Goal: Task Accomplishment & Management: Complete application form

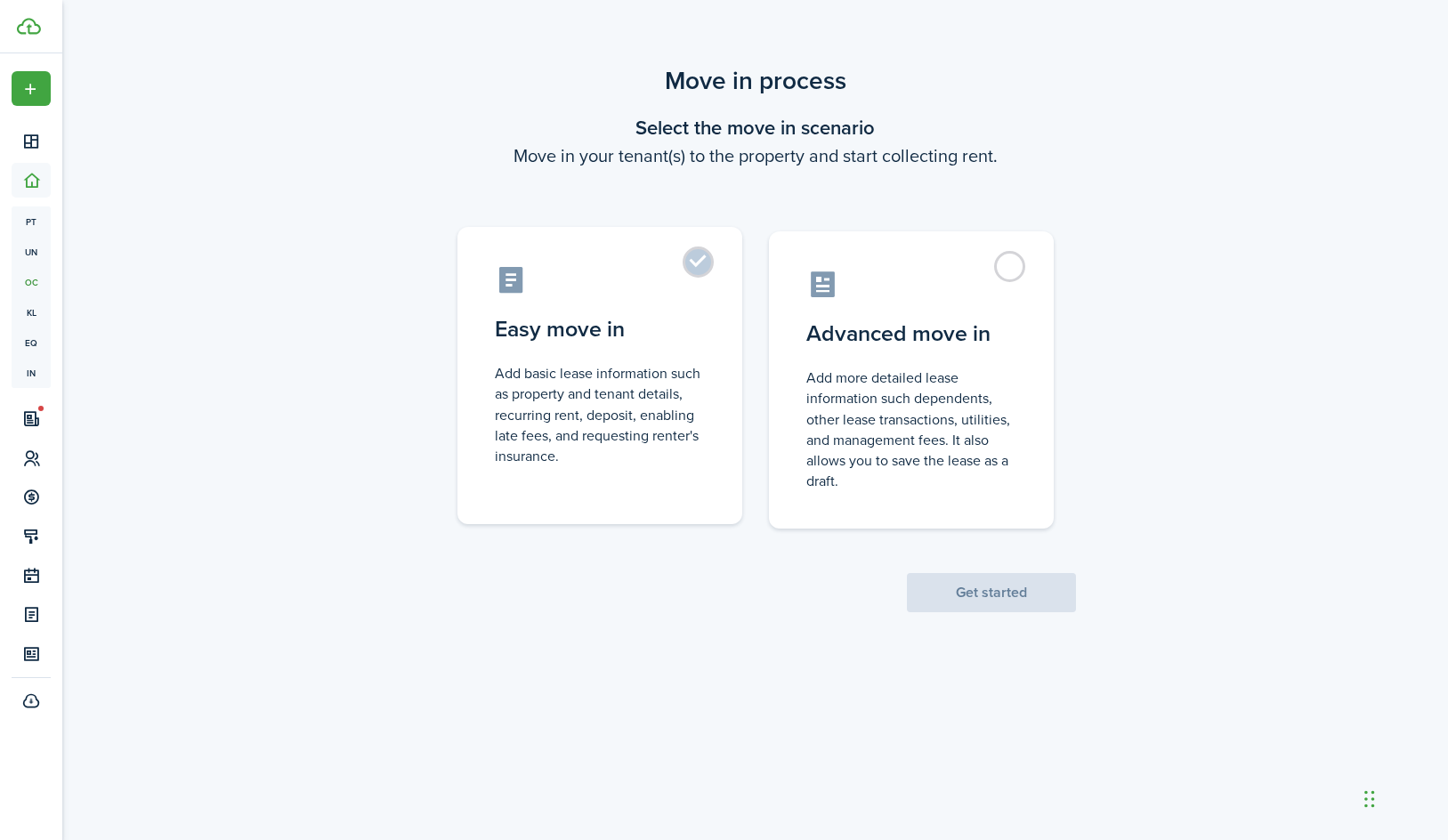
click at [650, 379] on control-radio-card-description "Add basic lease information such as property and tenant details, recurring rent…" at bounding box center [600, 415] width 210 height 103
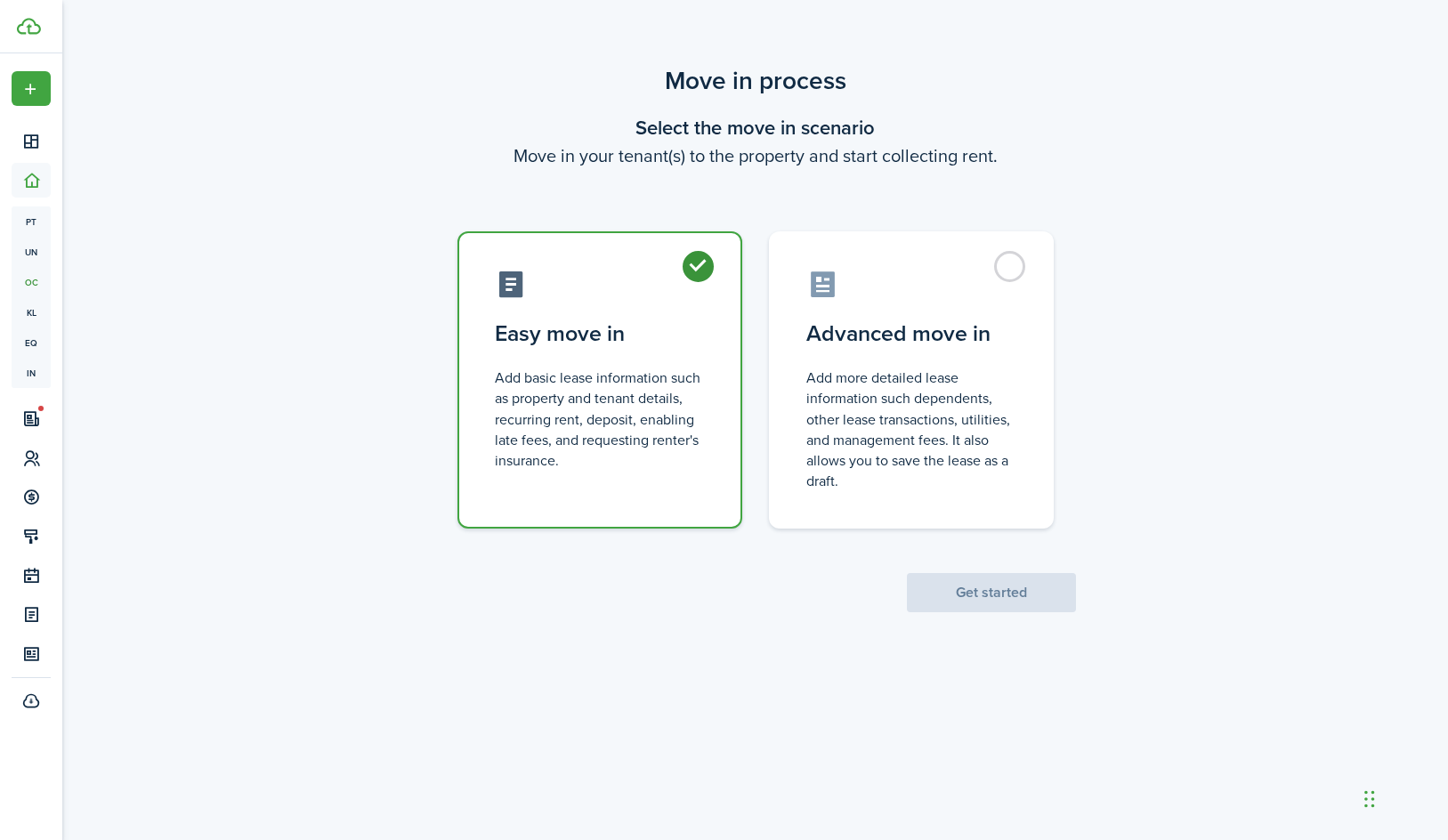
radio input "true"
click at [952, 603] on button "Get started" at bounding box center [991, 593] width 169 height 39
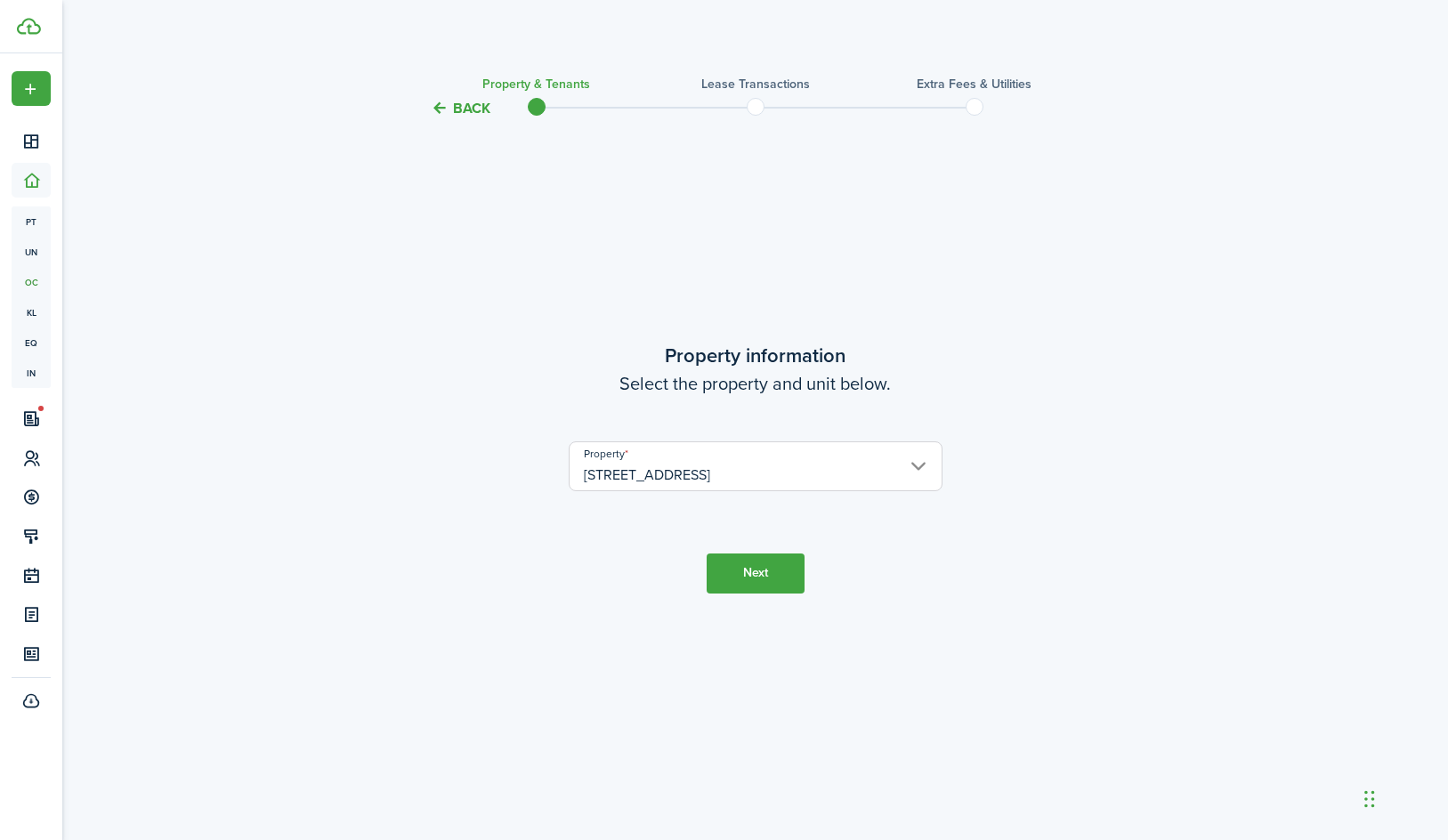
click at [771, 574] on button "Next" at bounding box center [755, 573] width 98 height 40
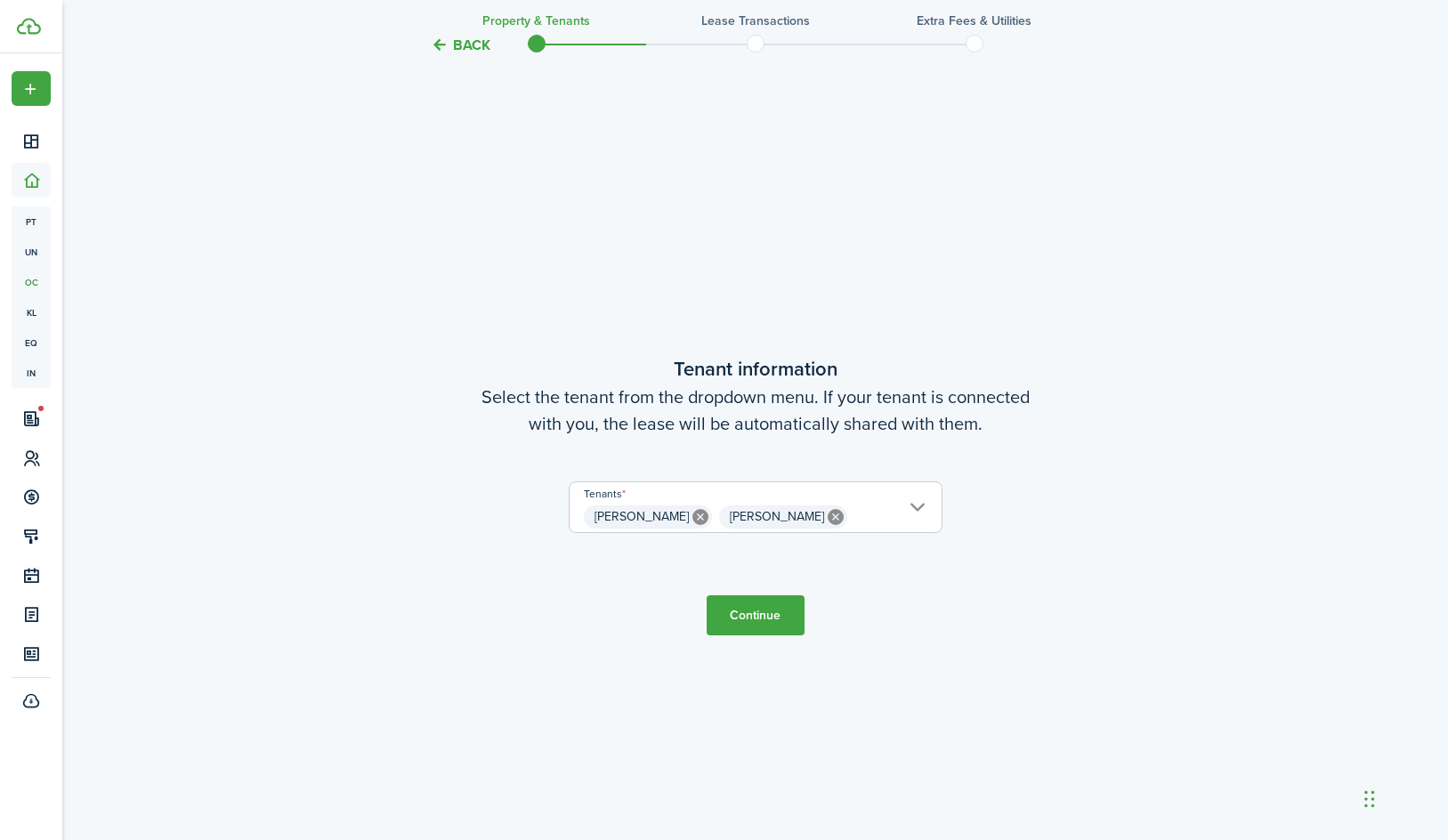
scroll to position [720, 0]
click at [771, 624] on button "Continue" at bounding box center [755, 612] width 98 height 40
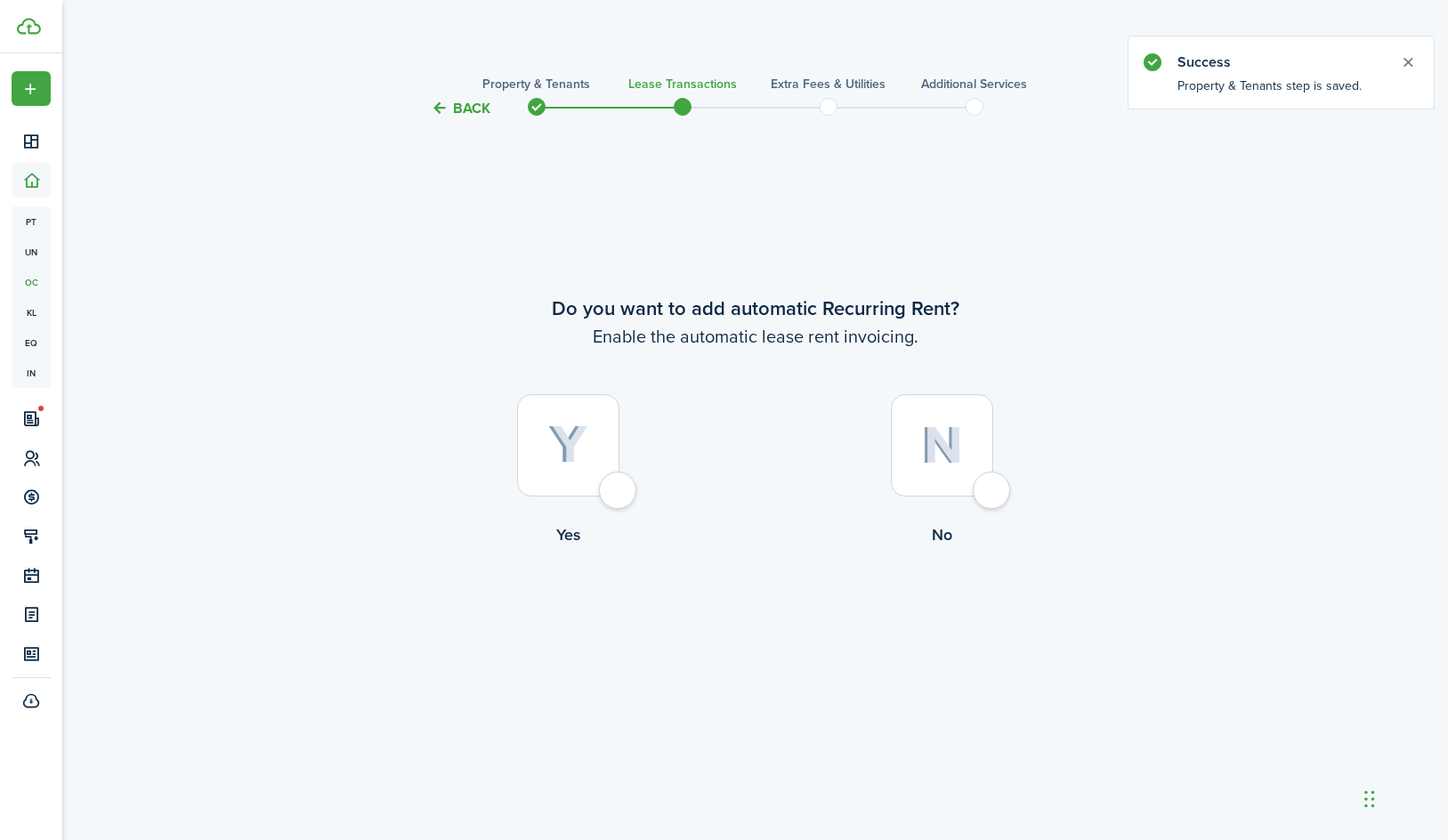
click at [960, 475] on div at bounding box center [942, 446] width 102 height 102
radio input "true"
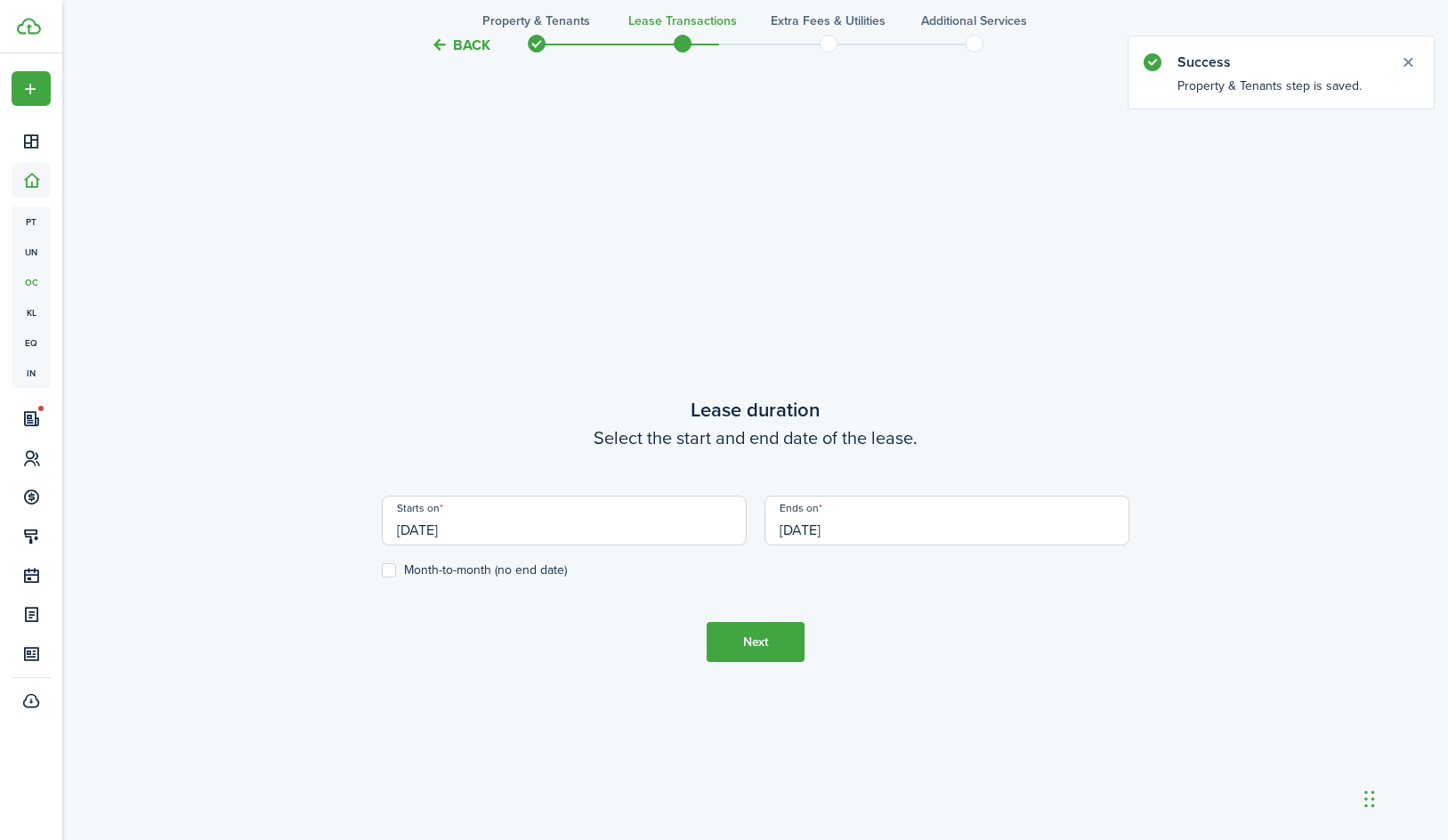
scroll to position [720, 0]
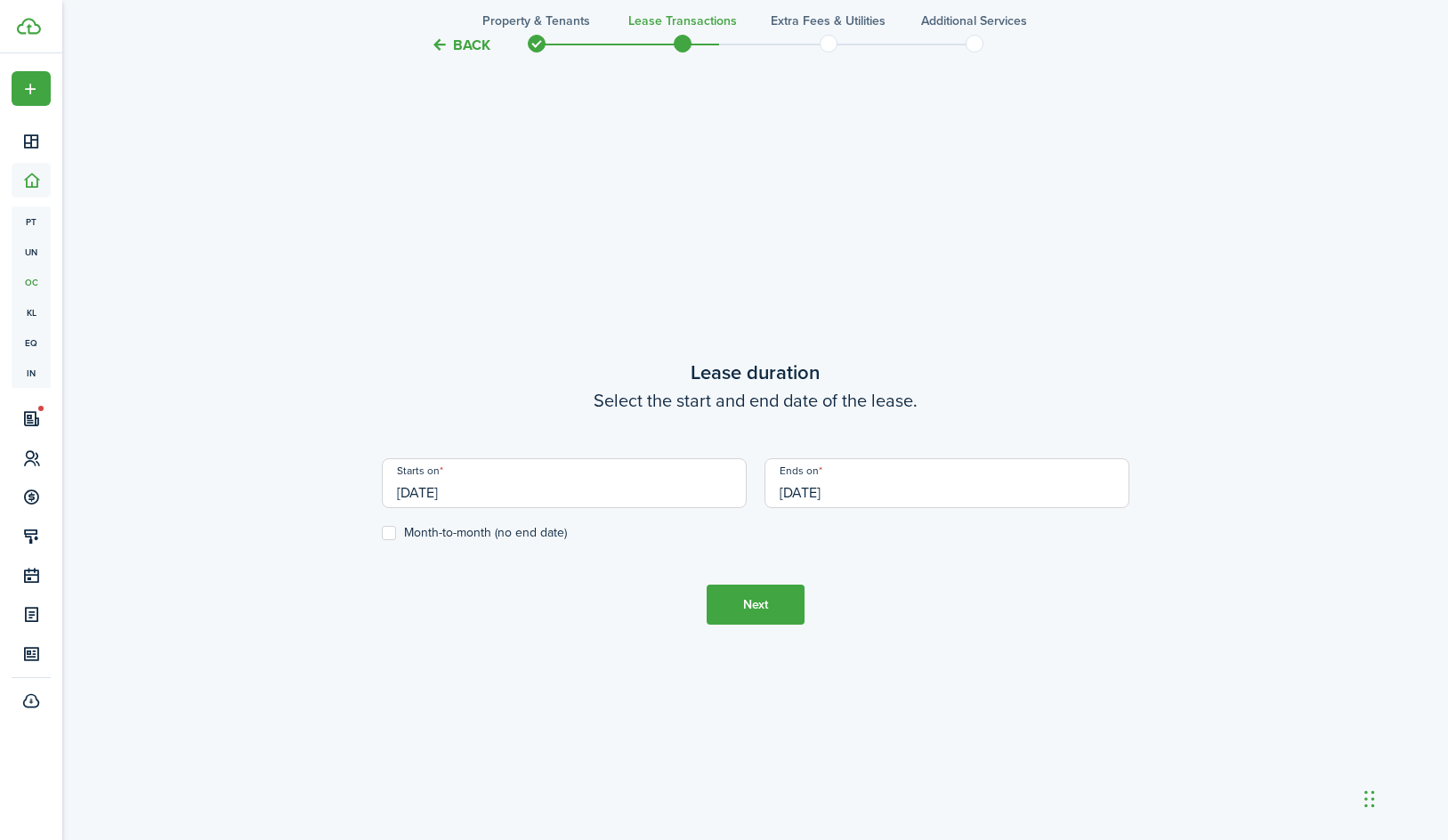
click at [856, 490] on input "[DATE]" at bounding box center [947, 483] width 365 height 50
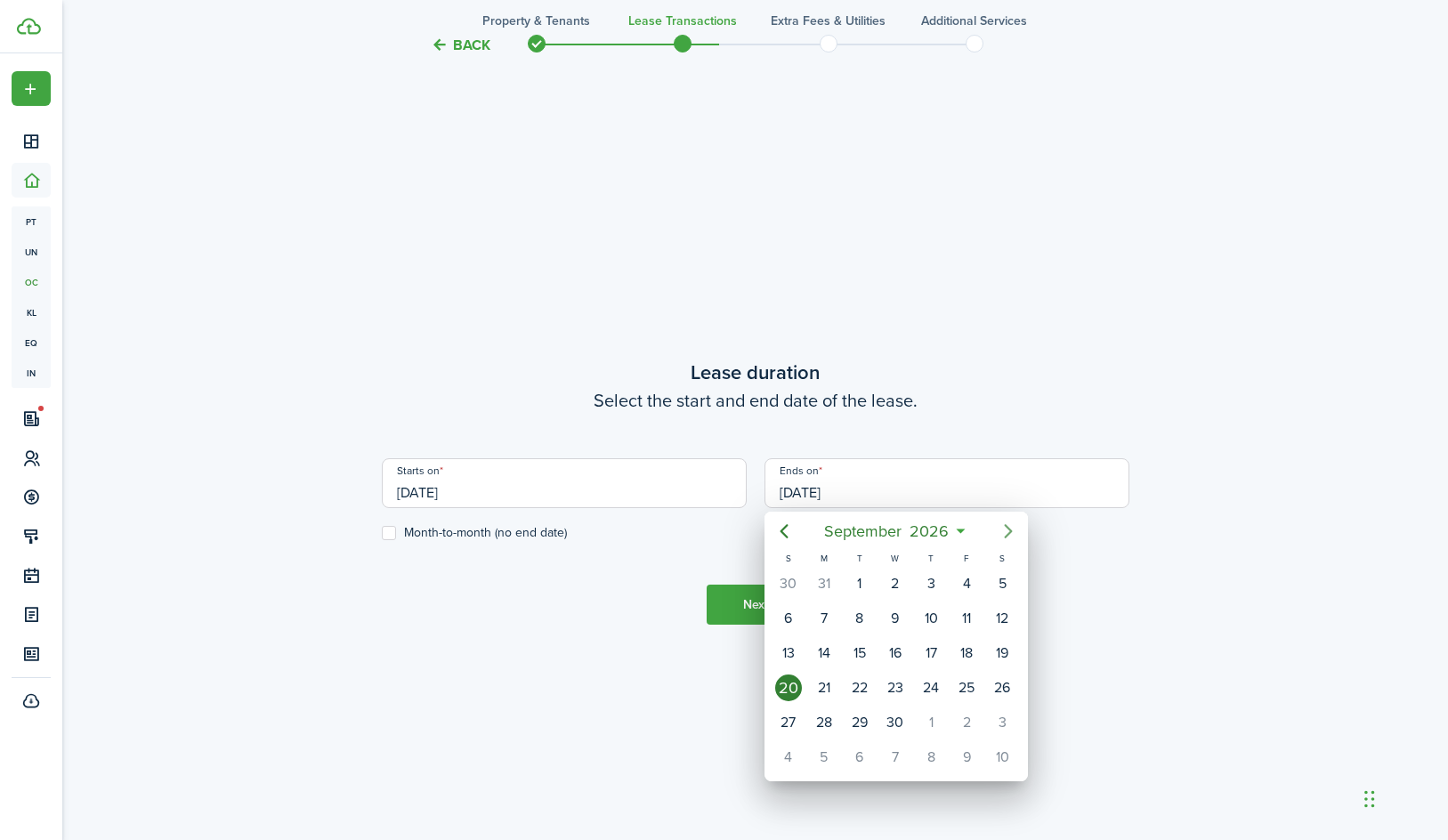
click at [1006, 526] on icon "Next page" at bounding box center [1007, 531] width 8 height 15
click at [824, 751] on div "1" at bounding box center [824, 757] width 26 height 26
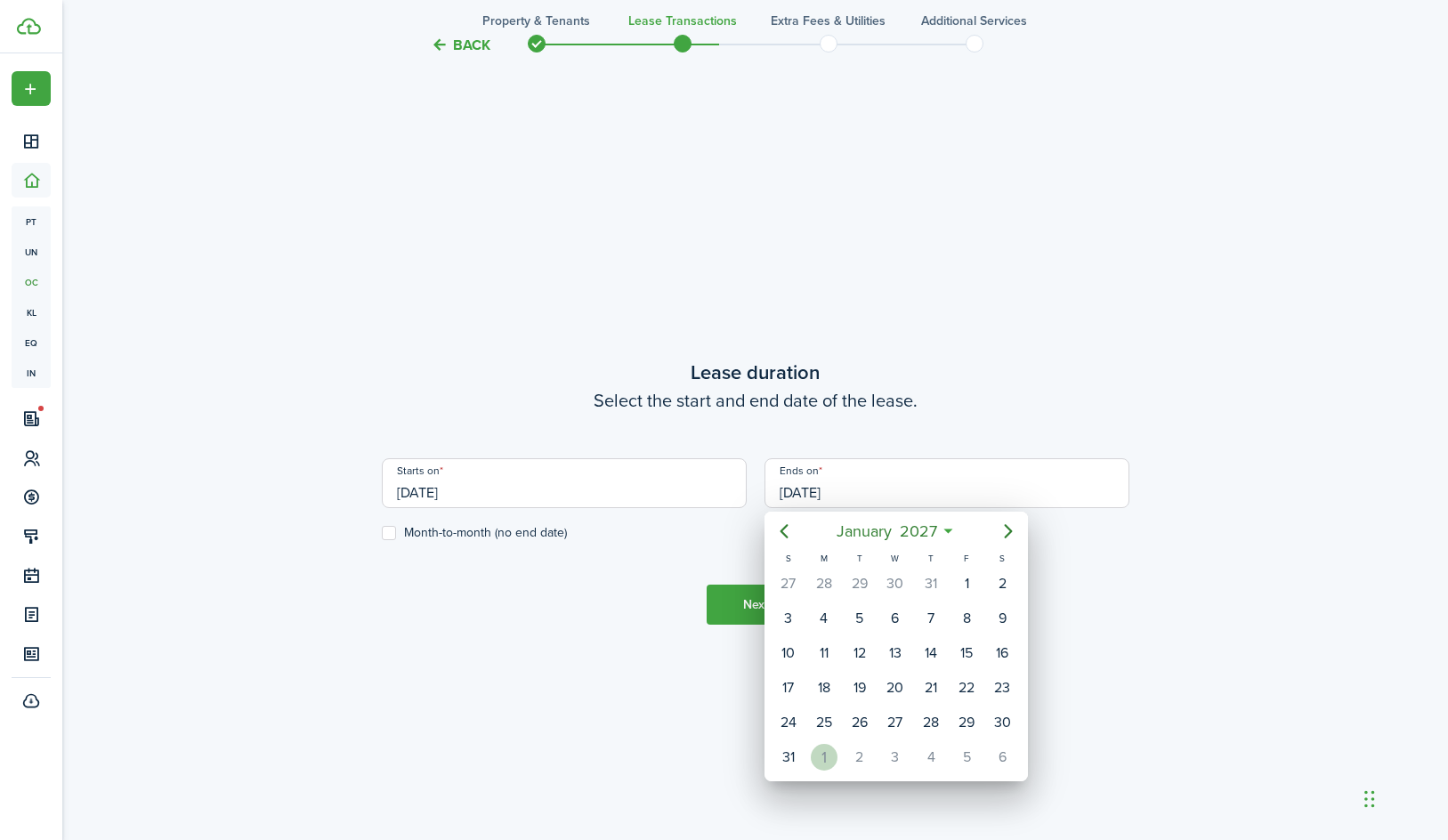
scroll to position [0, 0]
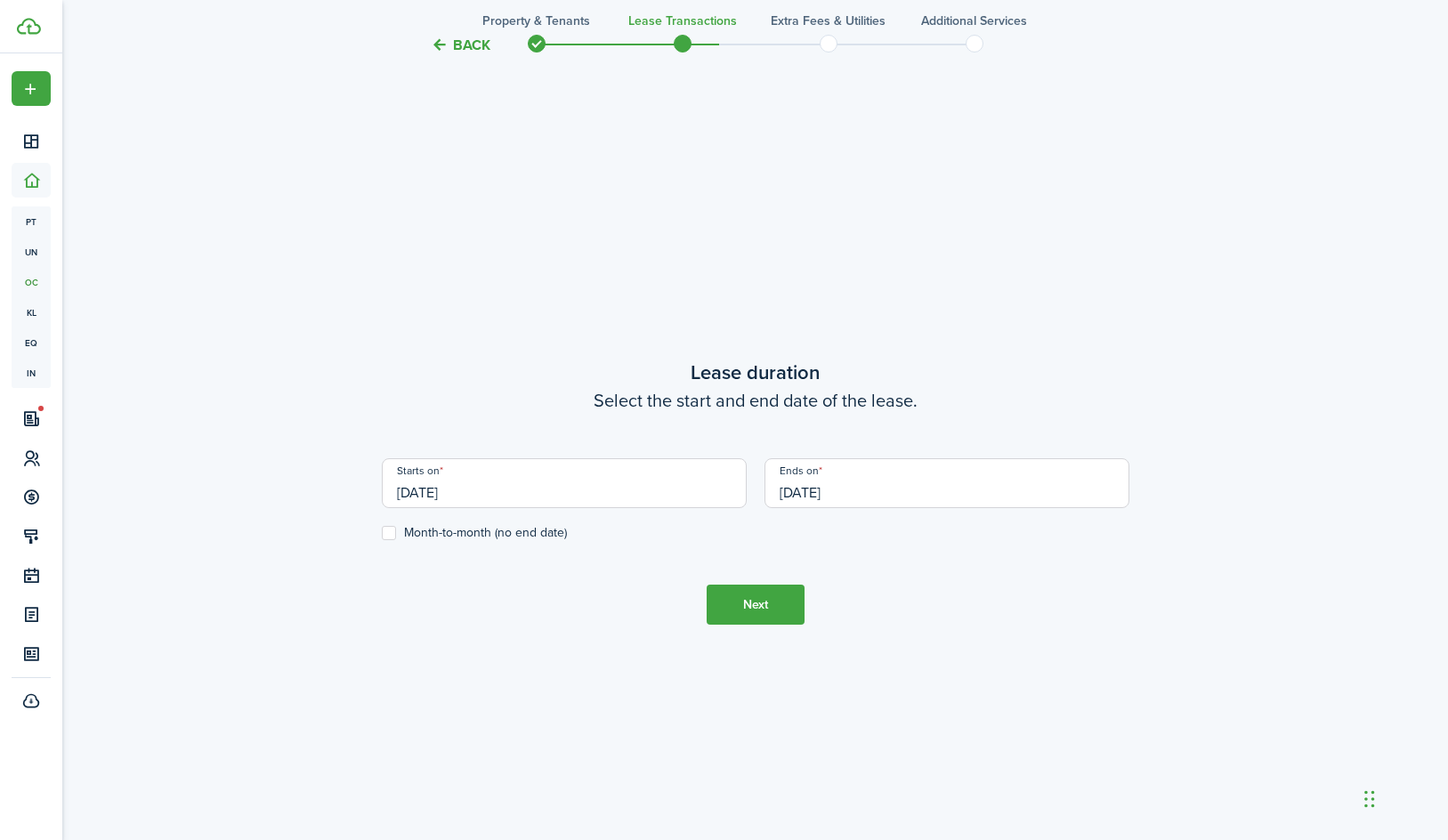
click at [735, 610] on button "Next" at bounding box center [755, 604] width 98 height 40
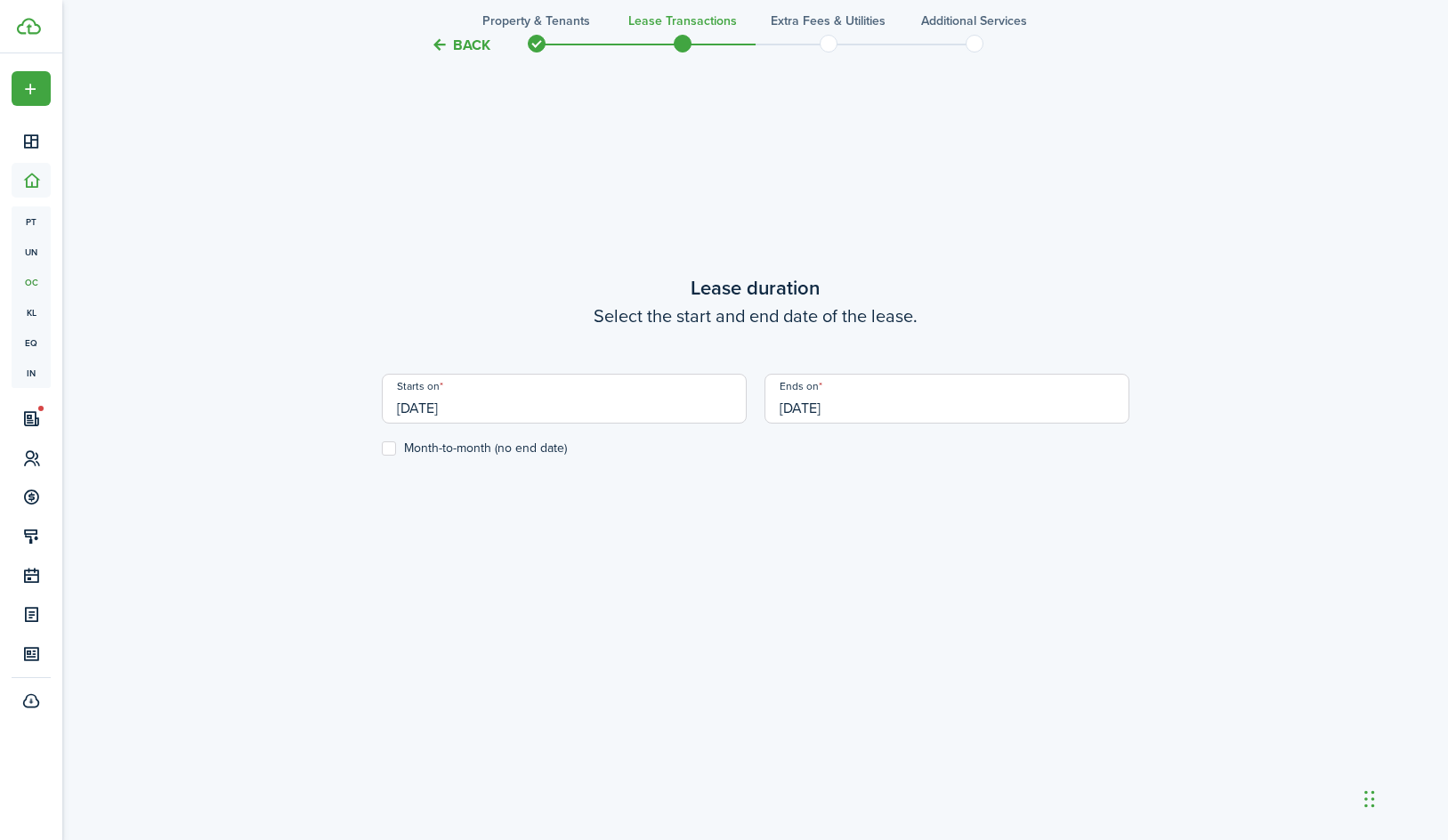
scroll to position [800, 0]
click at [806, 408] on input "[DATE]" at bounding box center [947, 403] width 365 height 50
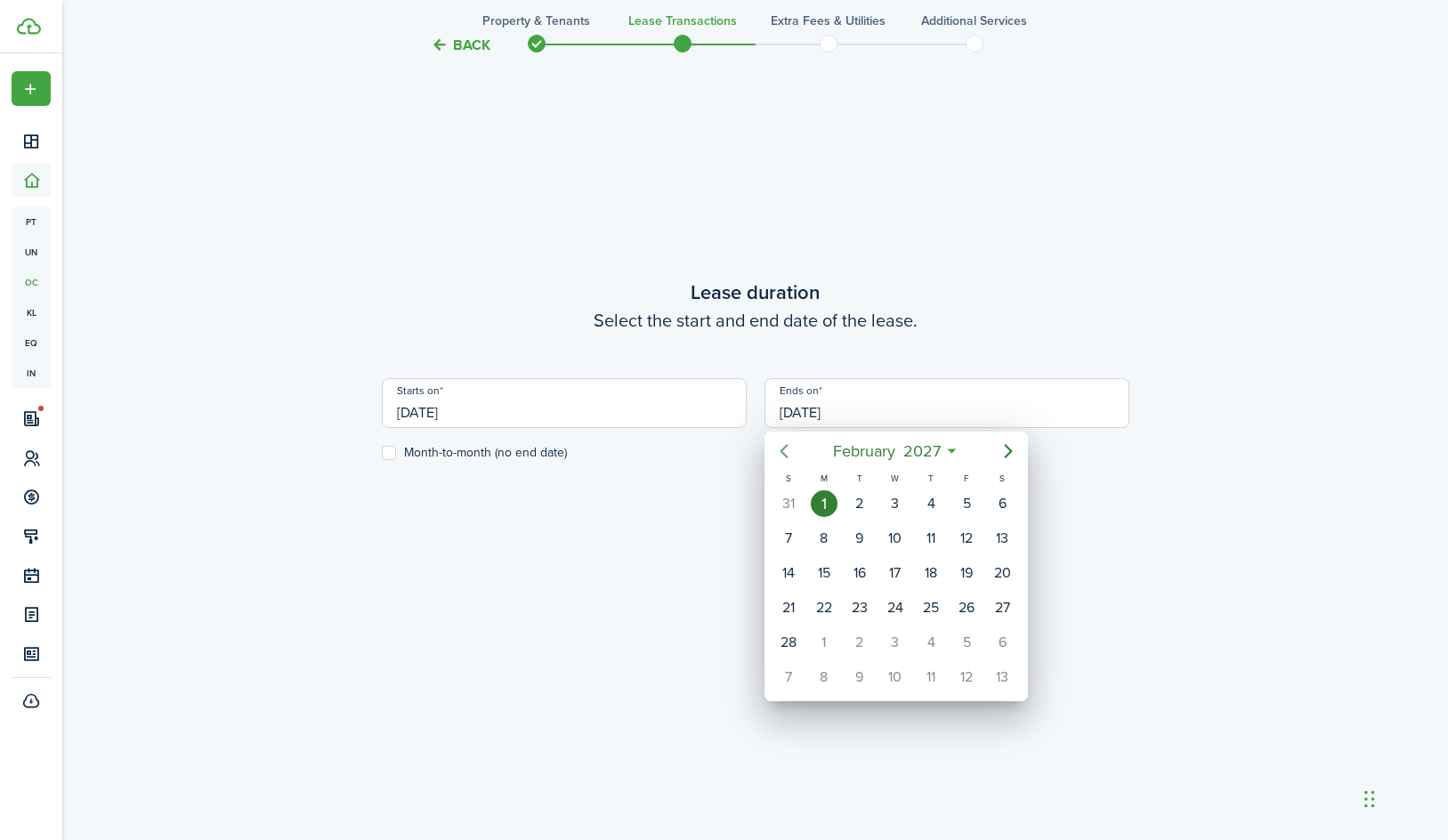
click at [791, 450] on icon "Previous page" at bounding box center [783, 450] width 21 height 21
click at [976, 512] on div "1" at bounding box center [966, 503] width 26 height 26
type input "[DATE]"
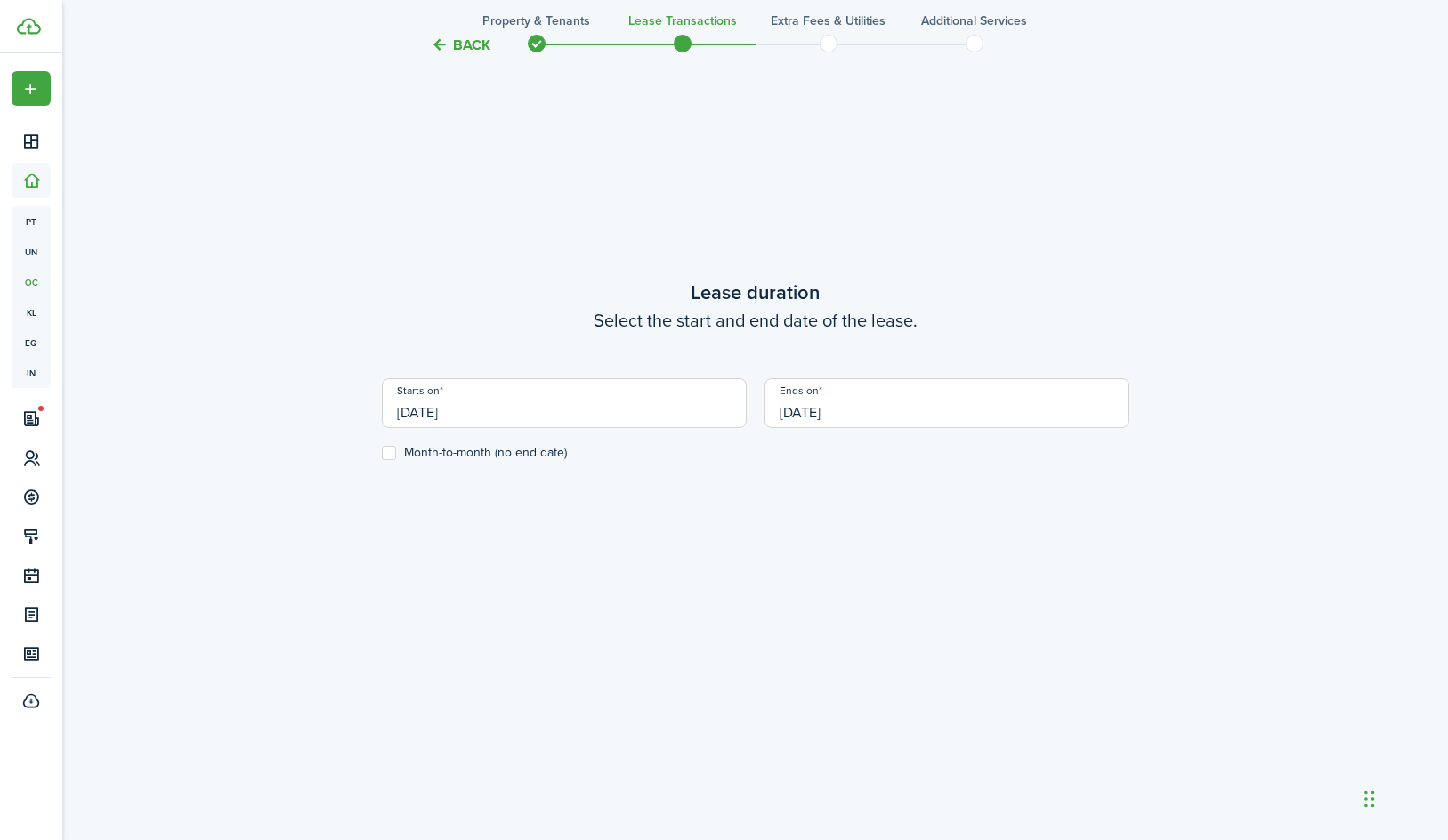
click at [876, 413] on input "[DATE]" at bounding box center [947, 403] width 365 height 50
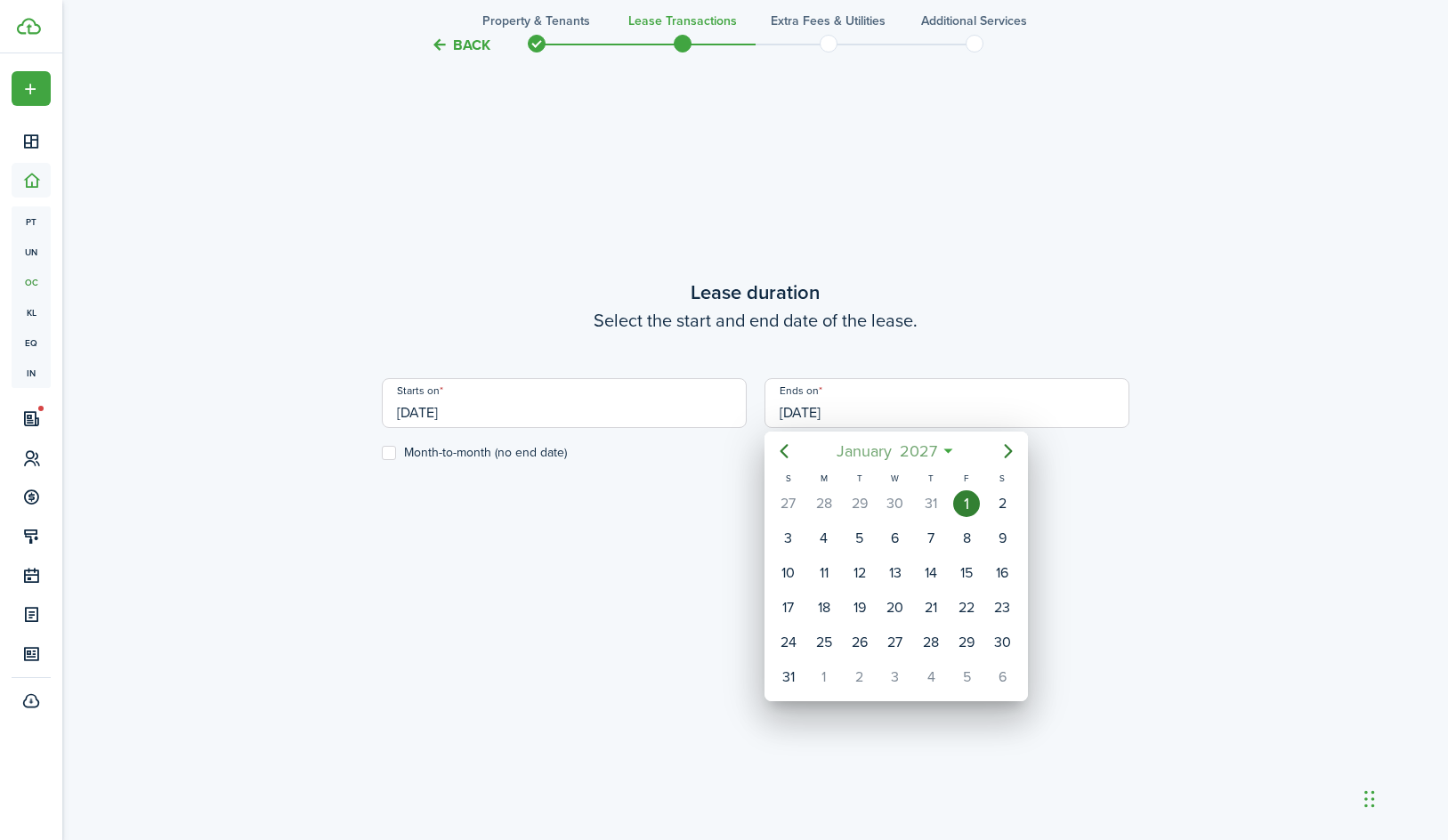
click at [936, 453] on span "2027" at bounding box center [918, 451] width 46 height 32
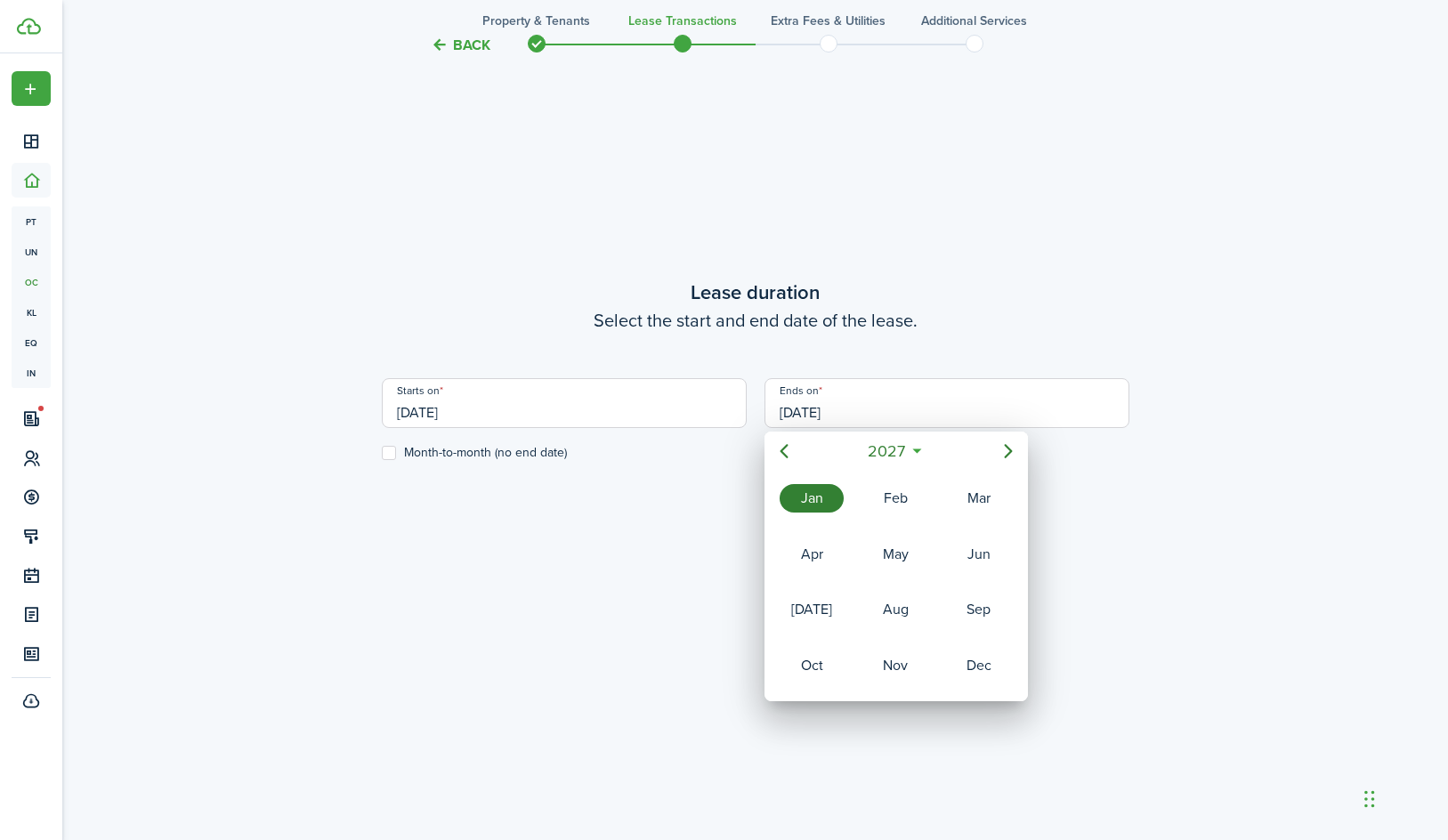
click at [791, 447] on icon "Previous page" at bounding box center [783, 450] width 21 height 21
click at [804, 488] on div "Jan" at bounding box center [812, 498] width 64 height 28
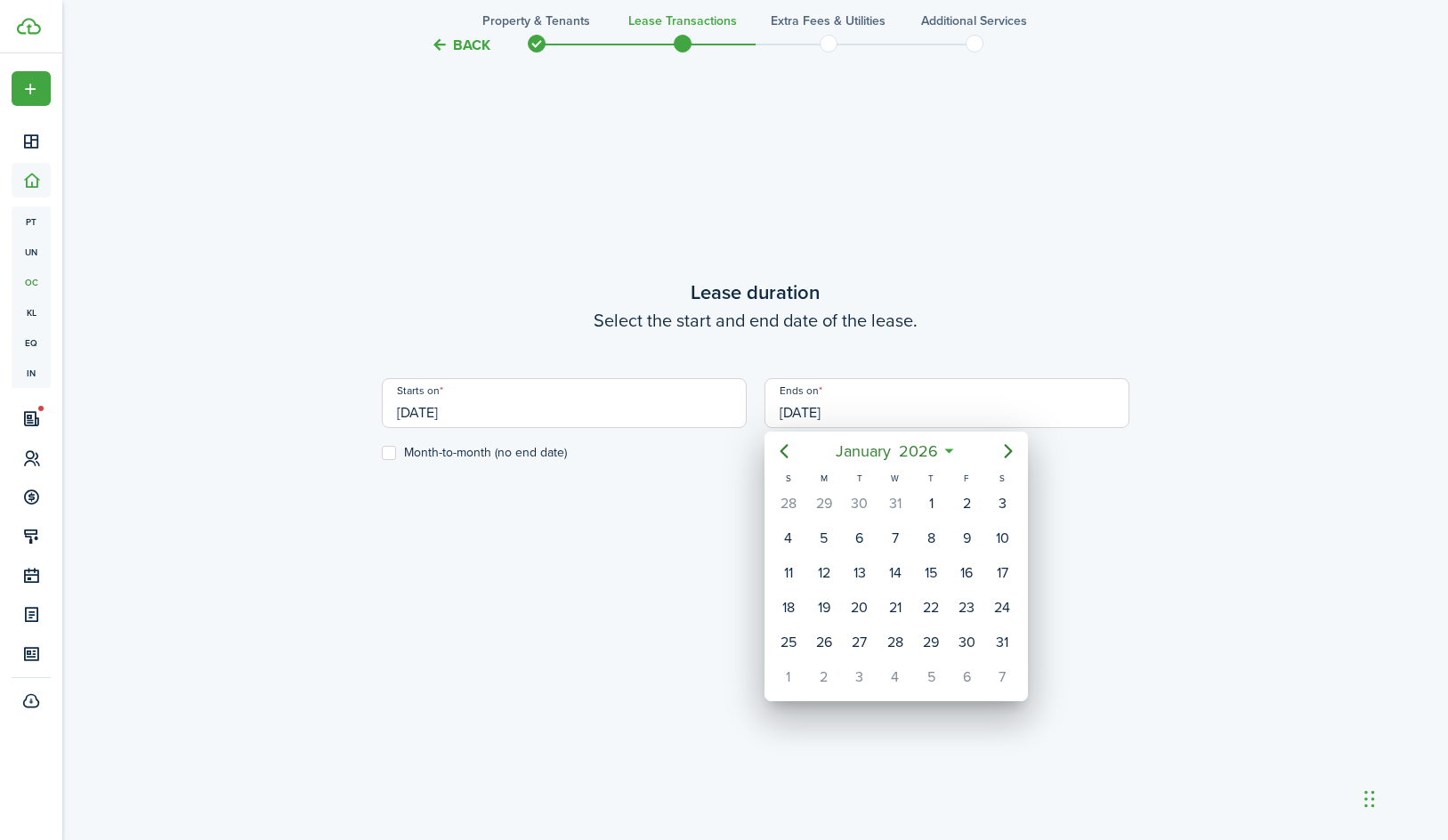
click at [693, 481] on div at bounding box center [724, 420] width 1733 height 1125
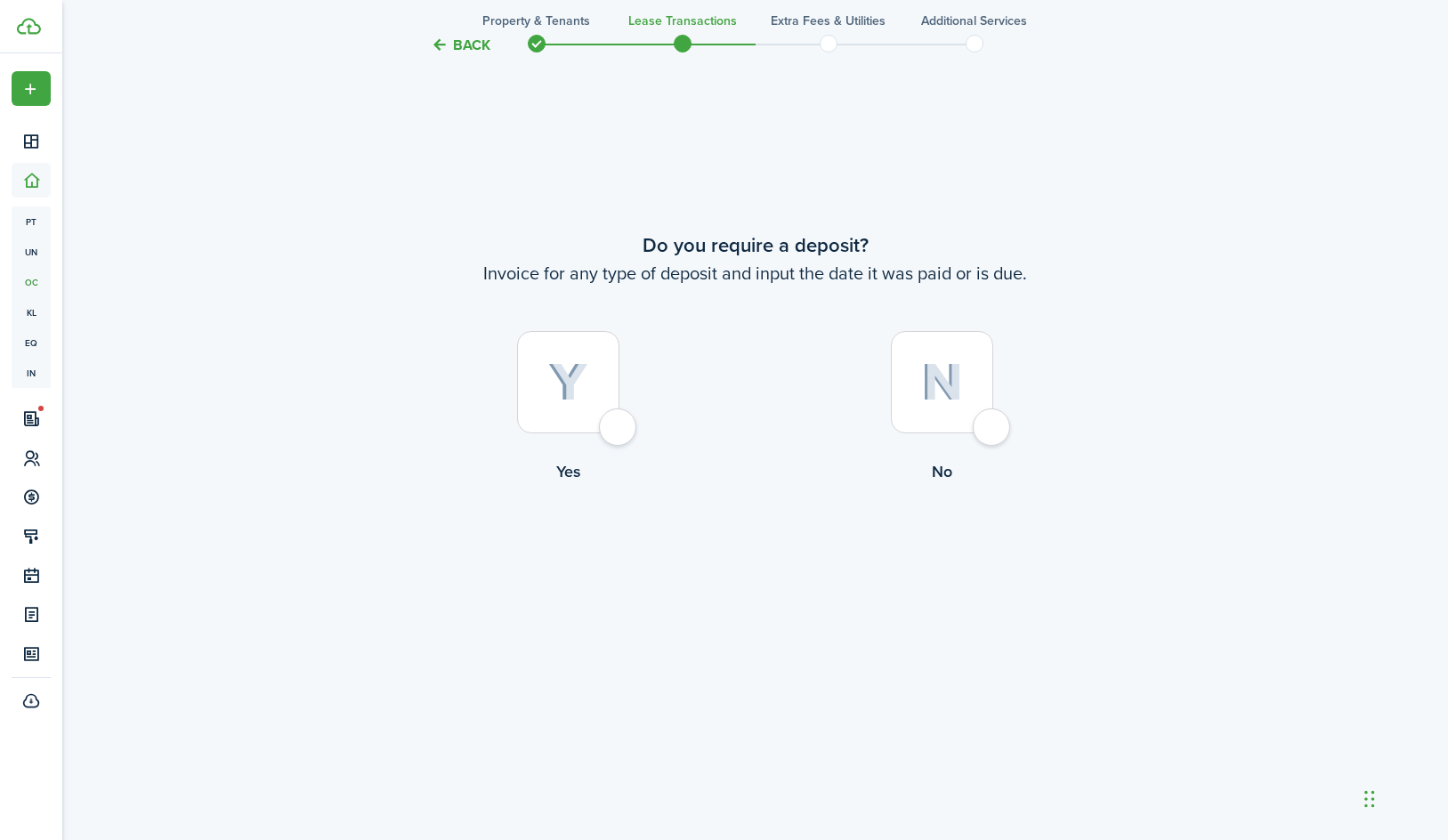
click at [605, 386] on div at bounding box center [568, 383] width 102 height 102
radio input "true"
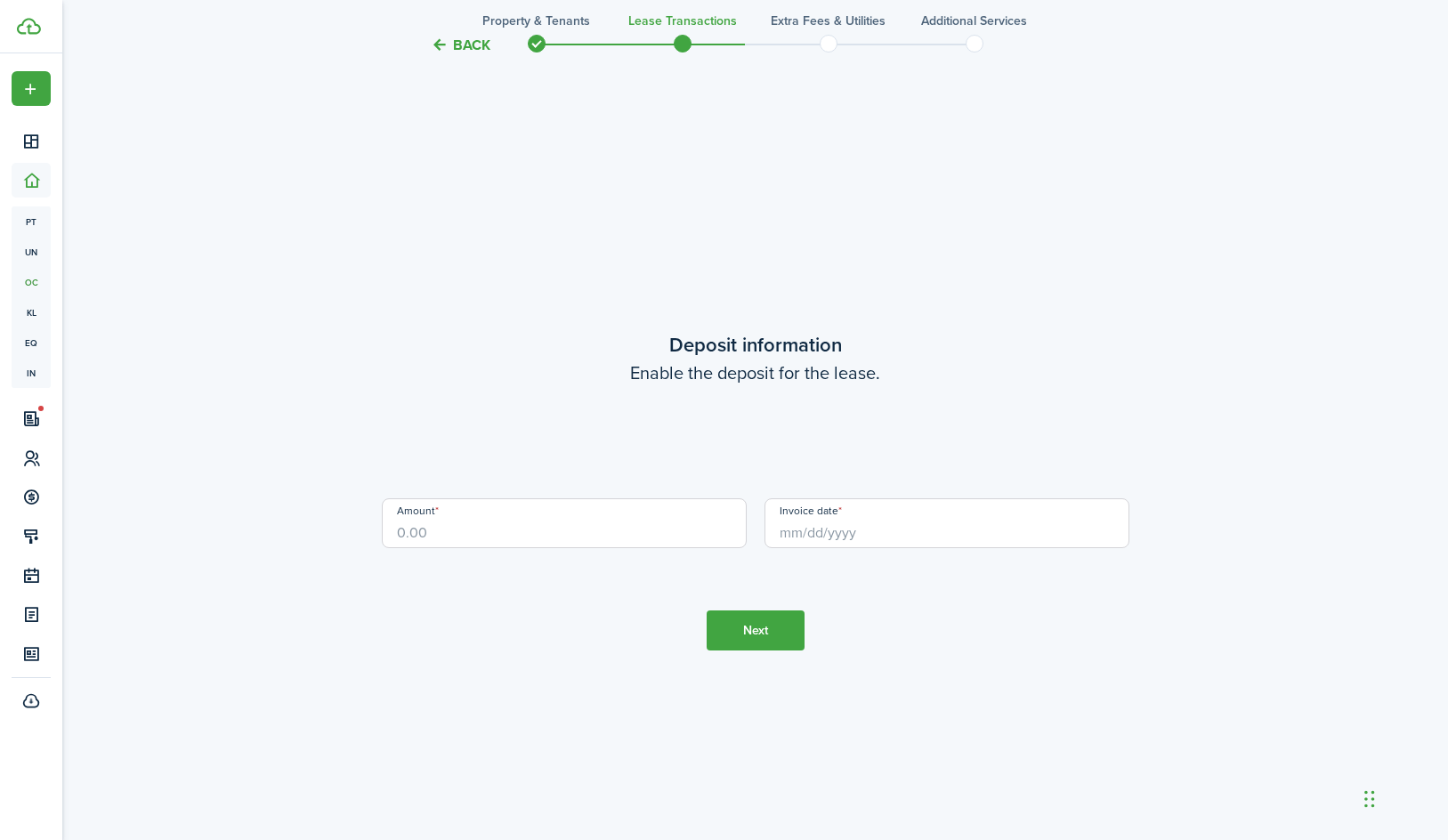
scroll to position [2400, 0]
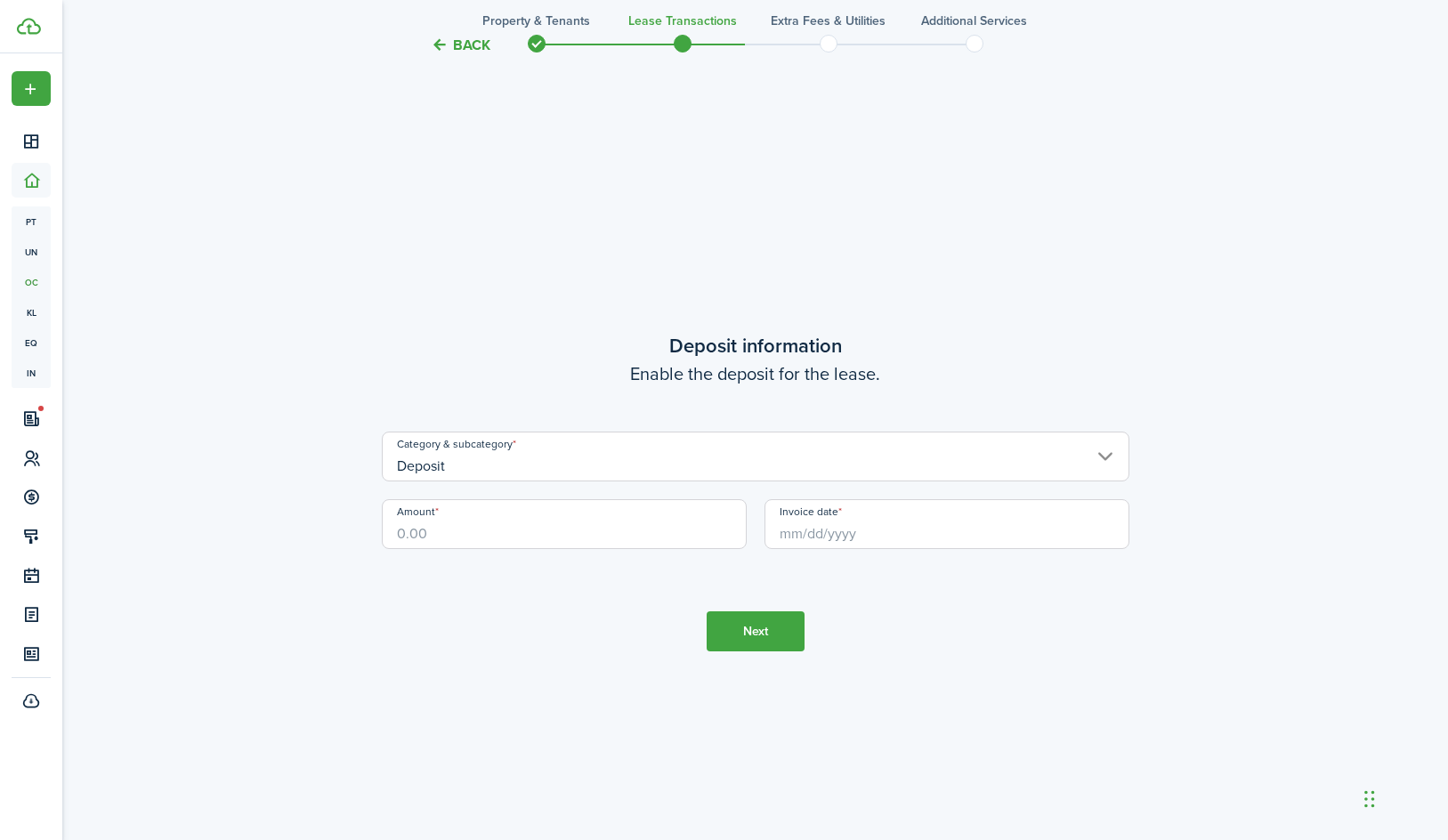
click at [554, 534] on input "Amount" at bounding box center [564, 524] width 365 height 50
click at [993, 531] on input "Invoice date" at bounding box center [947, 524] width 365 height 50
type input "$775.00"
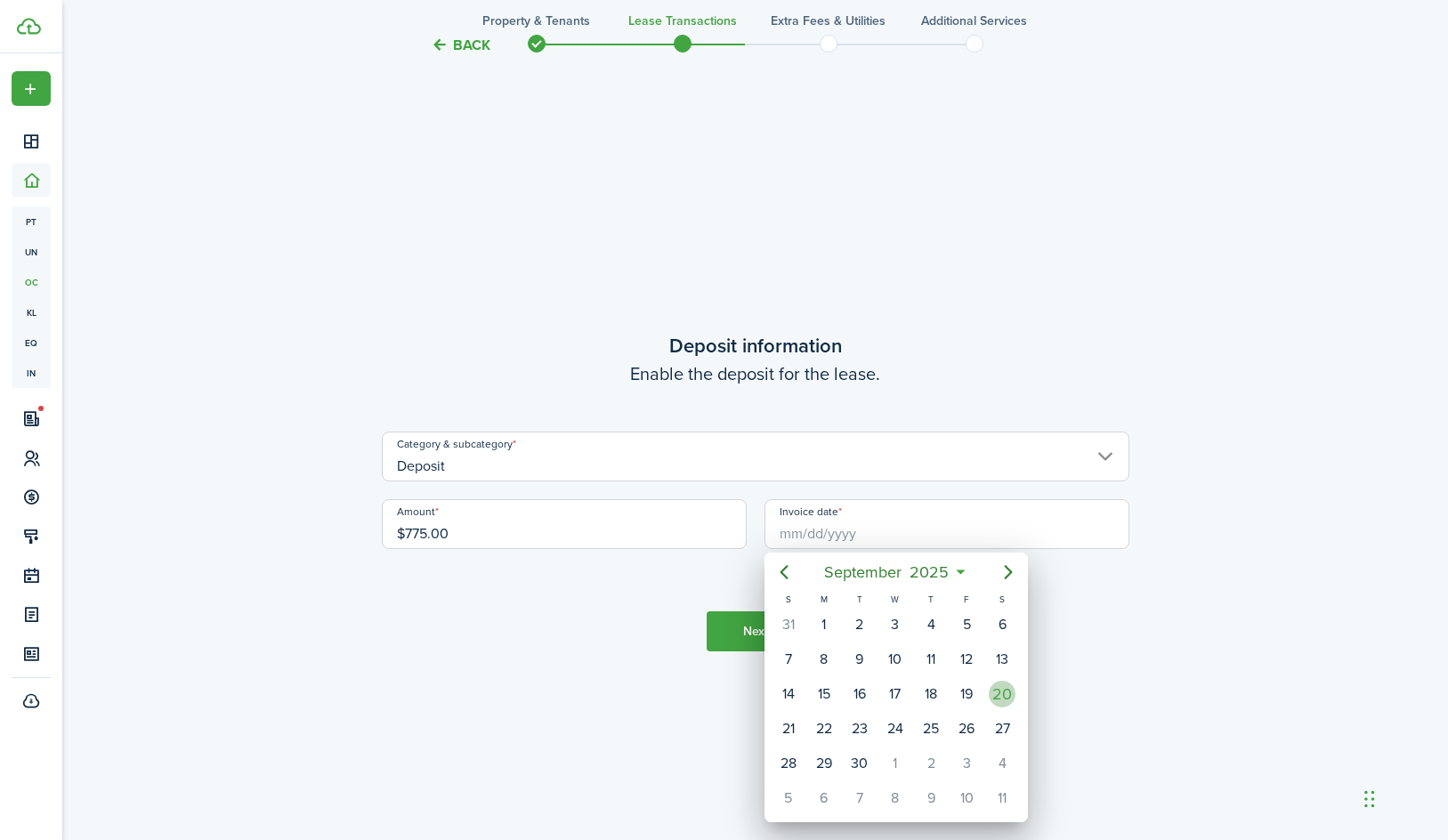
click at [1002, 697] on div "20" at bounding box center [1002, 694] width 26 height 26
type input "[DATE]"
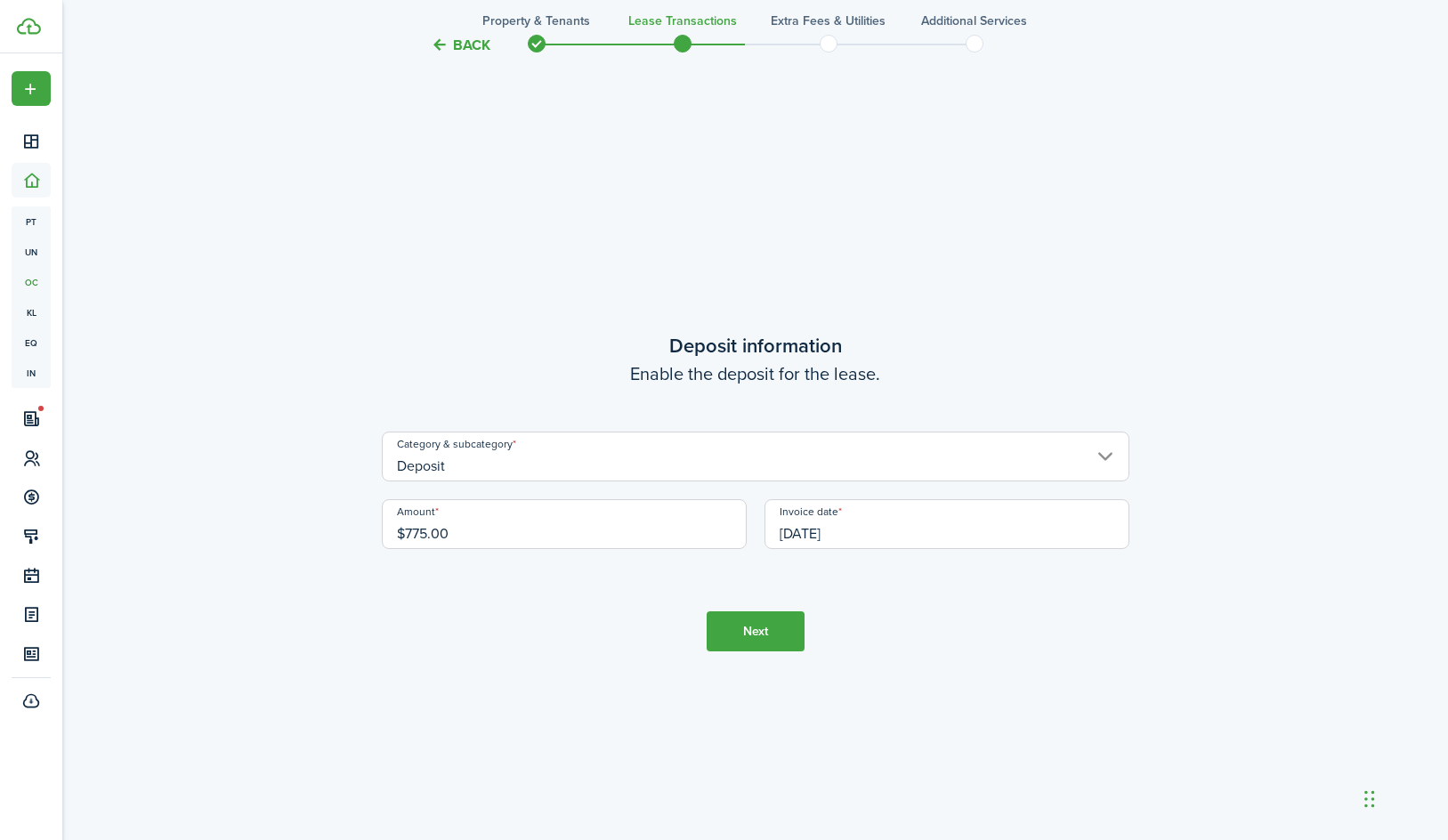
click at [758, 616] on button "Next" at bounding box center [755, 632] width 98 height 40
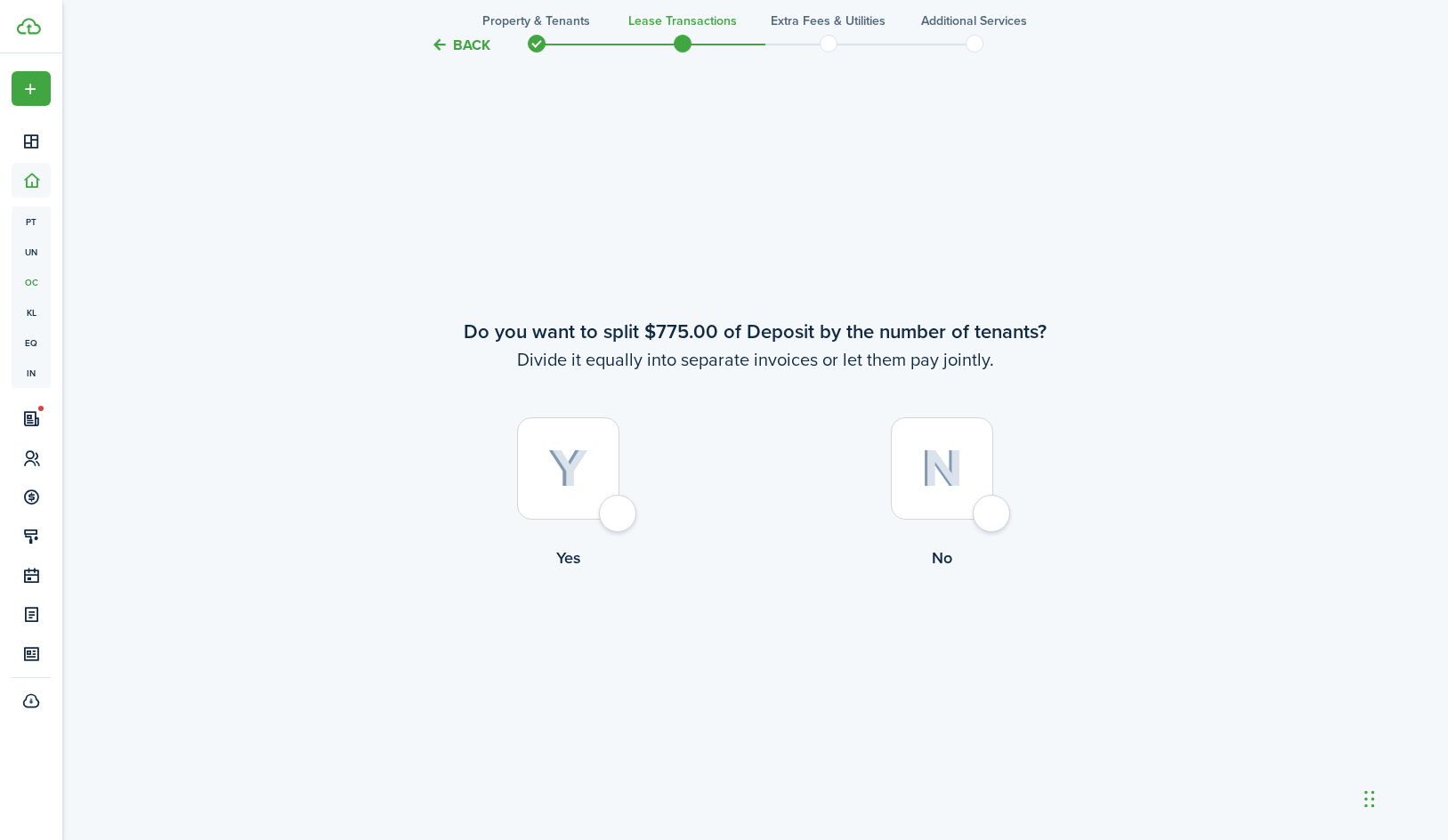
scroll to position [3240, 0]
click at [945, 511] on div at bounding box center [942, 469] width 102 height 102
radio input "true"
click at [603, 489] on div at bounding box center [568, 469] width 102 height 102
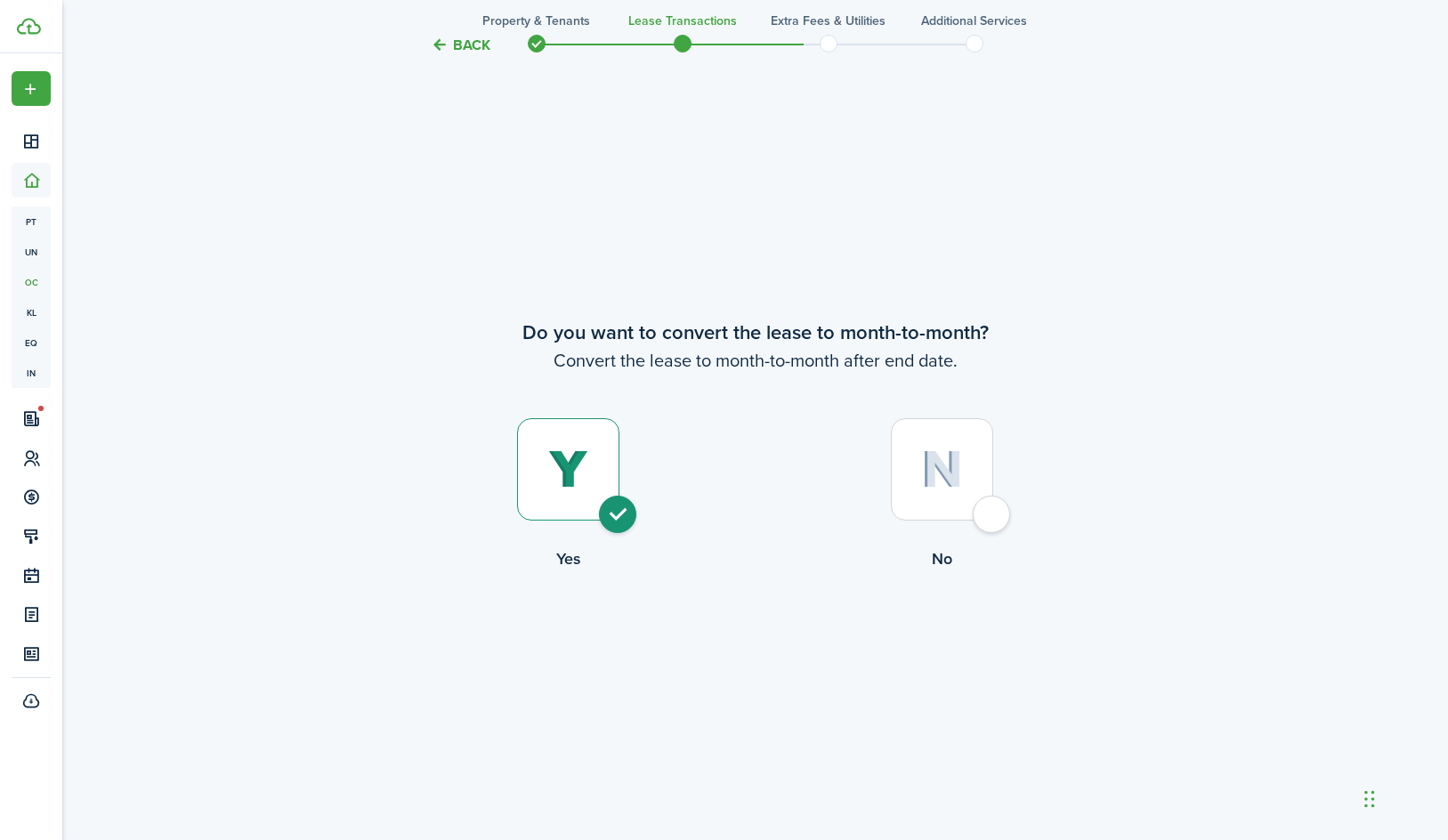
radio input "true"
click at [731, 656] on button "Continue" at bounding box center [755, 645] width 98 height 40
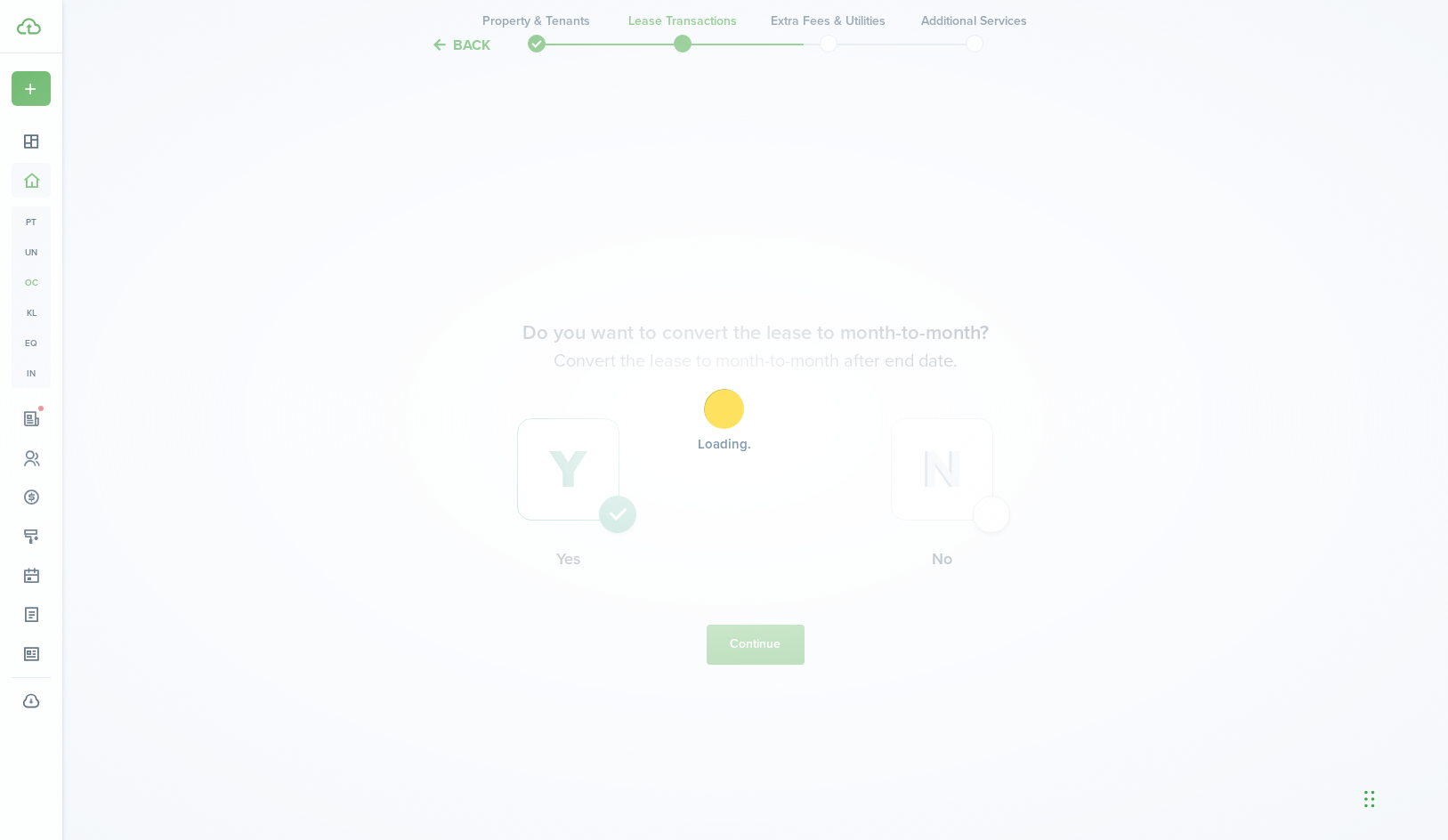
scroll to position [0, 0]
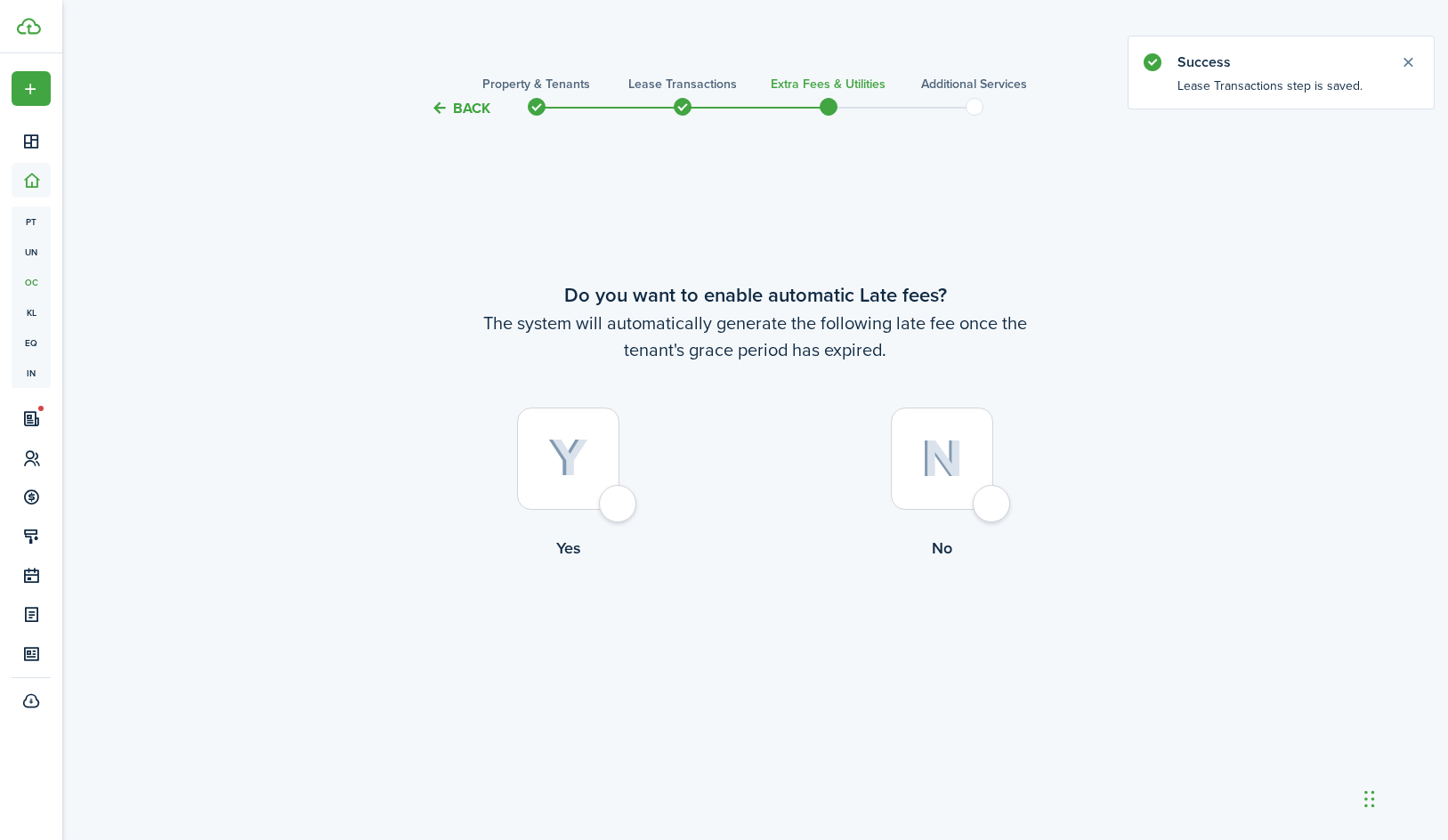
click at [585, 496] on div at bounding box center [568, 458] width 102 height 102
radio input "true"
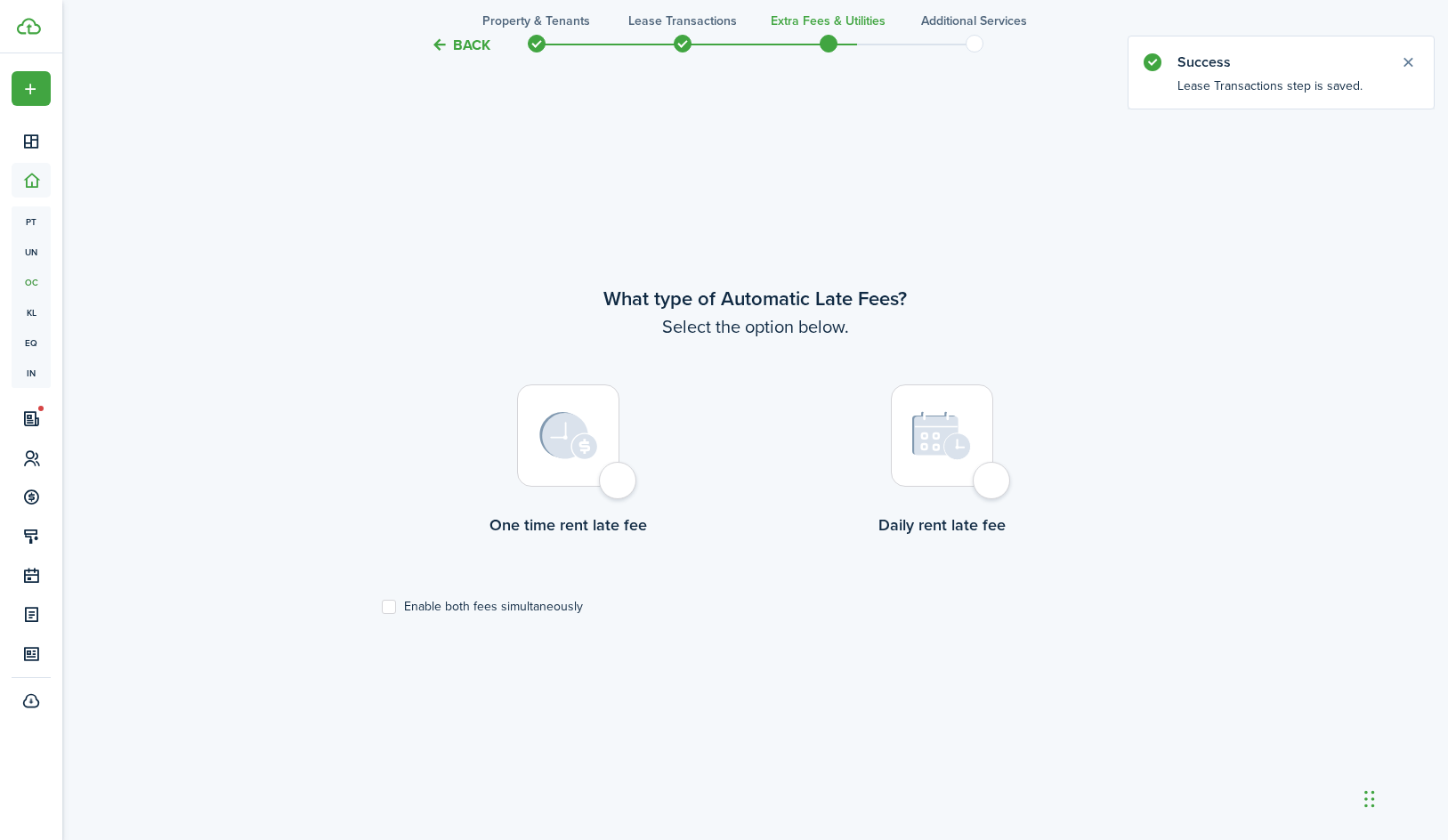
click at [582, 460] on div at bounding box center [568, 436] width 102 height 102
radio input "true"
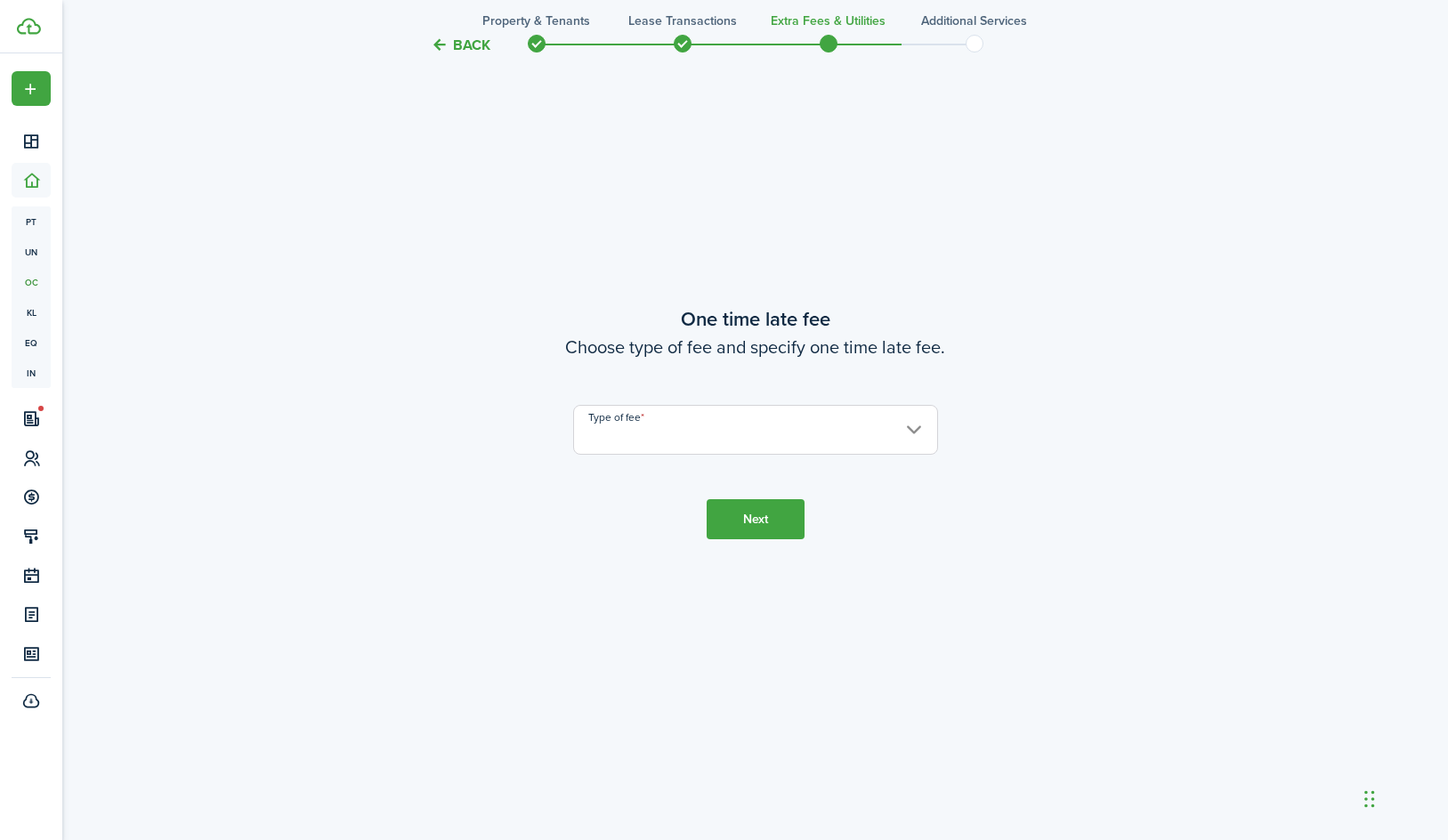
scroll to position [1626, 0]
click at [649, 439] on input "Type of fee" at bounding box center [756, 433] width 365 height 50
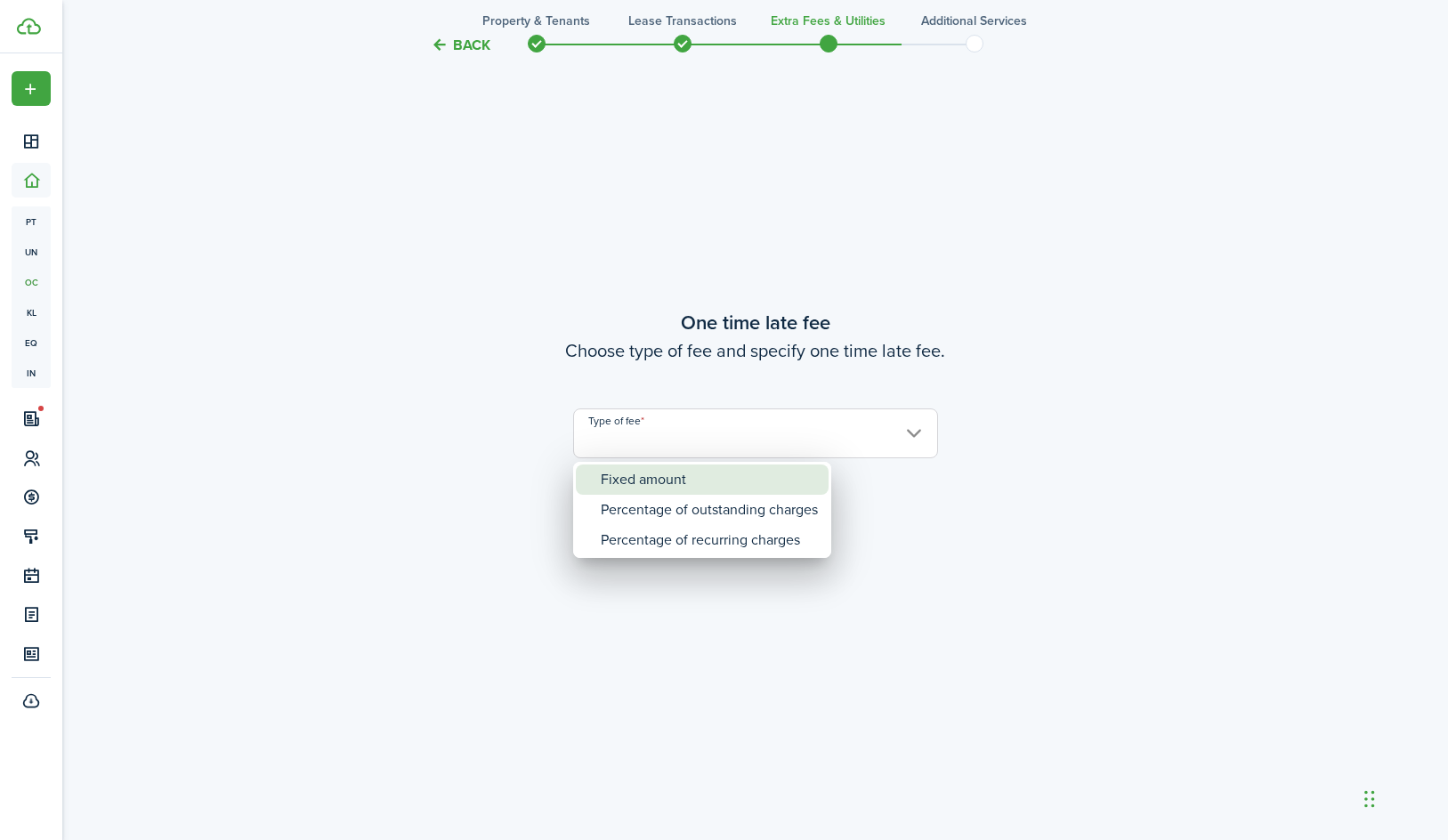
click at [656, 472] on div "Fixed amount" at bounding box center [709, 479] width 217 height 30
type input "Fixed amount"
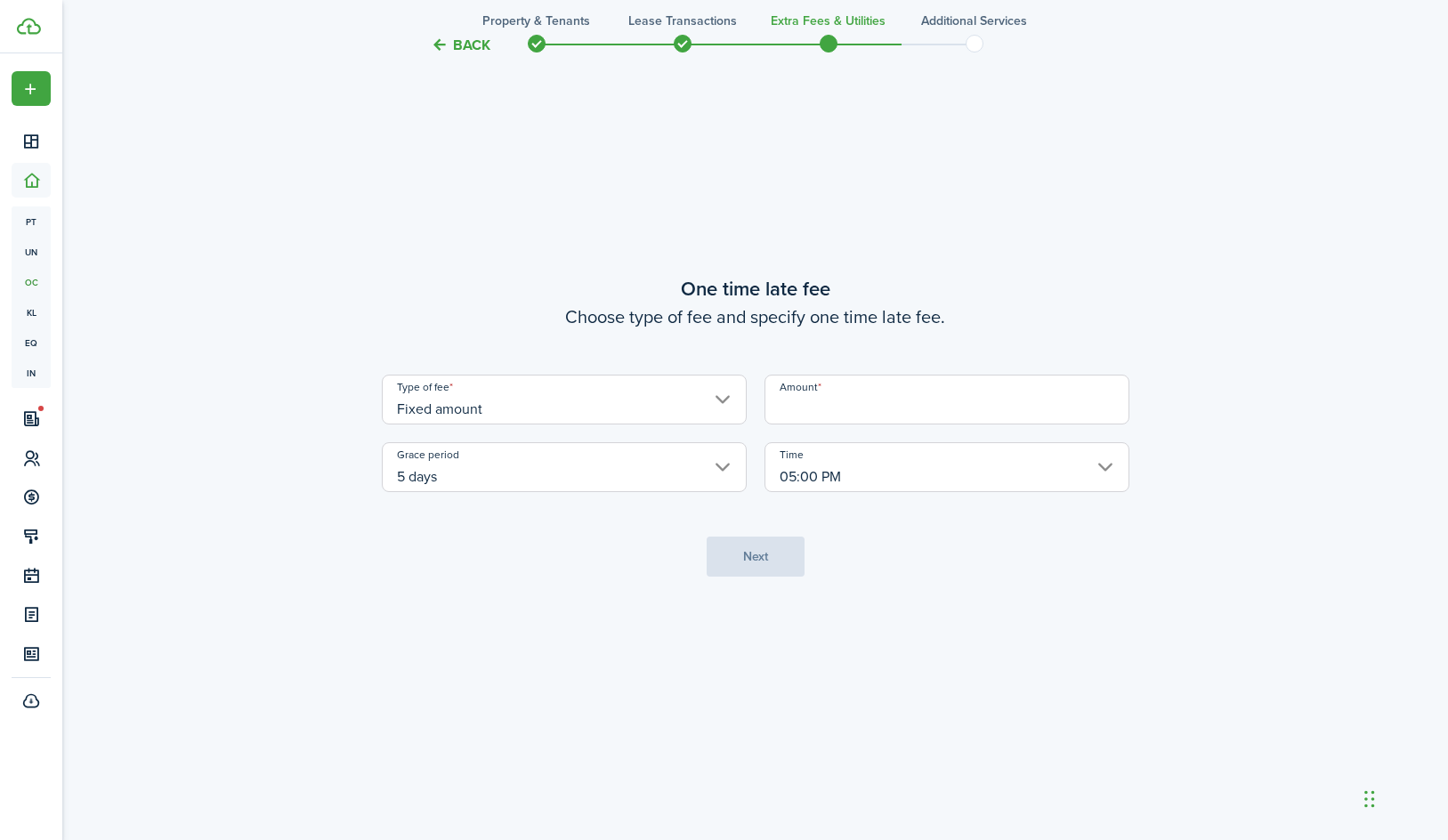
click at [656, 474] on input "5 days" at bounding box center [564, 467] width 365 height 50
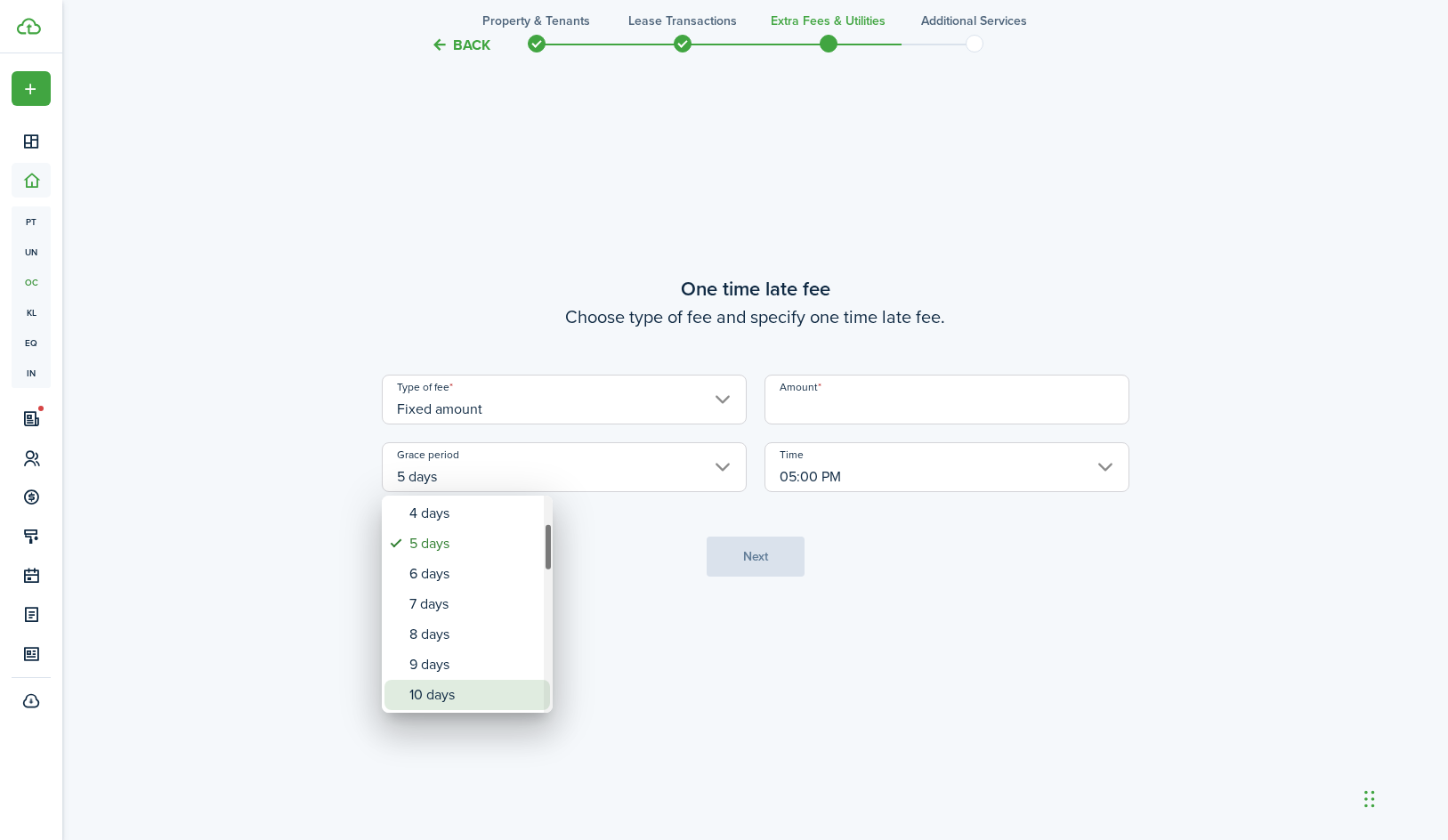
click at [498, 683] on div "10 days" at bounding box center [474, 695] width 130 height 30
type input "10 days"
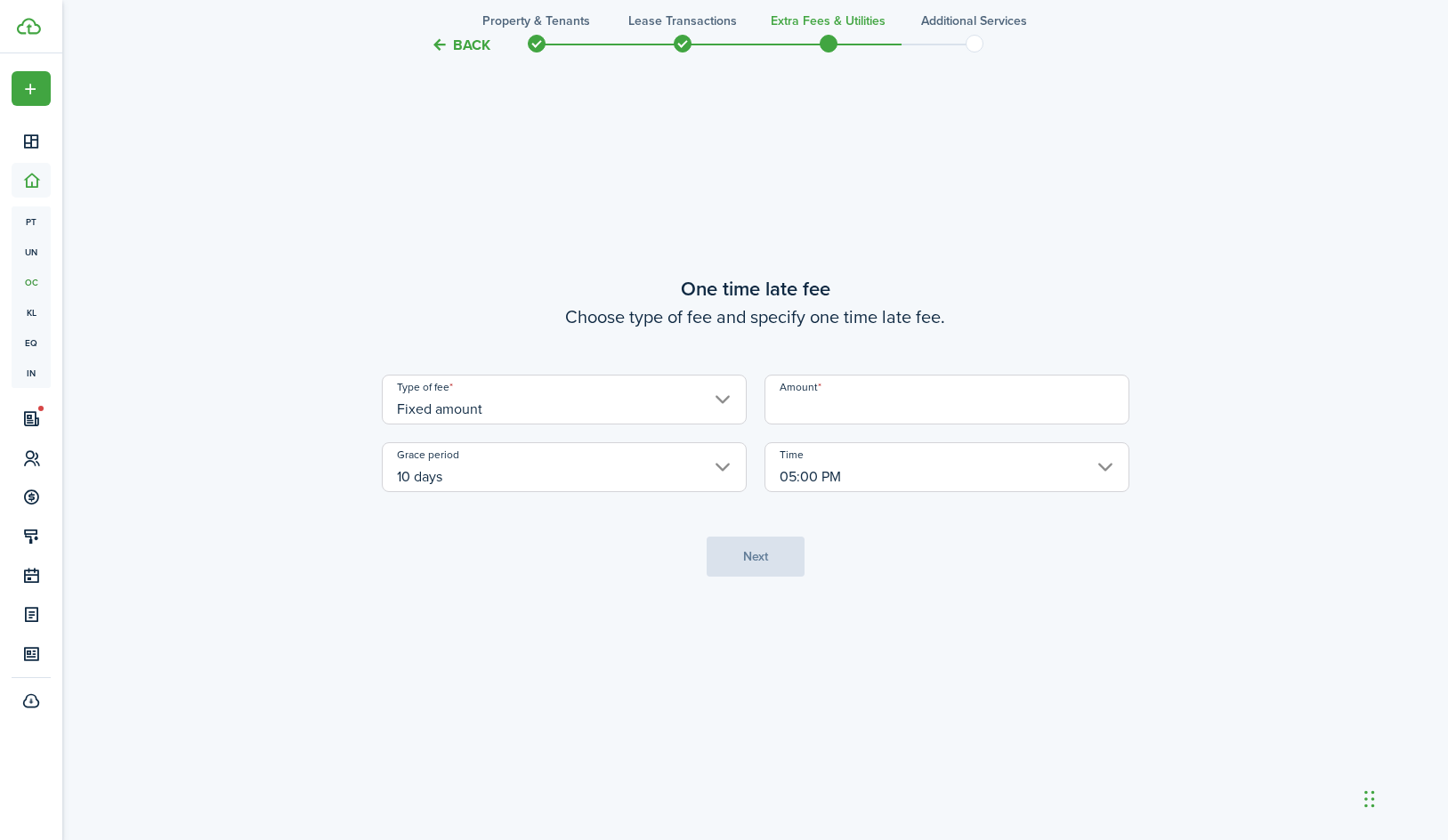
click at [856, 420] on input "Amount" at bounding box center [947, 399] width 365 height 50
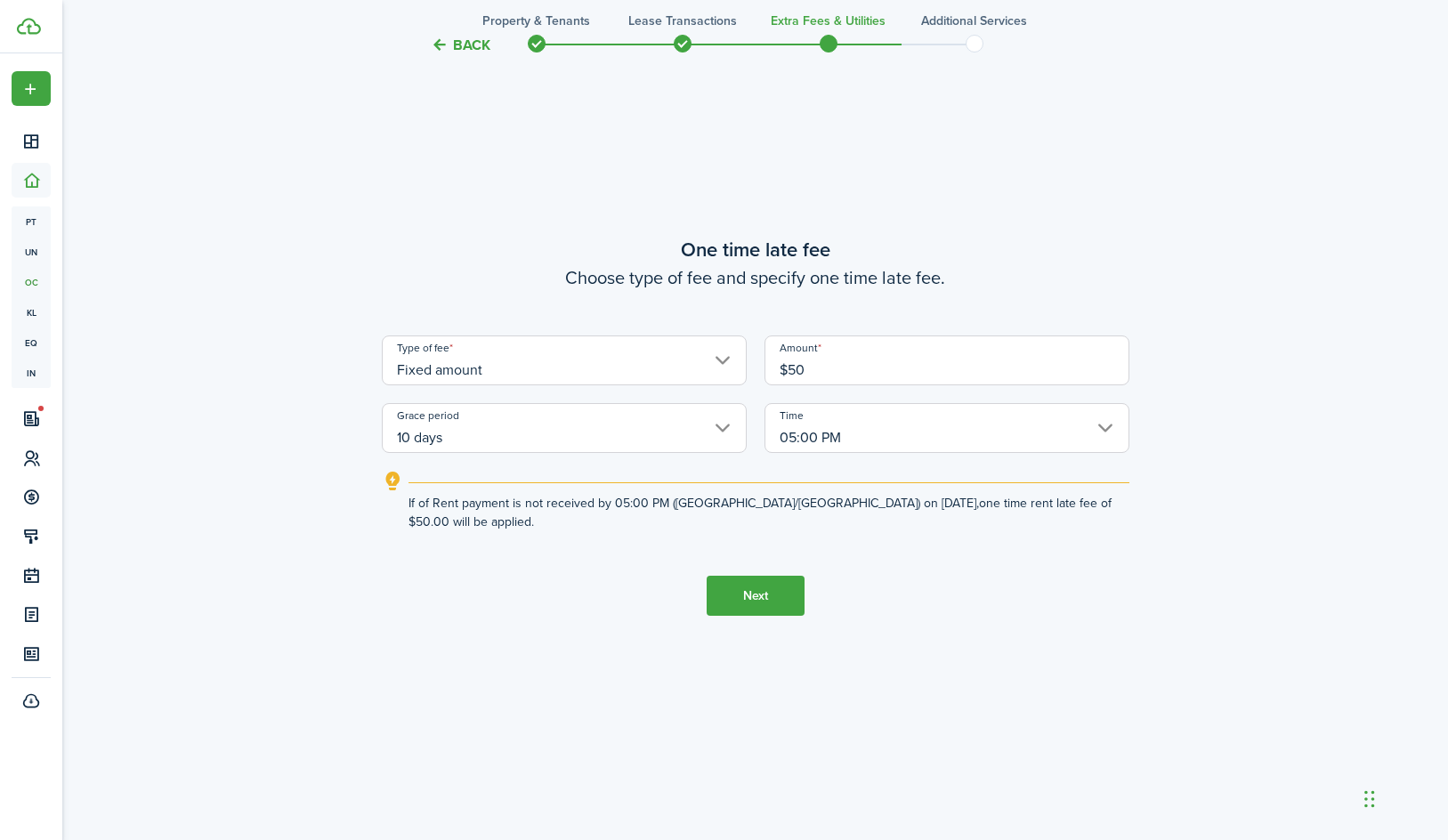
type input "$50.00"
click at [784, 608] on button "Next" at bounding box center [755, 596] width 98 height 40
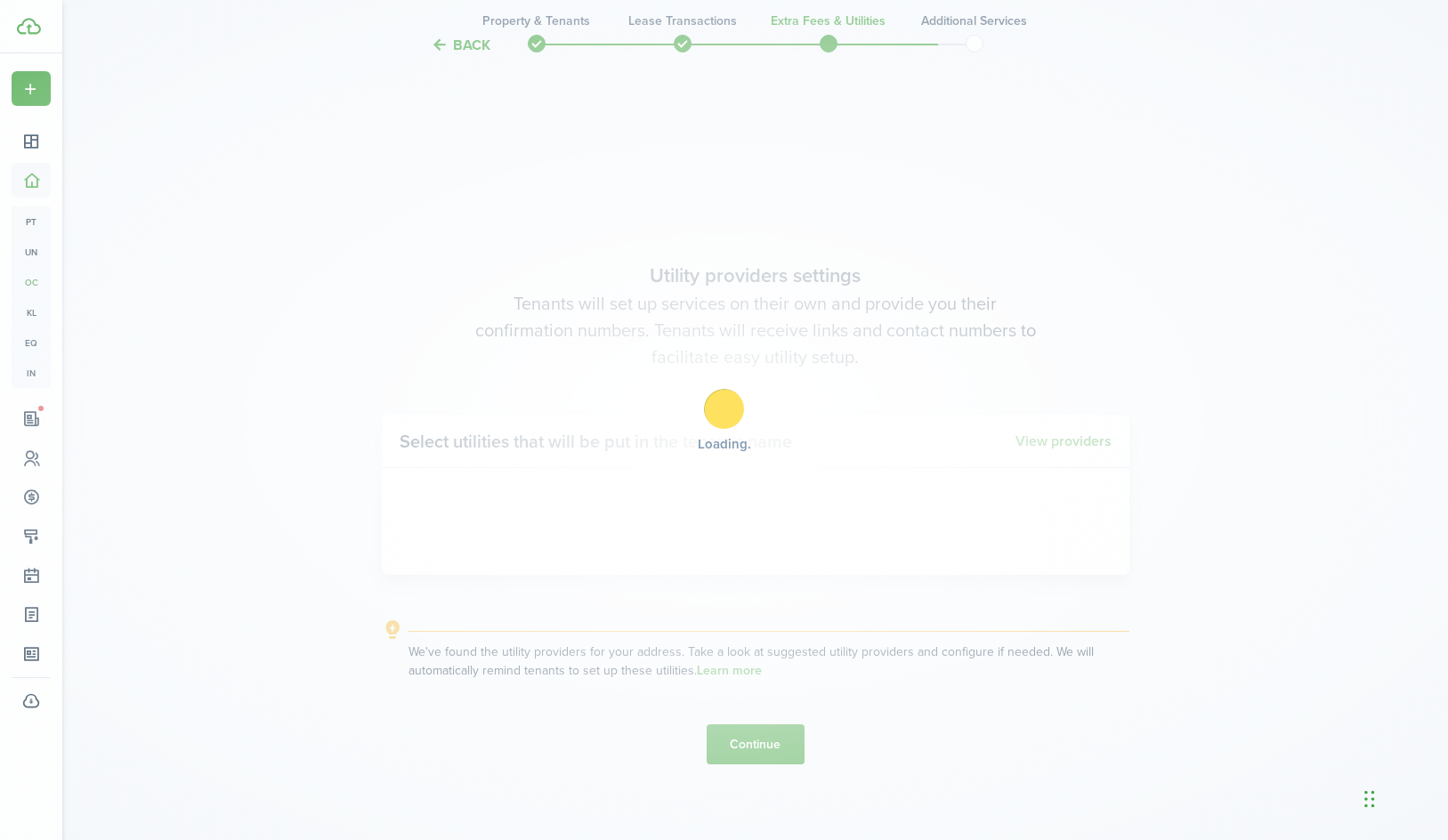
scroll to position [2400, 0]
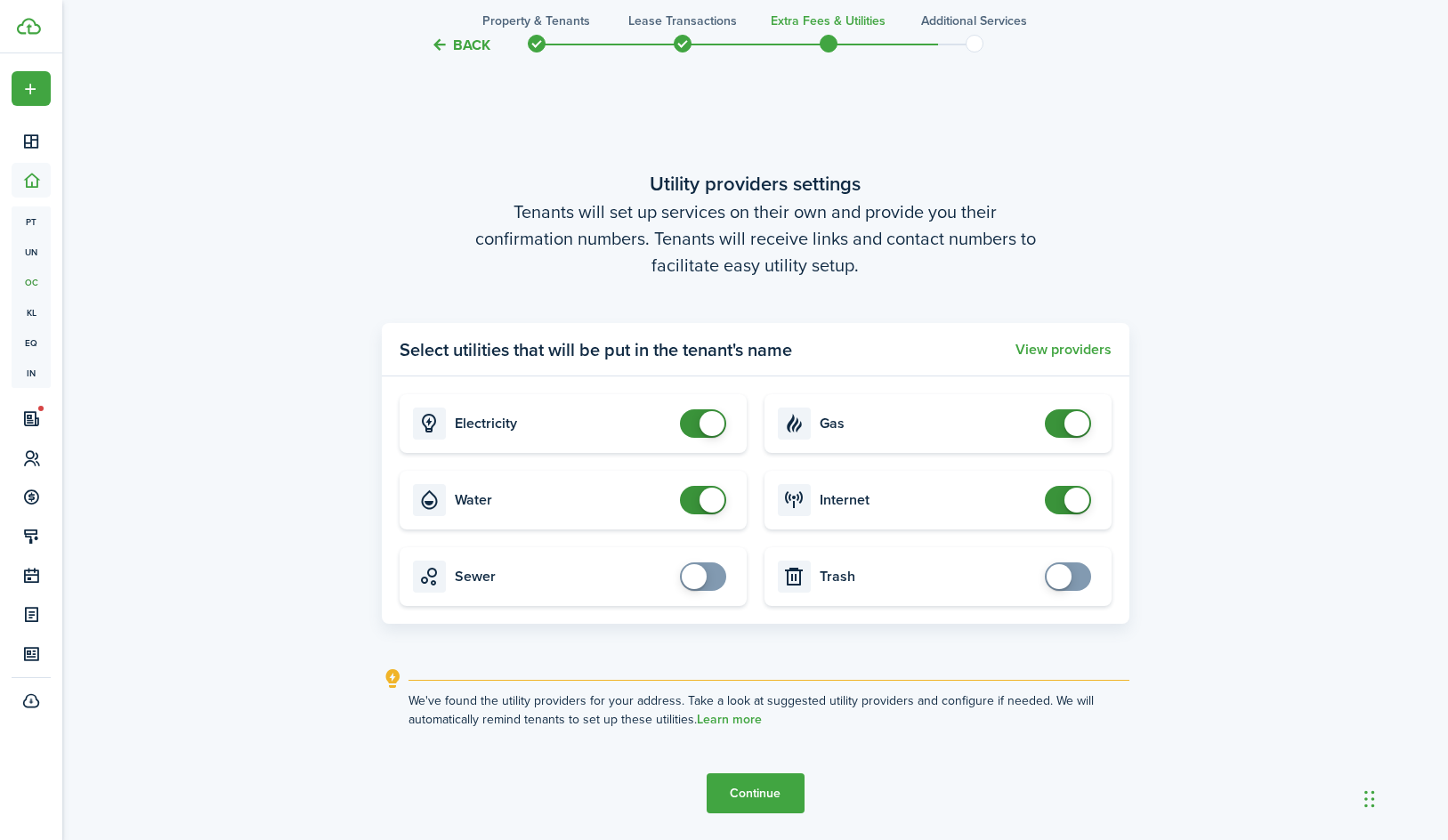
checkbox input "false"
click at [695, 419] on span at bounding box center [702, 423] width 17 height 28
checkbox input "false"
click at [708, 501] on span at bounding box center [711, 499] width 25 height 25
checkbox input "false"
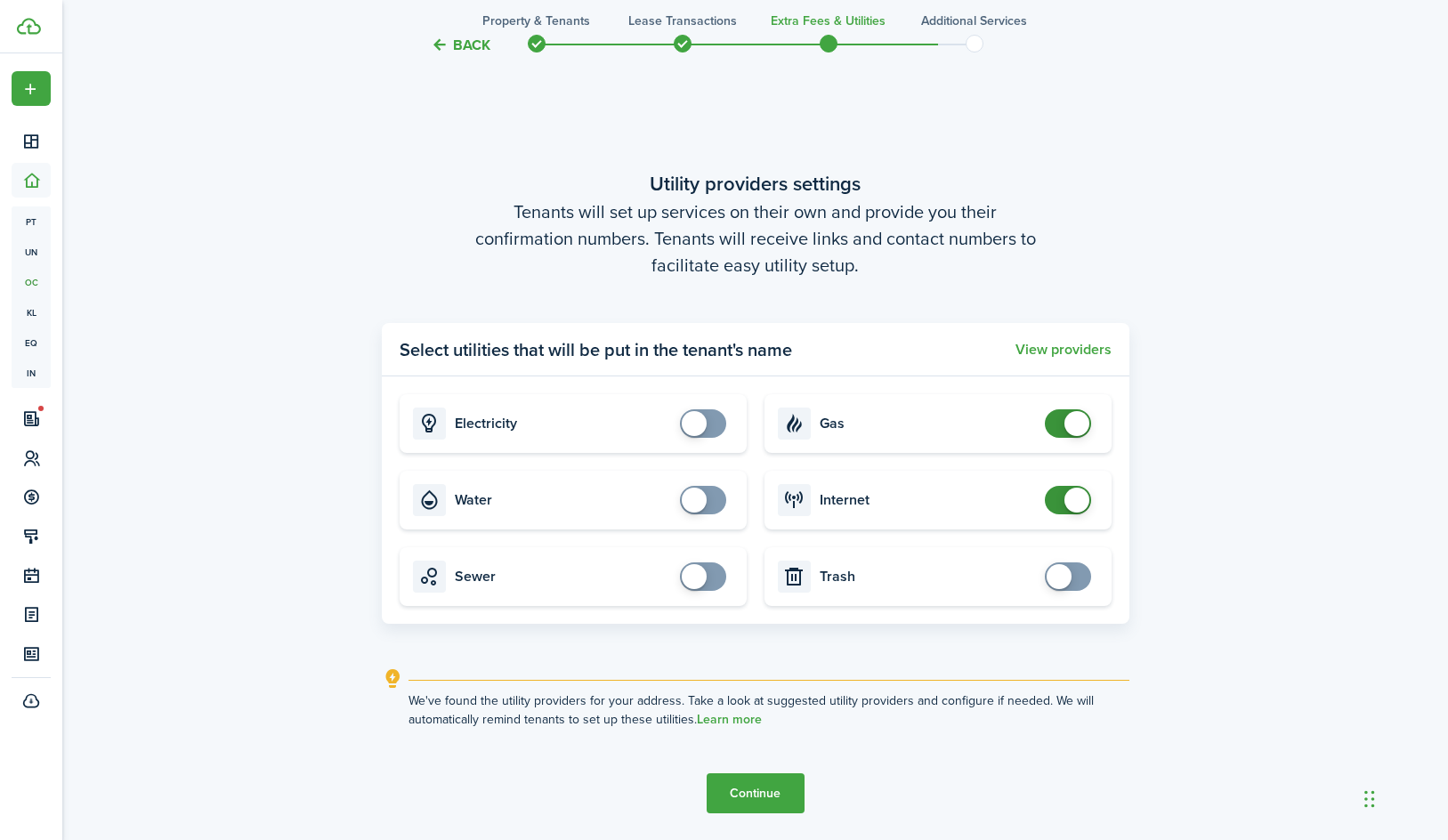
click at [1074, 426] on span at bounding box center [1076, 423] width 25 height 25
checkbox input "false"
click at [1073, 493] on span at bounding box center [1076, 499] width 25 height 25
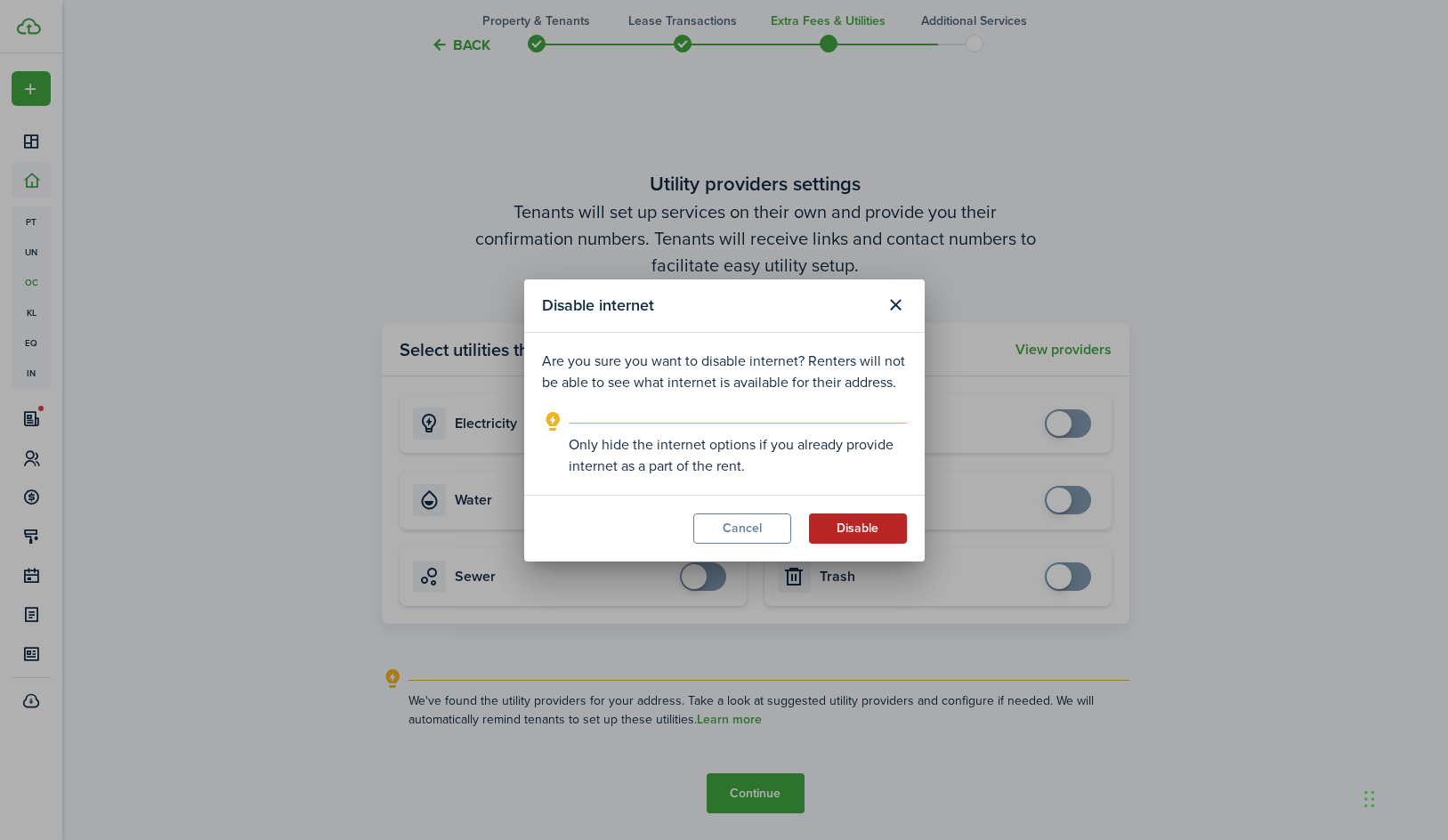
click at [832, 537] on button "Disable" at bounding box center [857, 528] width 98 height 30
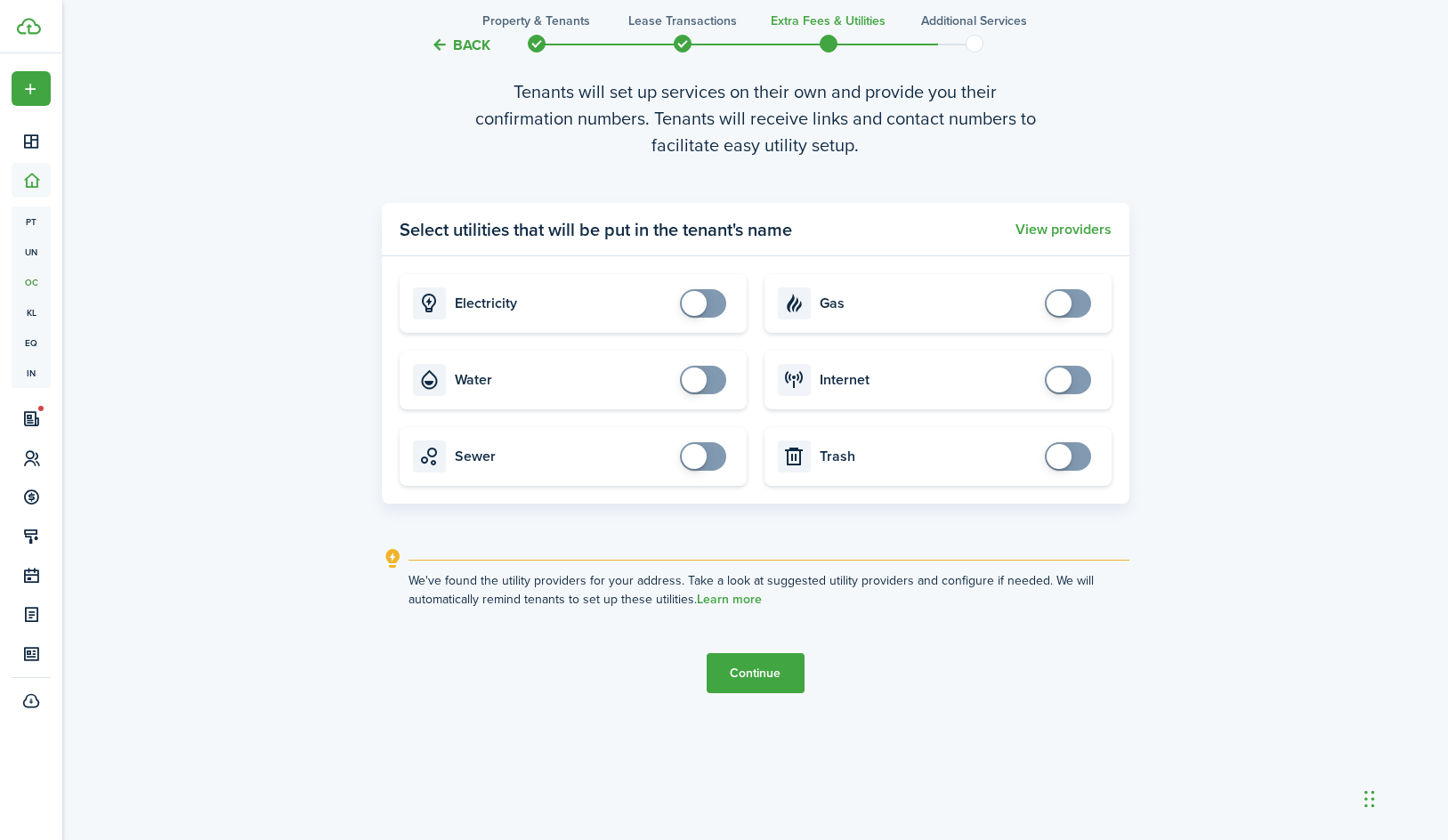
scroll to position [2520, 0]
click at [756, 681] on button "Continue" at bounding box center [755, 673] width 98 height 40
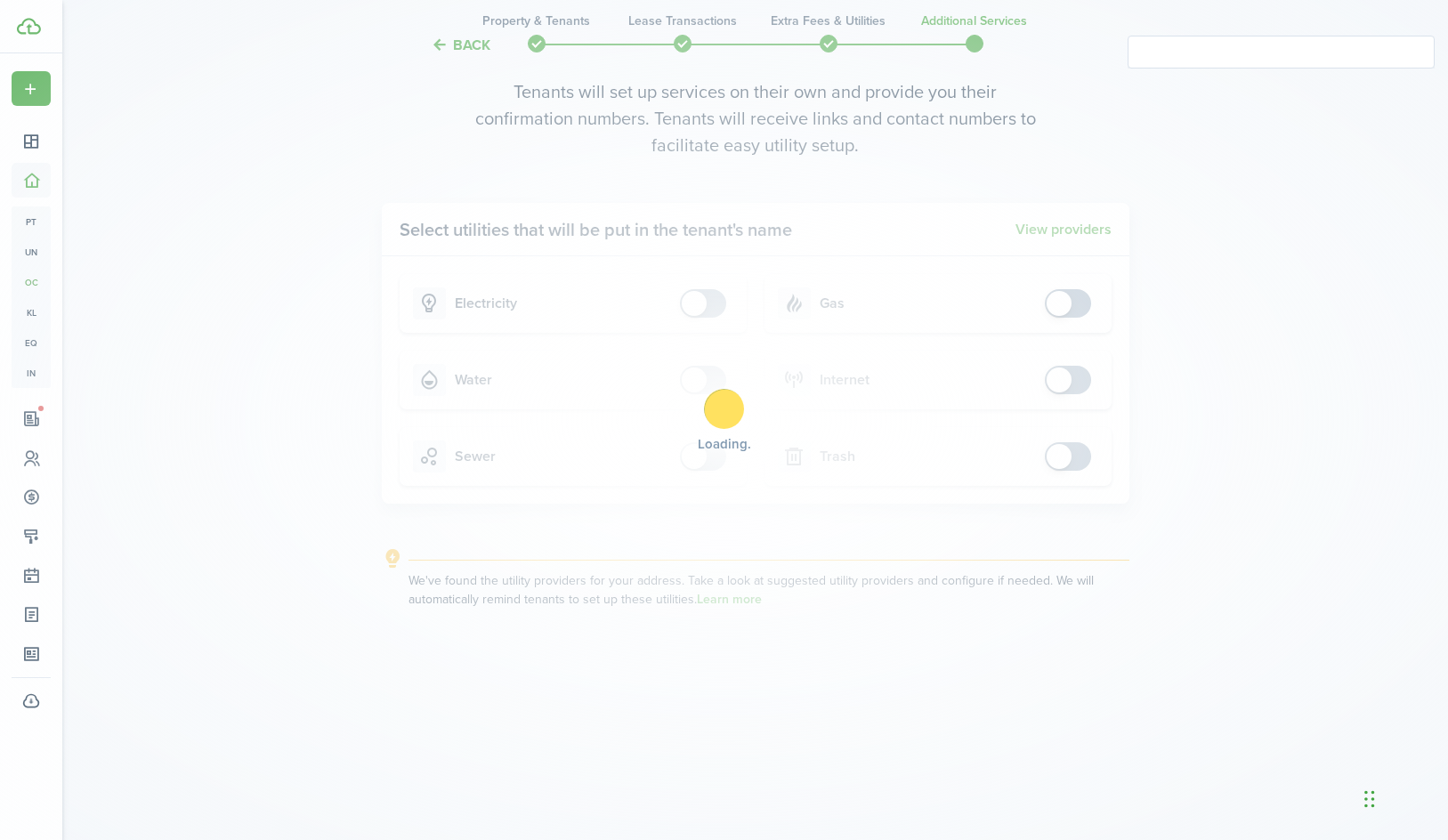
scroll to position [0, 0]
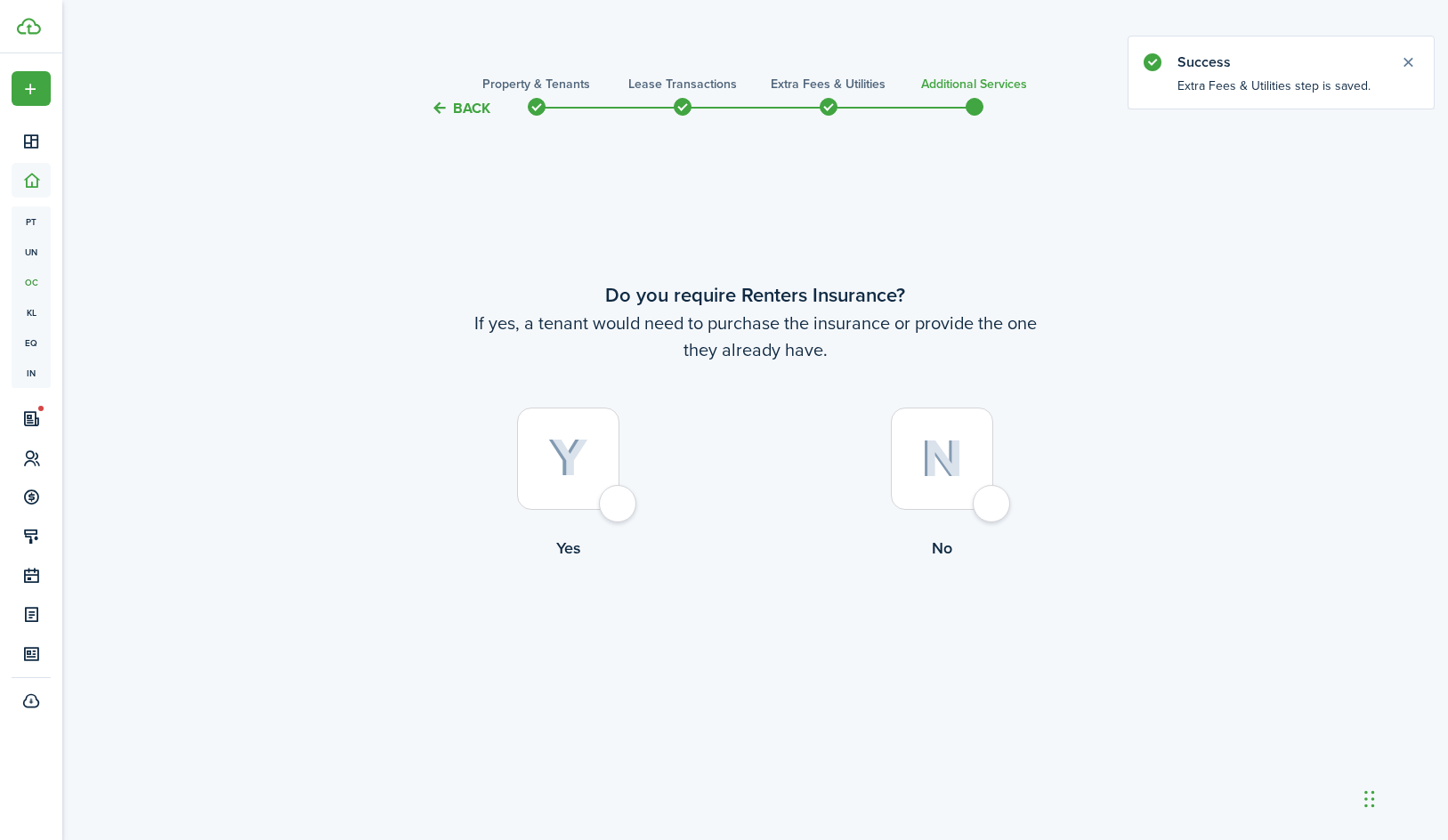
click at [951, 450] on img at bounding box center [942, 458] width 42 height 38
radio input "true"
click at [768, 642] on button "Complete move in" at bounding box center [754, 634] width 131 height 40
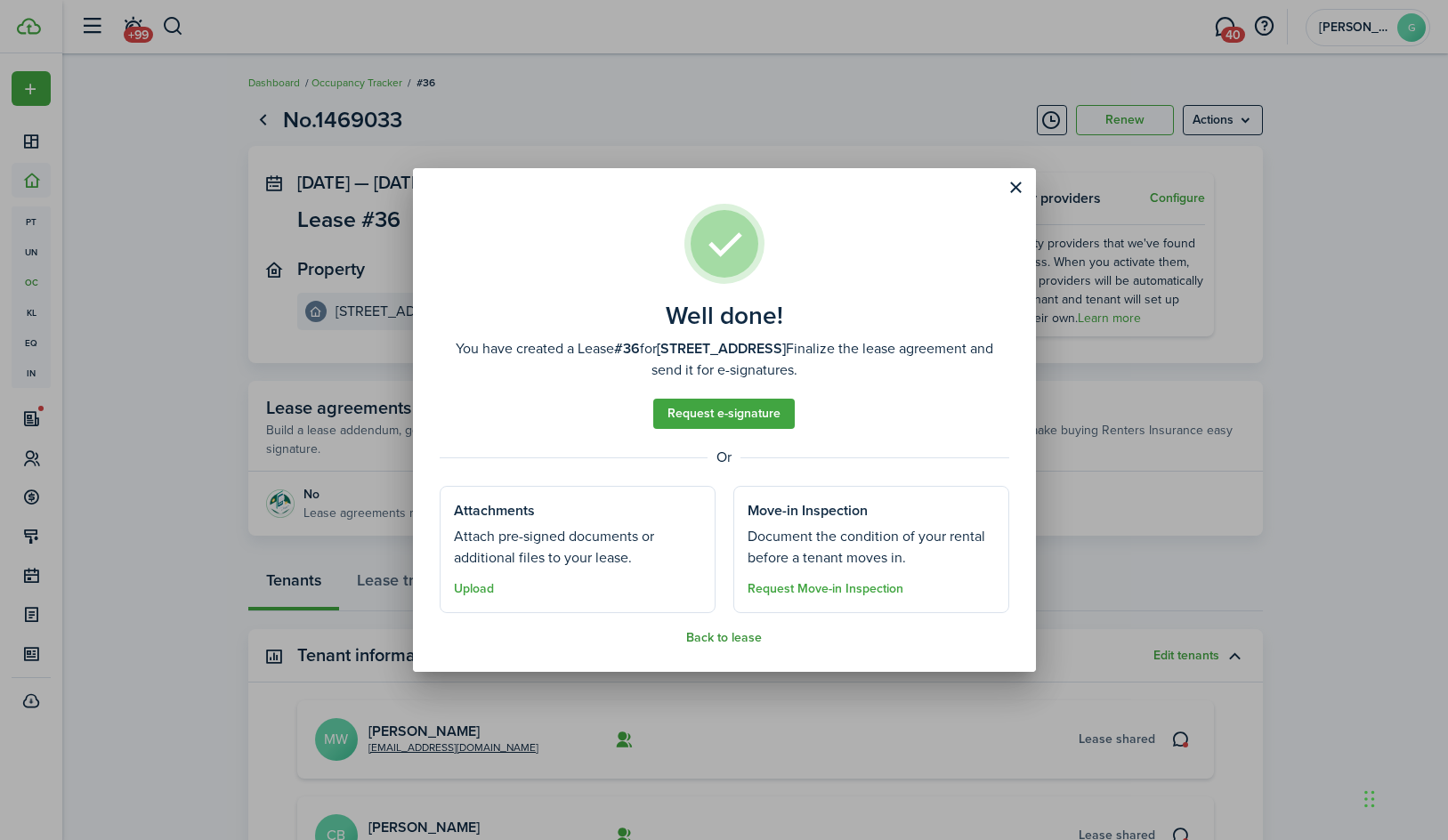
click at [750, 633] on button "Back to lease" at bounding box center [723, 638] width 76 height 15
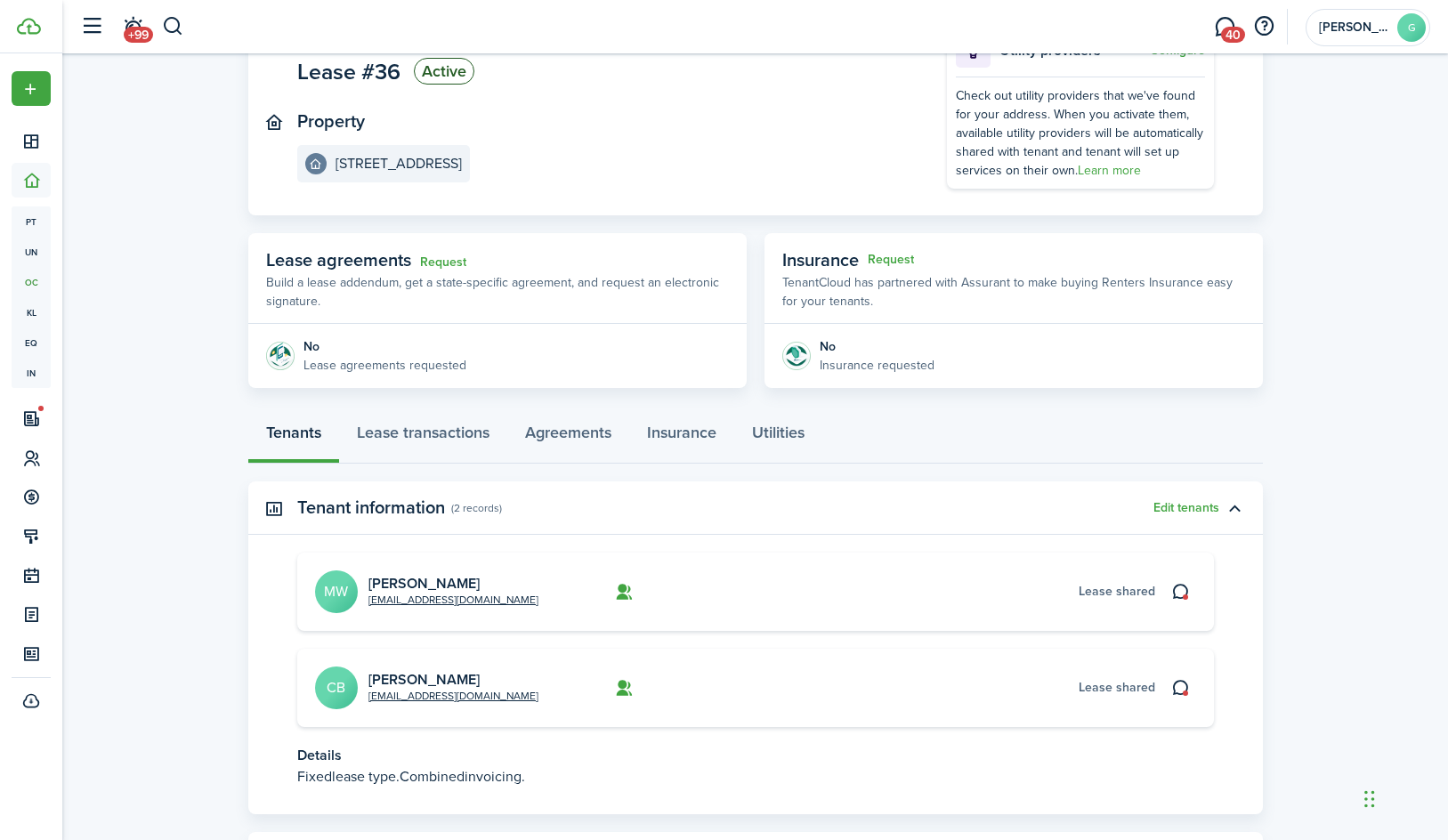
scroll to position [160, 0]
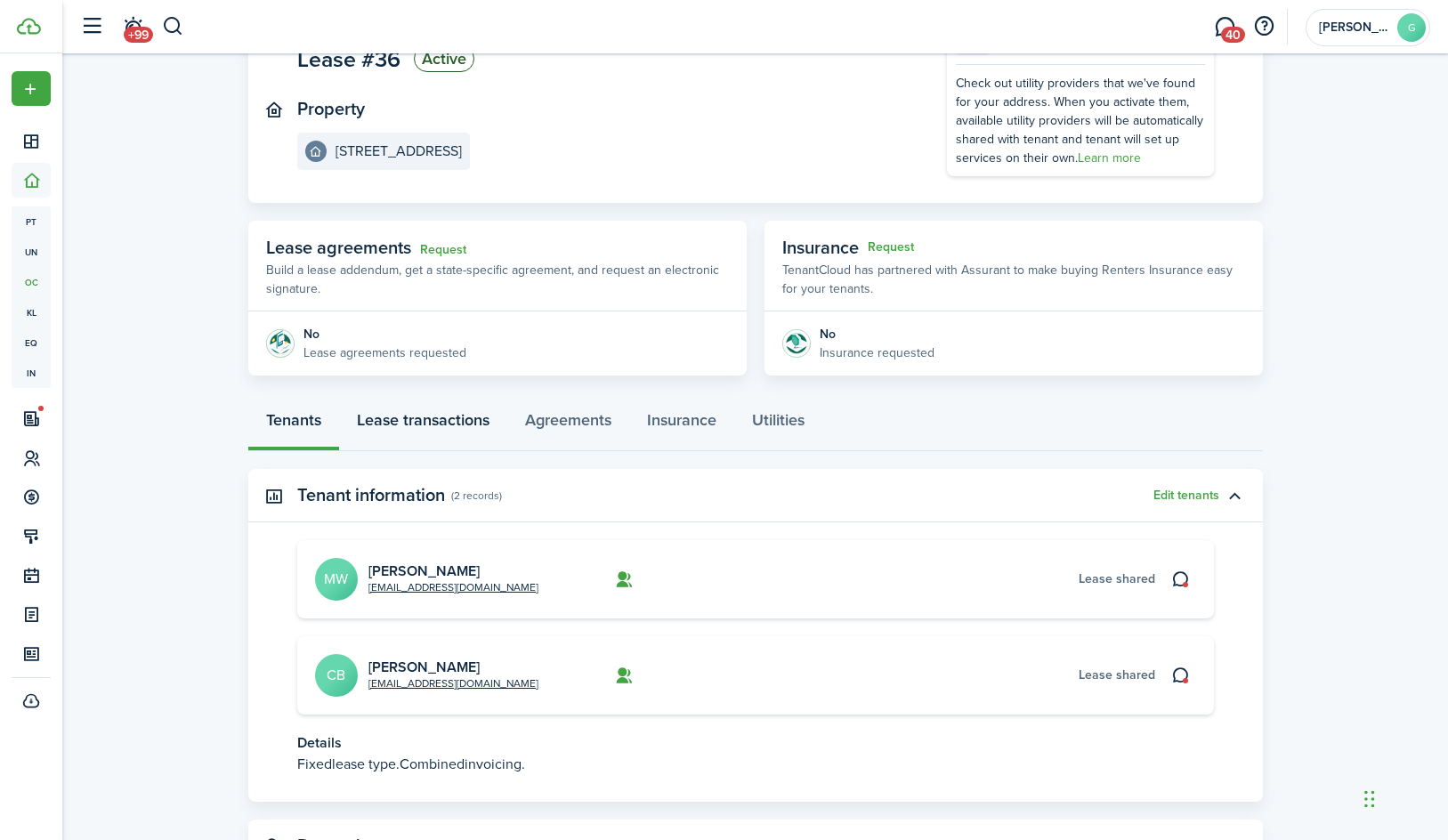
click at [454, 422] on link "Lease transactions" at bounding box center [423, 425] width 168 height 53
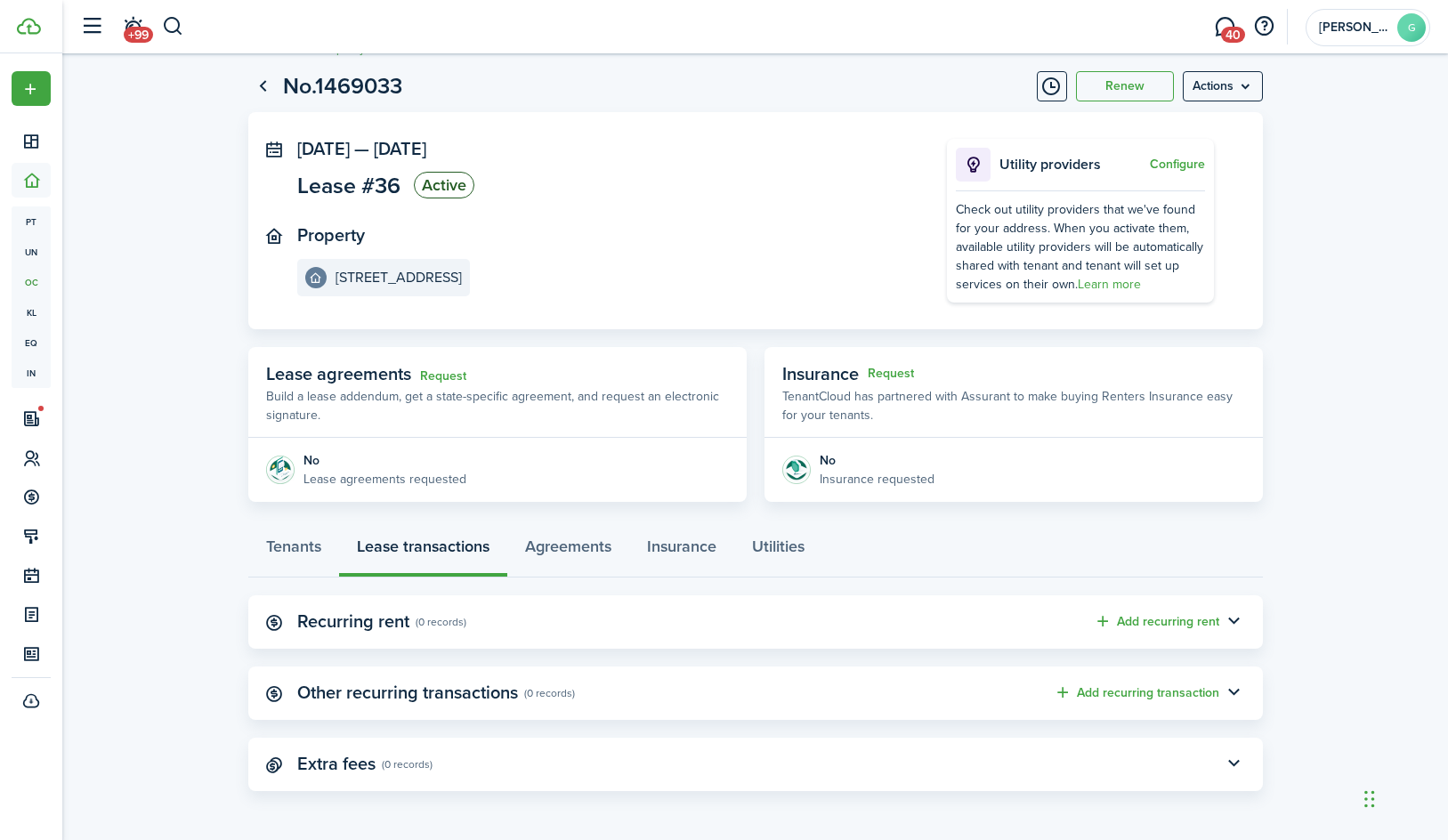
scroll to position [33, 0]
click at [1357, 605] on lease-view "No.1469033 Renew Actions [DATE] — [DATE] Lease #36 Active Property [STREET_ADDR…" at bounding box center [755, 431] width 1386 height 740
click at [1052, 756] on panel-main-header "Extra fees (0 records)" at bounding box center [755, 765] width 1014 height 53
click at [1230, 763] on button "button" at bounding box center [1233, 765] width 30 height 30
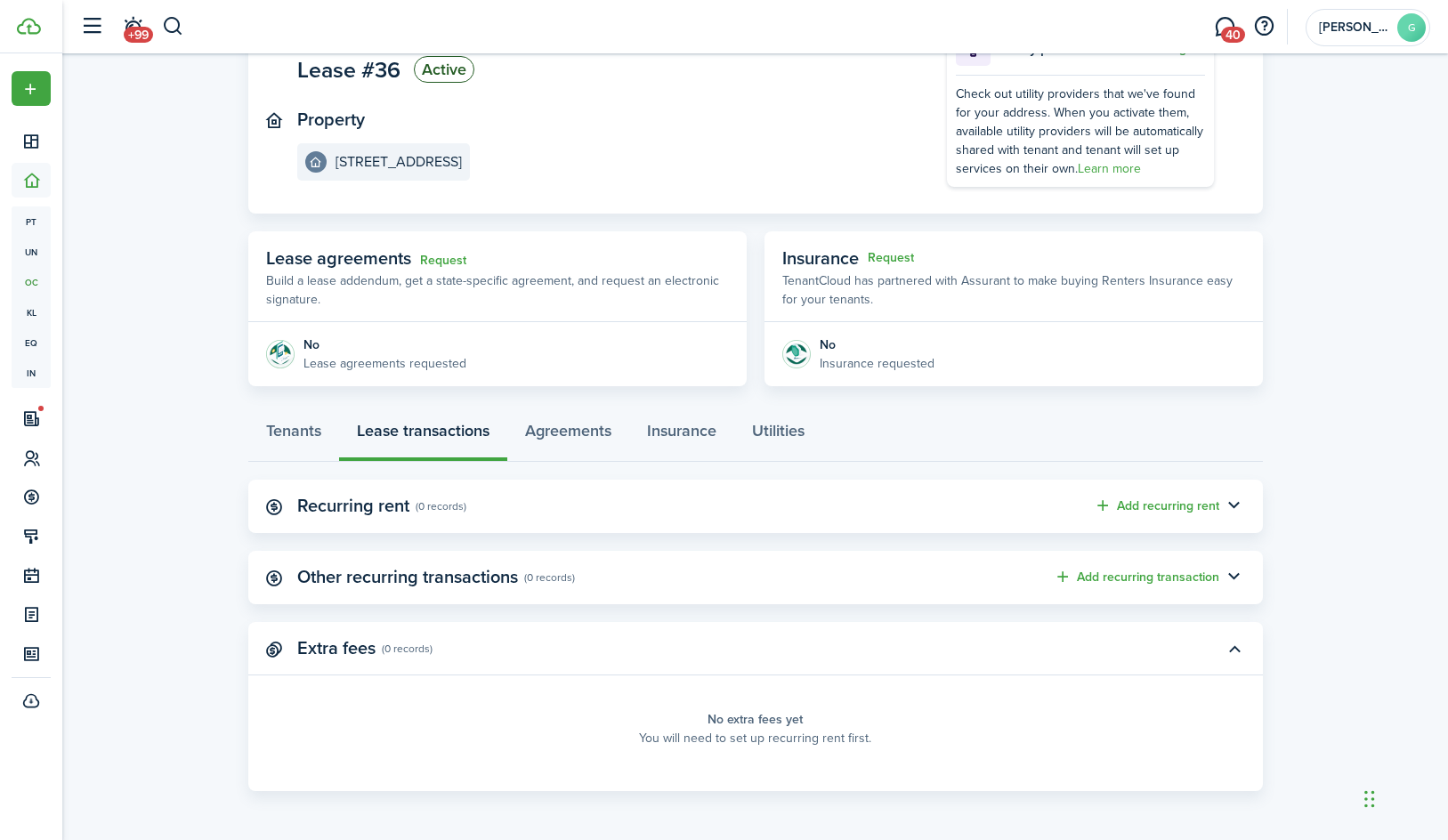
scroll to position [149, 0]
click at [283, 429] on link "Tenants" at bounding box center [293, 436] width 90 height 53
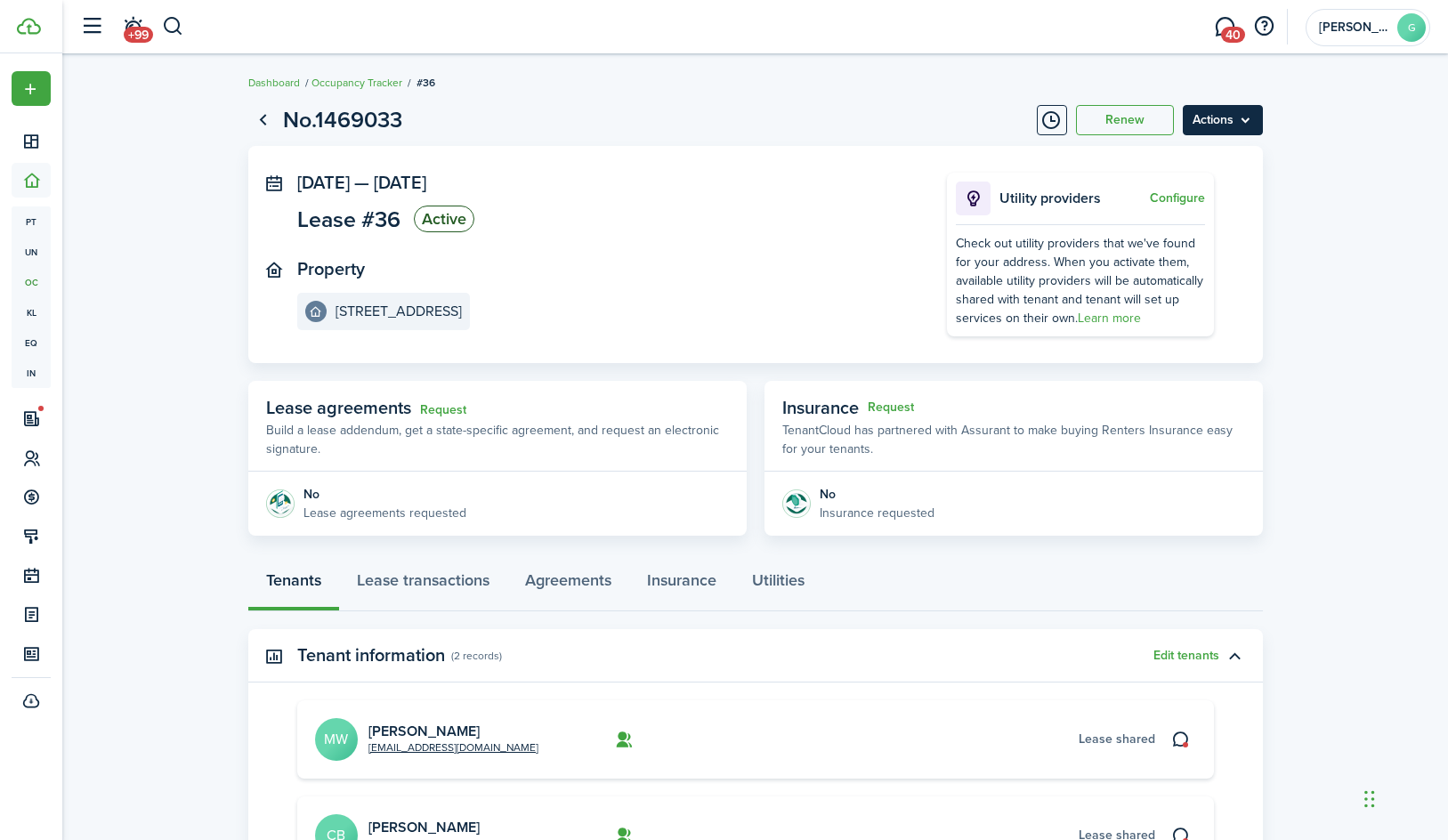
click at [1255, 121] on menu-btn "Actions" at bounding box center [1222, 120] width 80 height 30
click at [828, 165] on panel-main-body "[DATE] — [DATE] Lease #36 Active Property [STREET_ADDRESS] Utility providers Co…" at bounding box center [755, 255] width 1014 height 217
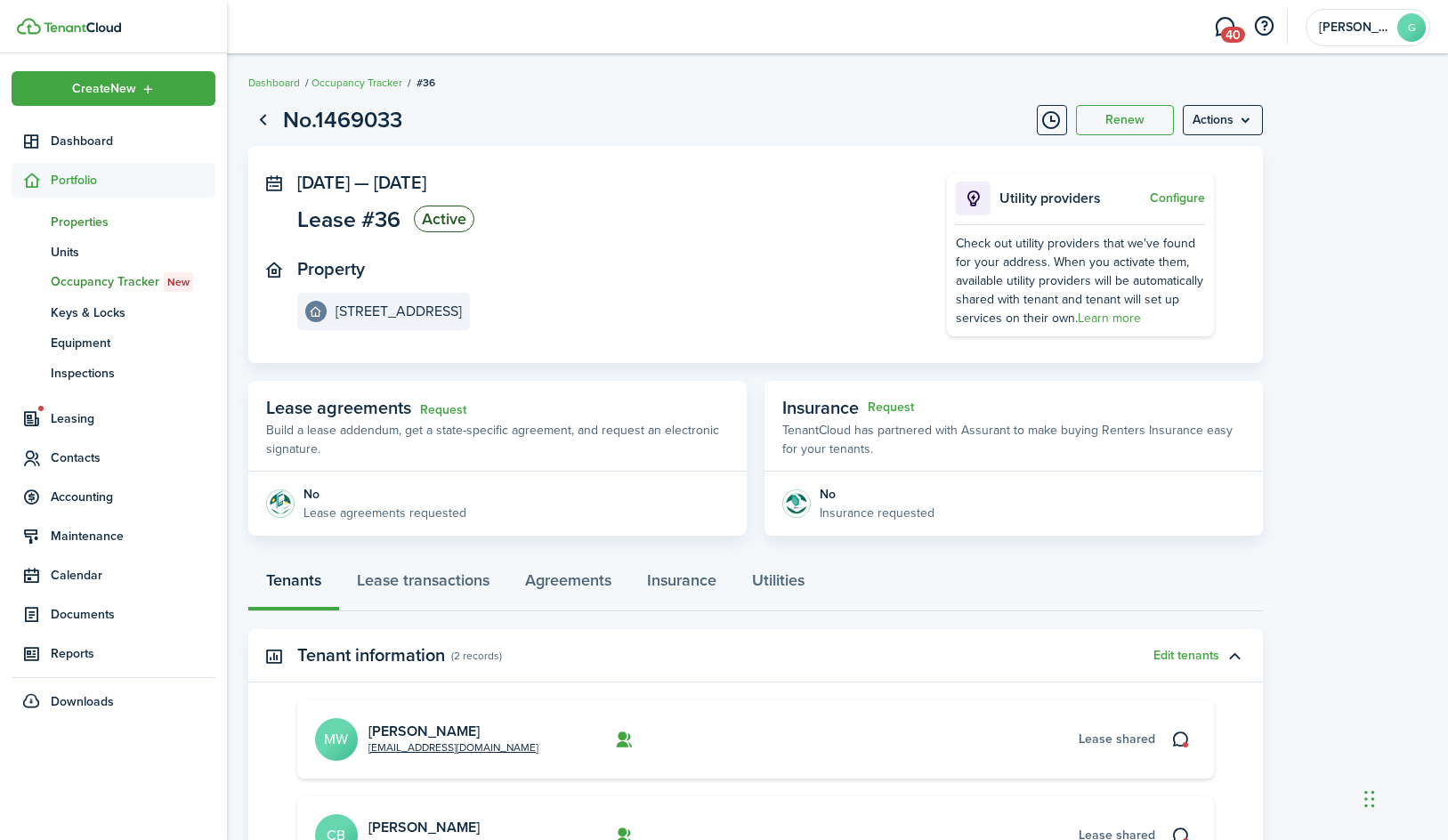
click at [83, 218] on span "Properties" at bounding box center [133, 222] width 164 height 18
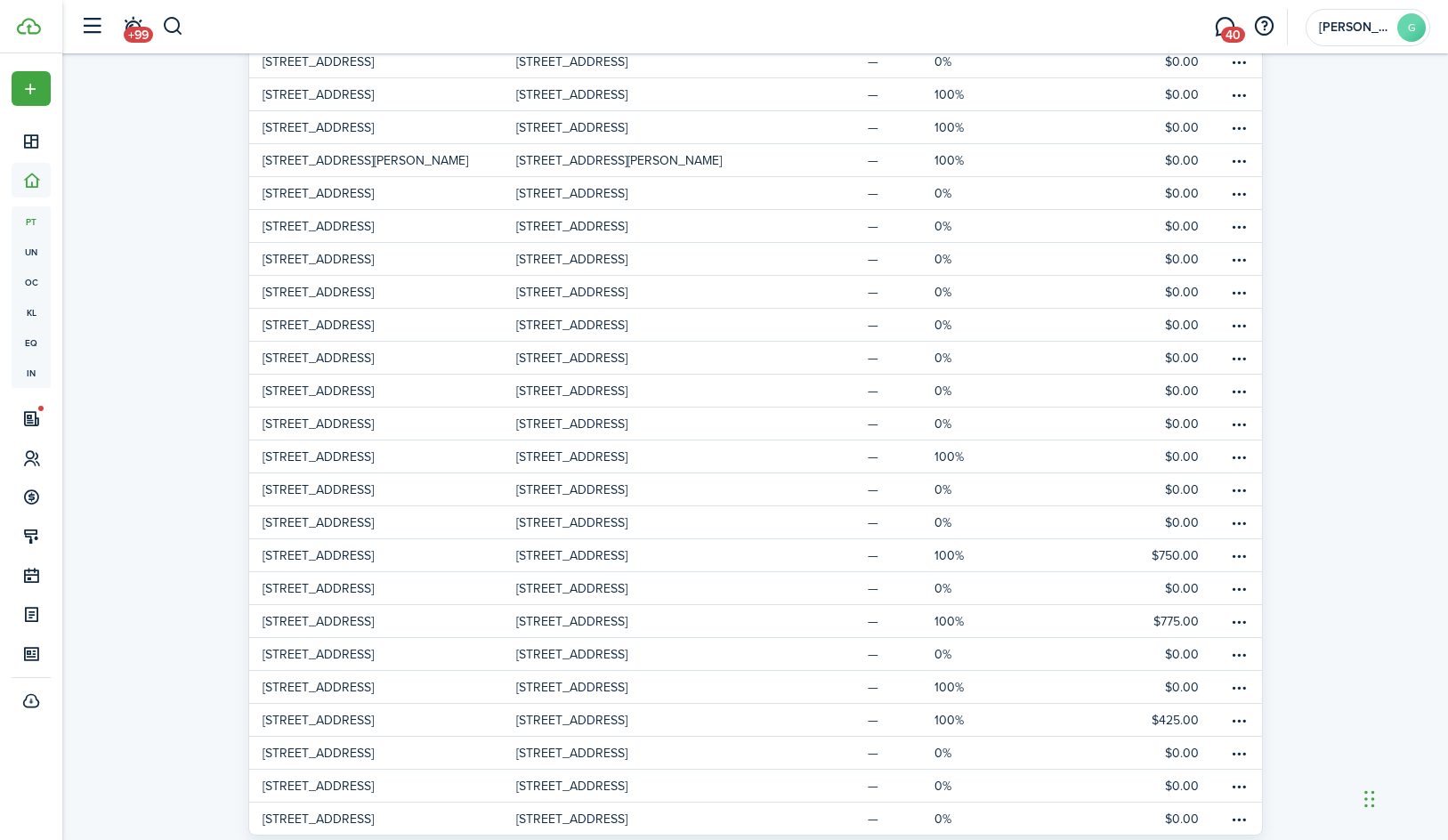
scroll to position [563, 0]
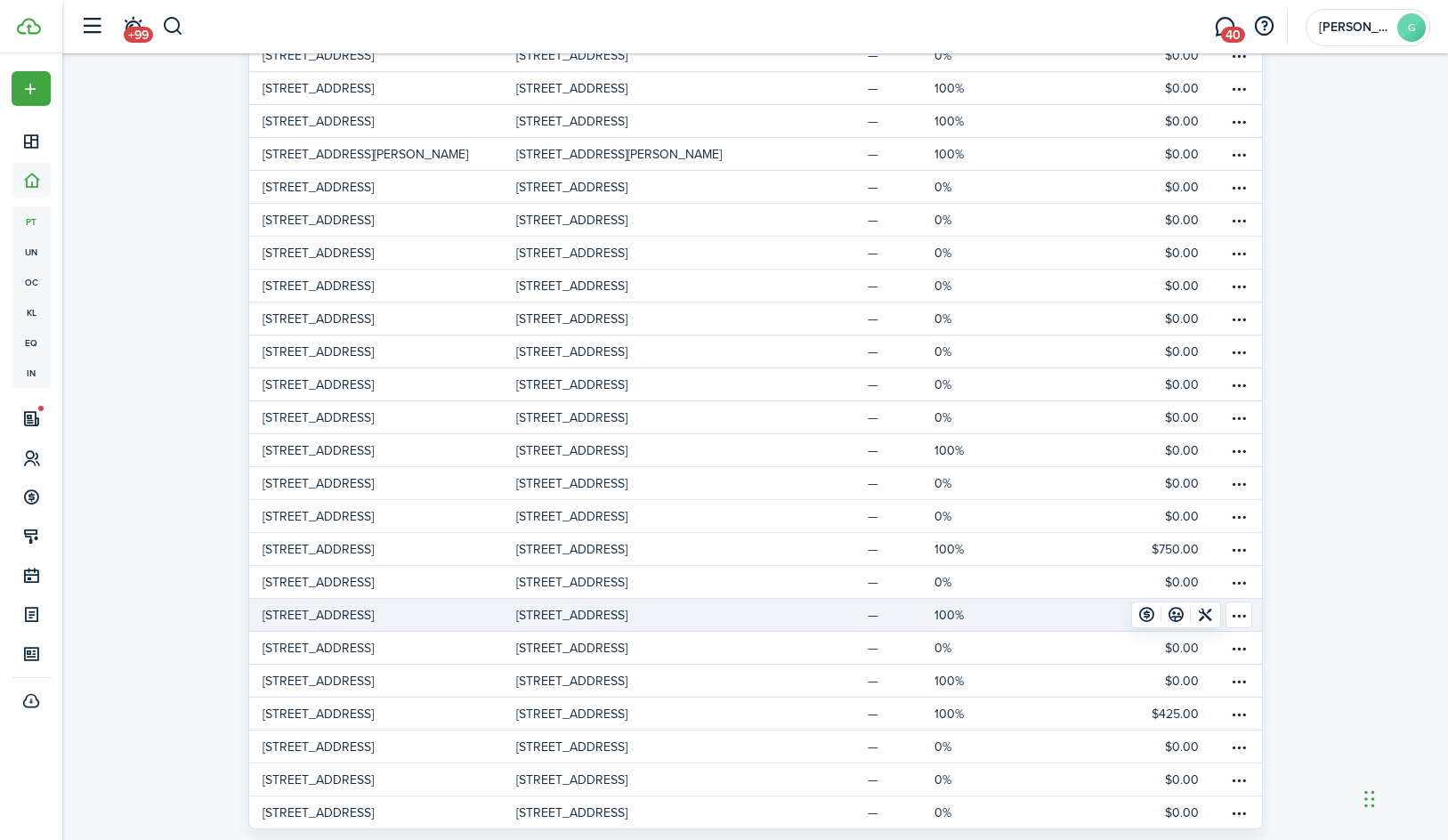
click at [349, 614] on link "[STREET_ADDRESS]" at bounding box center [383, 614] width 268 height 32
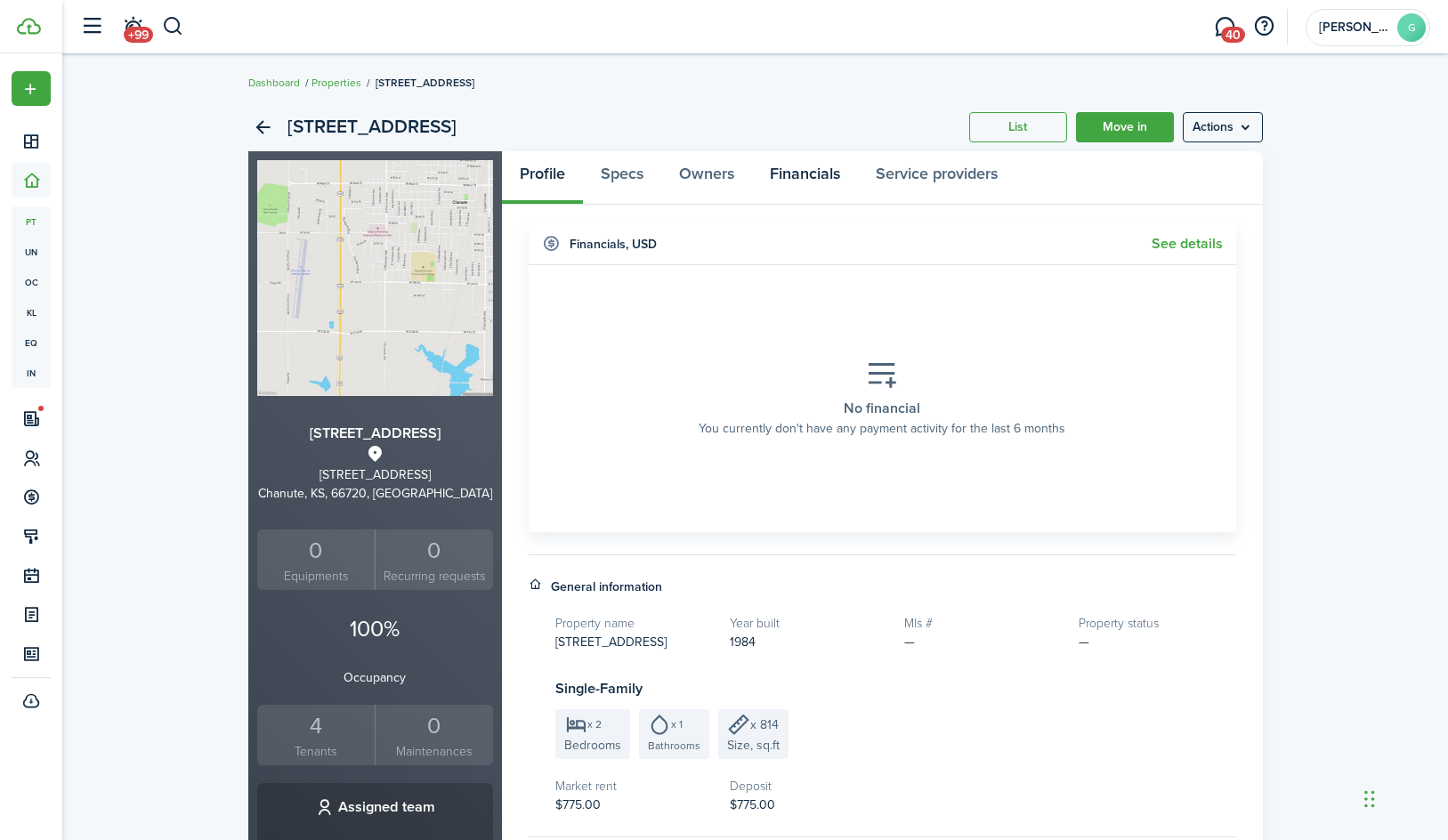
click at [794, 181] on link "Financials" at bounding box center [805, 178] width 106 height 53
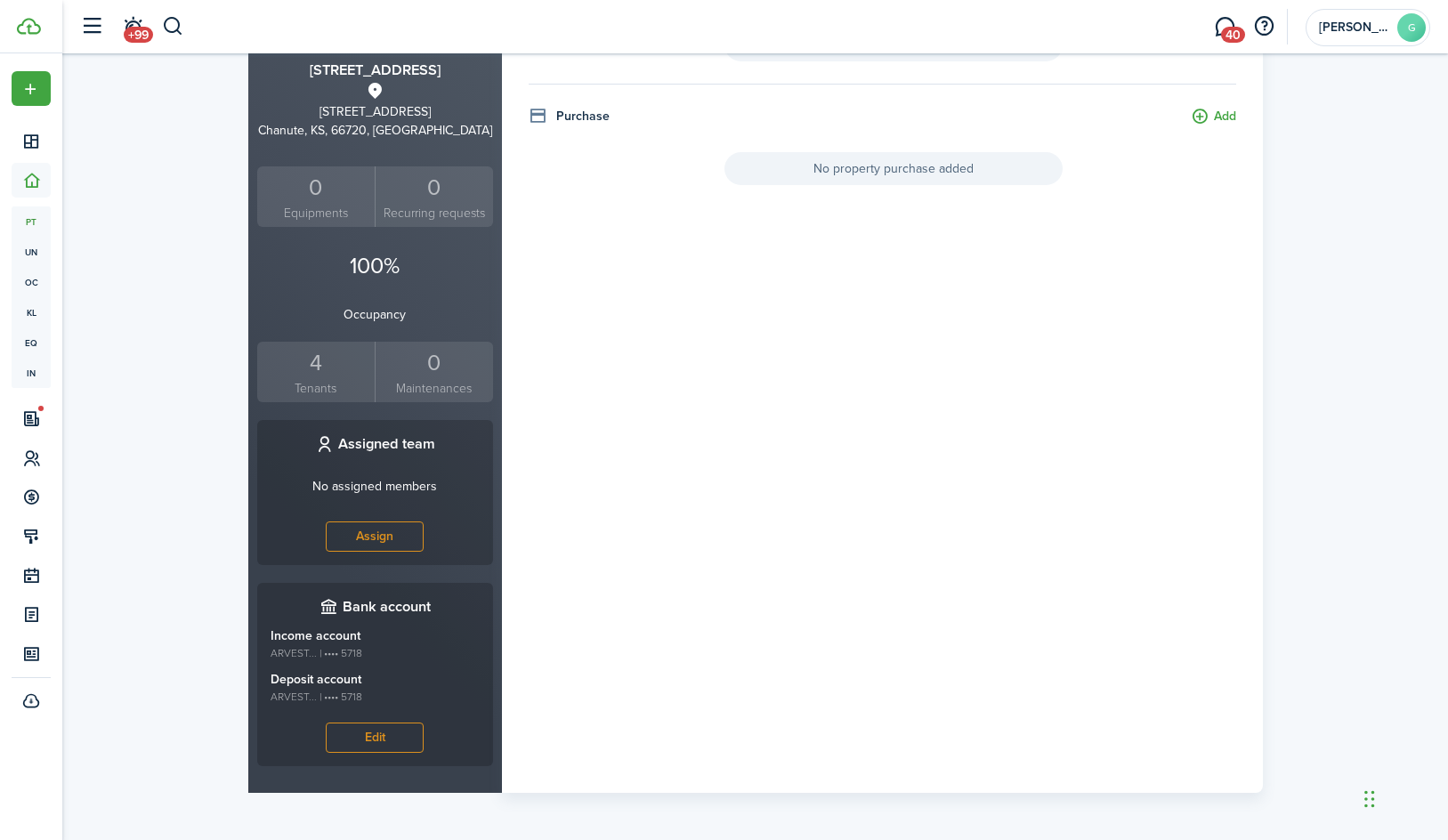
scroll to position [362, 0]
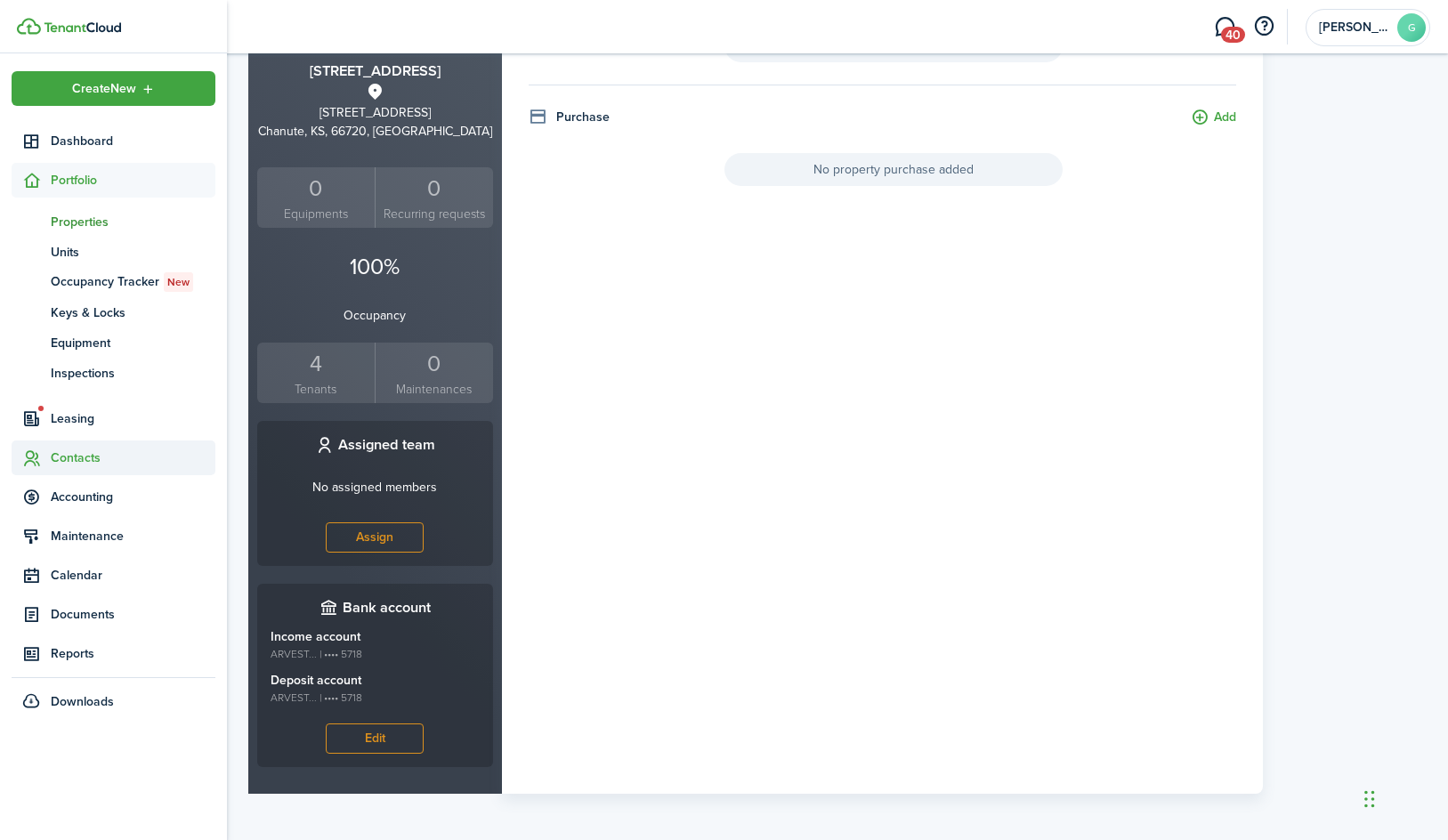
click at [53, 459] on span "Contacts" at bounding box center [133, 457] width 164 height 18
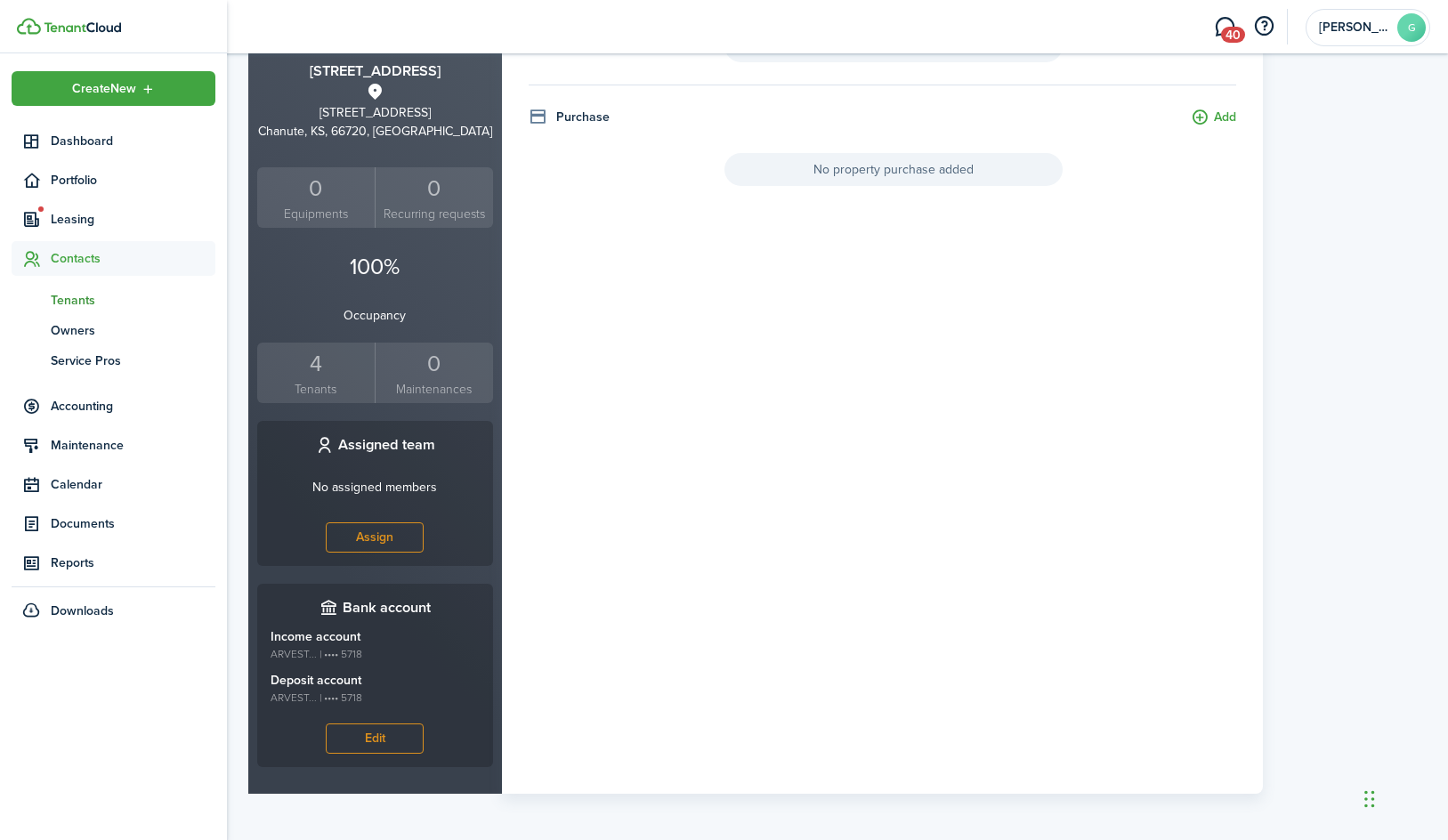
click at [88, 292] on span "Tenants" at bounding box center [133, 300] width 164 height 18
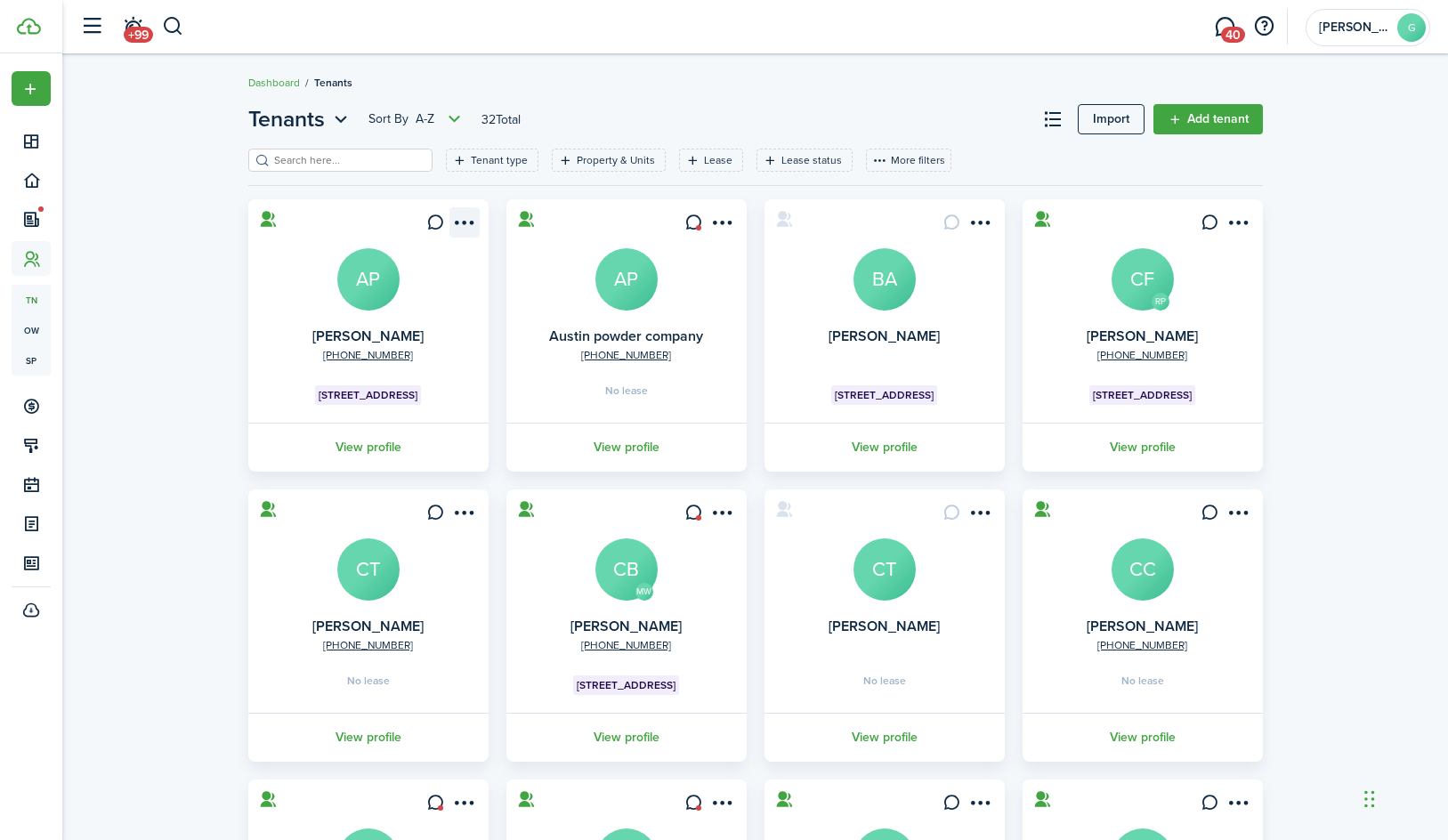
click at [469, 215] on menu-btn-icon "Open menu" at bounding box center [464, 222] width 30 height 30
click at [192, 314] on div "Tenants Sort by A-Z 32 Total Import Add tenant Tenant type Property & Units Lea…" at bounding box center [755, 608] width 1386 height 1029
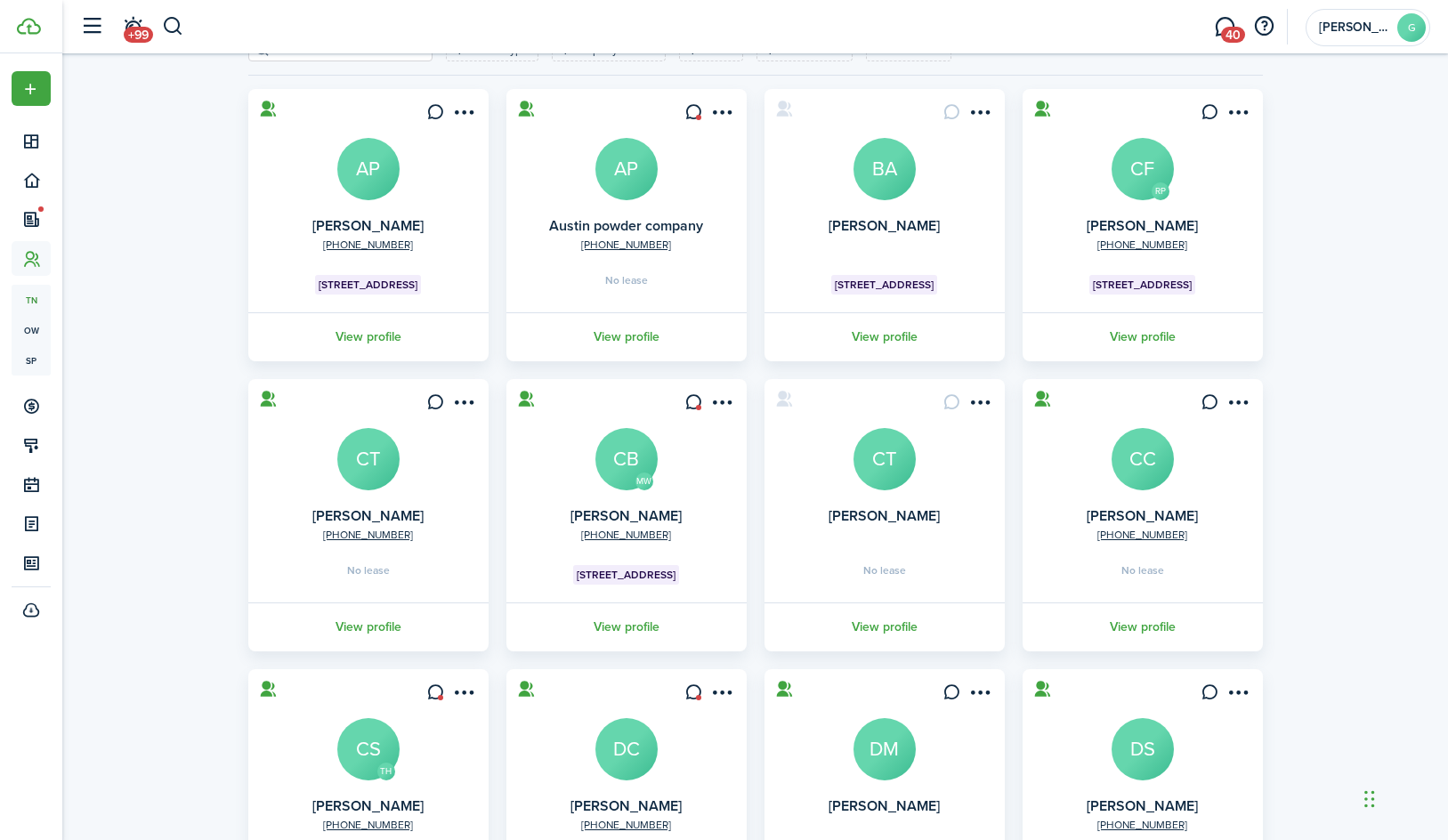
scroll to position [112, 0]
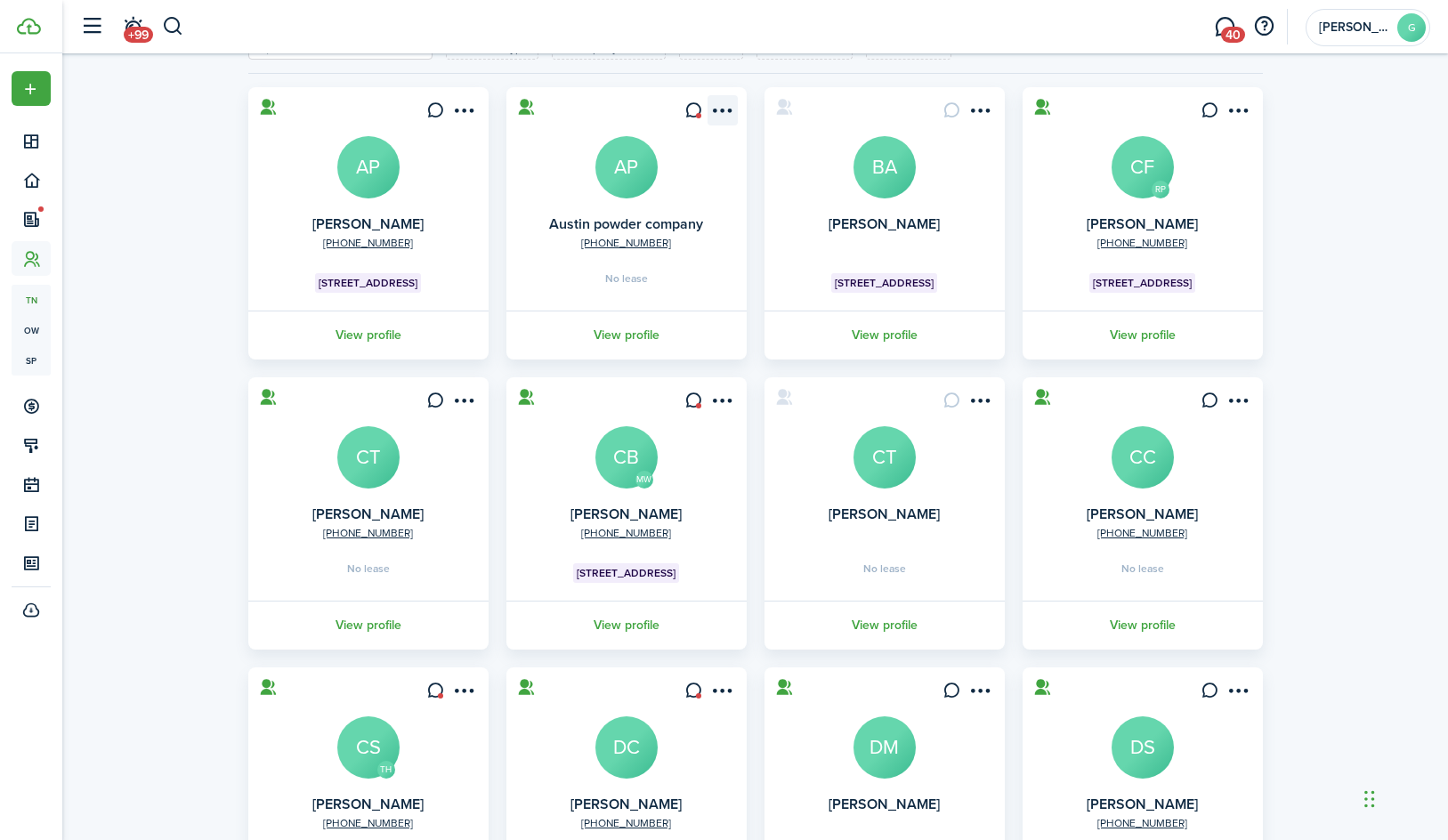
click at [727, 105] on menu-btn-icon "Open menu" at bounding box center [722, 110] width 30 height 30
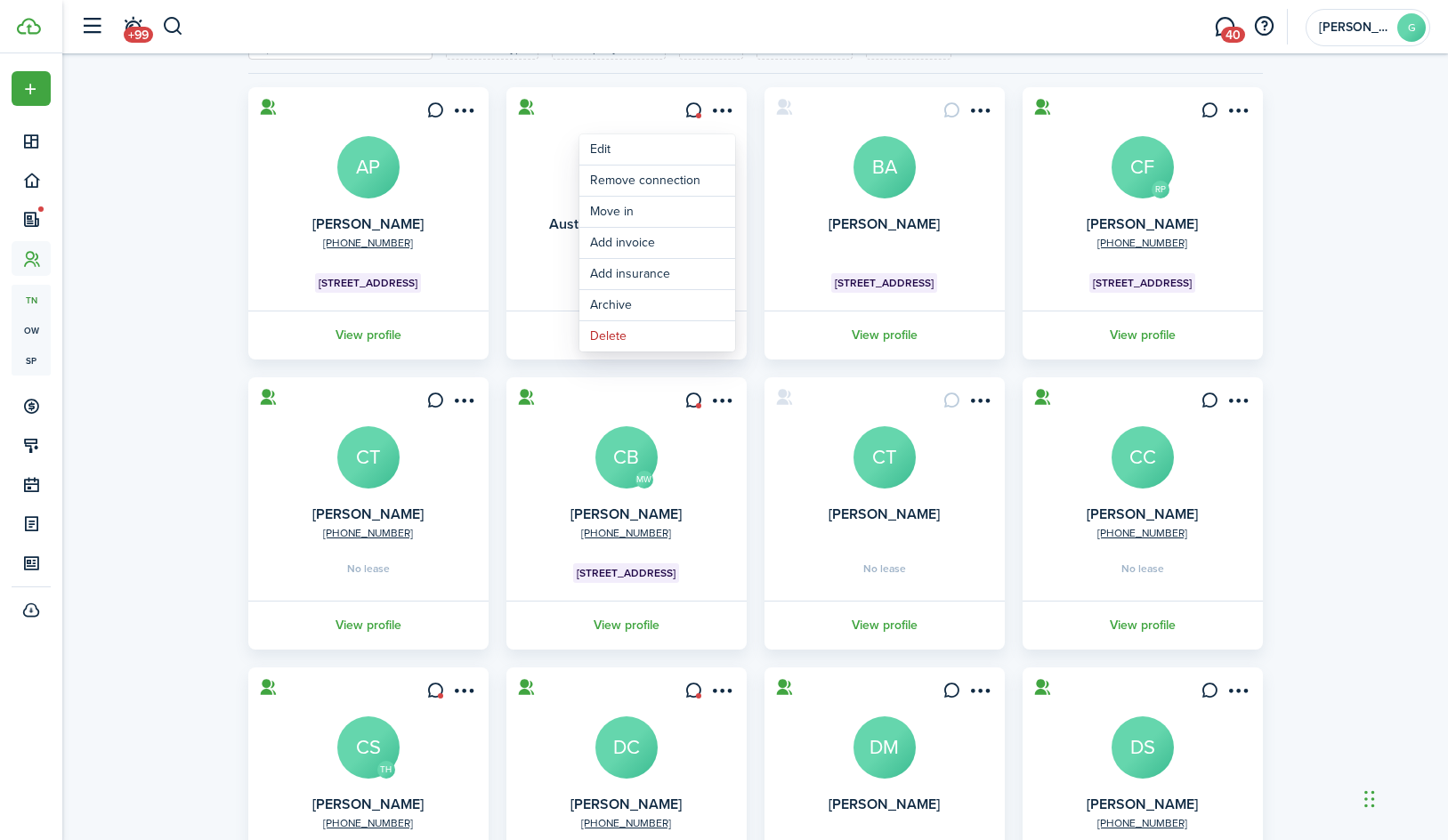
click at [634, 116] on card "[PHONE_NUMBER] Austin powder company AP No lease View profile" at bounding box center [626, 224] width 240 height 272
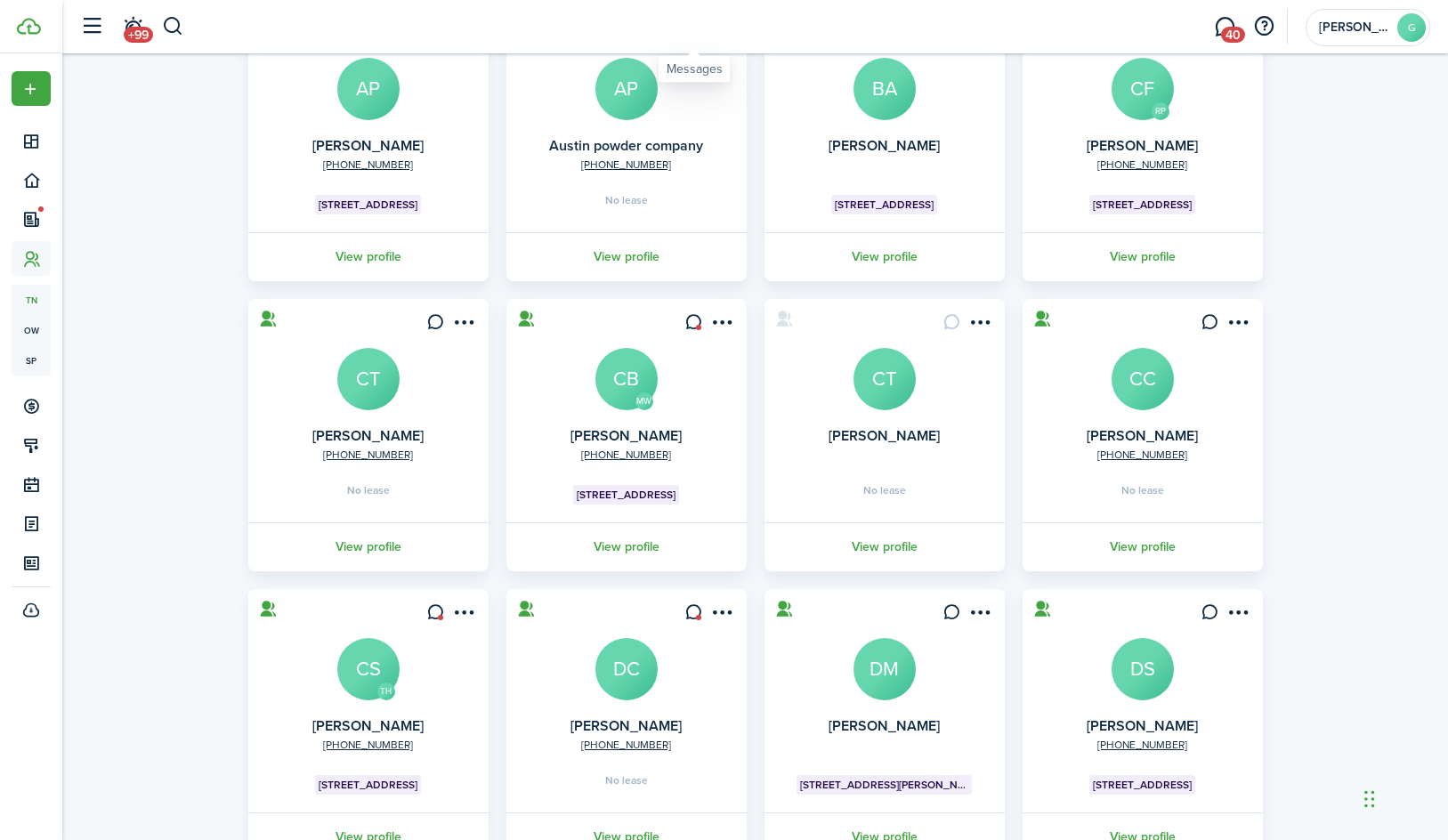
scroll to position [205, 0]
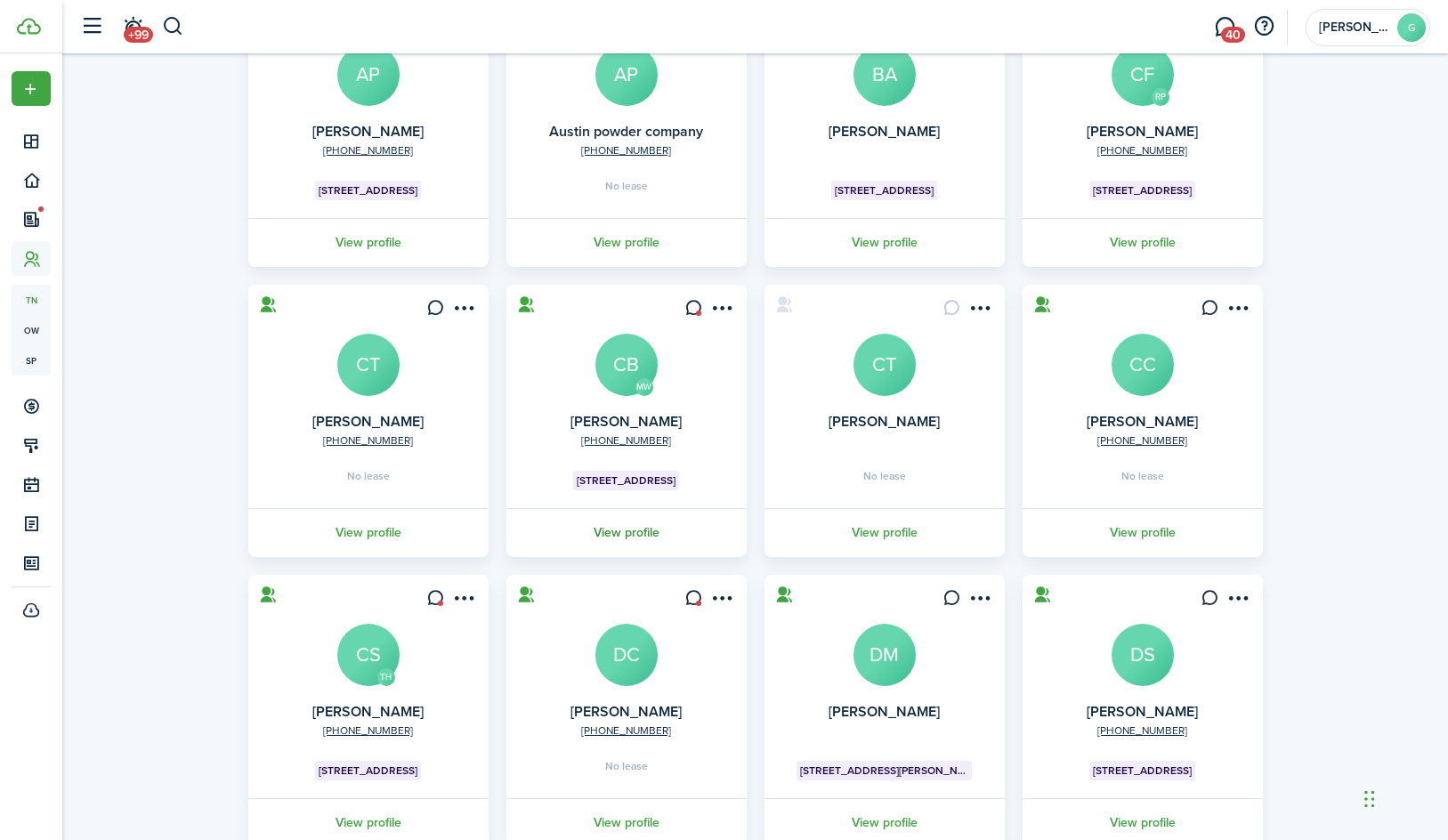
click at [629, 535] on link "View profile" at bounding box center [626, 533] width 246 height 49
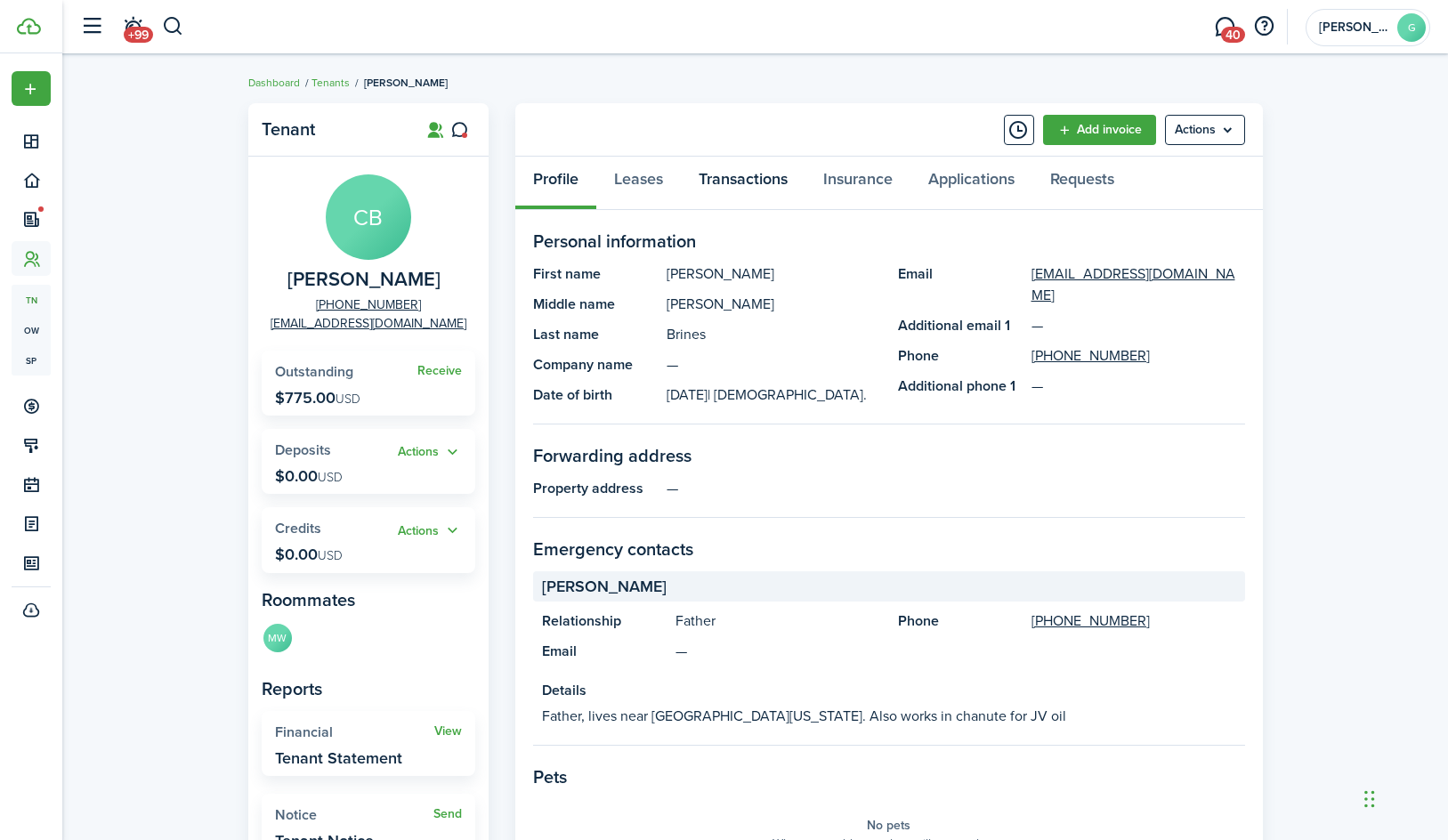
click at [755, 183] on link "Transactions" at bounding box center [743, 184] width 124 height 53
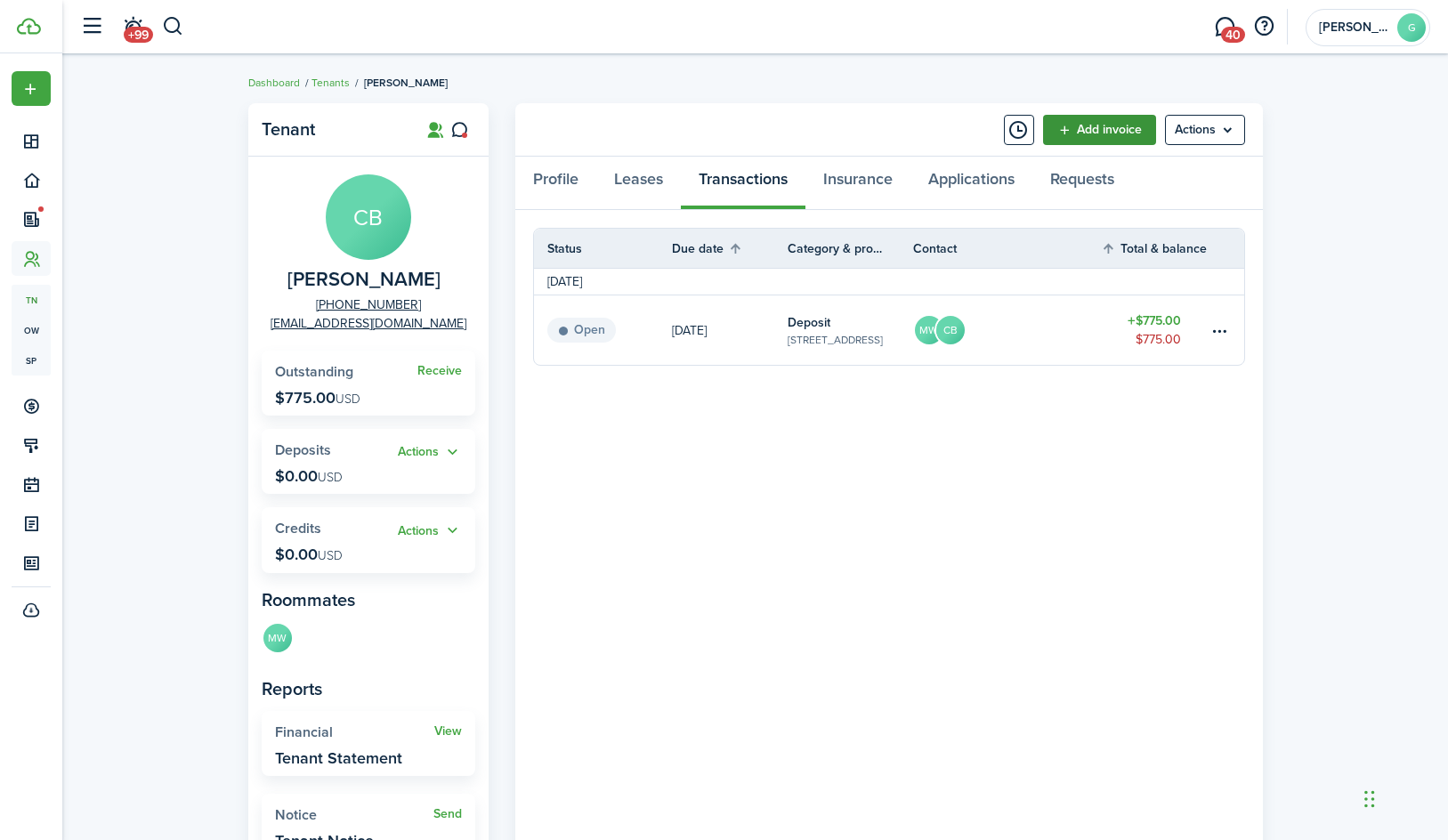
click at [1112, 120] on link "Add invoice" at bounding box center [1099, 130] width 113 height 30
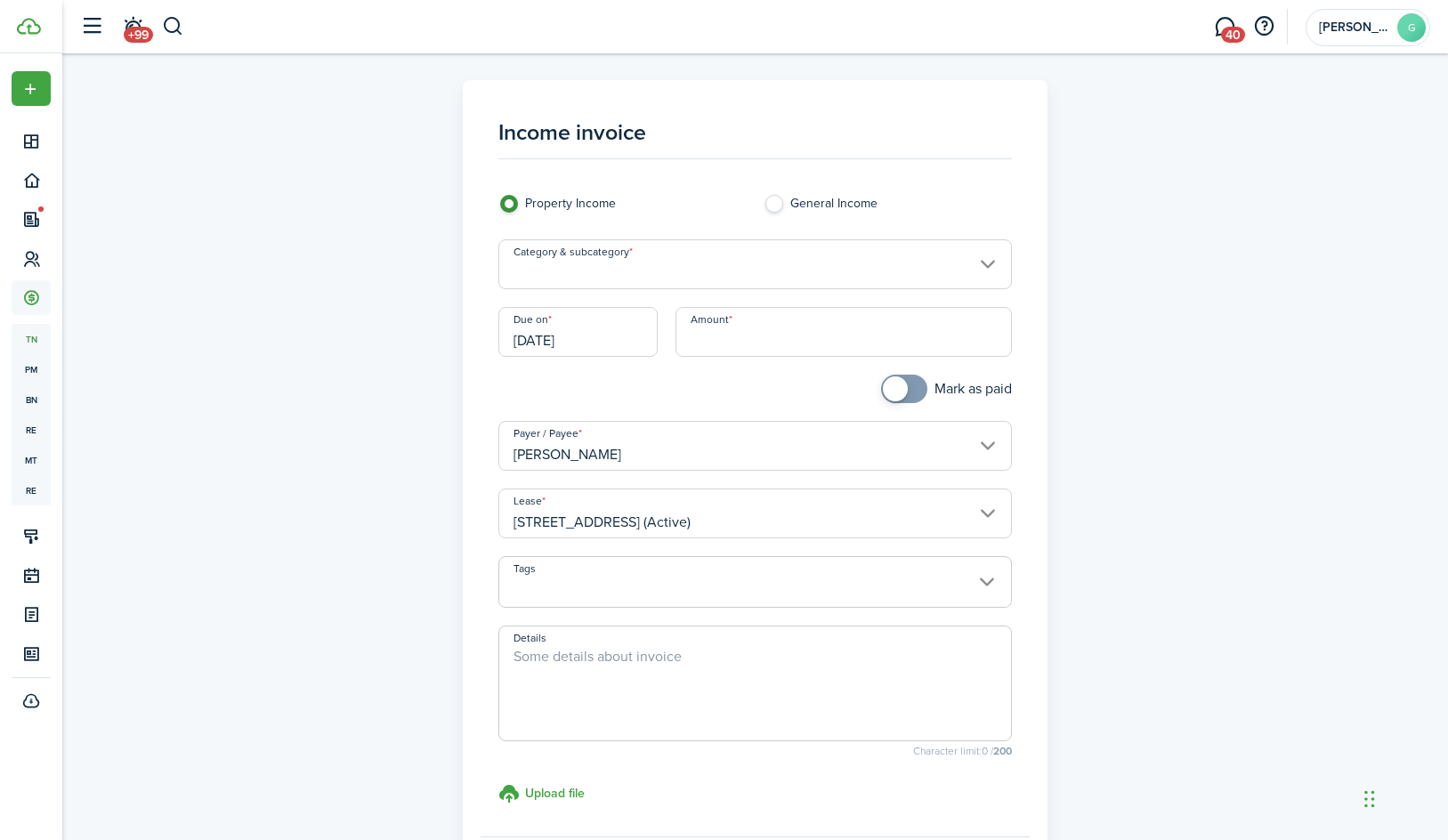
click at [603, 276] on input "Category & subcategory" at bounding box center [755, 264] width 513 height 50
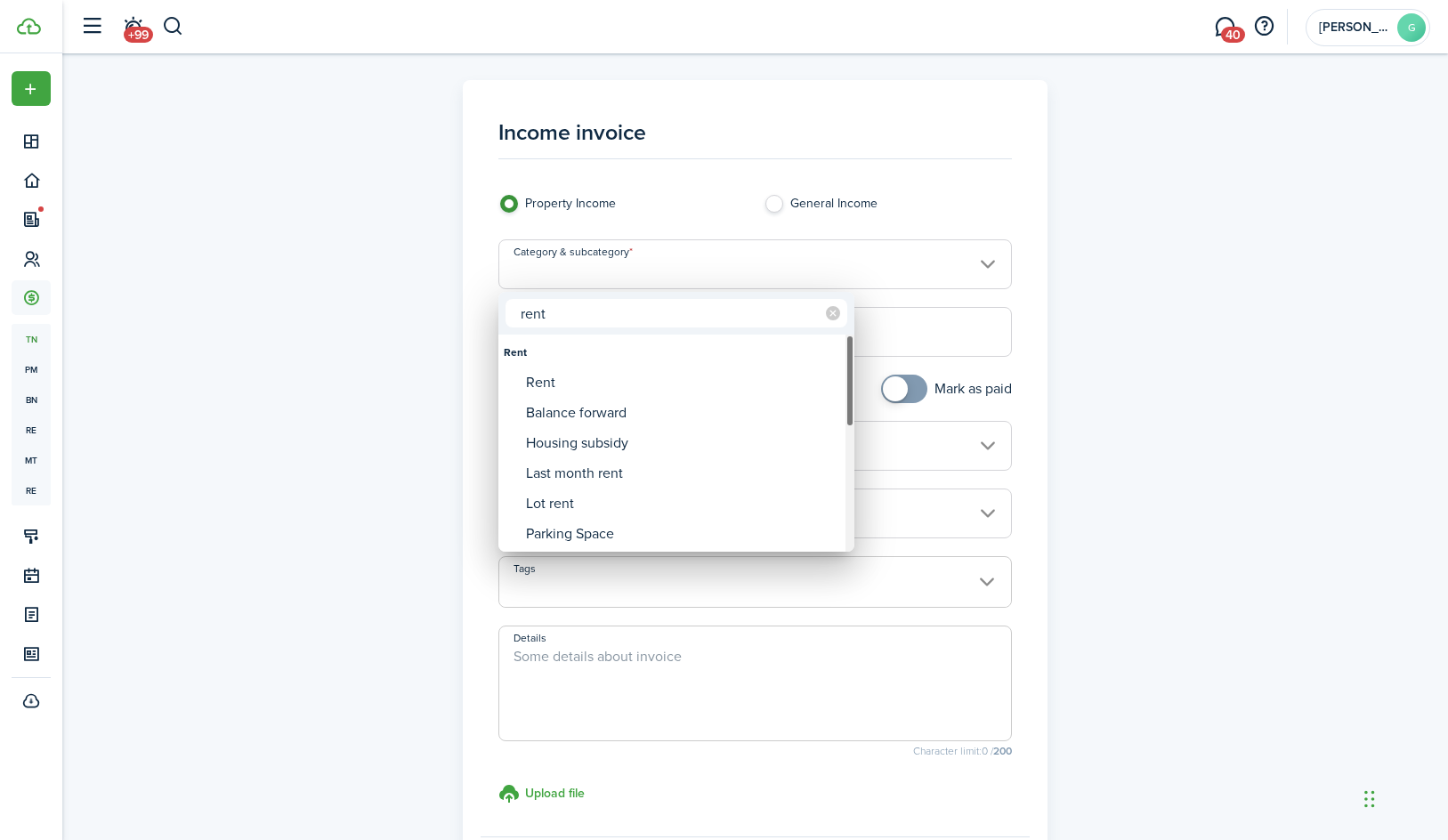
type input "rent"
click at [582, 374] on div "Rent" at bounding box center [683, 383] width 315 height 30
type input "Rent"
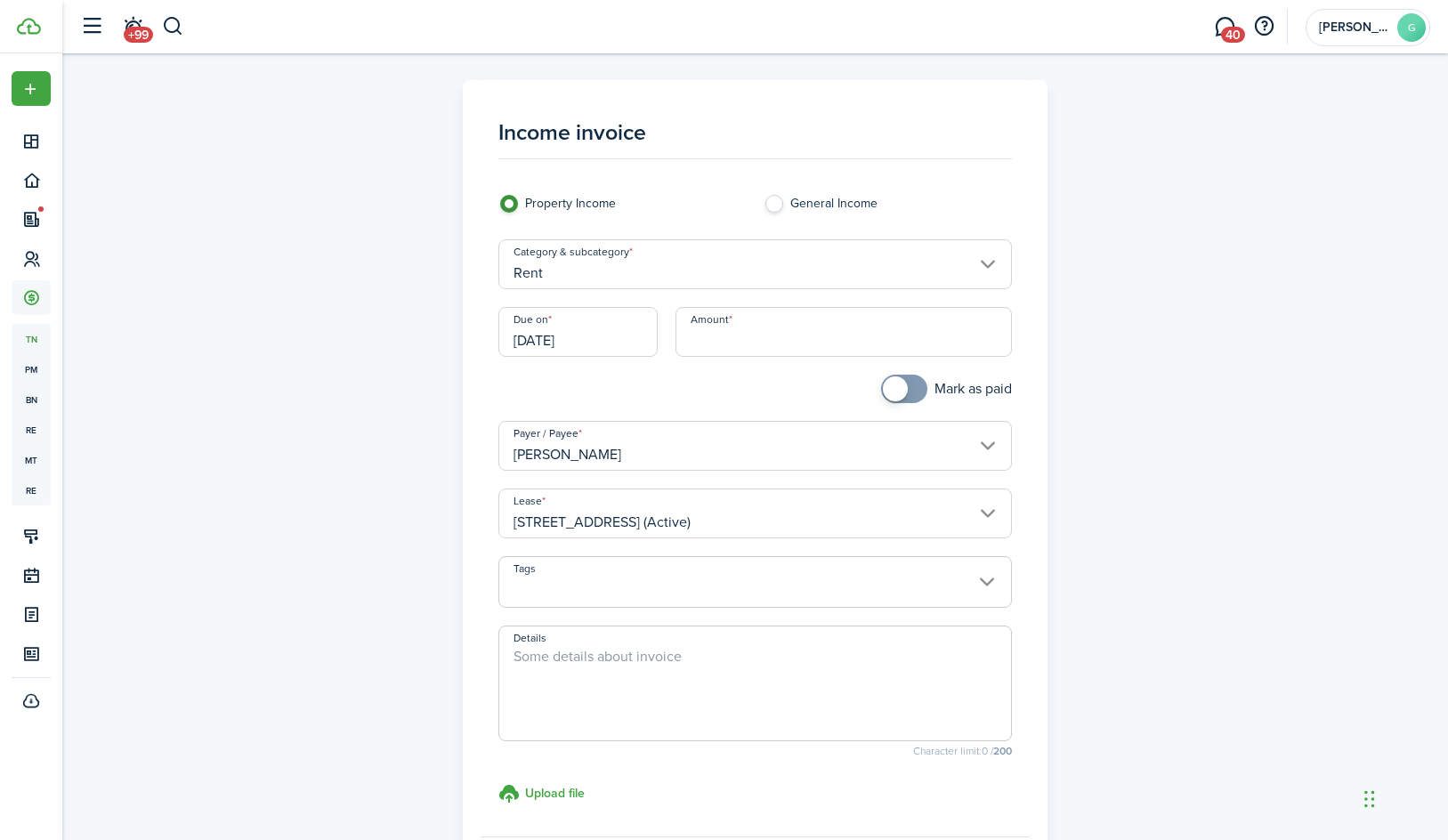
click at [721, 341] on input "Amount" at bounding box center [844, 331] width 336 height 50
type input "$300.00"
click at [731, 404] on div at bounding box center [622, 397] width 265 height 47
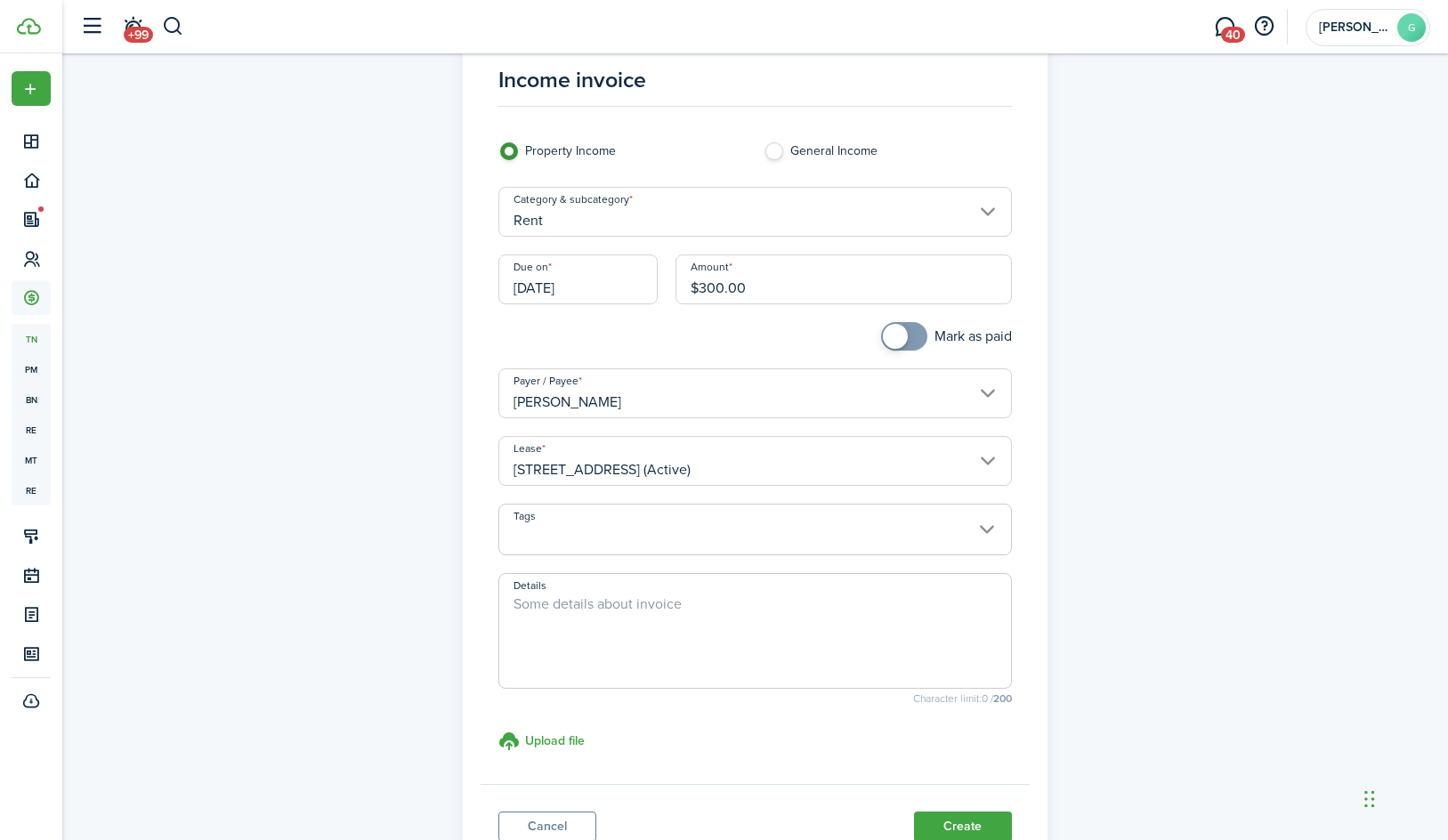
click at [624, 618] on textarea "Details" at bounding box center [755, 636] width 511 height 86
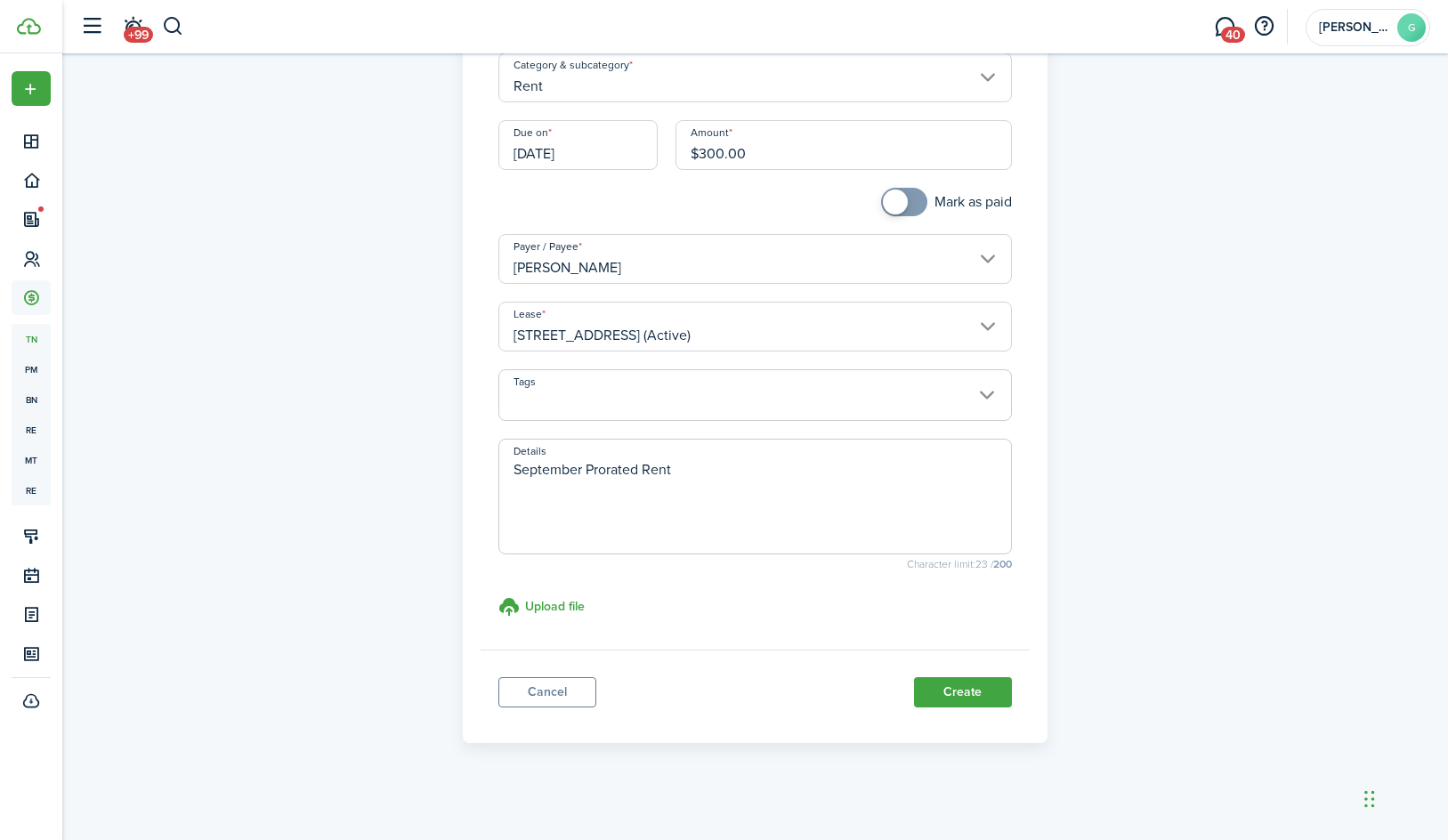
scroll to position [191, 0]
type textarea "September Prorated Rent"
click at [976, 695] on button "Create" at bounding box center [962, 688] width 98 height 30
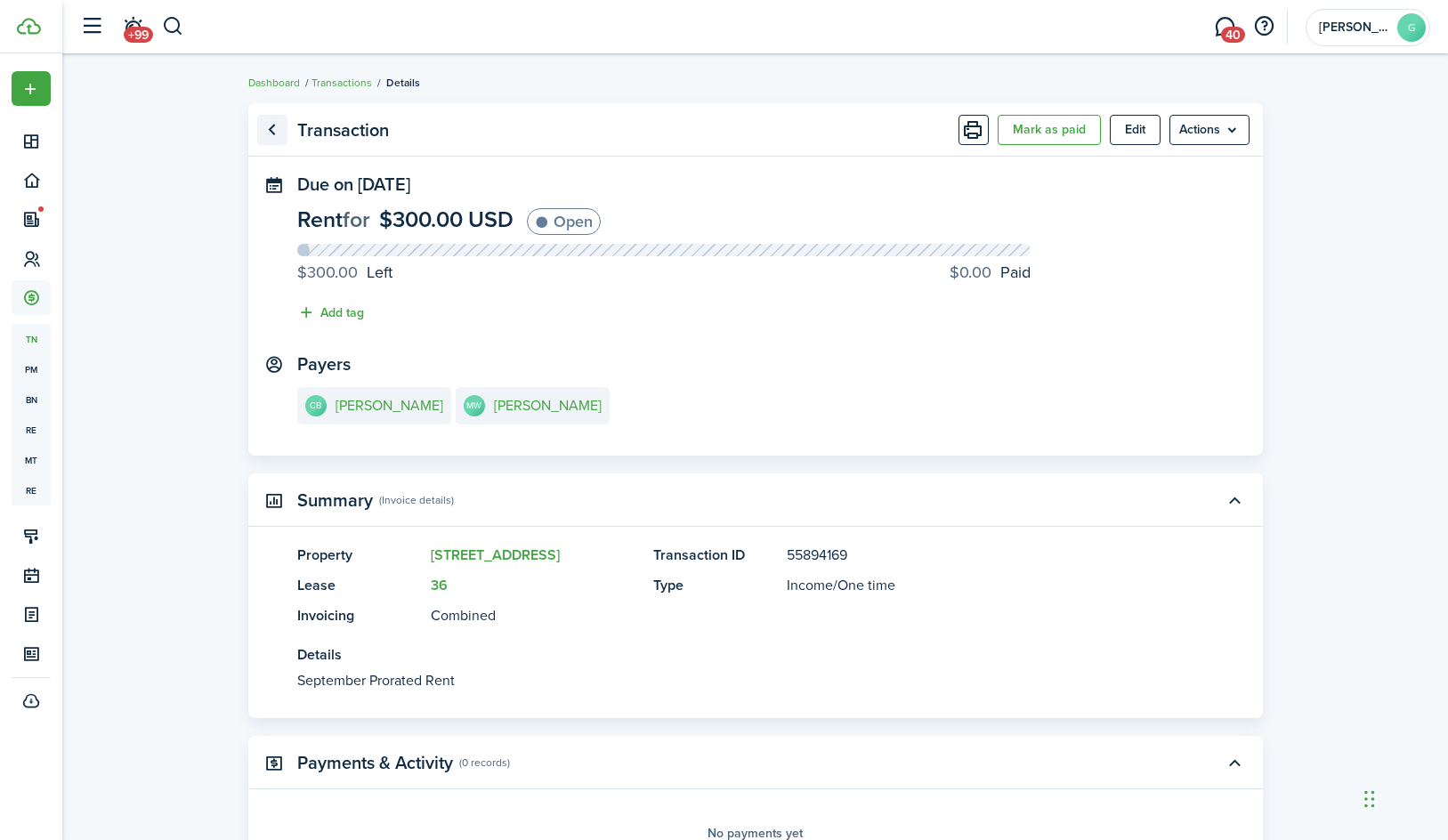
click at [264, 129] on link "Go back" at bounding box center [272, 130] width 30 height 30
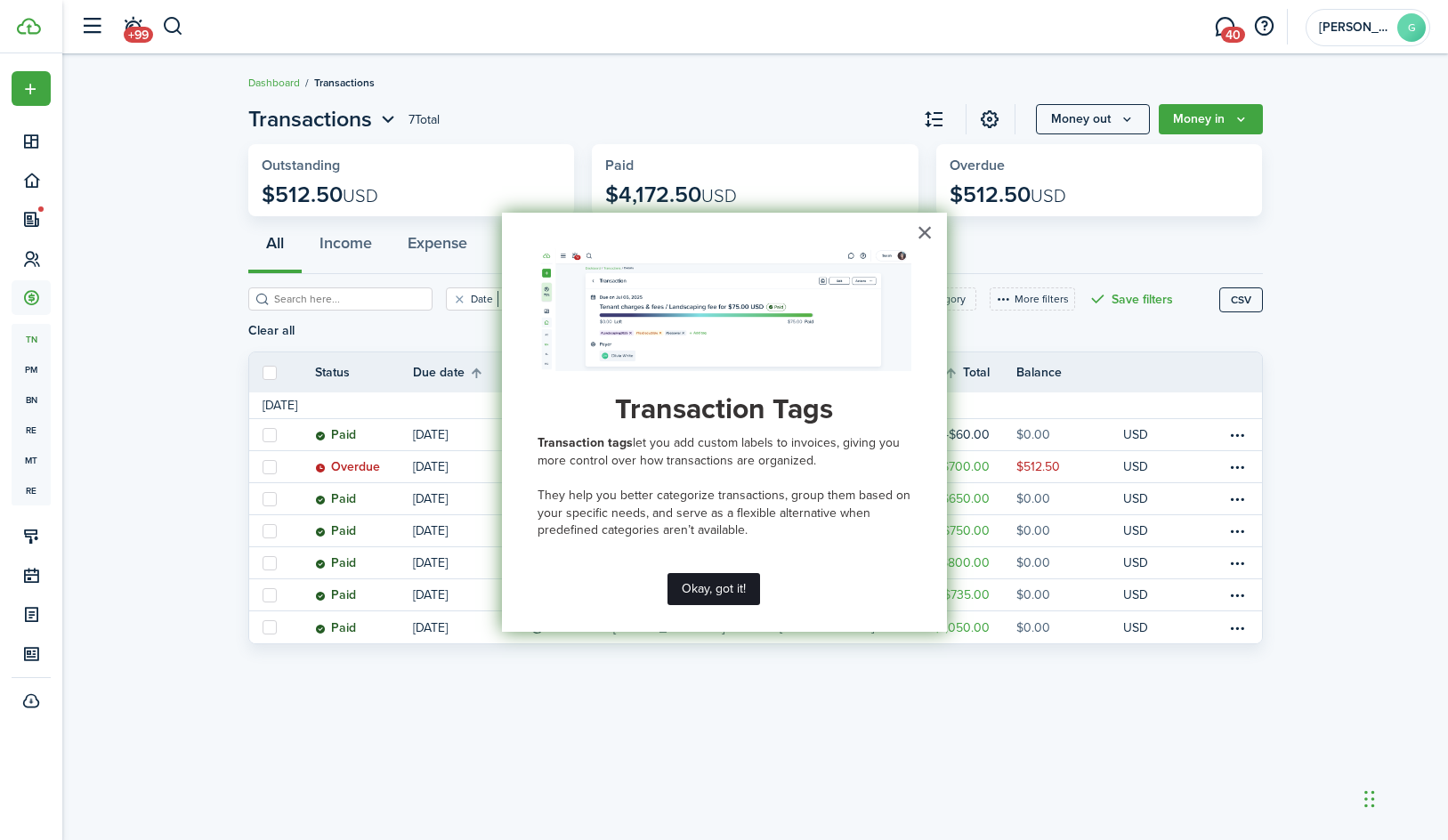
click at [734, 582] on button "Okay, got it!" at bounding box center [713, 589] width 92 height 32
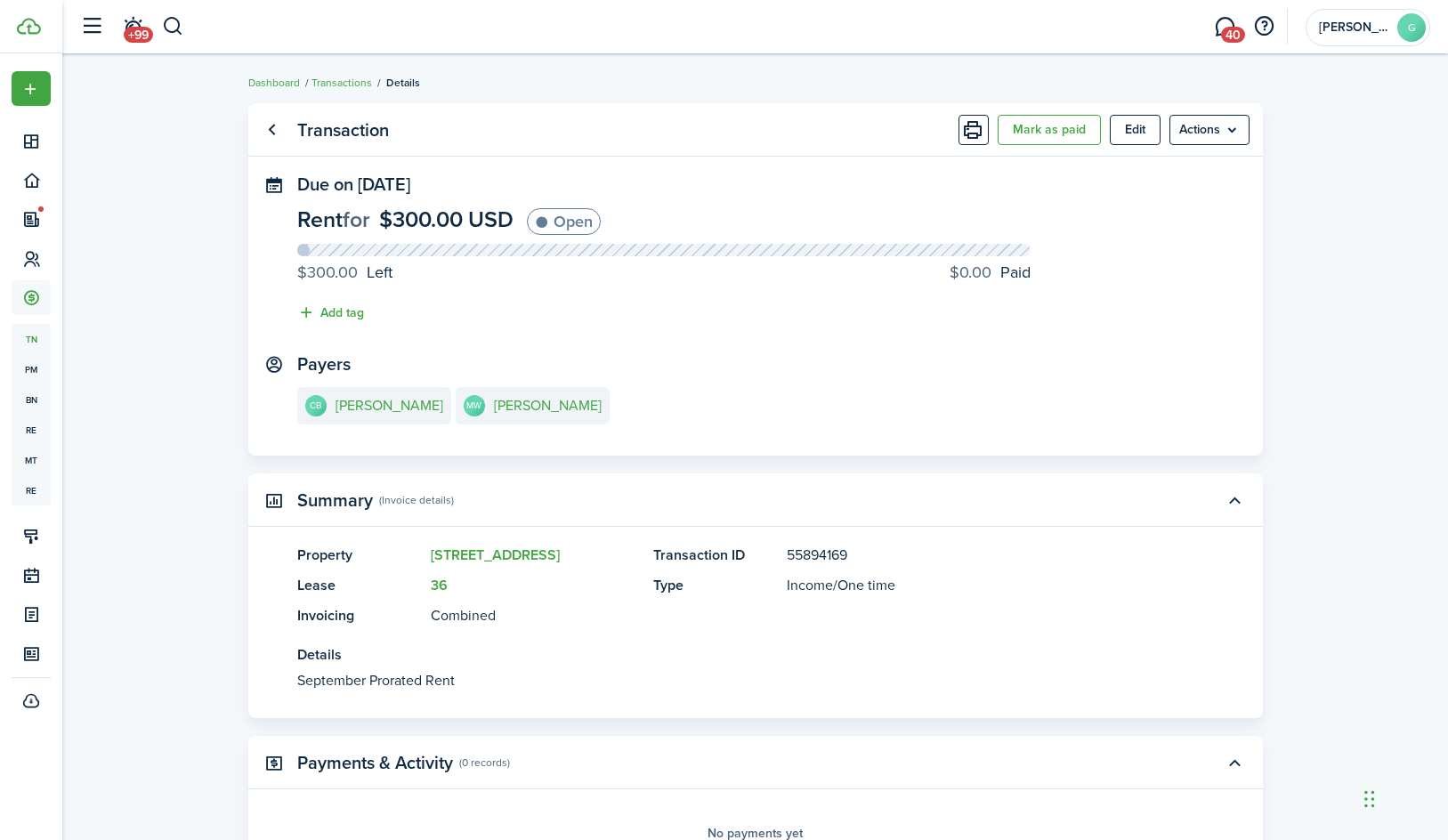
scroll to position [122, 0]
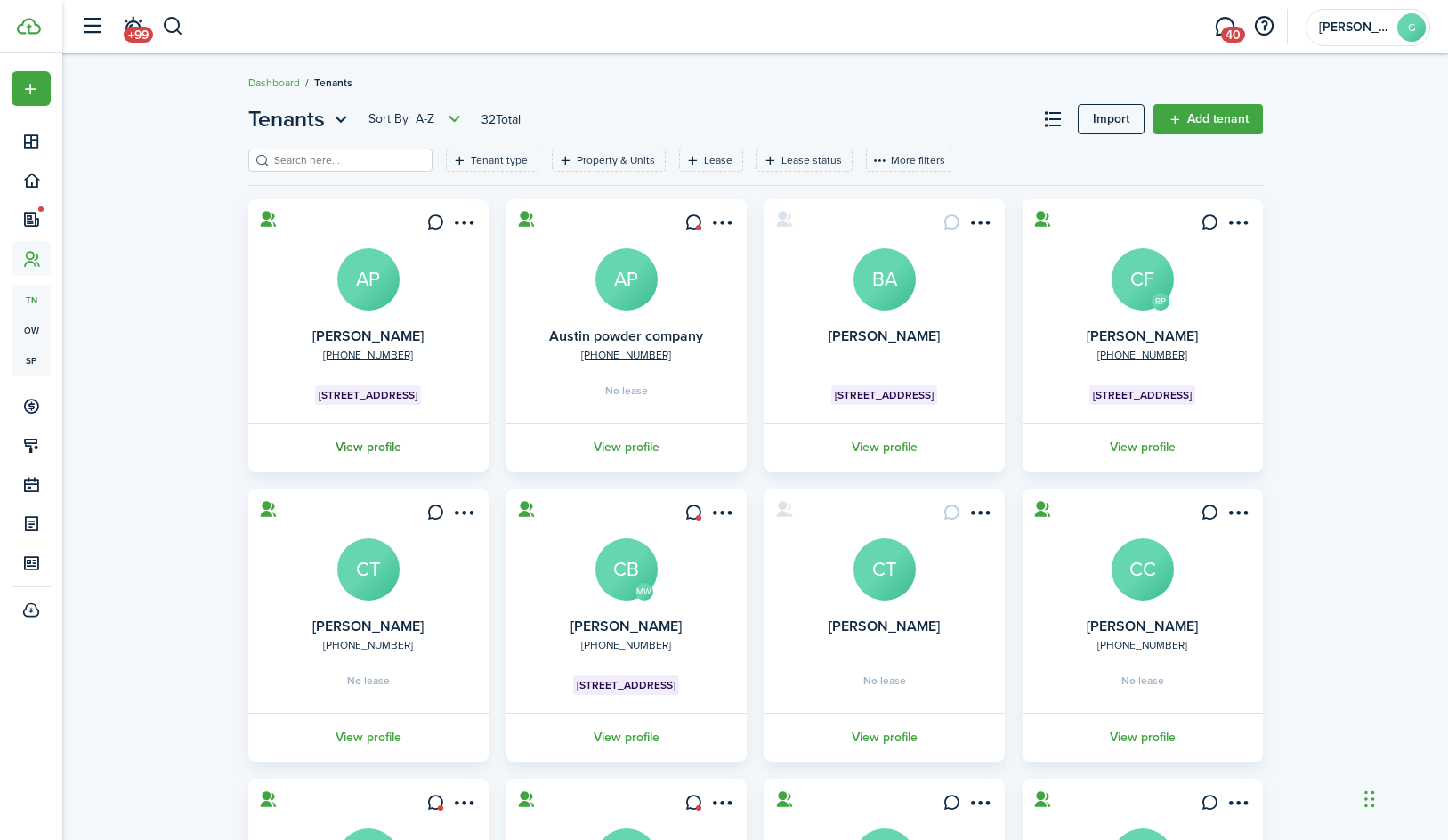
click at [378, 452] on link "View profile" at bounding box center [368, 447] width 246 height 49
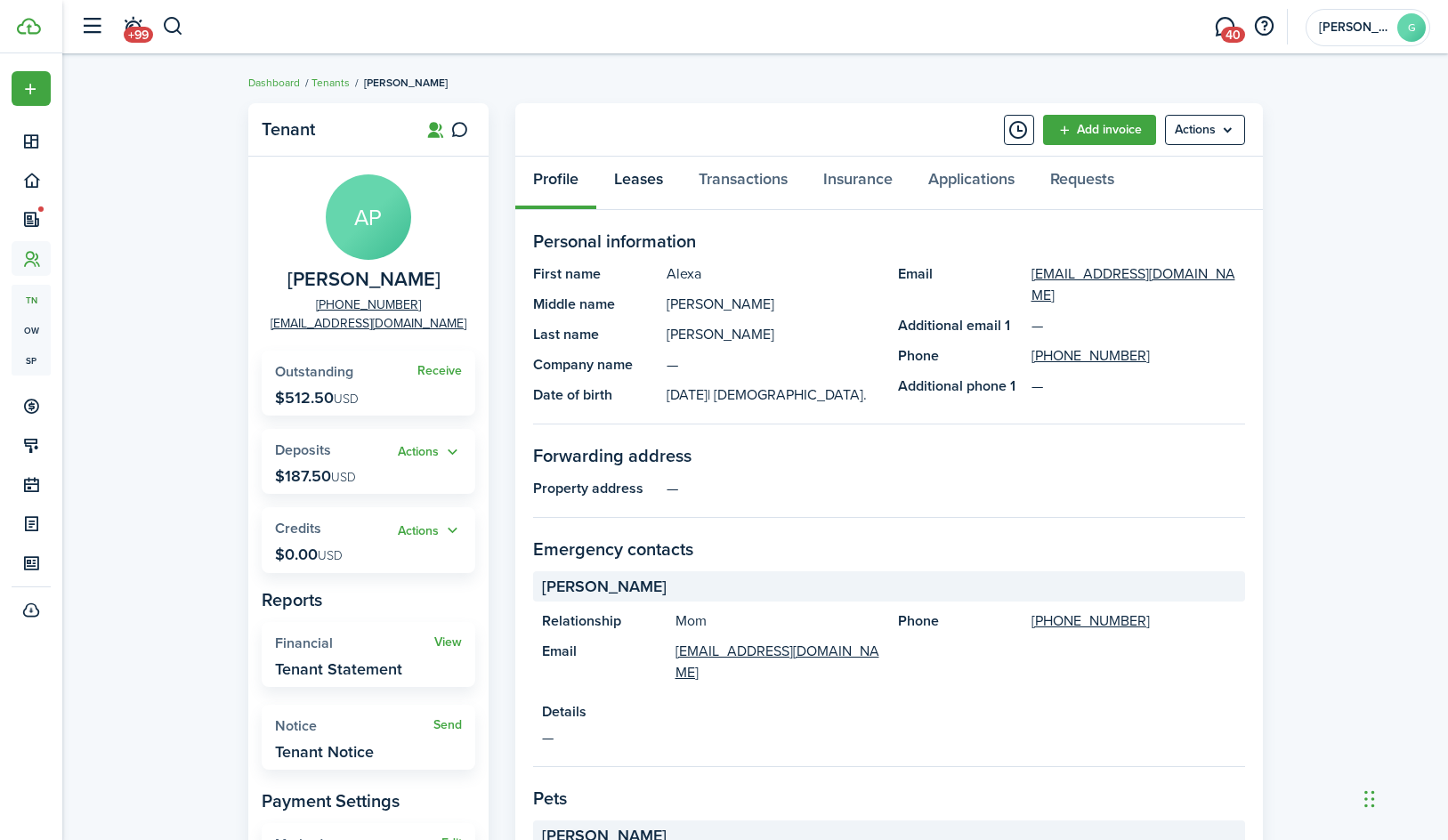
click at [651, 180] on link "Leases" at bounding box center [638, 184] width 85 height 53
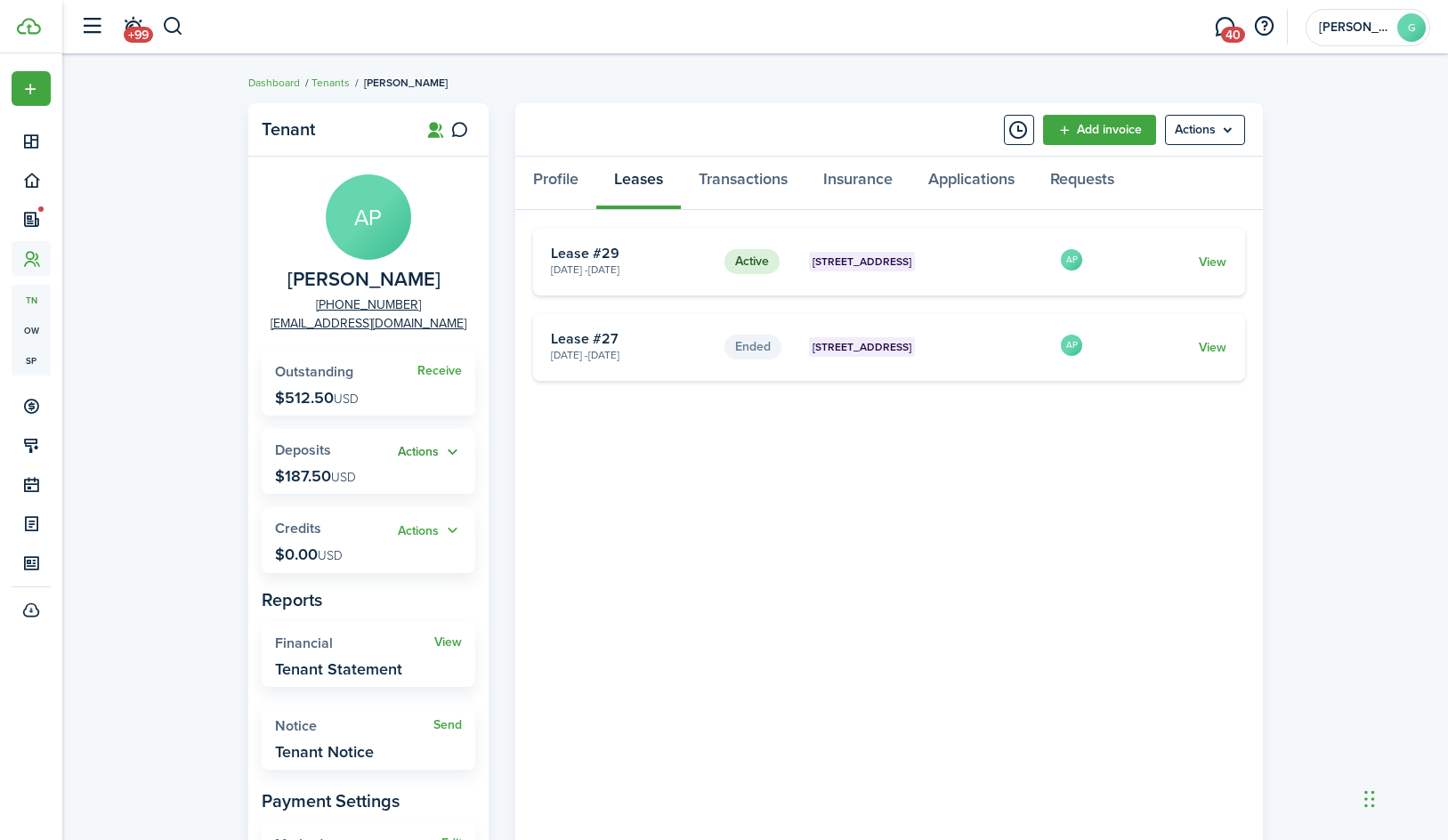
click at [450, 458] on button "Actions" at bounding box center [430, 452] width 64 height 20
click at [430, 515] on link "Apply" at bounding box center [383, 517] width 156 height 31
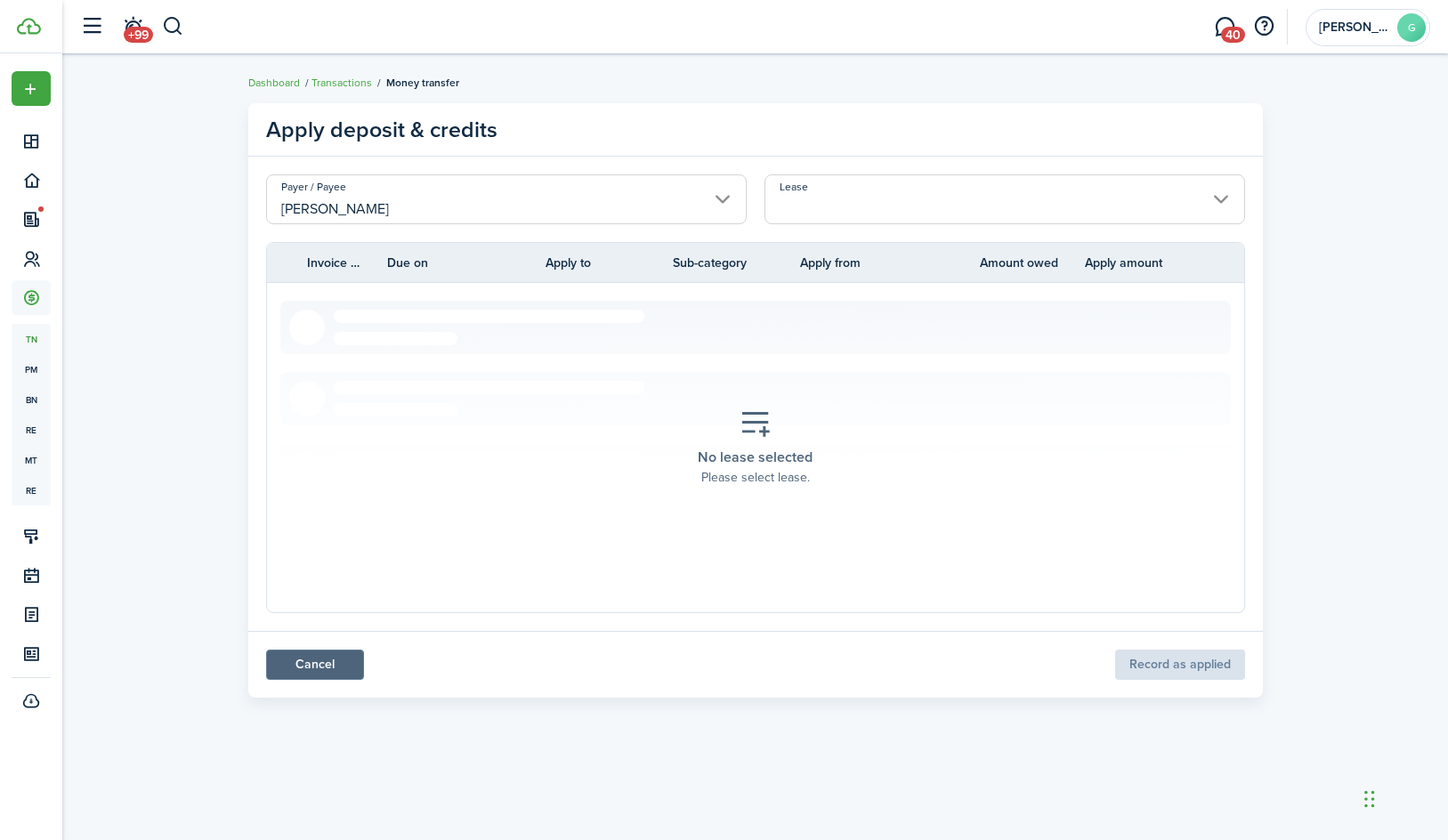
click at [326, 674] on link "Cancel" at bounding box center [314, 665] width 98 height 30
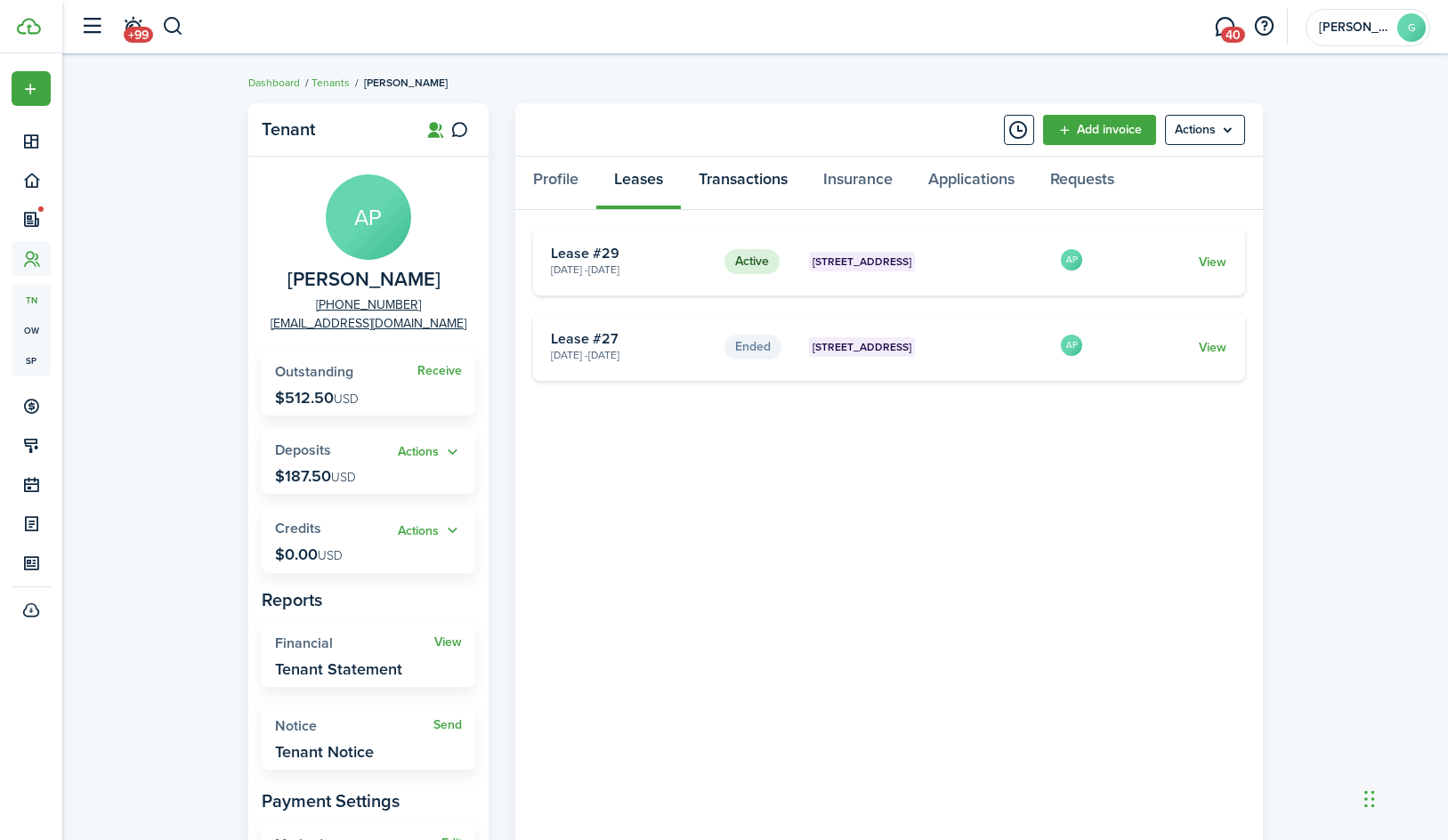
click at [776, 178] on link "Transactions" at bounding box center [743, 184] width 124 height 53
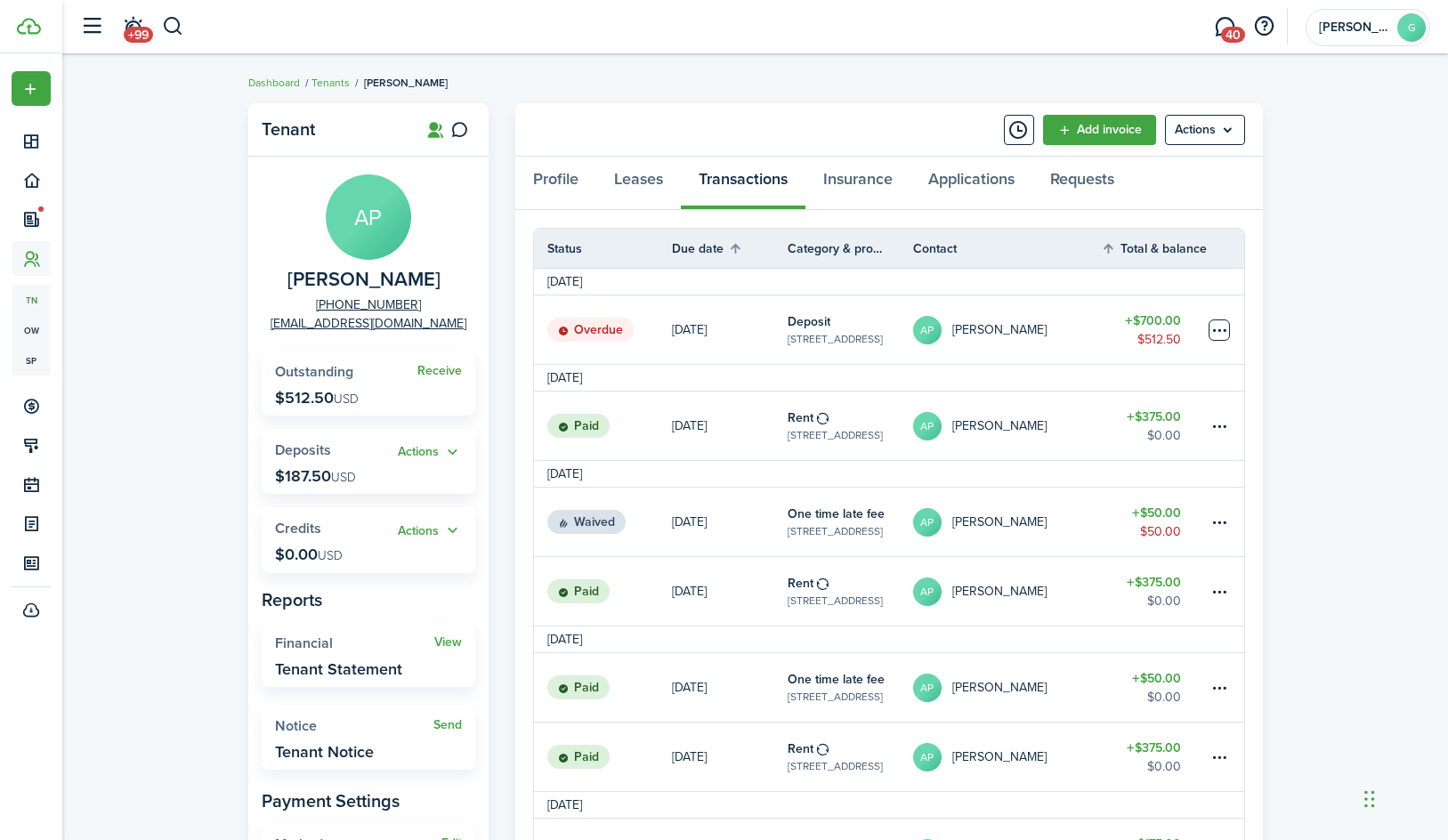
click at [1218, 331] on table-menu-btn-icon at bounding box center [1219, 330] width 21 height 21
click at [1088, 314] on link "AP [PERSON_NAME]" at bounding box center [1007, 330] width 189 height 68
click at [1217, 331] on table-menu-btn-icon at bounding box center [1219, 330] width 21 height 21
click at [1065, 284] on tr "[DATE]" at bounding box center [889, 281] width 710 height 26
click at [1219, 127] on menu-btn "Actions" at bounding box center [1205, 130] width 80 height 30
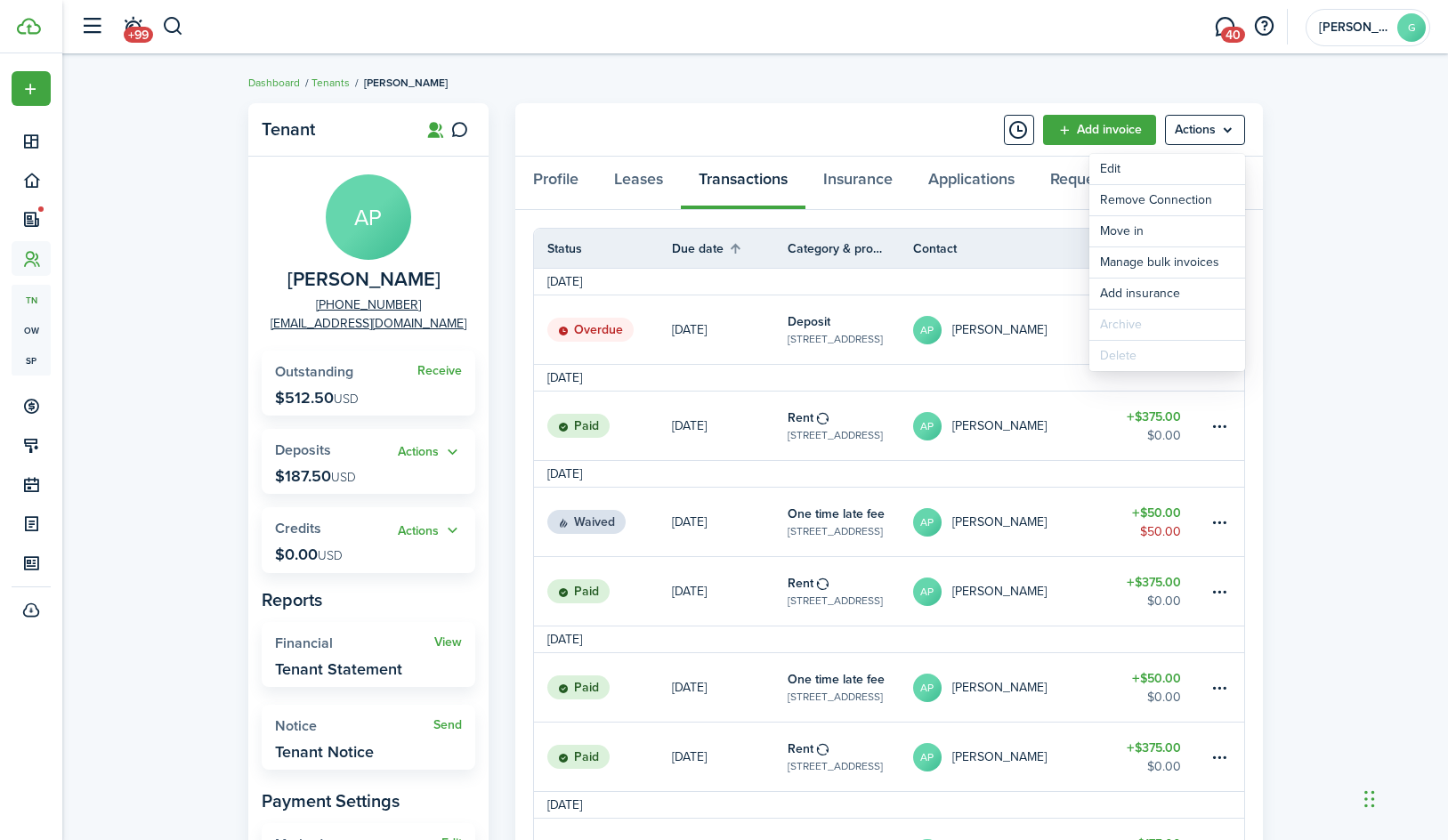
click at [892, 125] on panel-main-header "Add invoice Actions" at bounding box center [888, 130] width 748 height 53
click at [560, 175] on link "Profile" at bounding box center [555, 184] width 81 height 53
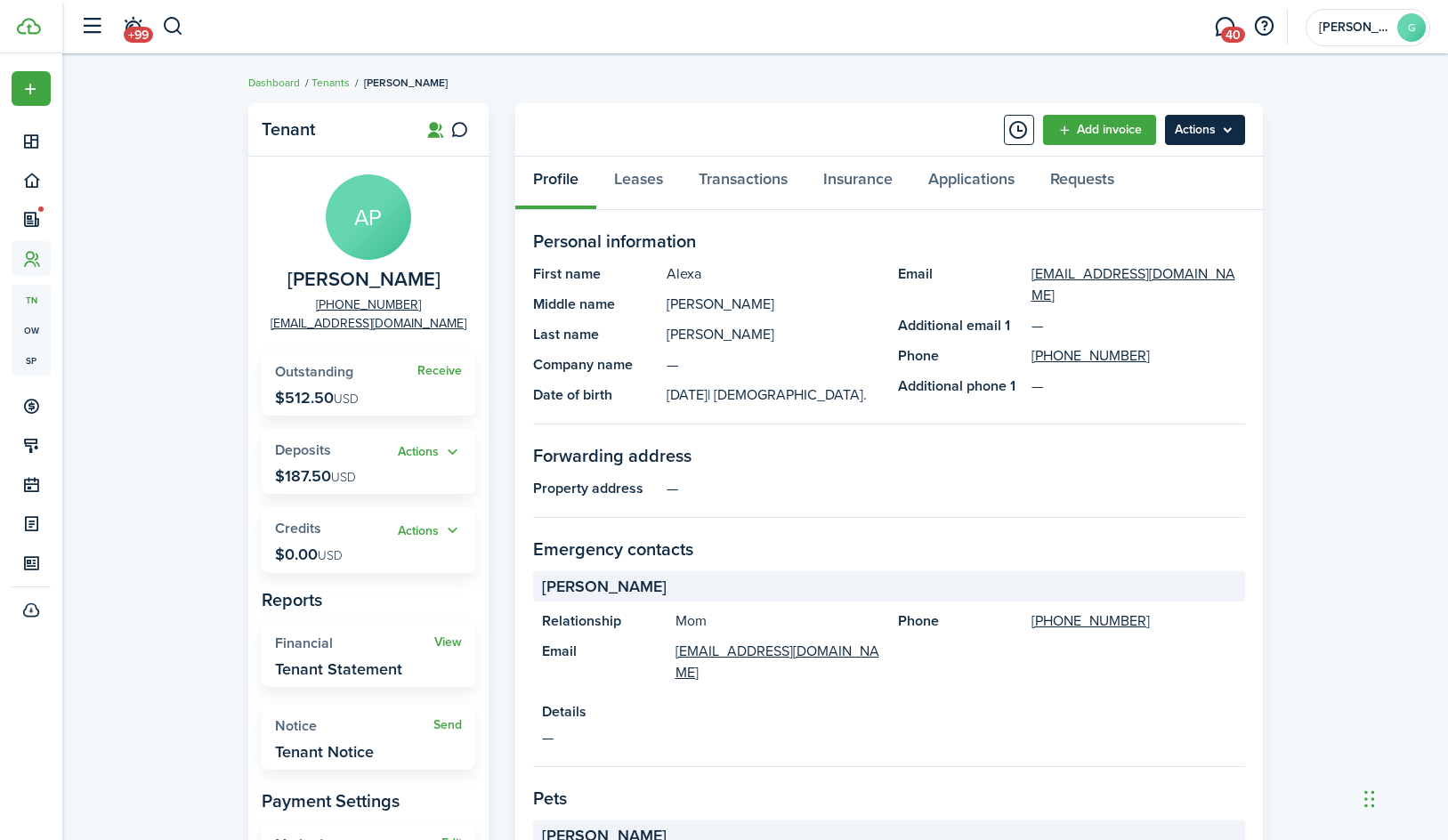
click at [1183, 130] on menu-btn "Actions" at bounding box center [1205, 130] width 80 height 30
click at [909, 144] on panel-main-header "Add invoice Actions" at bounding box center [888, 130] width 748 height 53
click at [425, 451] on button "Actions" at bounding box center [430, 452] width 64 height 20
click at [323, 449] on span "Deposits" at bounding box center [302, 449] width 56 height 20
click at [308, 467] on widget-stats "Actions Deposits $187.50 USD" at bounding box center [369, 461] width 214 height 65
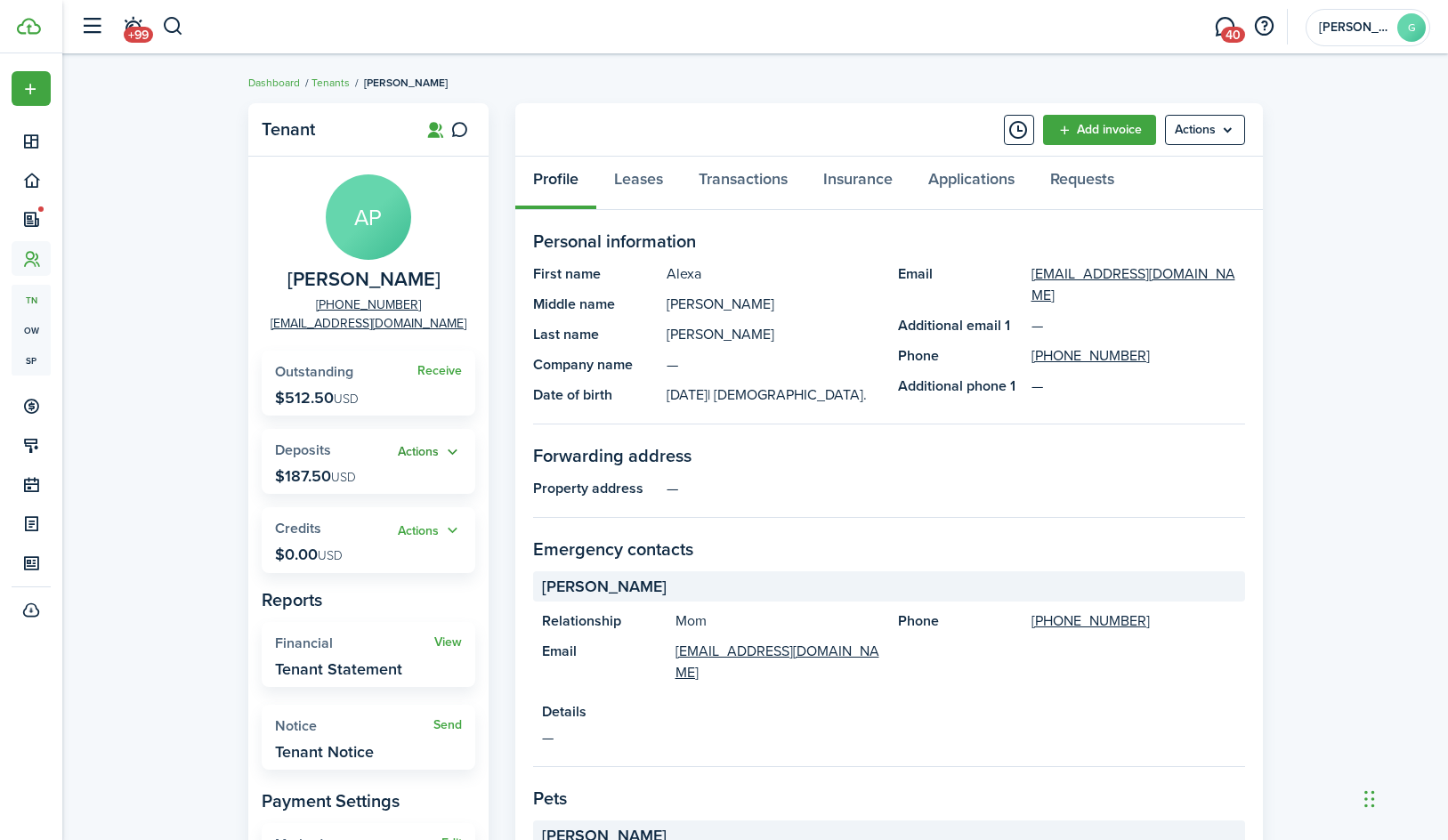
click at [419, 445] on button "Actions" at bounding box center [430, 452] width 64 height 20
click at [405, 522] on link "Apply" at bounding box center [383, 517] width 156 height 31
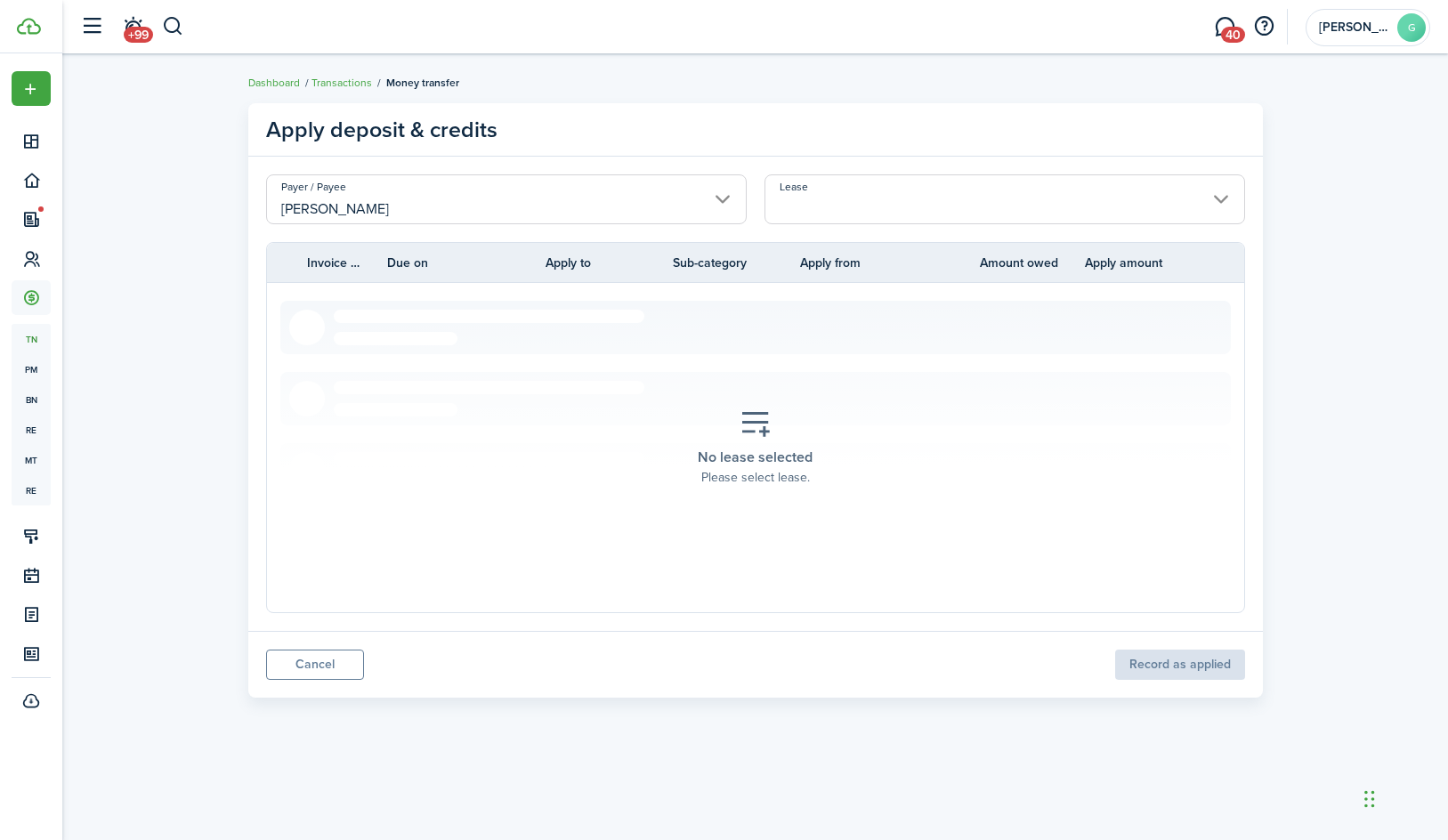
click at [440, 387] on section "No lease selected Please select lease." at bounding box center [755, 447] width 950 height 294
click at [345, 659] on link "Cancel" at bounding box center [314, 665] width 98 height 30
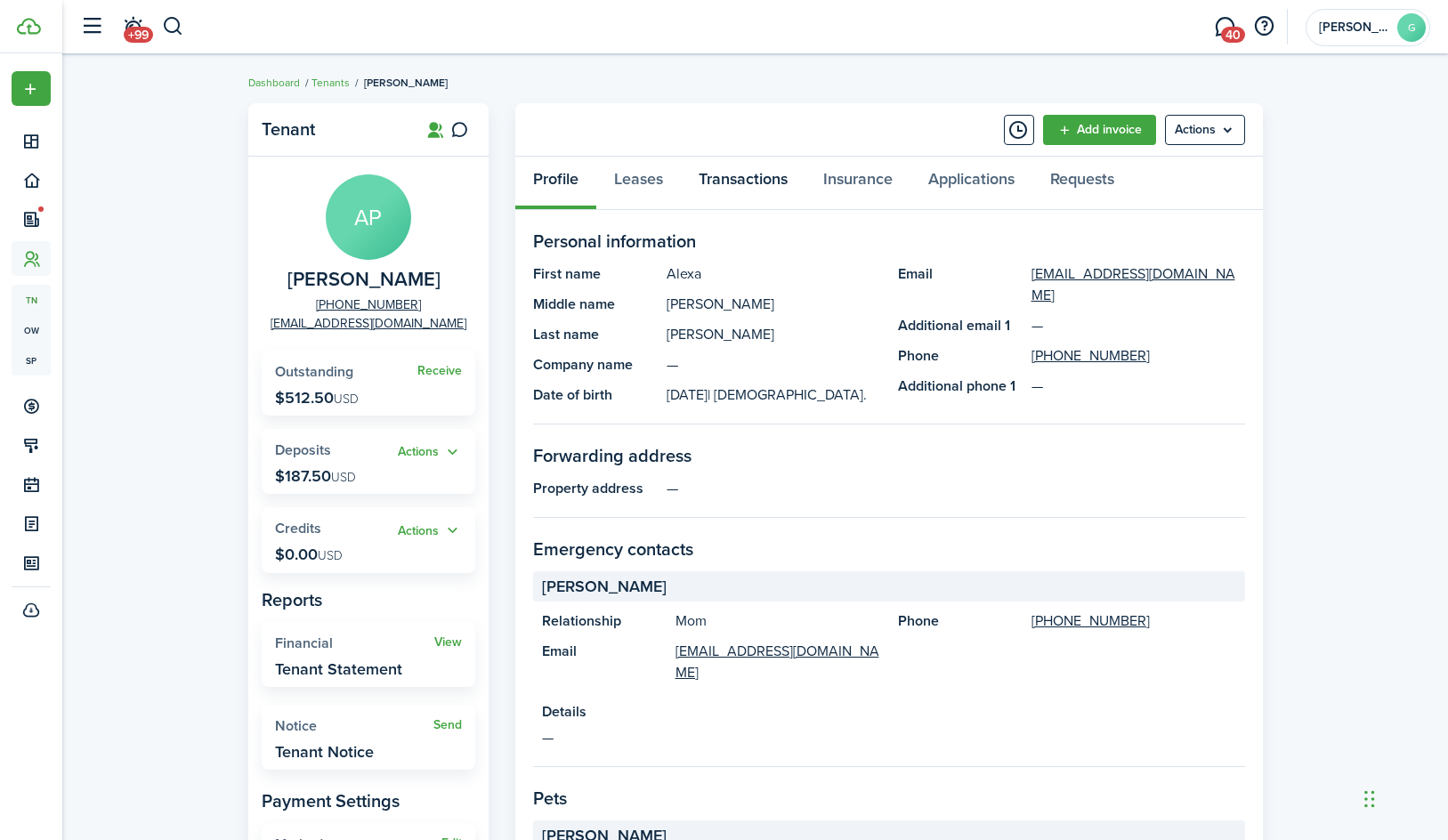
click at [752, 180] on link "Transactions" at bounding box center [743, 184] width 124 height 53
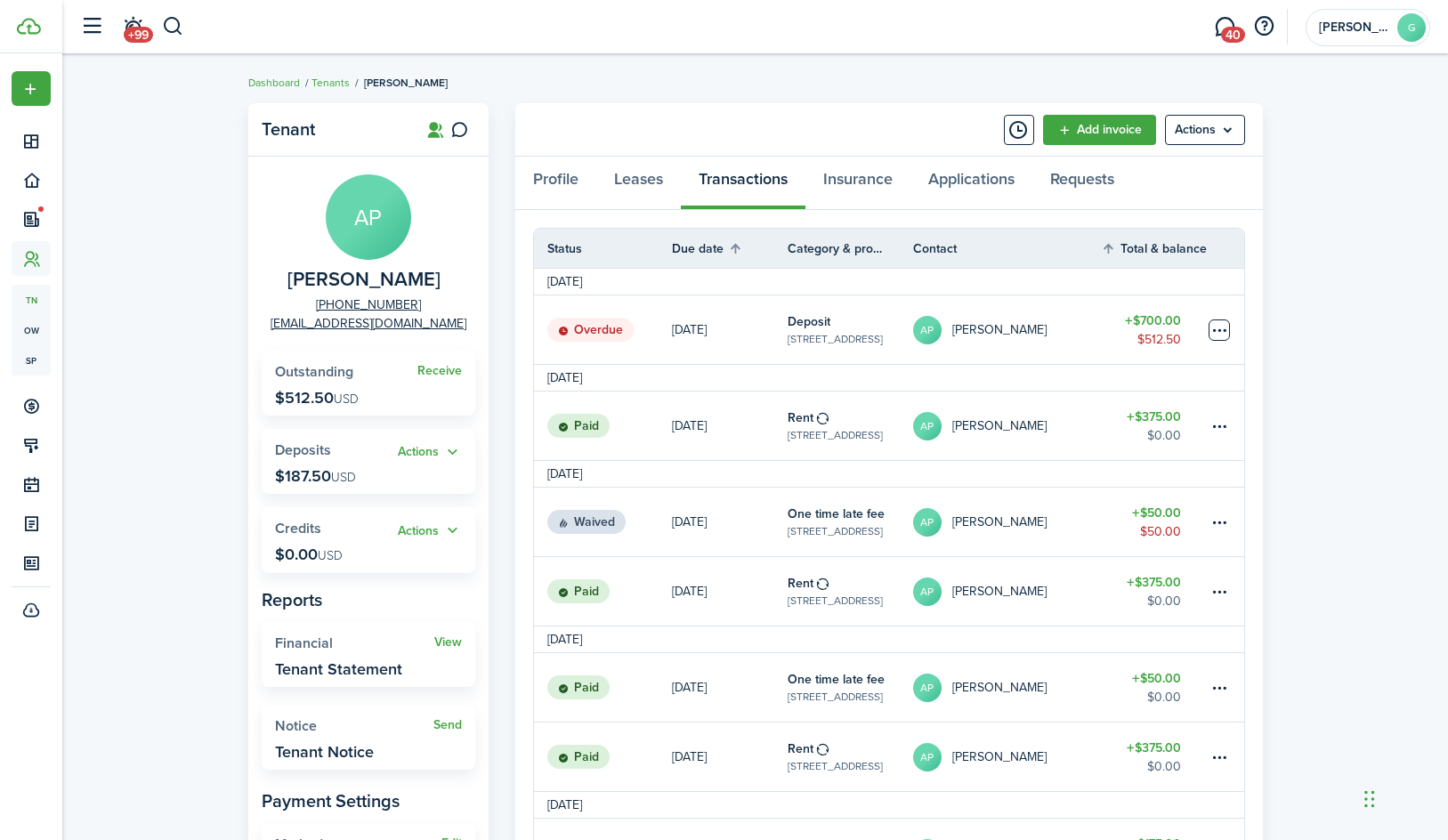
click at [1211, 340] on table-menu-btn-icon at bounding box center [1219, 330] width 21 height 21
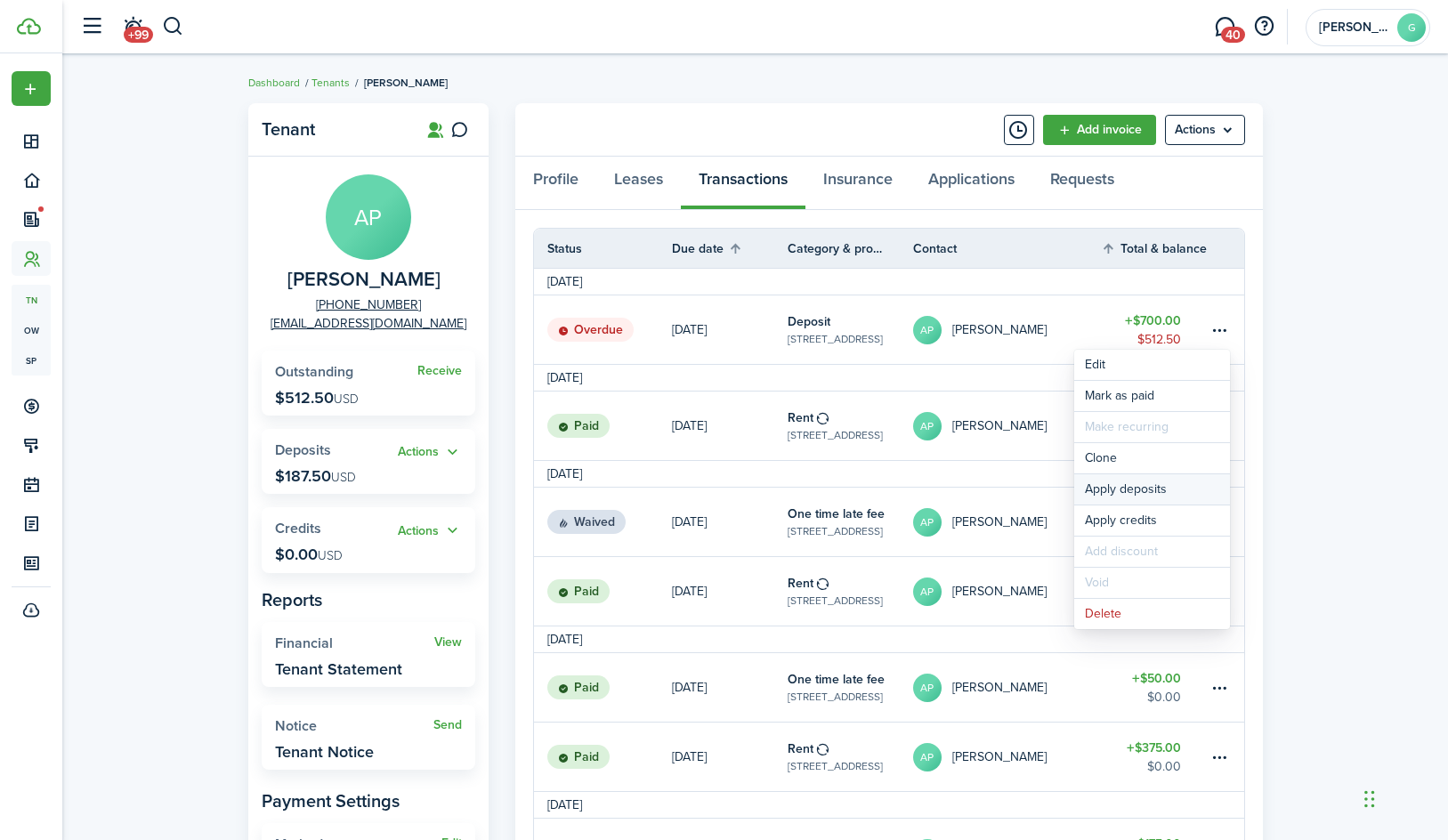
click at [1184, 488] on button "Apply deposits" at bounding box center [1151, 489] width 156 height 30
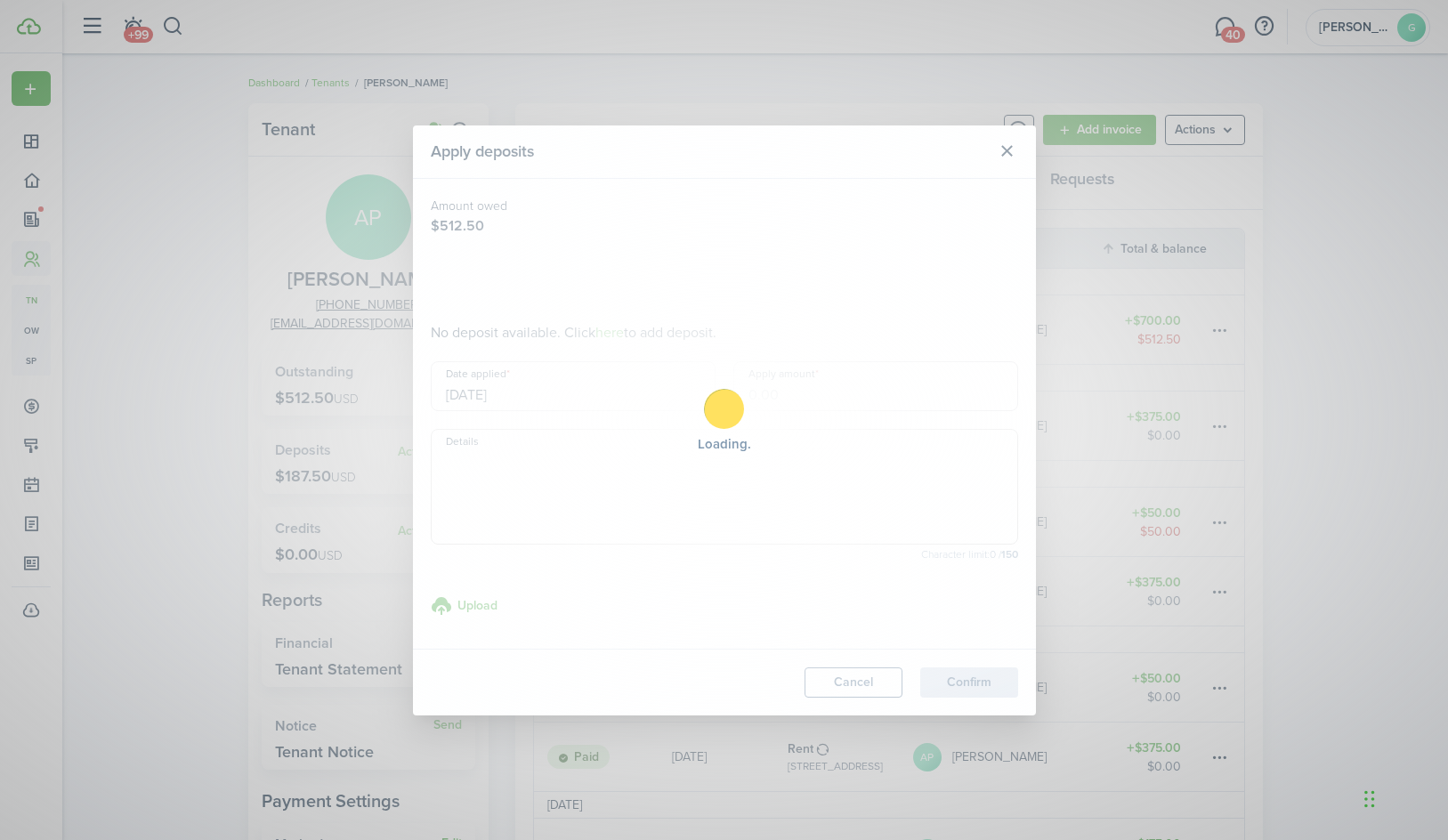
type input "$187.50"
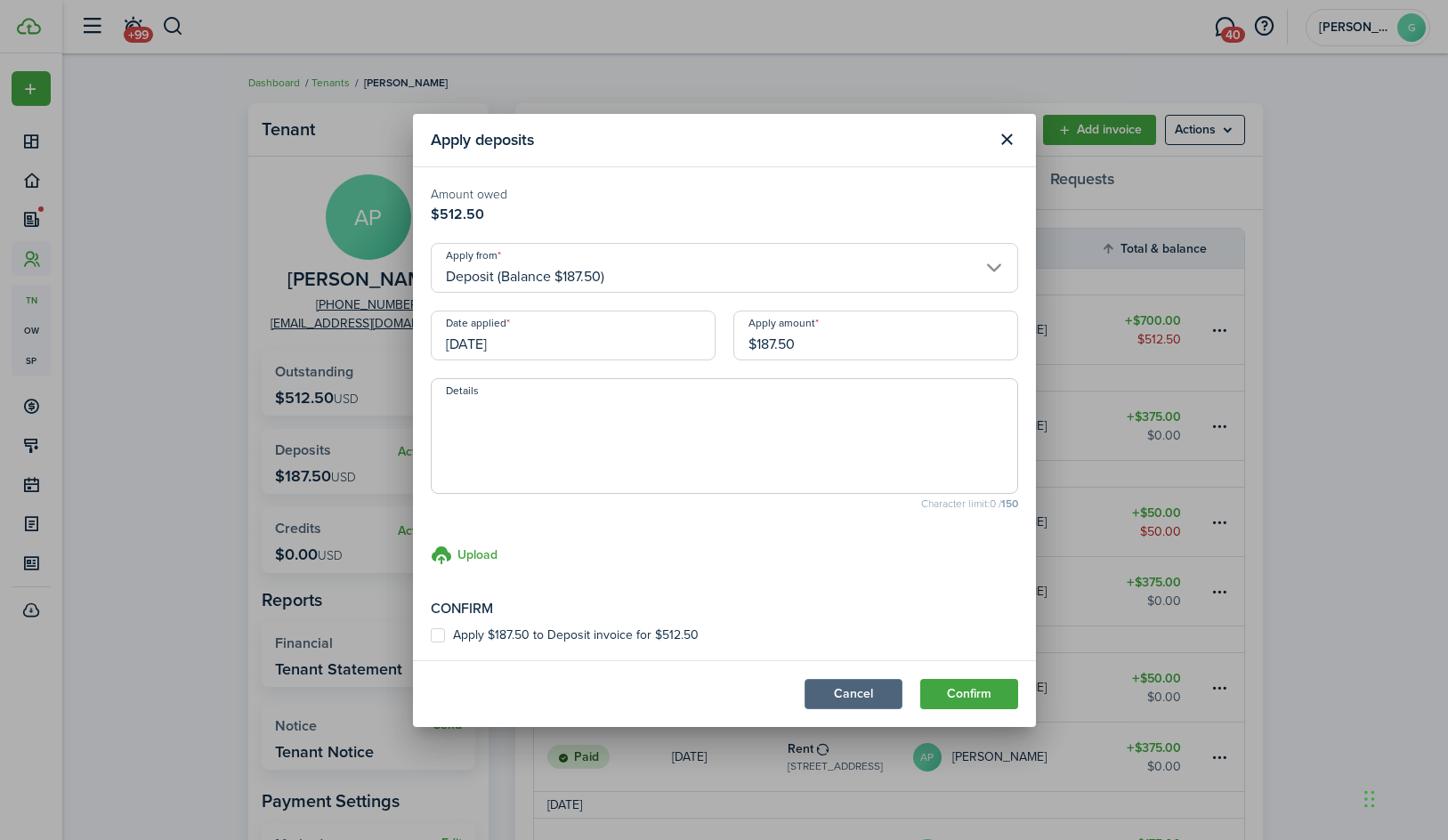
click at [863, 688] on button "Cancel" at bounding box center [853, 694] width 98 height 30
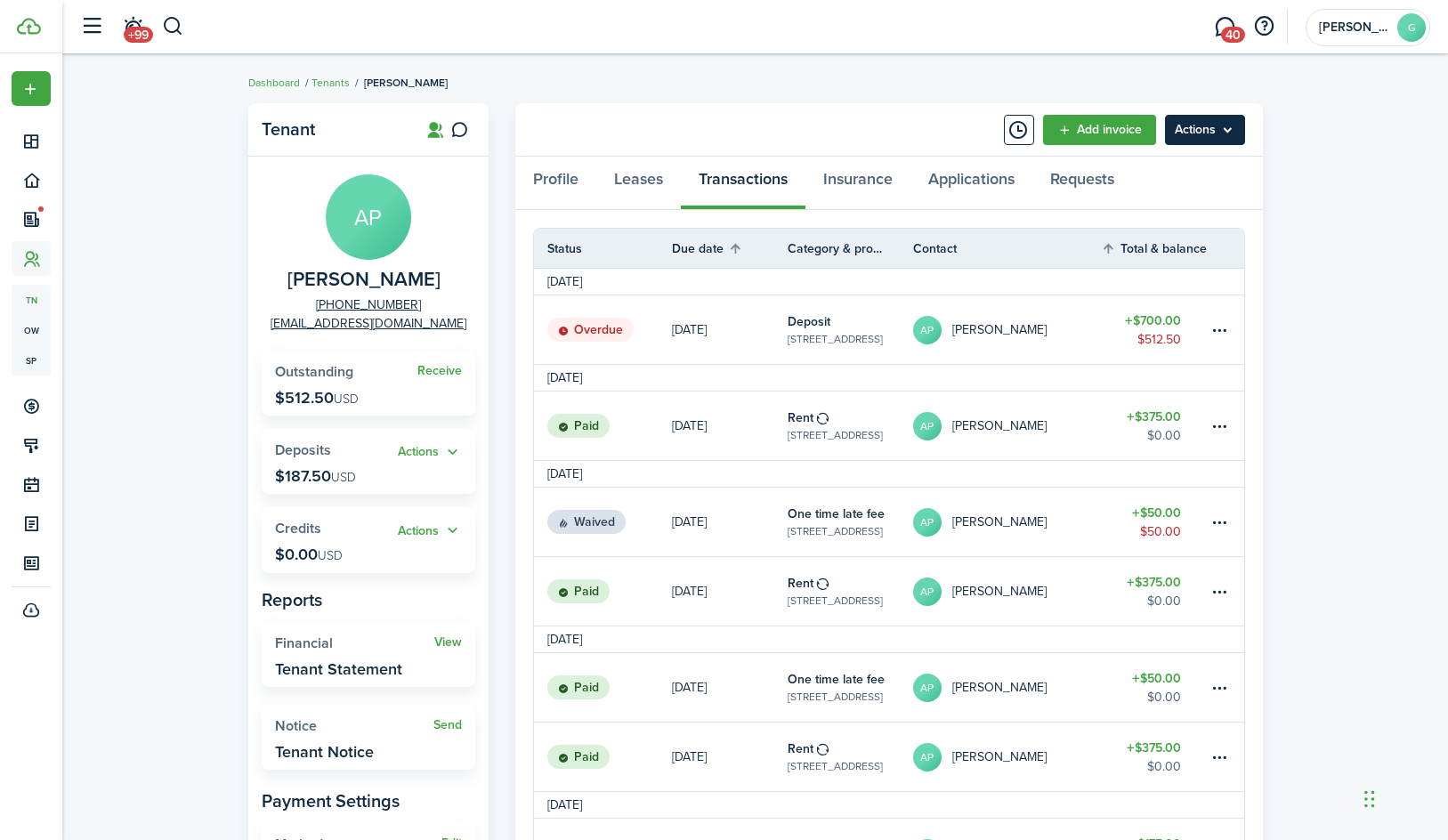
click at [1222, 131] on menu-btn "Actions" at bounding box center [1205, 130] width 80 height 30
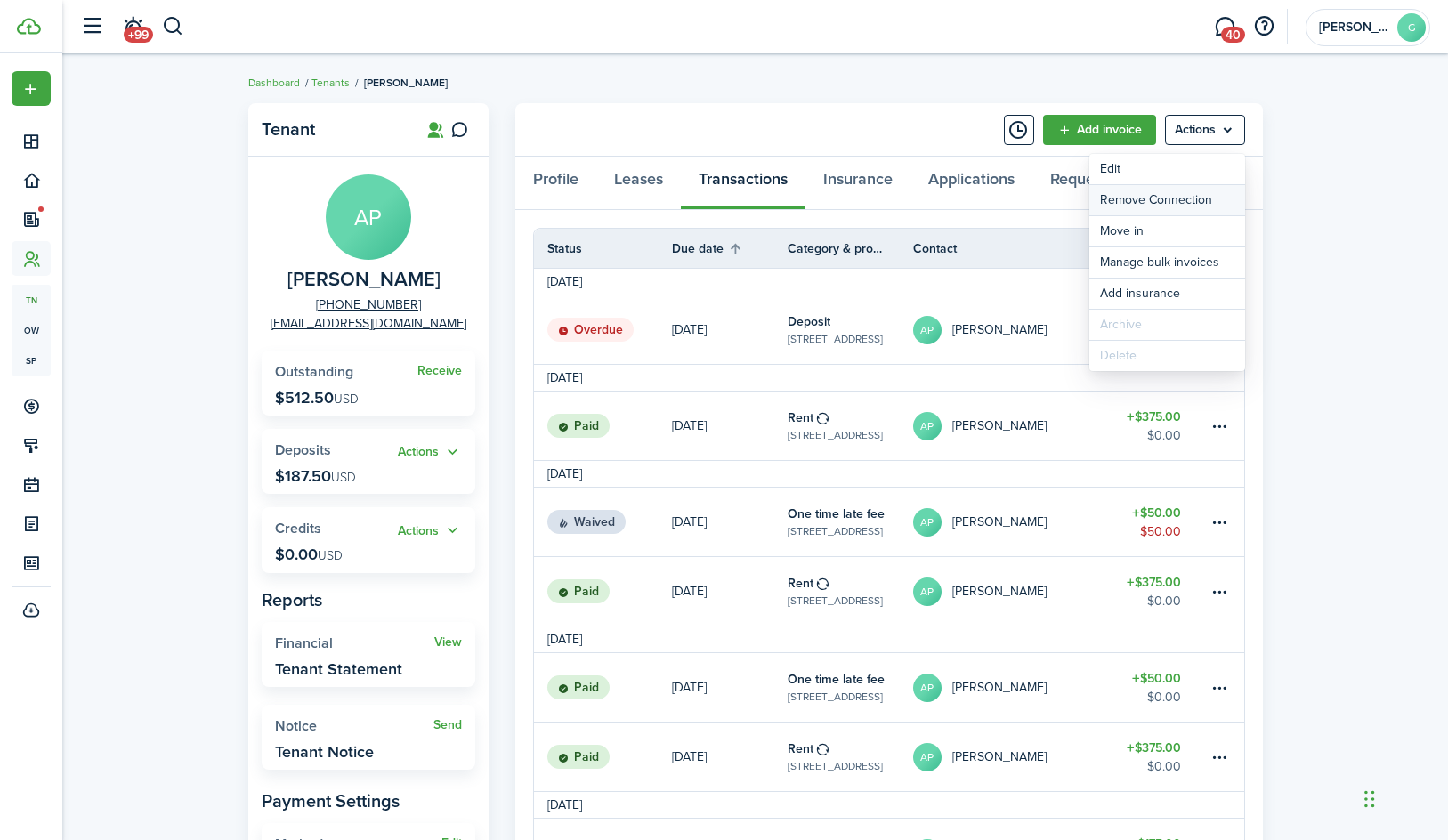
click at [1209, 205] on button "Remove Connection" at bounding box center [1167, 200] width 156 height 30
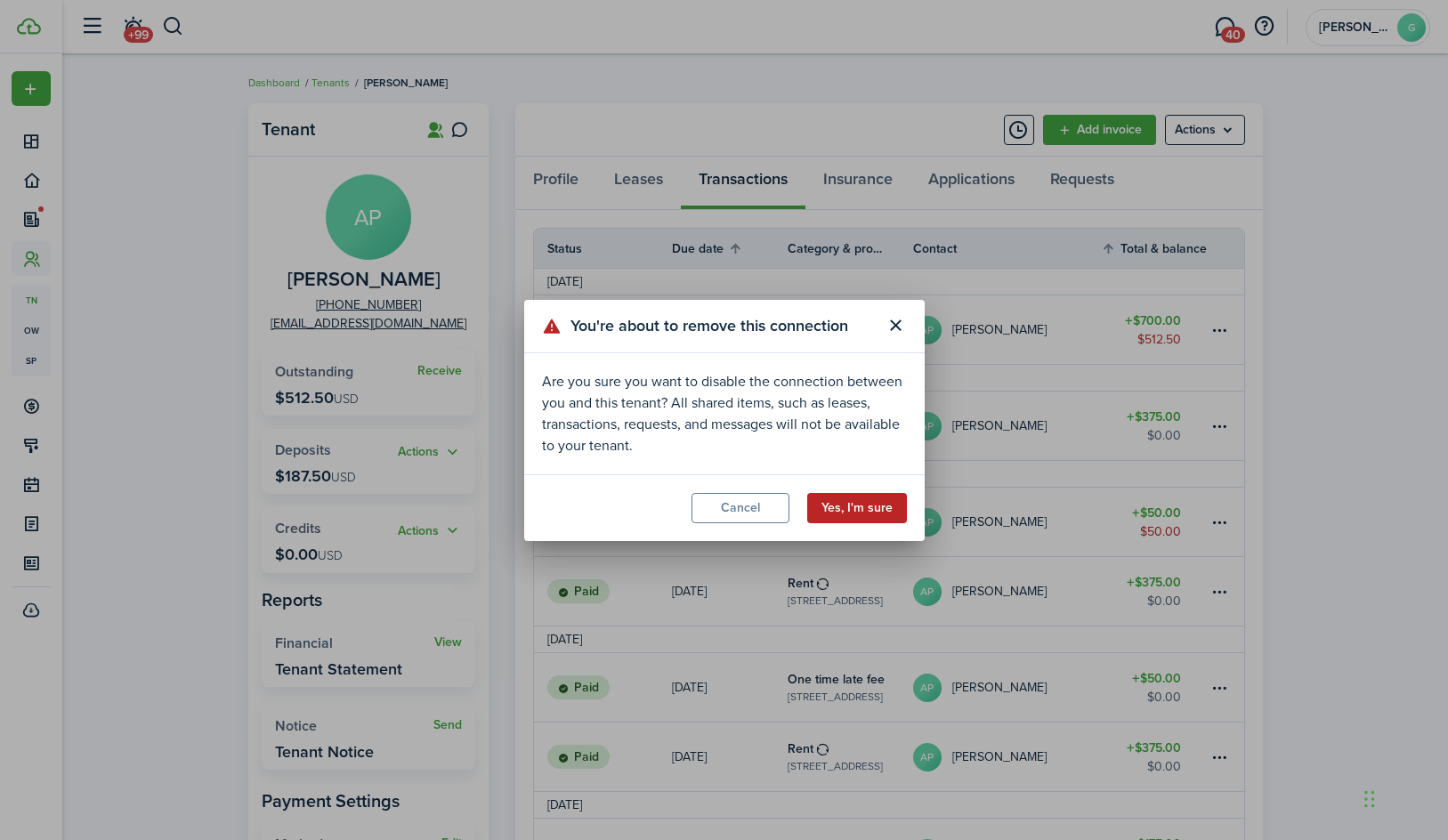
click at [891, 507] on button "Yes, I'm sure" at bounding box center [856, 508] width 100 height 30
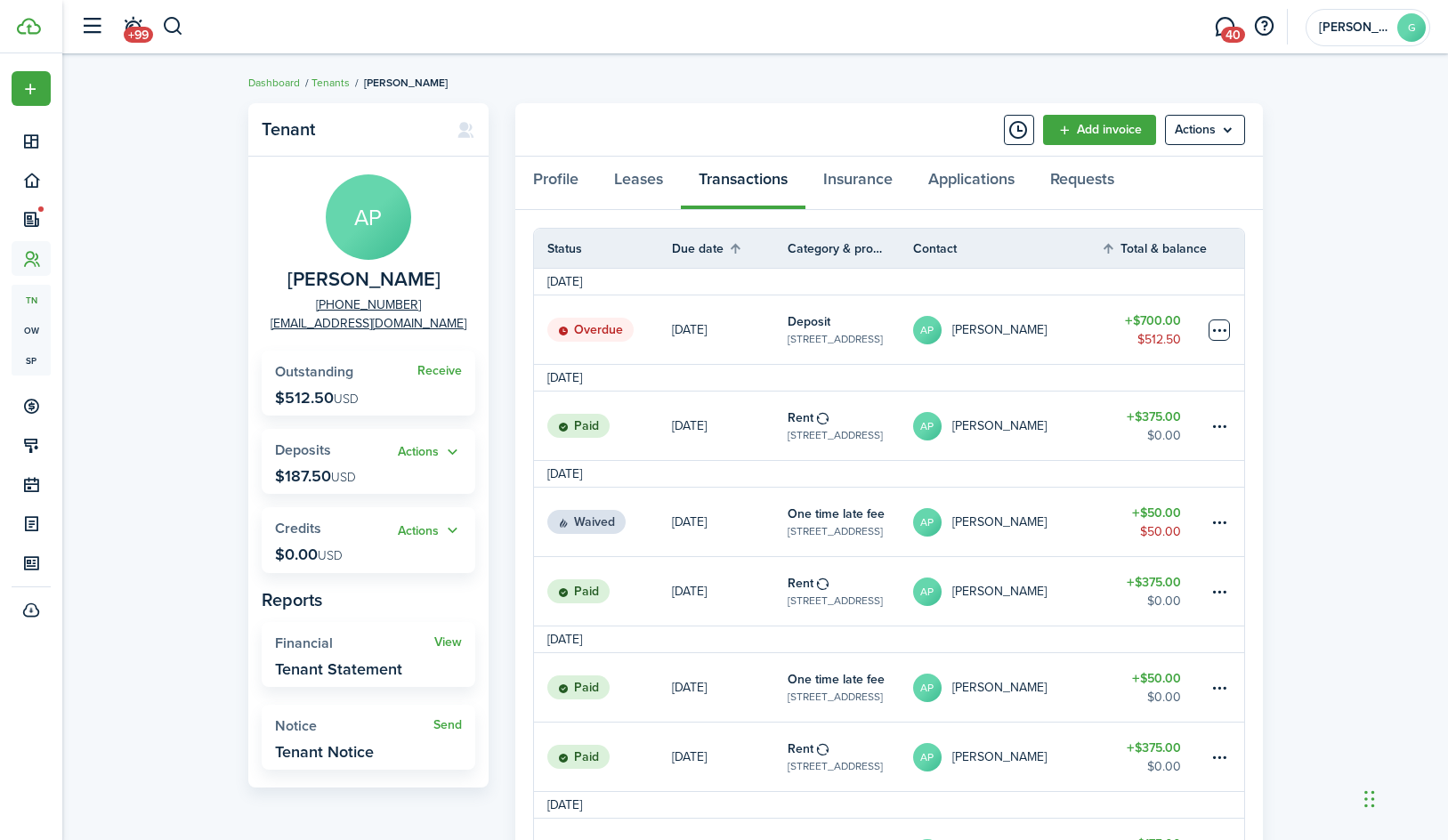
click at [1222, 327] on table-menu-btn-icon at bounding box center [1219, 330] width 21 height 21
click at [1079, 333] on link "AP [PERSON_NAME]" at bounding box center [1007, 330] width 189 height 68
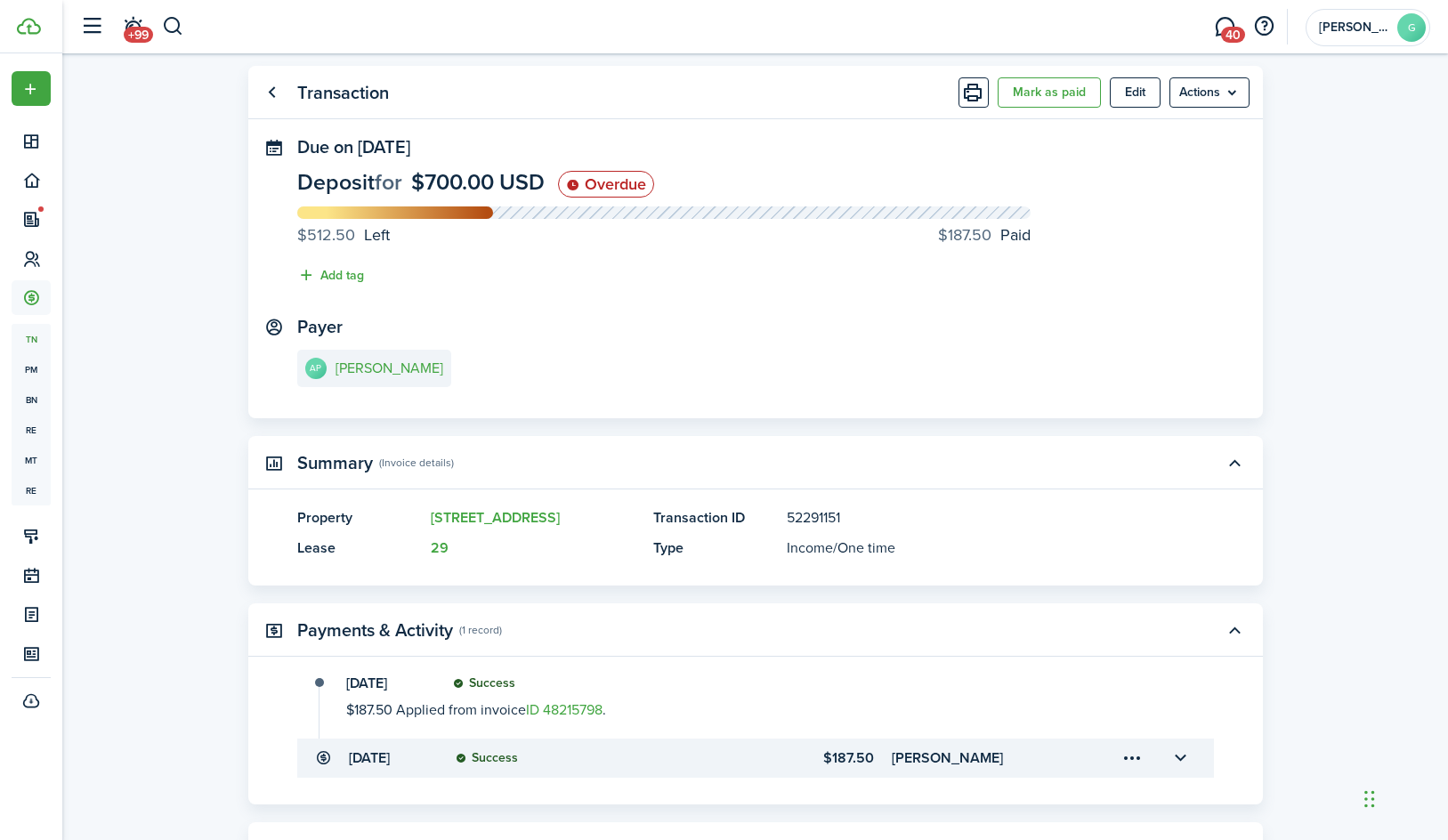
scroll to position [37, 0]
click at [265, 95] on link "Go back" at bounding box center [272, 92] width 30 height 30
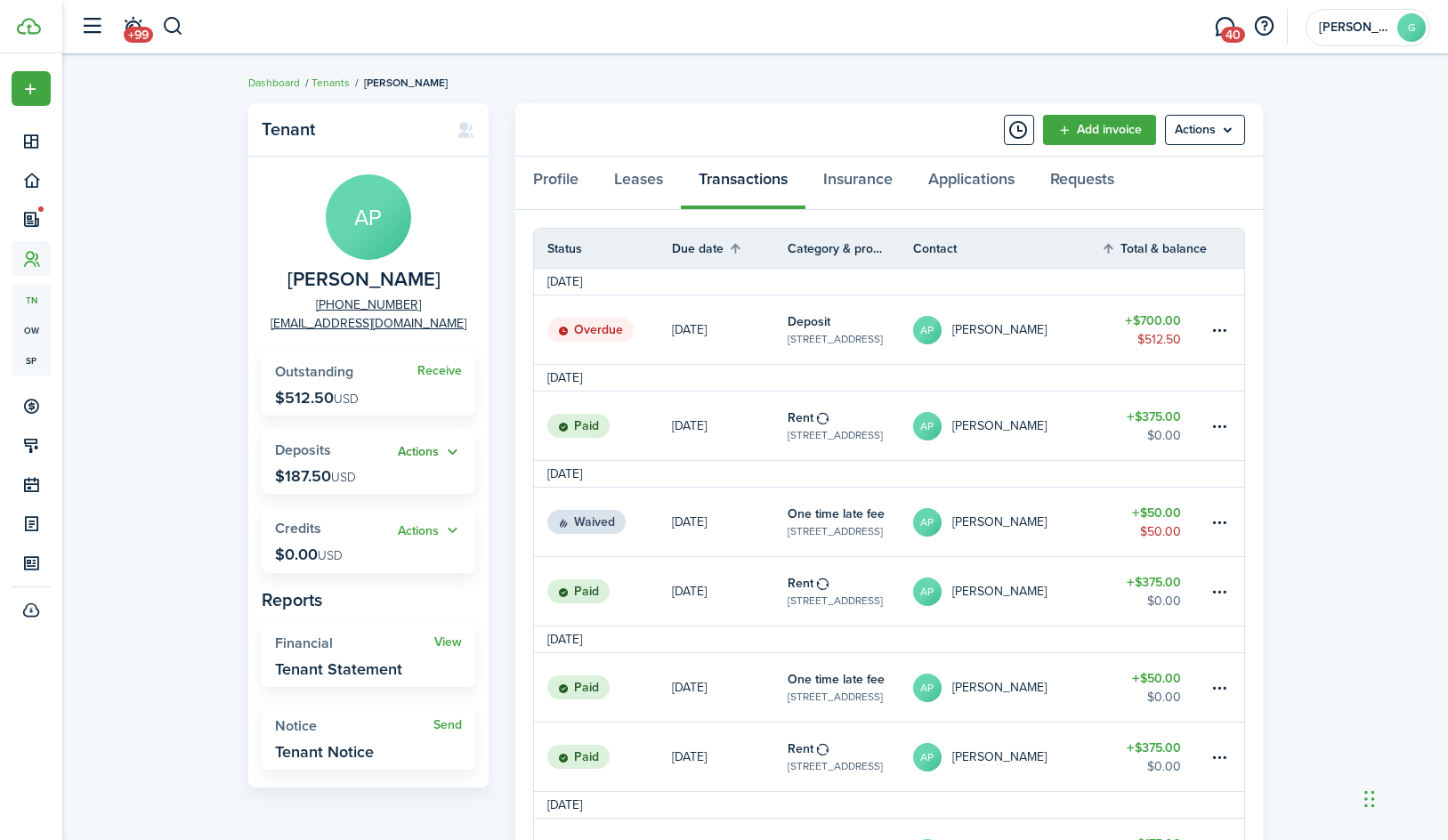
click at [422, 449] on button "Actions" at bounding box center [430, 452] width 64 height 20
click at [369, 542] on link "Return" at bounding box center [383, 547] width 156 height 30
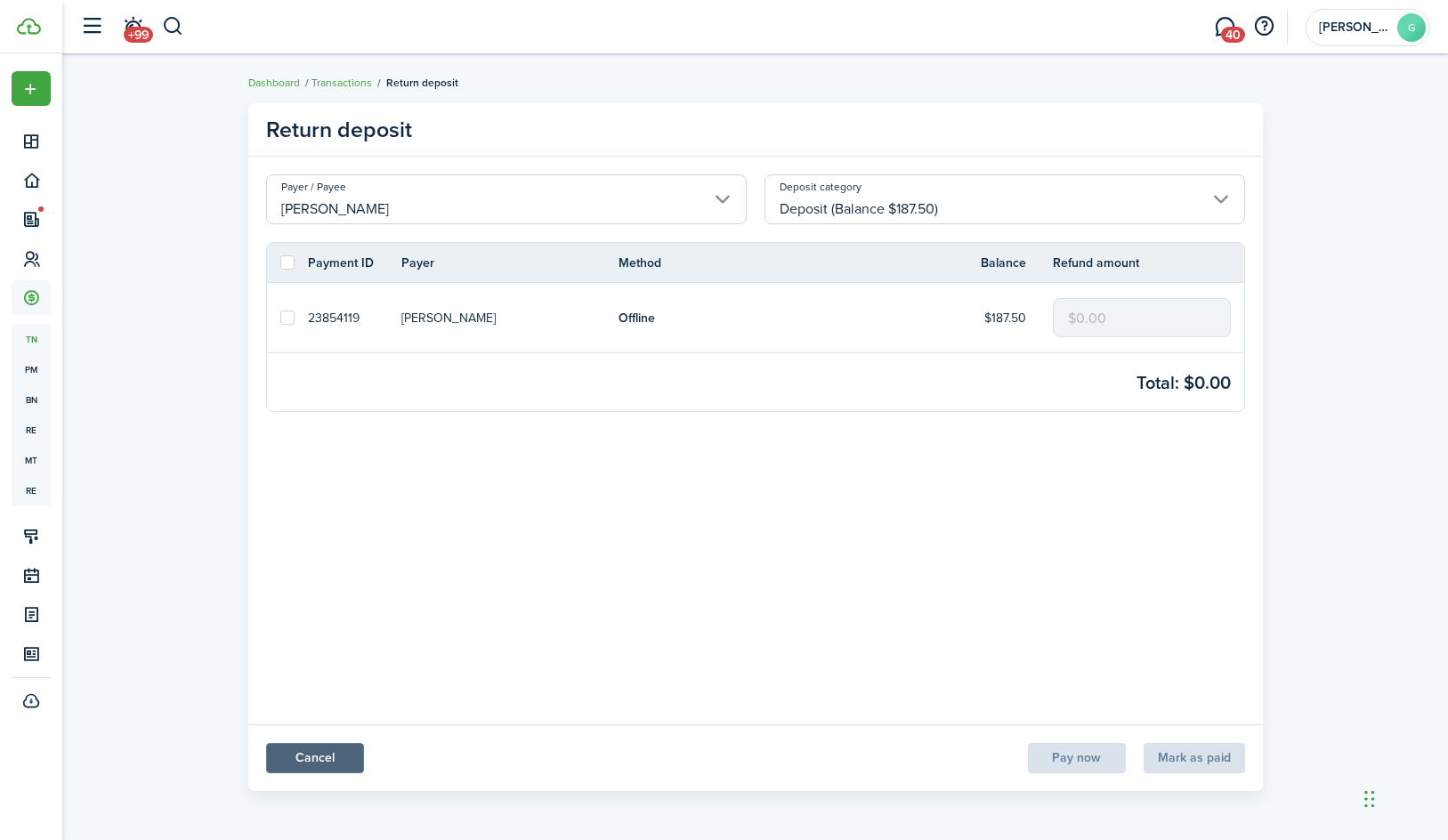
click at [323, 772] on link "Cancel" at bounding box center [314, 758] width 98 height 30
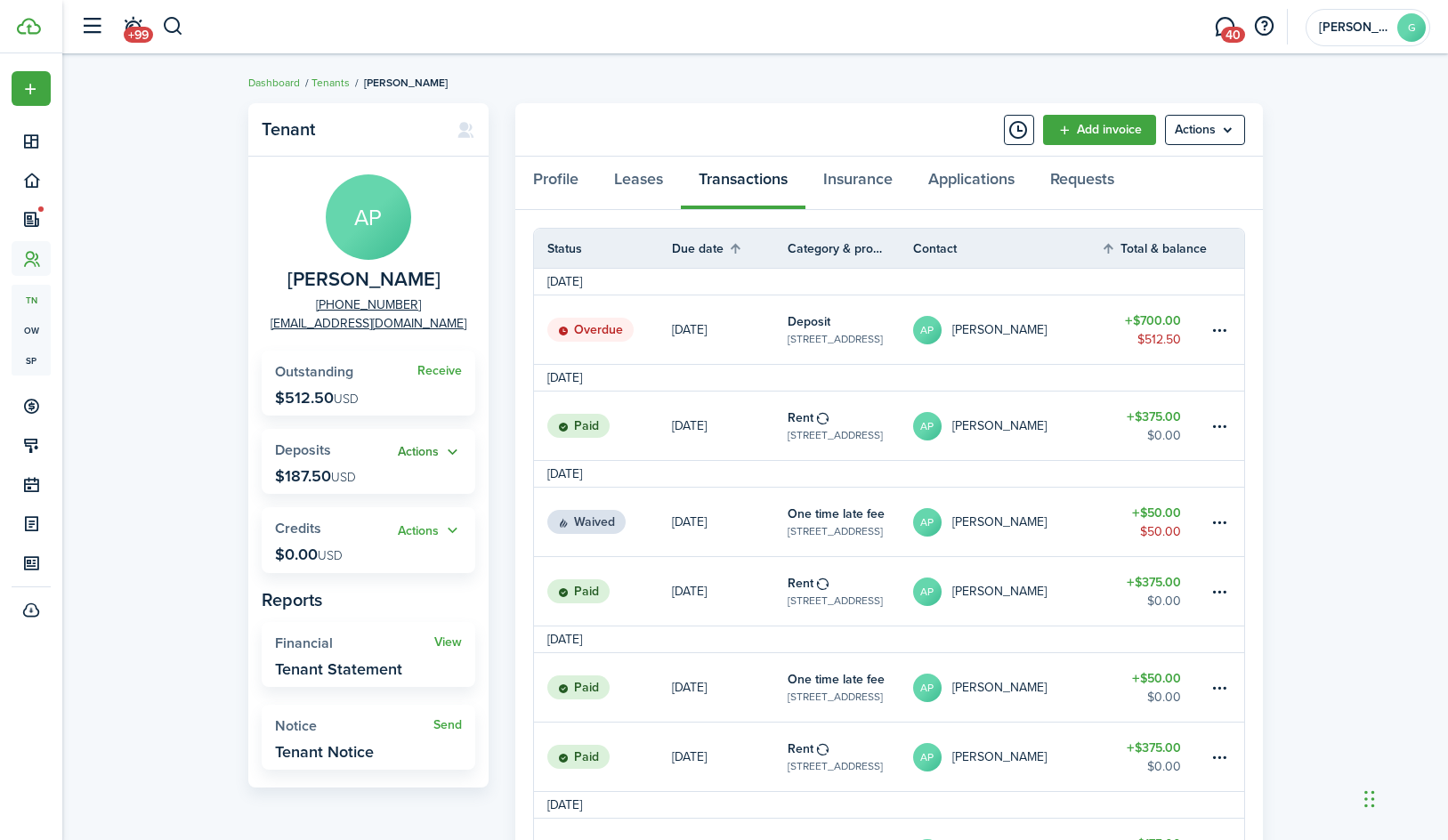
click at [436, 451] on button "Actions" at bounding box center [430, 452] width 64 height 20
click at [398, 510] on link "Apply" at bounding box center [383, 517] width 156 height 31
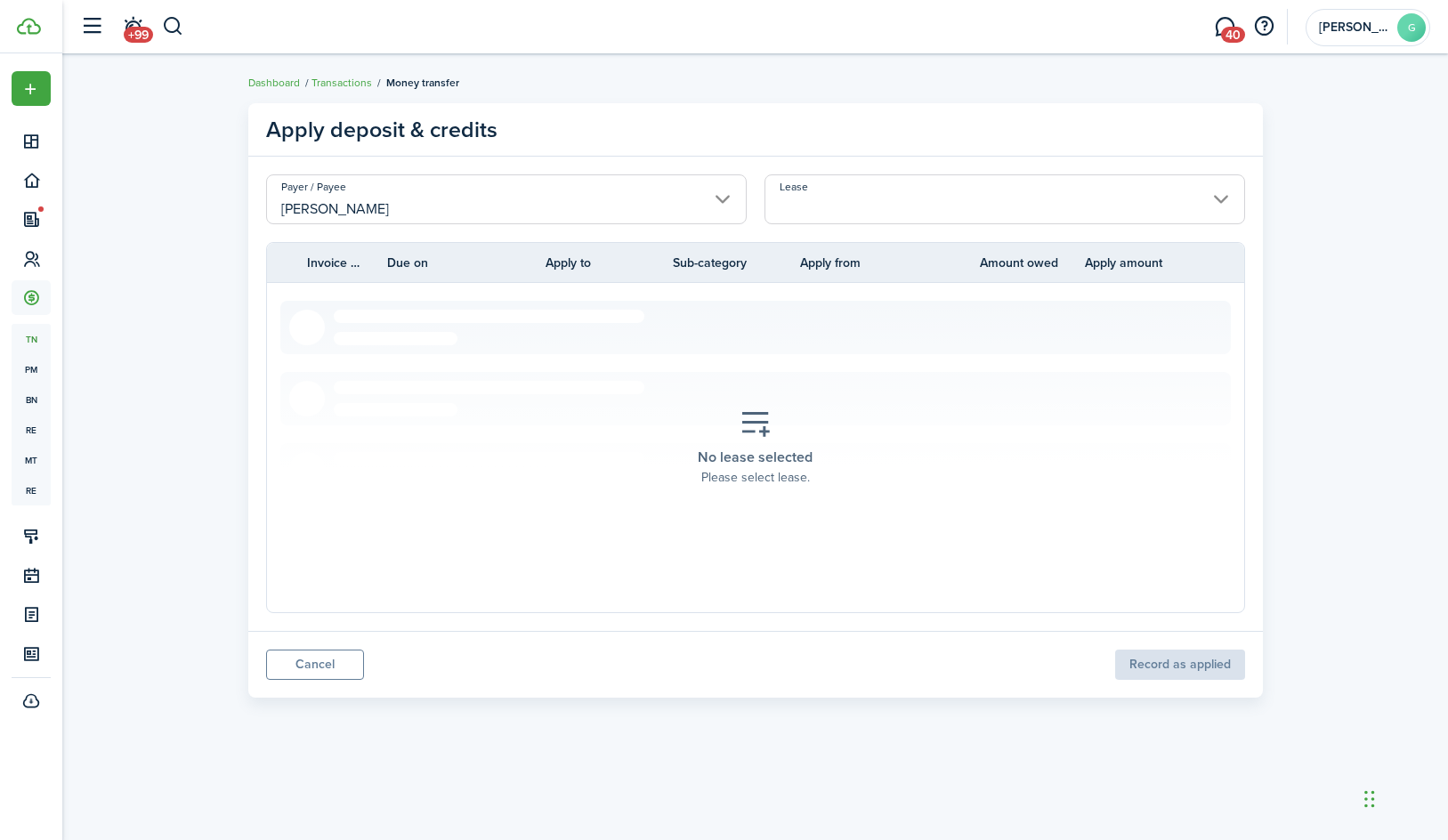
click at [461, 314] on section "No lease selected Please select lease." at bounding box center [755, 447] width 950 height 294
click at [943, 205] on input "Lease" at bounding box center [1004, 199] width 480 height 50
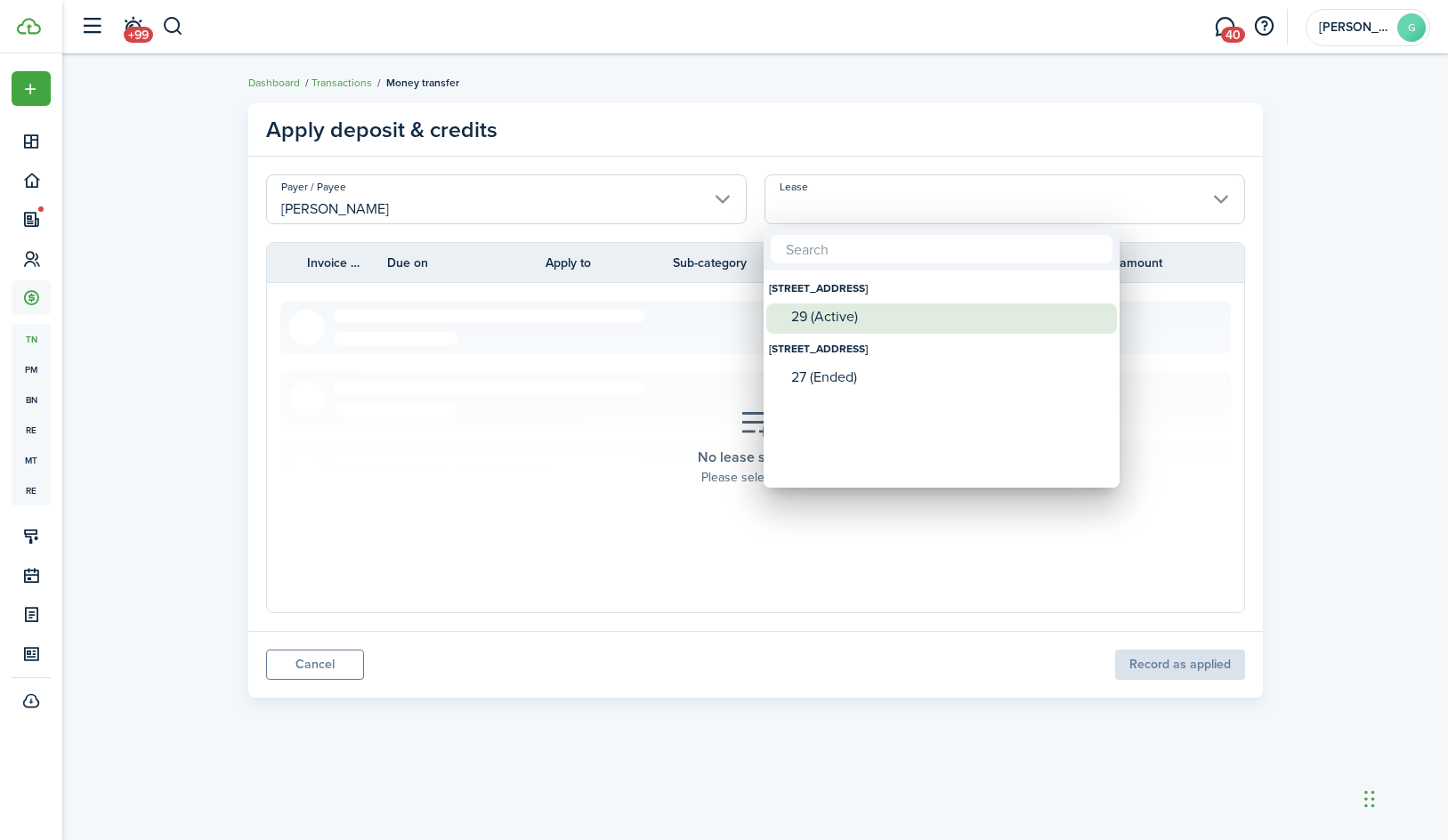
click at [877, 315] on div "29 (Active)" at bounding box center [948, 317] width 315 height 16
type input "[STREET_ADDRESS] (Active)"
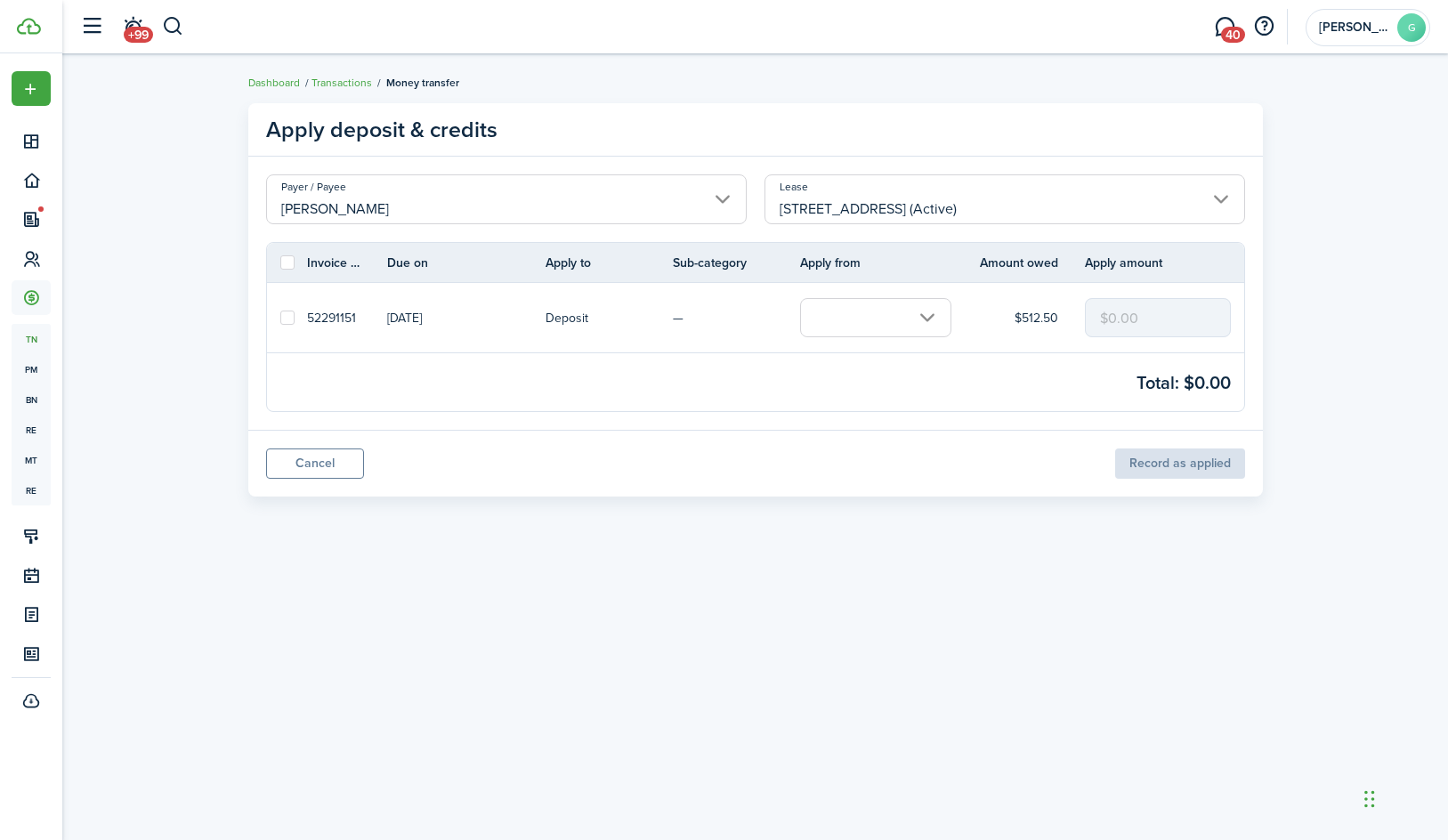
click at [289, 320] on label at bounding box center [288, 318] width 15 height 15
click at [280, 319] on input "checkbox" at bounding box center [279, 318] width 1 height 1
checkbox input "true"
click at [881, 320] on input "text" at bounding box center [876, 318] width 152 height 39
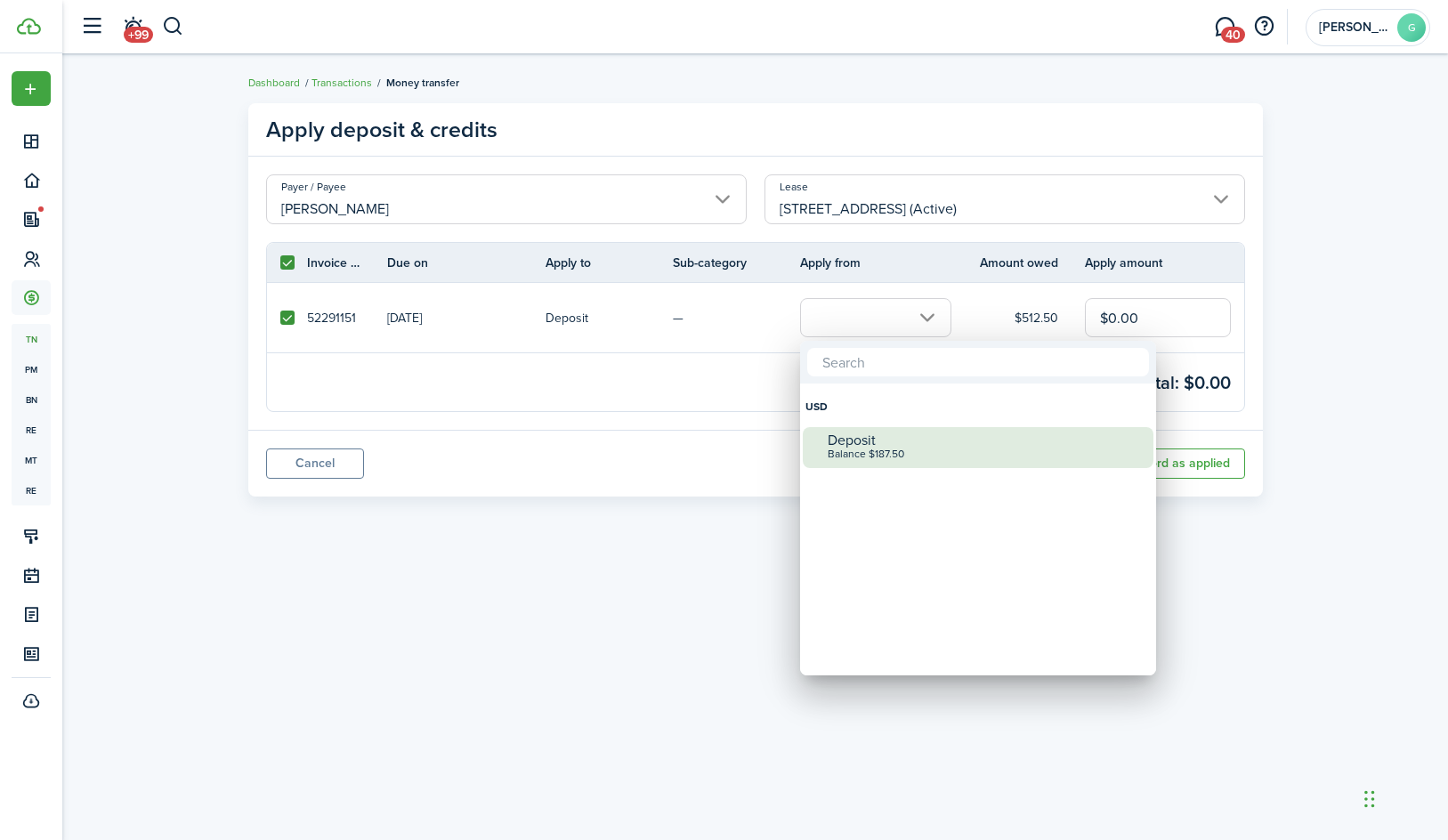
click at [887, 467] on mbsc-wheel-item "Deposit Balance $187.50" at bounding box center [978, 447] width 351 height 41
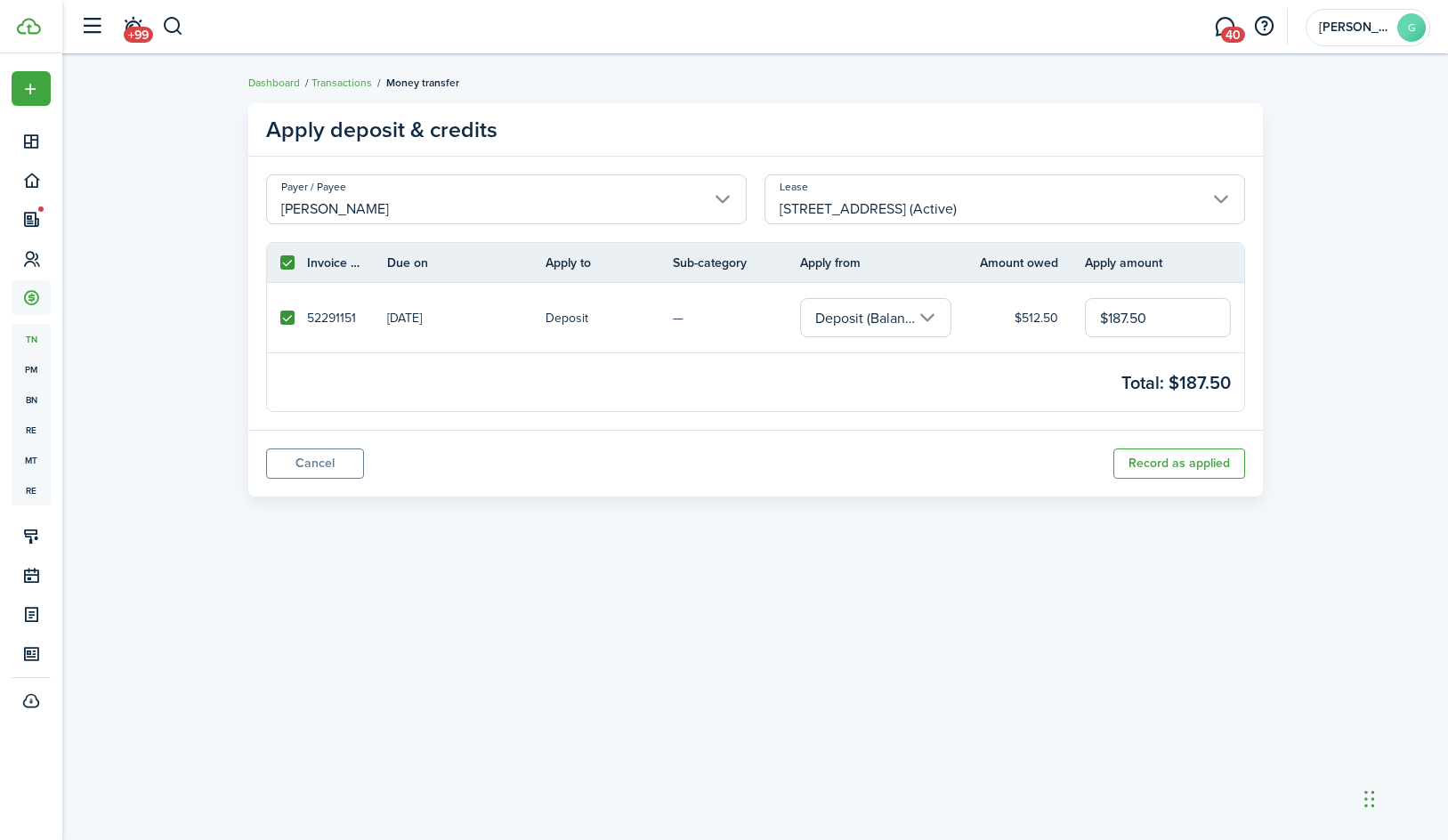
click at [1047, 314] on p "$512.50" at bounding box center [1036, 318] width 44 height 18
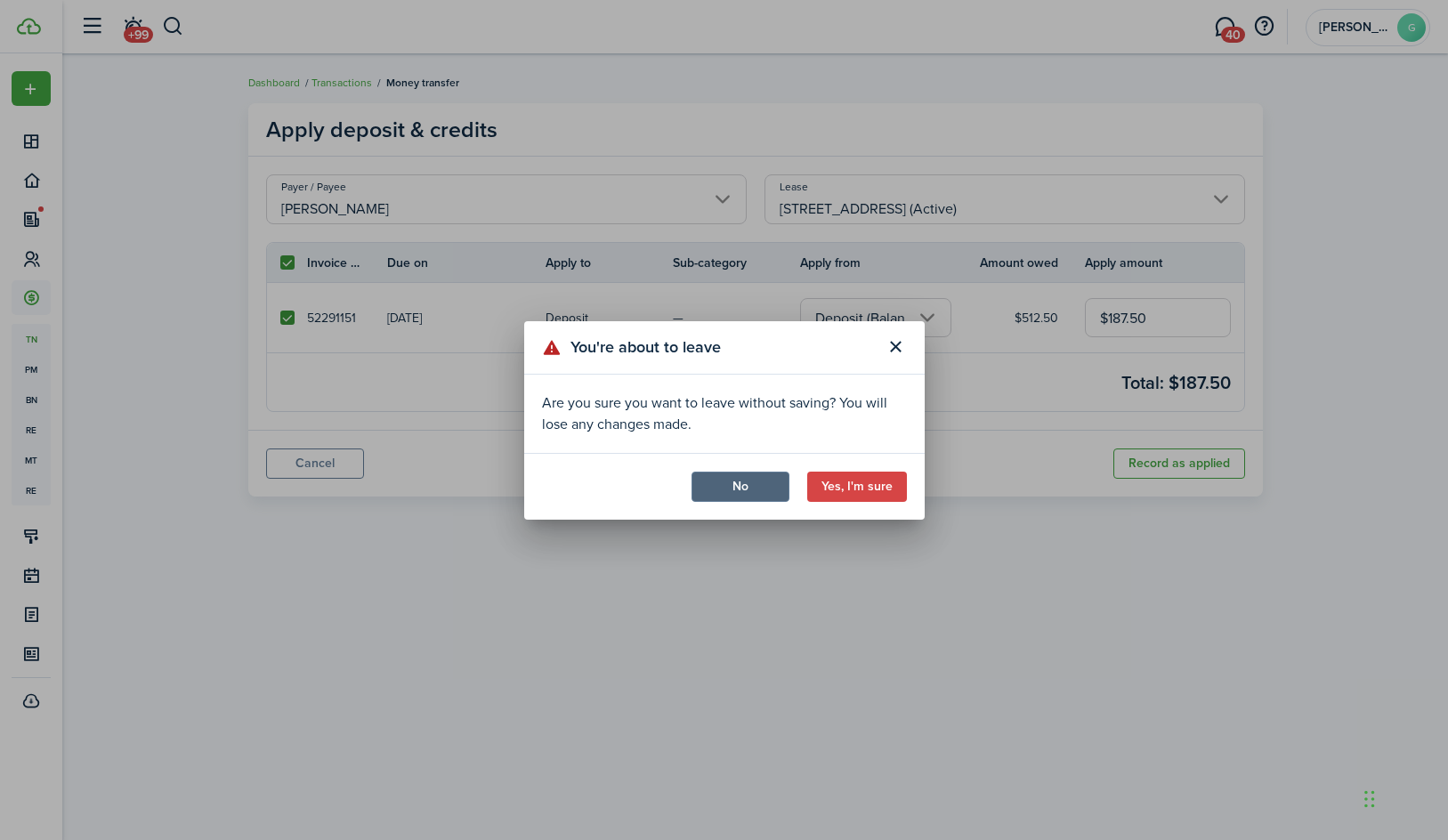
click at [753, 495] on button "No" at bounding box center [740, 487] width 98 height 30
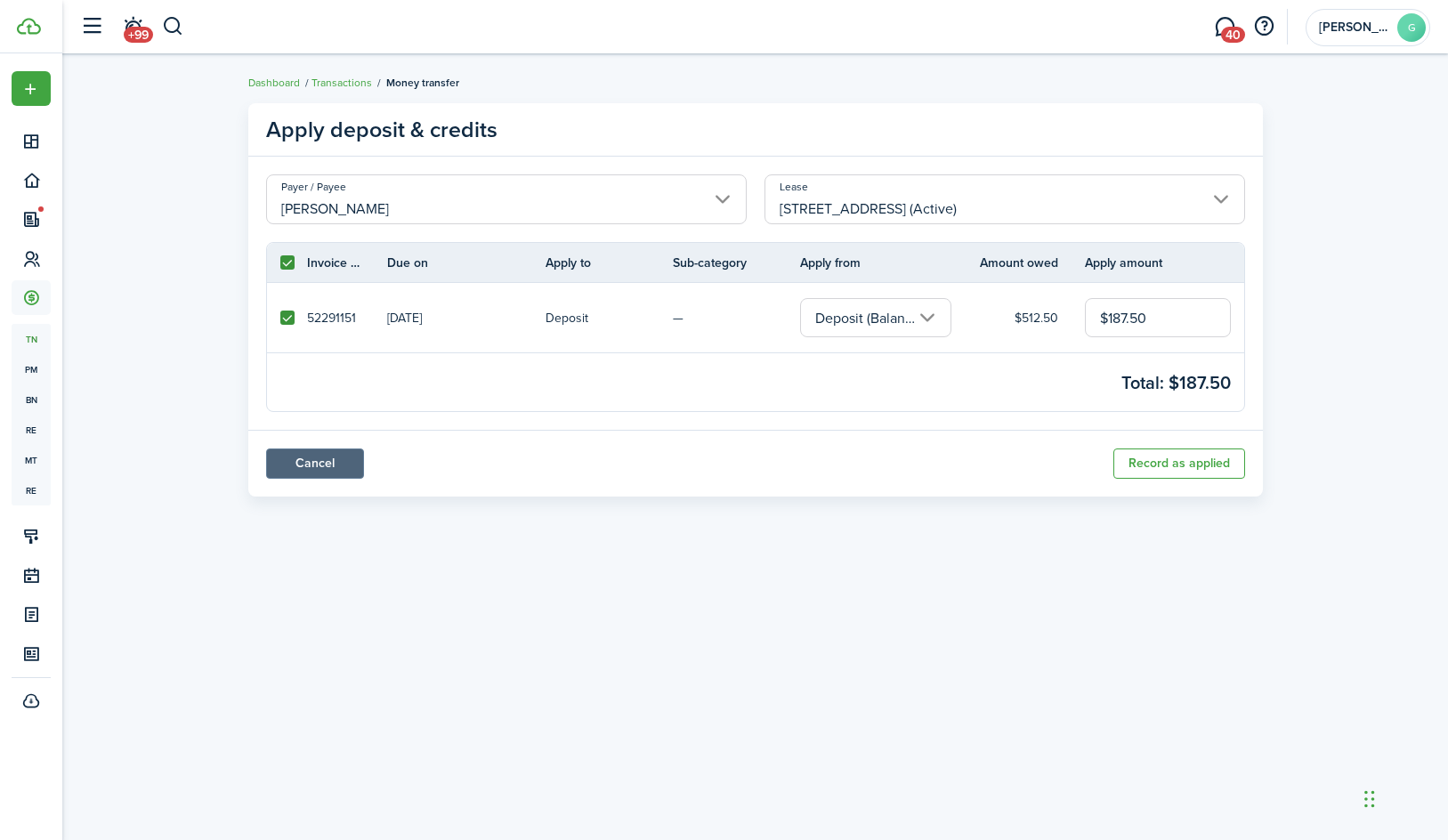
click at [320, 478] on link "Cancel" at bounding box center [314, 463] width 98 height 30
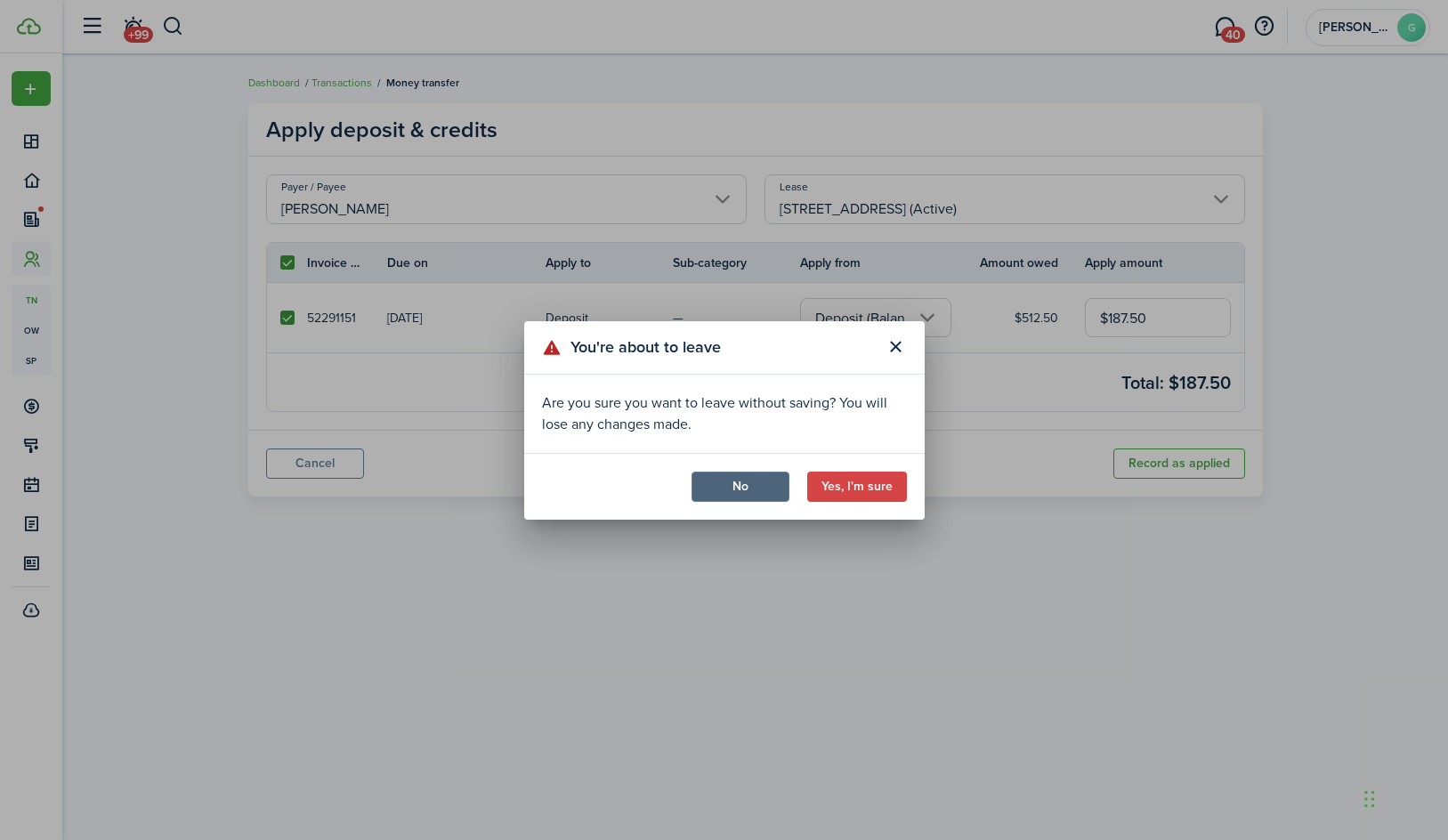
click at [757, 486] on button "No" at bounding box center [740, 487] width 98 height 30
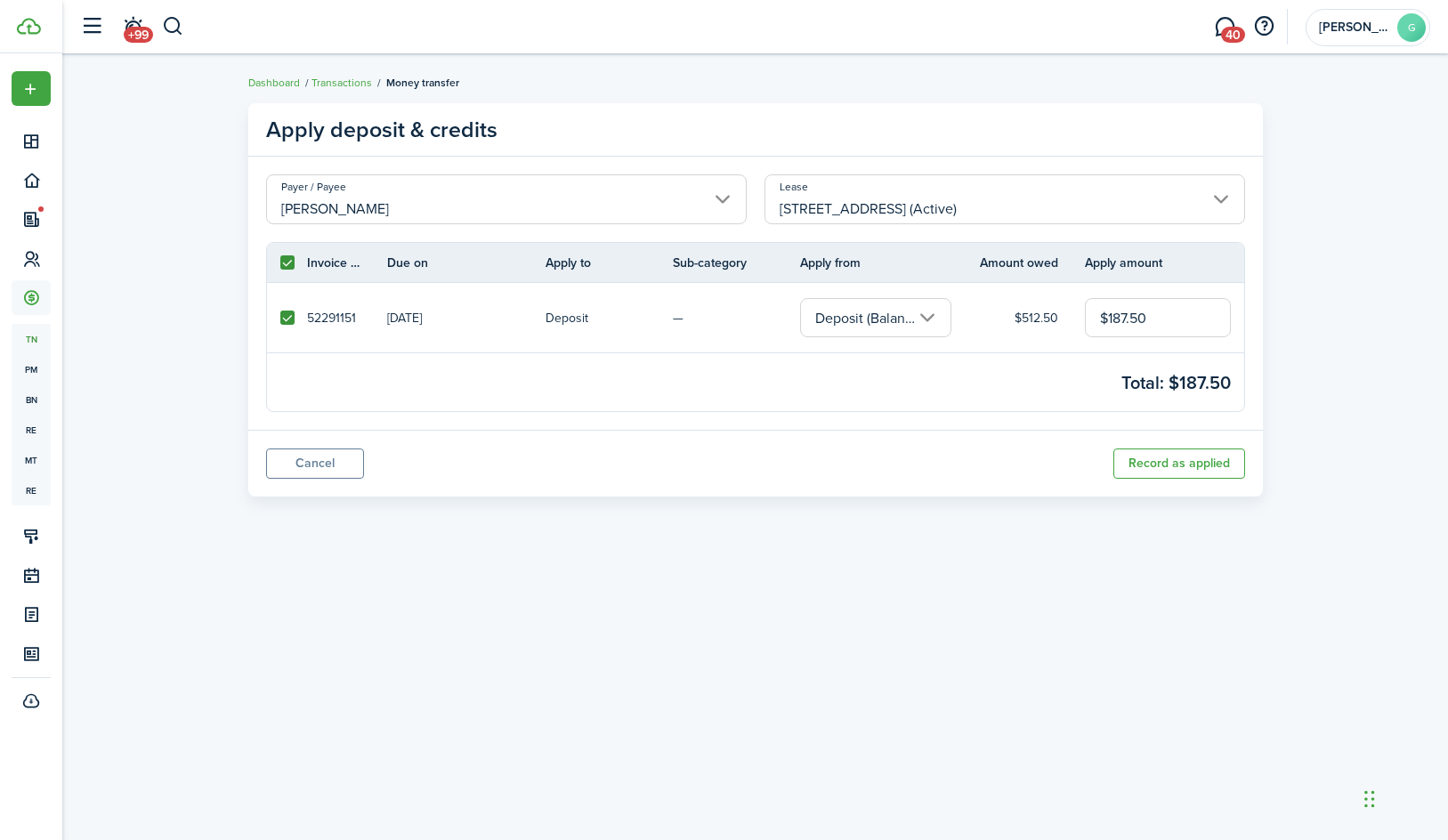
click at [570, 320] on p "Deposit" at bounding box center [566, 318] width 43 height 18
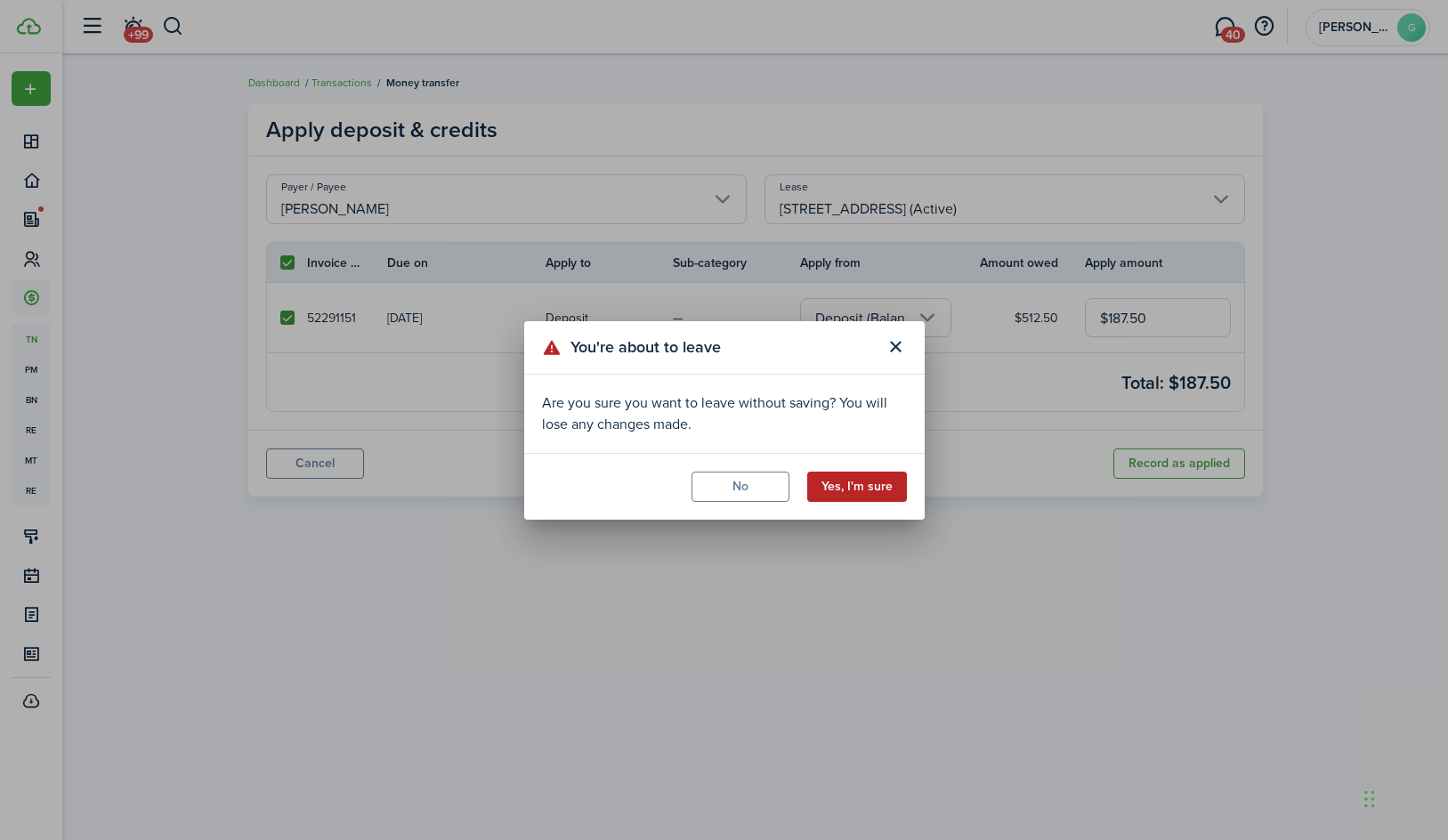
click at [830, 478] on button "Yes, I'm sure" at bounding box center [856, 487] width 100 height 30
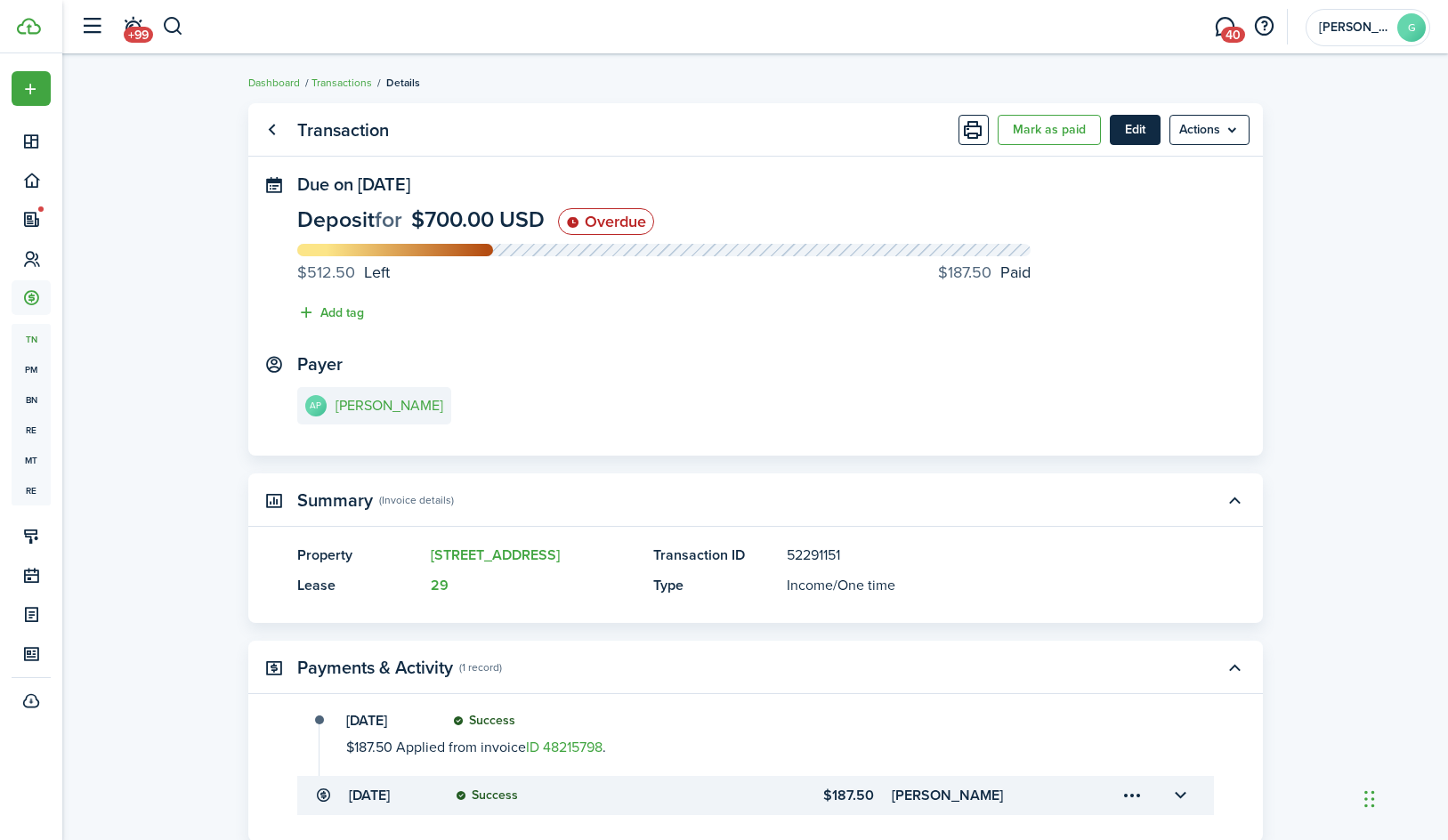
click at [1143, 128] on button "Edit" at bounding box center [1135, 130] width 51 height 30
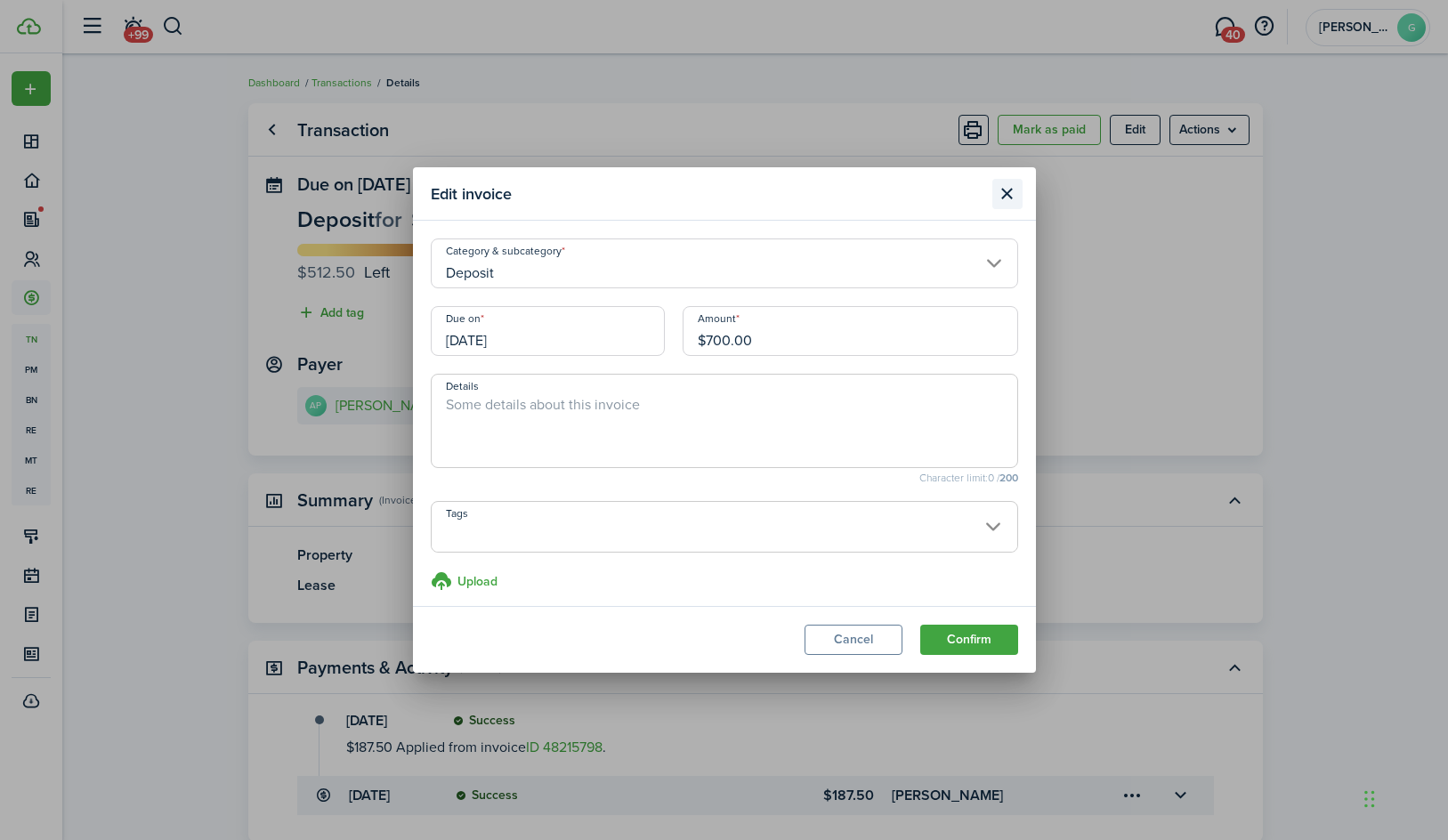
click at [1004, 192] on button "Close modal" at bounding box center [1007, 194] width 30 height 30
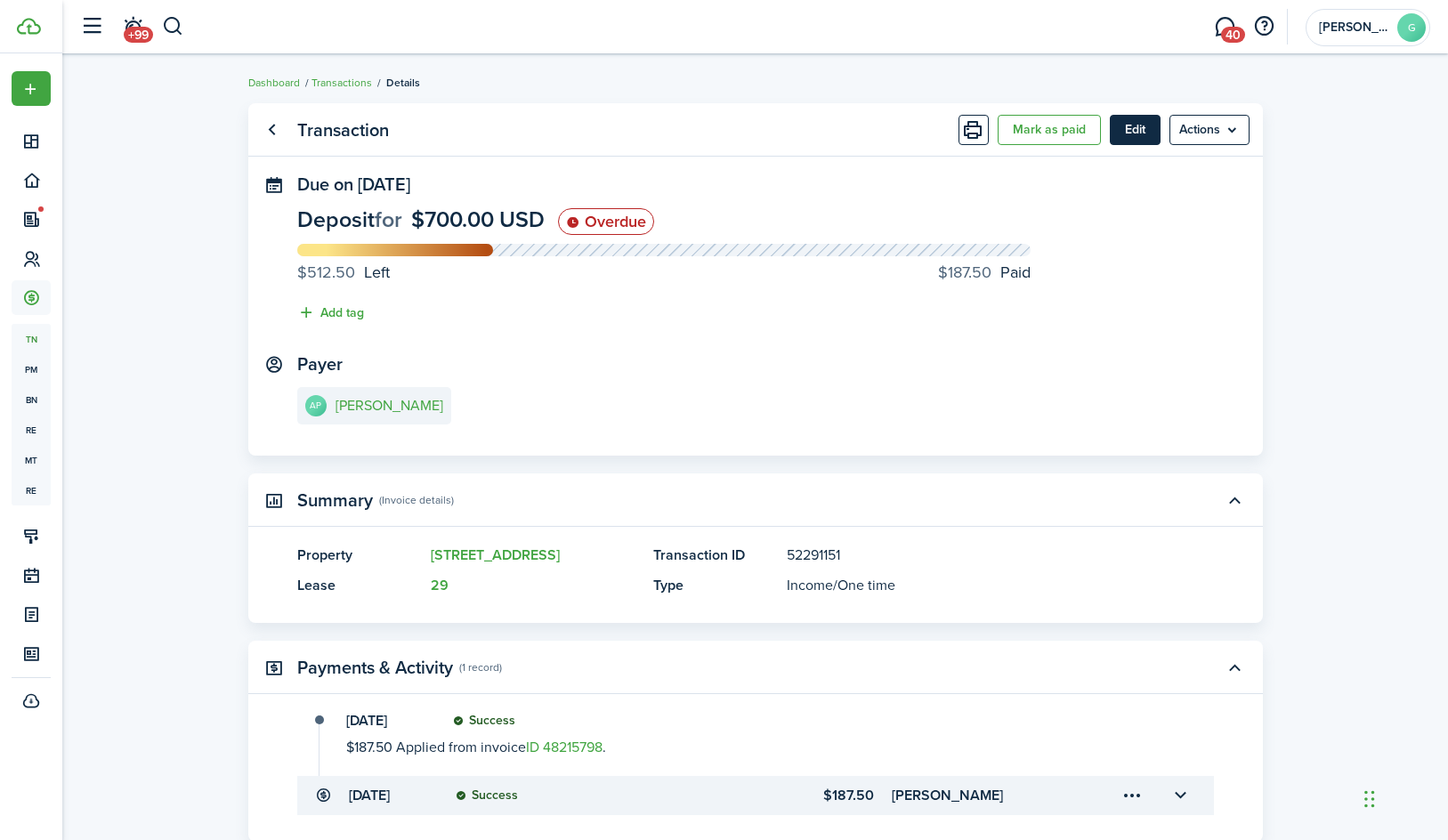
click at [1134, 124] on button "Edit" at bounding box center [1135, 130] width 51 height 30
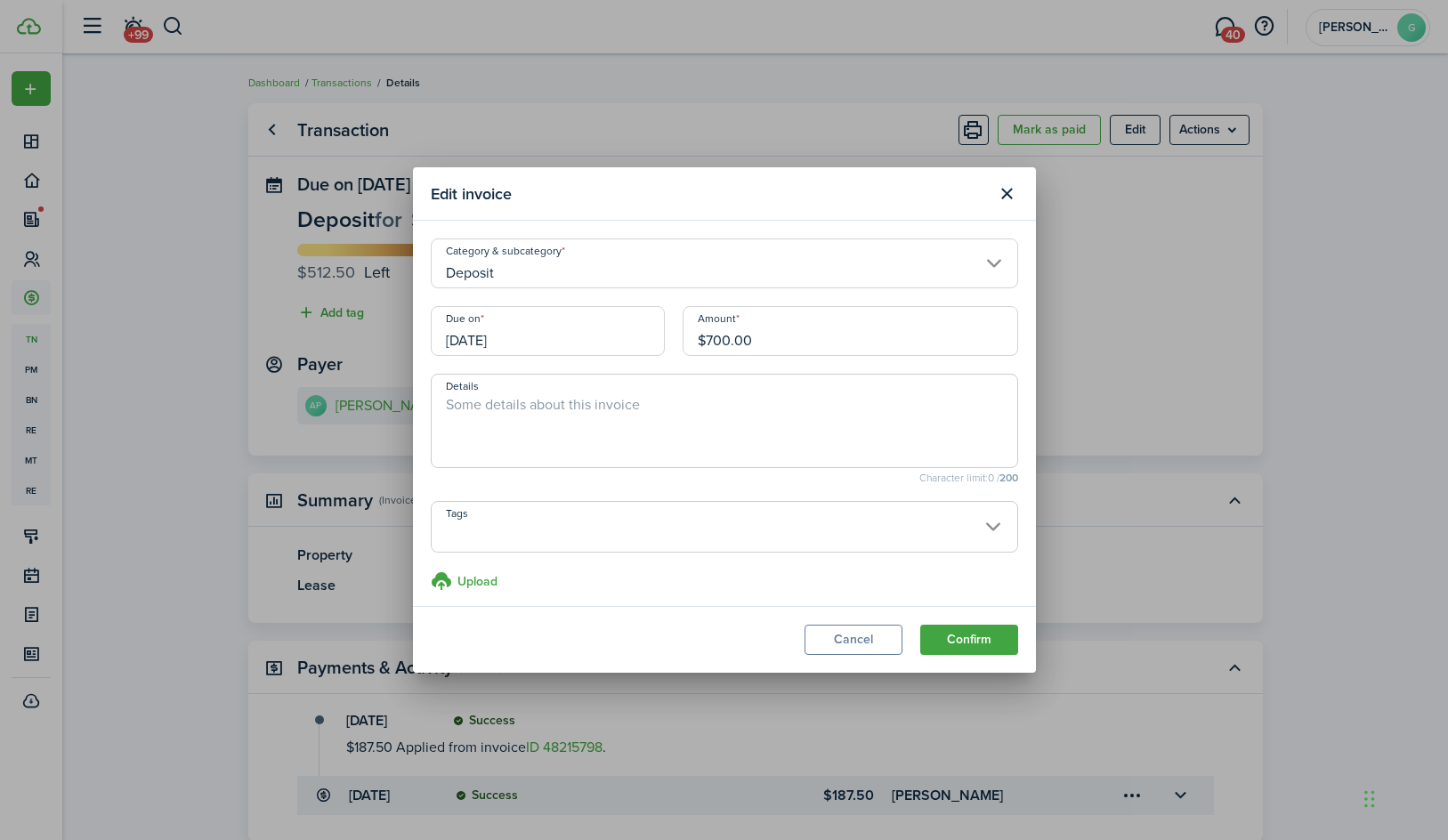
click at [877, 329] on input "$700.00" at bounding box center [850, 331] width 335 height 50
drag, startPoint x: 871, startPoint y: 330, endPoint x: 613, endPoint y: 333, distance: 258.0
click at [613, 333] on div "Due on [DATE] Amount $700.00" at bounding box center [724, 340] width 605 height 68
type input "$187.50"
click at [951, 641] on button "Confirm" at bounding box center [969, 639] width 98 height 30
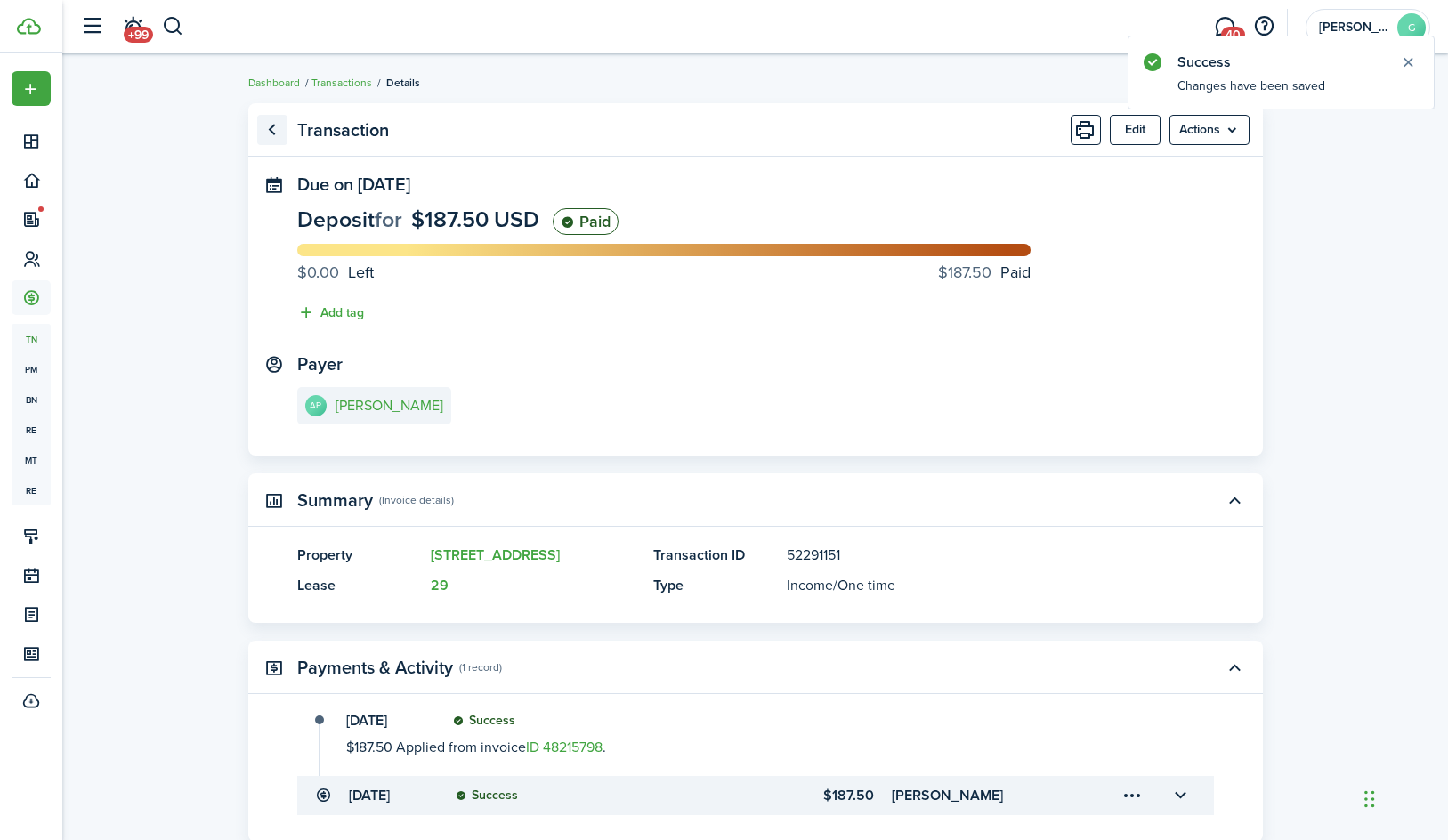
click at [268, 133] on link "Go back" at bounding box center [272, 130] width 30 height 30
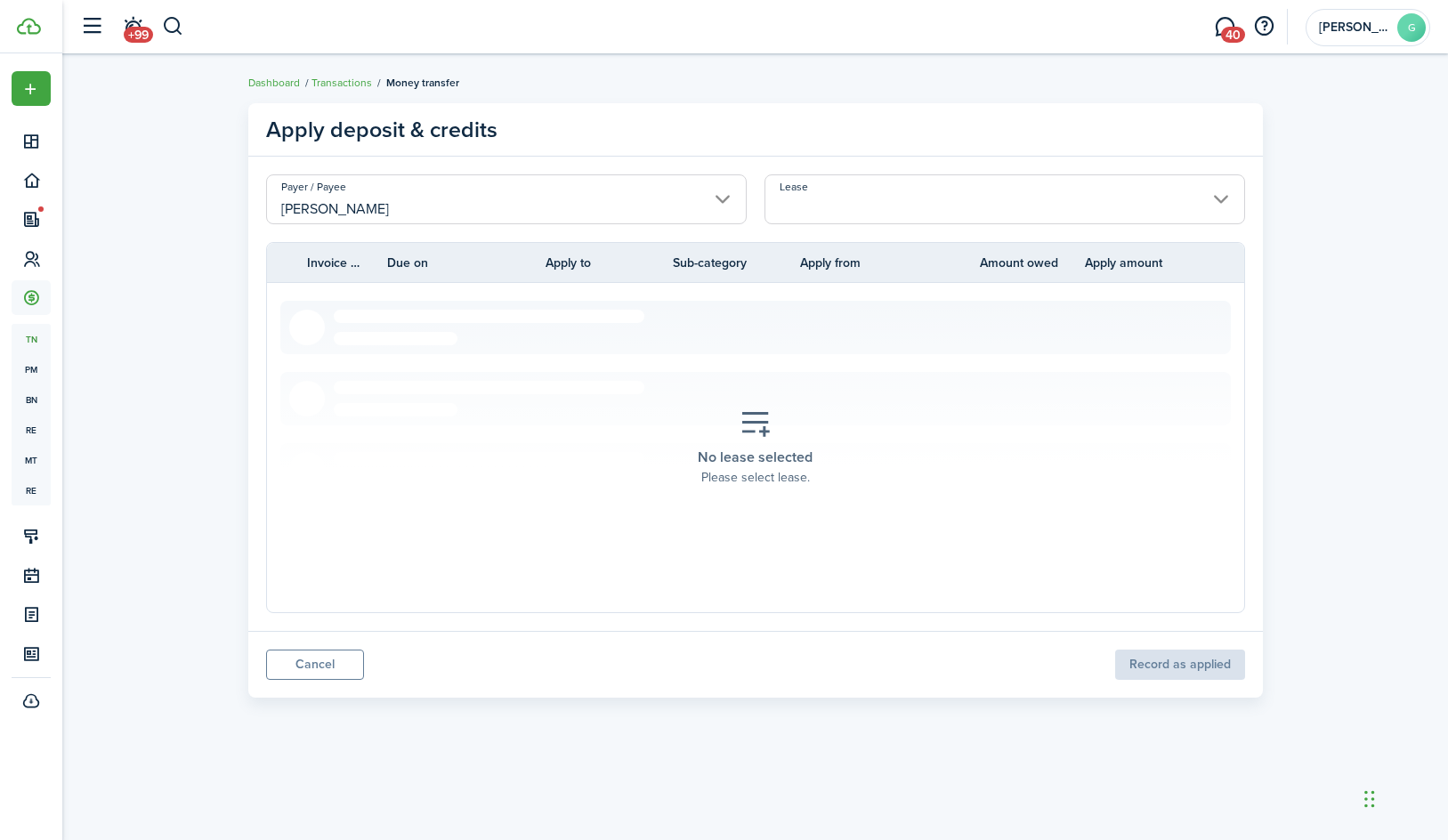
click at [773, 221] on input "Lease" at bounding box center [1004, 199] width 480 height 50
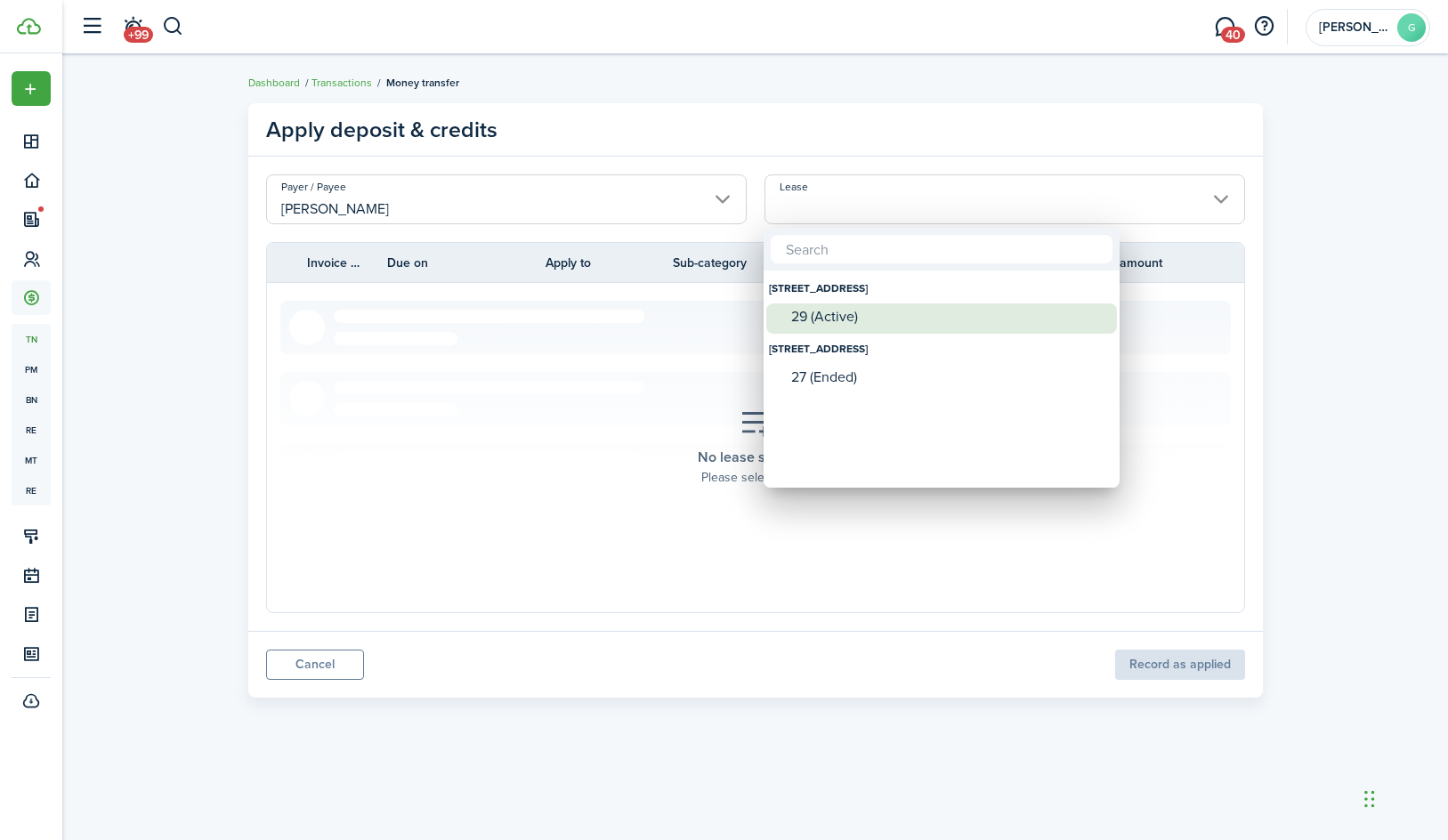
click at [827, 318] on div "29 (Active)" at bounding box center [948, 317] width 315 height 16
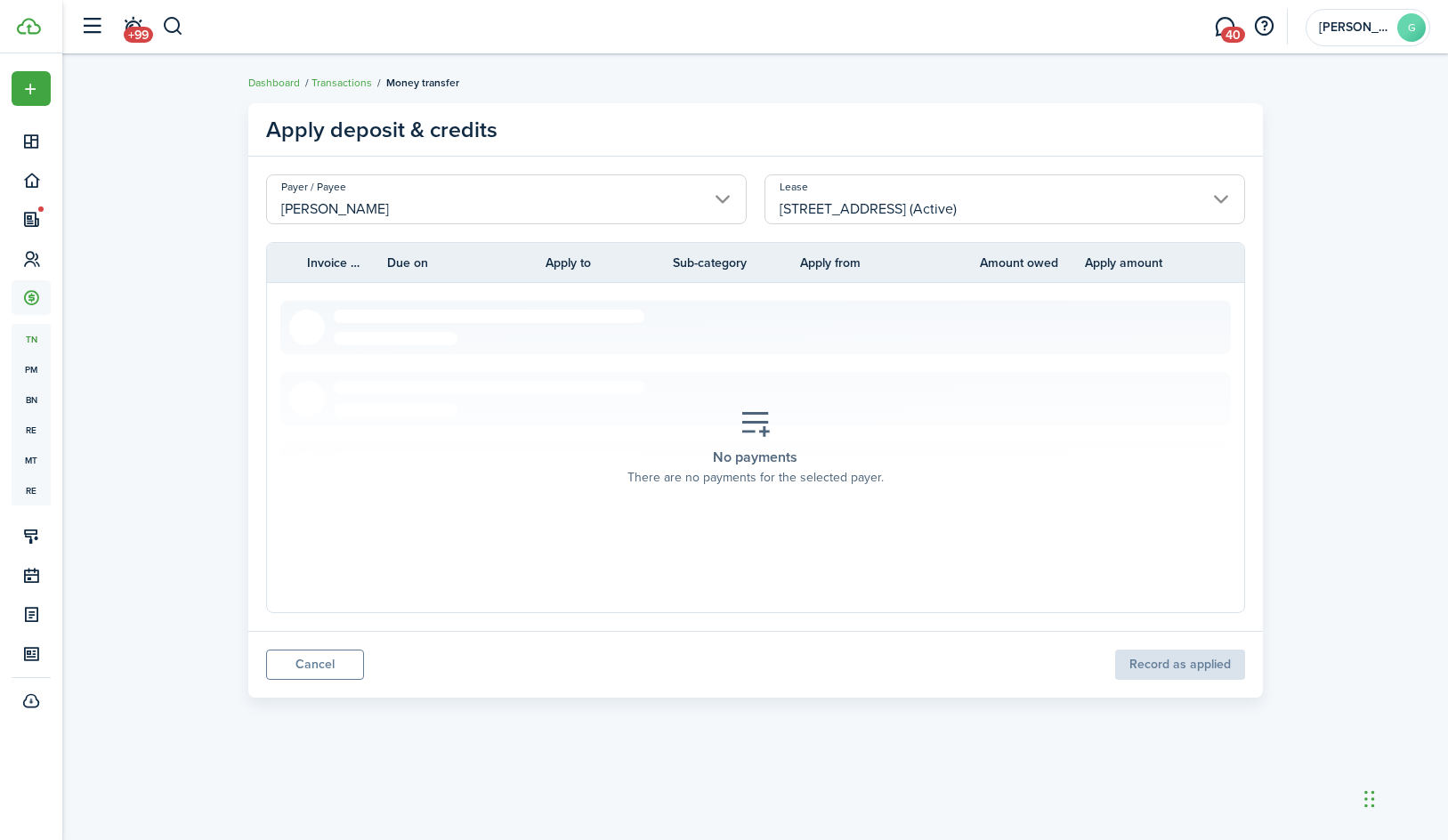
click at [734, 347] on section "No payments There are no payments for the selected payer." at bounding box center [755, 447] width 950 height 294
click at [944, 206] on input "[STREET_ADDRESS] (Active)" at bounding box center [1004, 199] width 480 height 50
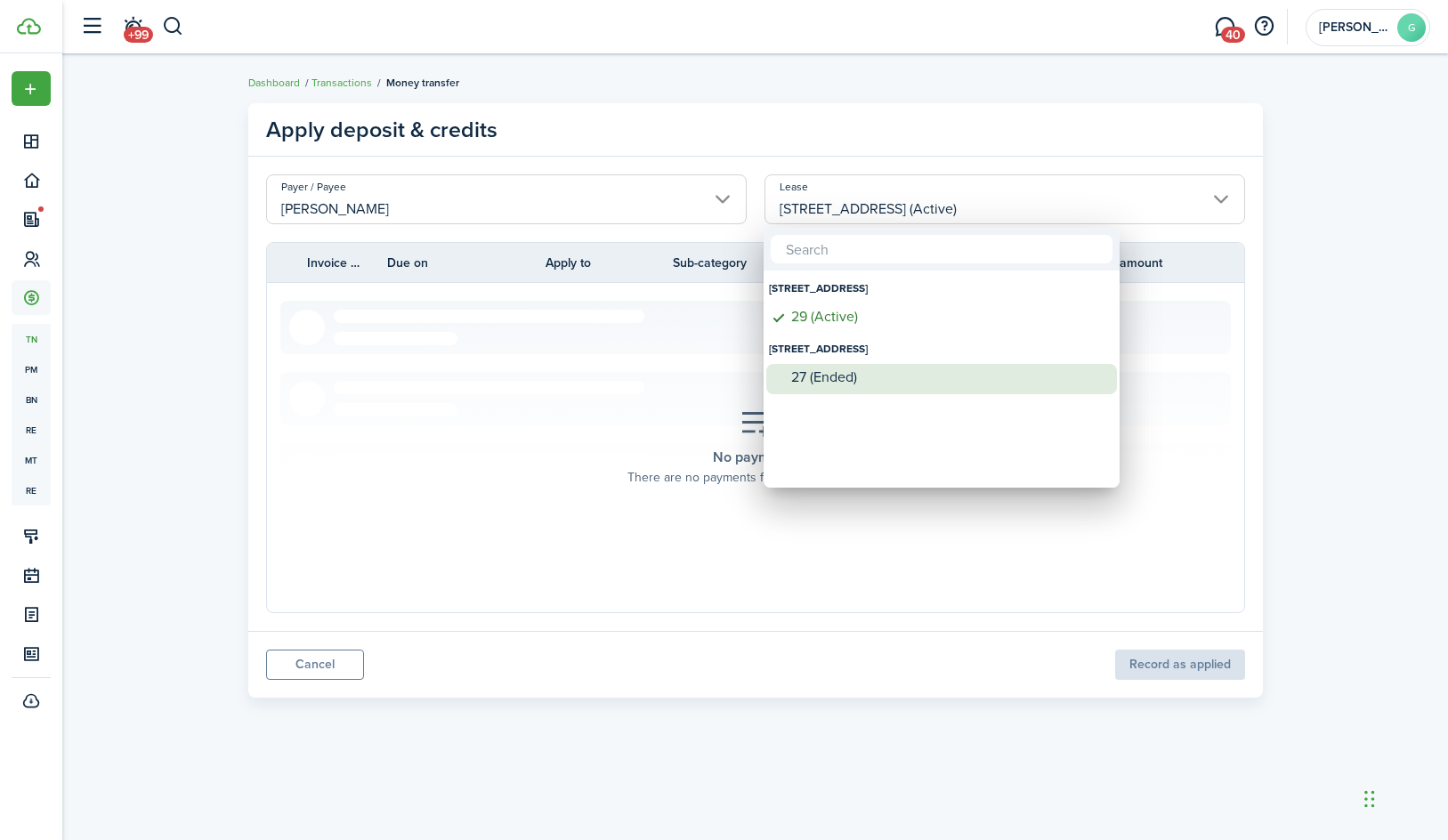
click at [840, 387] on div "27 (Ended)" at bounding box center [948, 377] width 315 height 26
type input "[STREET_ADDRESS] (Ended)"
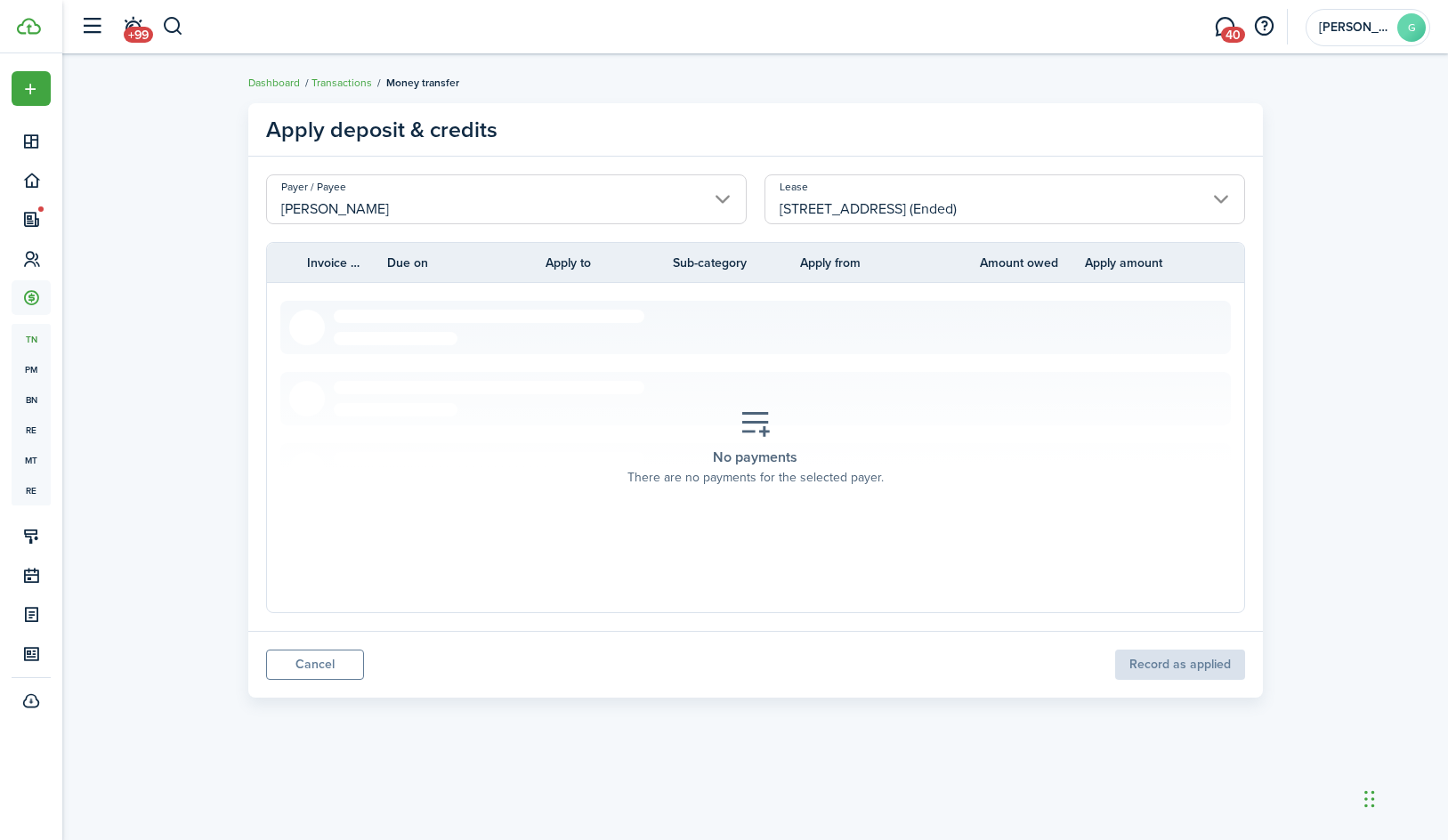
click at [797, 386] on section "No payments There are no payments for the selected payer." at bounding box center [755, 447] width 950 height 294
click at [335, 674] on link "Cancel" at bounding box center [314, 665] width 98 height 30
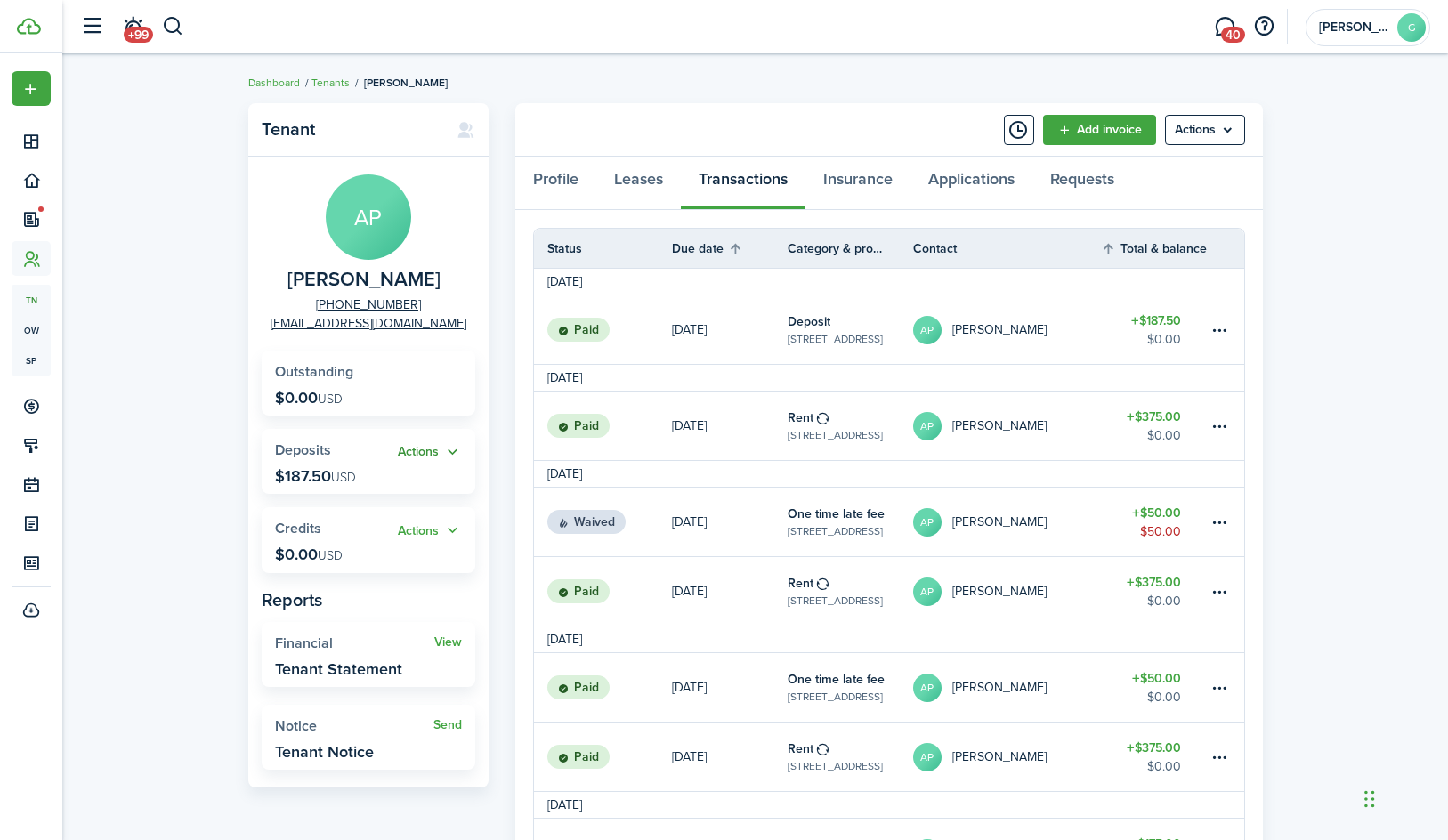
click at [423, 450] on button "Actions" at bounding box center [430, 452] width 64 height 20
click at [404, 503] on link "Apply" at bounding box center [383, 517] width 156 height 31
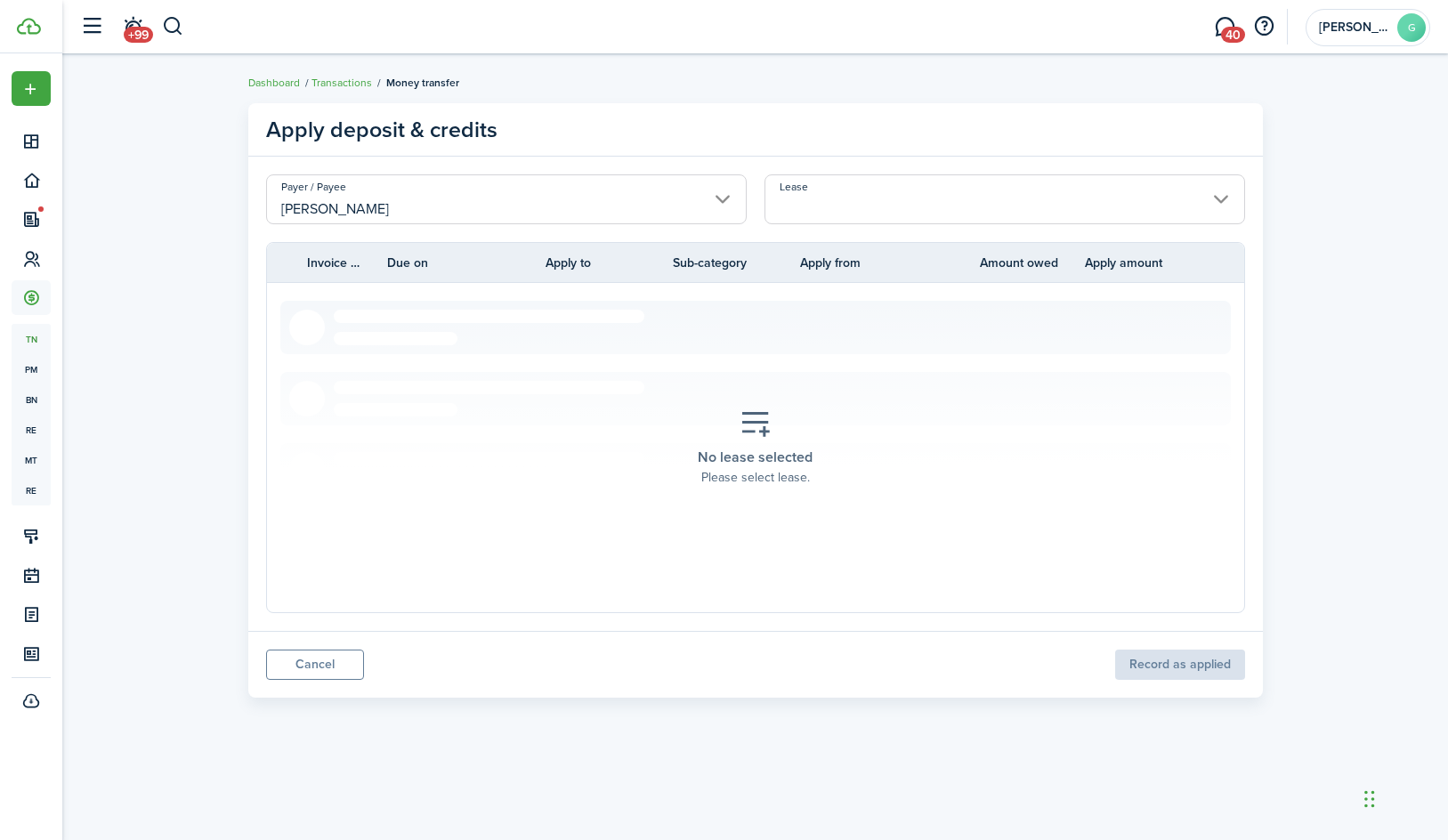
click at [838, 194] on input "Lease" at bounding box center [1004, 199] width 480 height 50
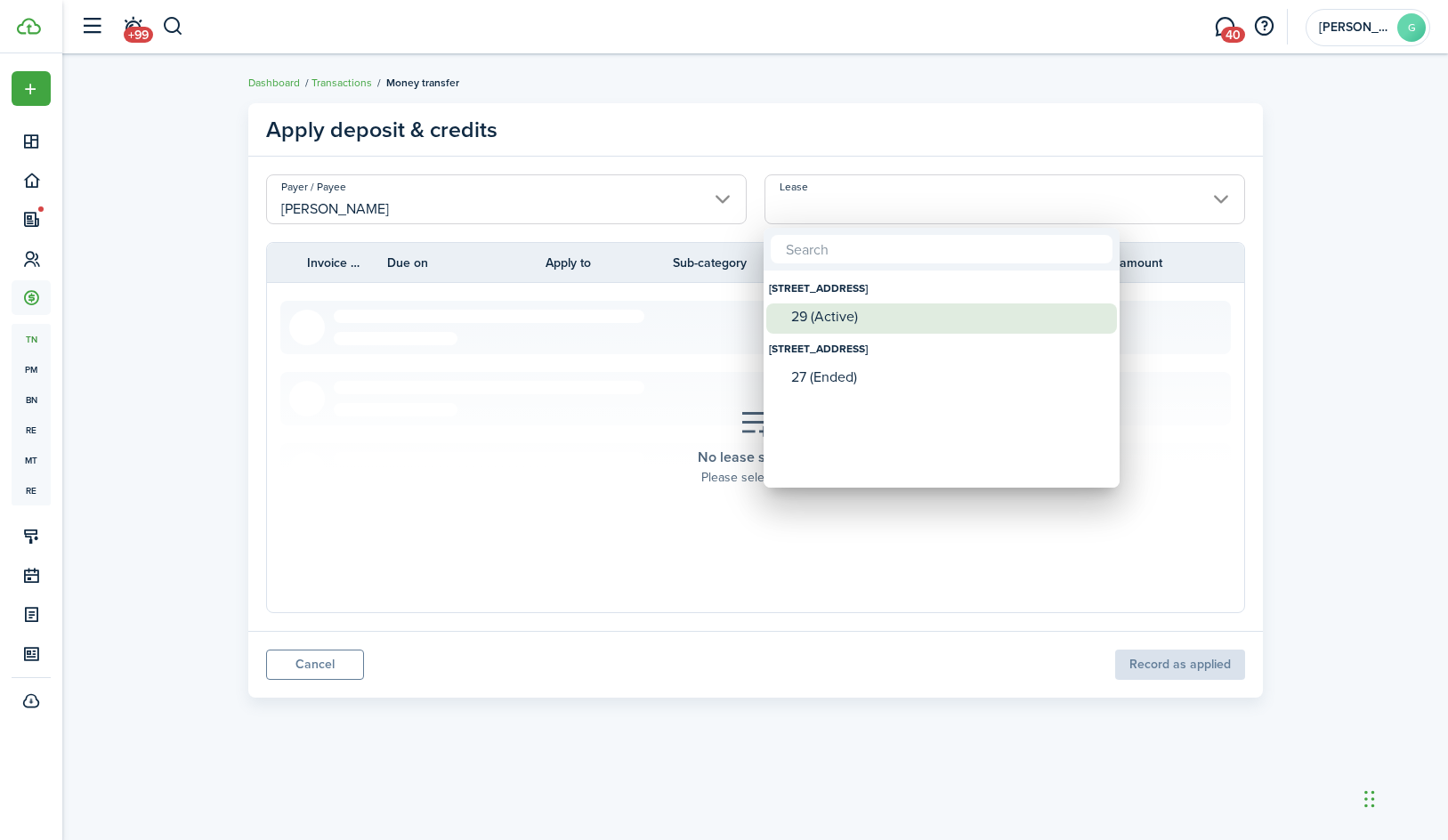
click at [821, 322] on div "29 (Active)" at bounding box center [948, 317] width 315 height 16
type input "[STREET_ADDRESS] (Active)"
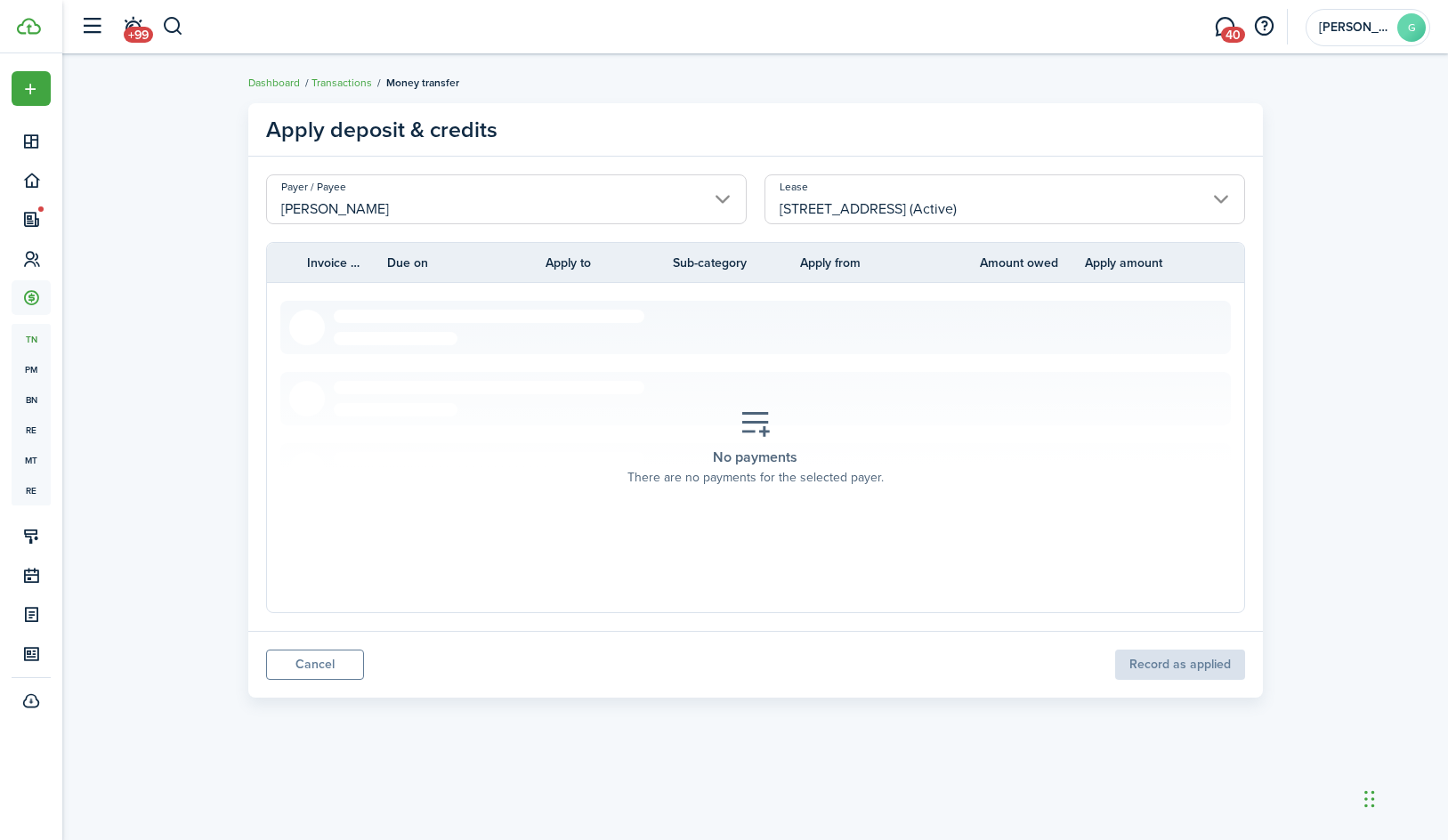
click at [624, 309] on section "No payments There are no payments for the selected payer." at bounding box center [755, 447] width 950 height 294
click at [444, 290] on tbody "No payments There are no payments for the selected payer." at bounding box center [755, 447] width 977 height 330
click at [332, 669] on link "Cancel" at bounding box center [314, 665] width 98 height 30
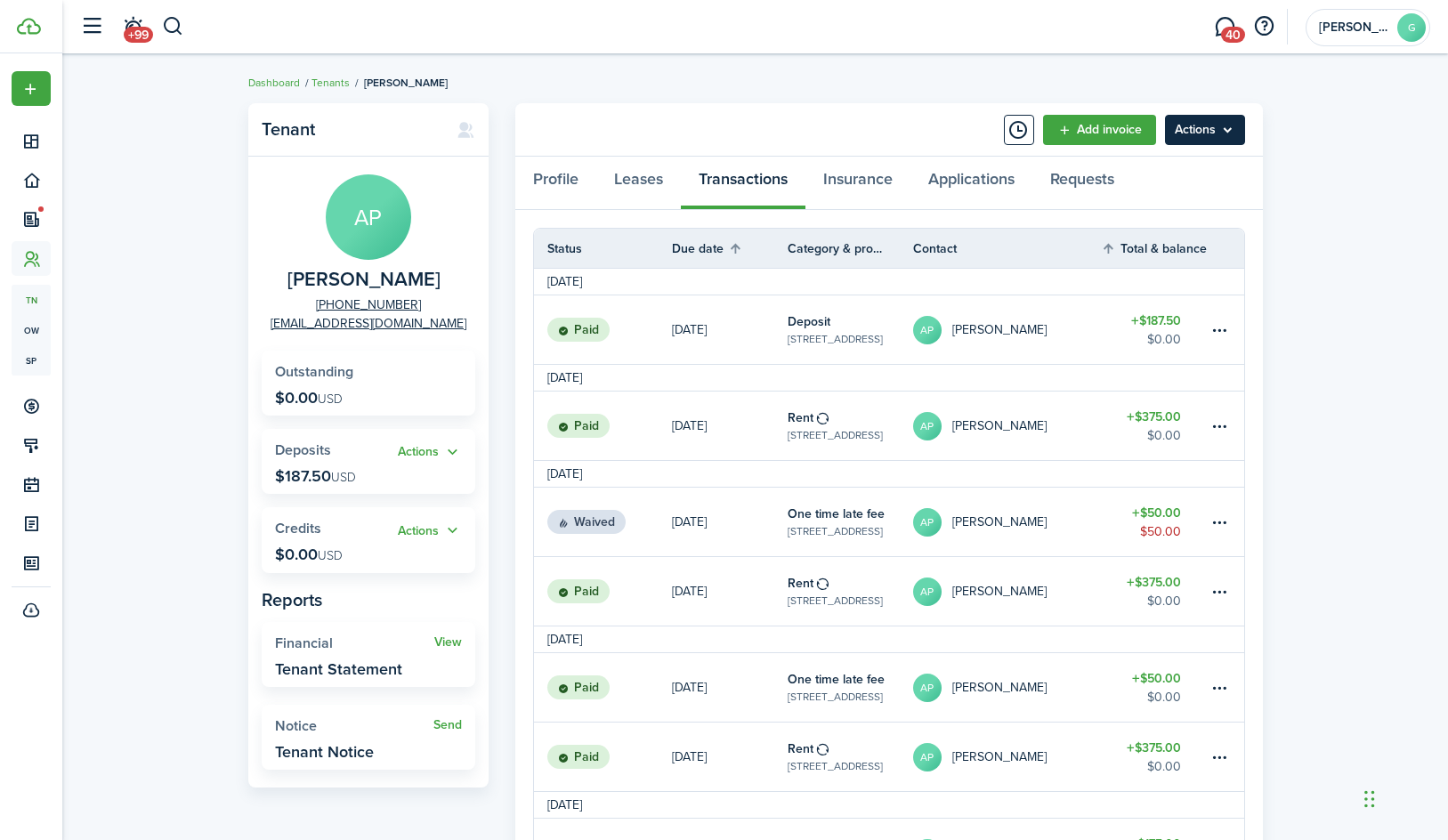
click at [1215, 116] on menu-btn "Actions" at bounding box center [1205, 130] width 80 height 30
click at [615, 174] on link "Leases" at bounding box center [638, 184] width 85 height 53
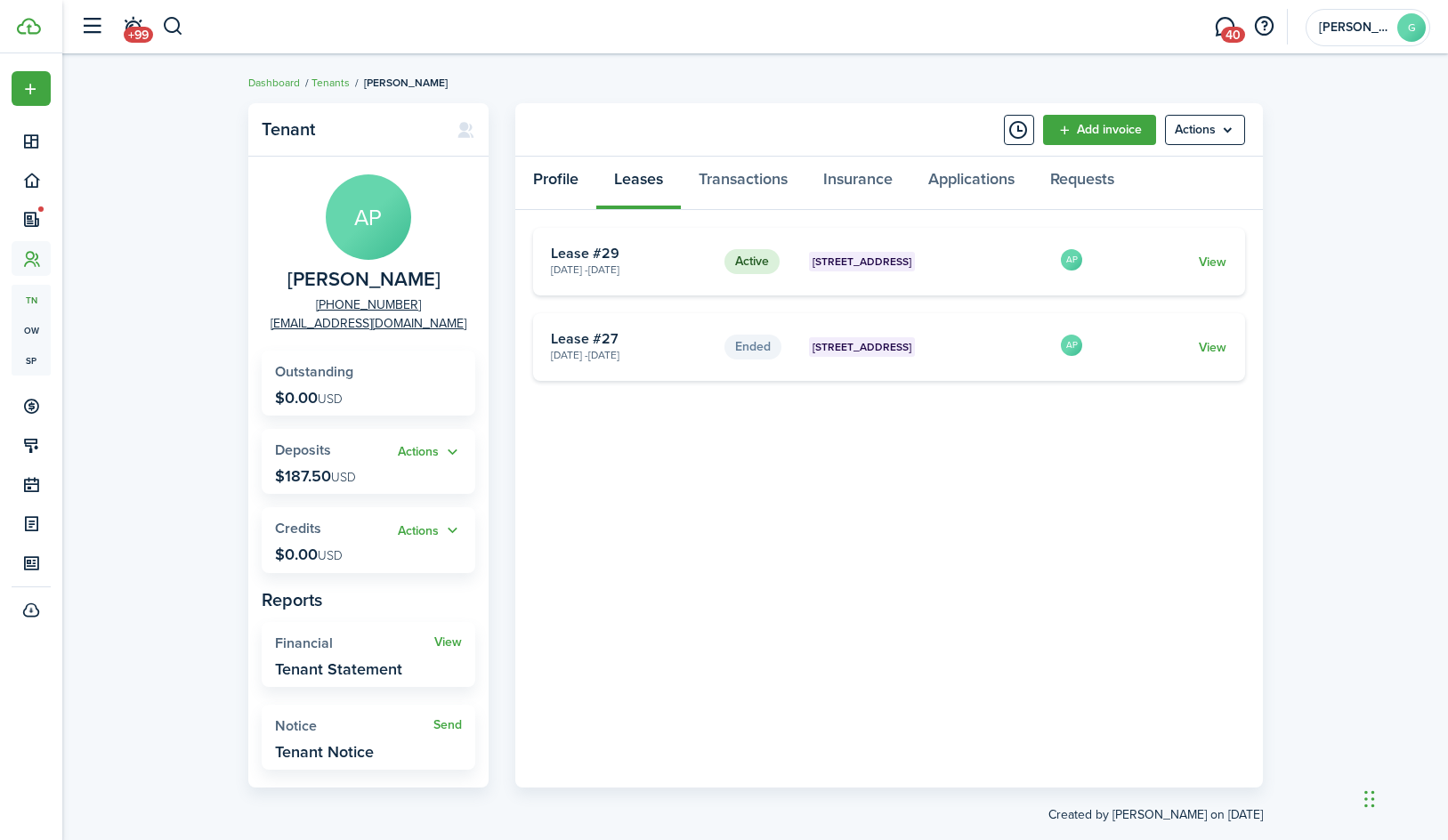
click at [556, 184] on link "Profile" at bounding box center [555, 184] width 81 height 53
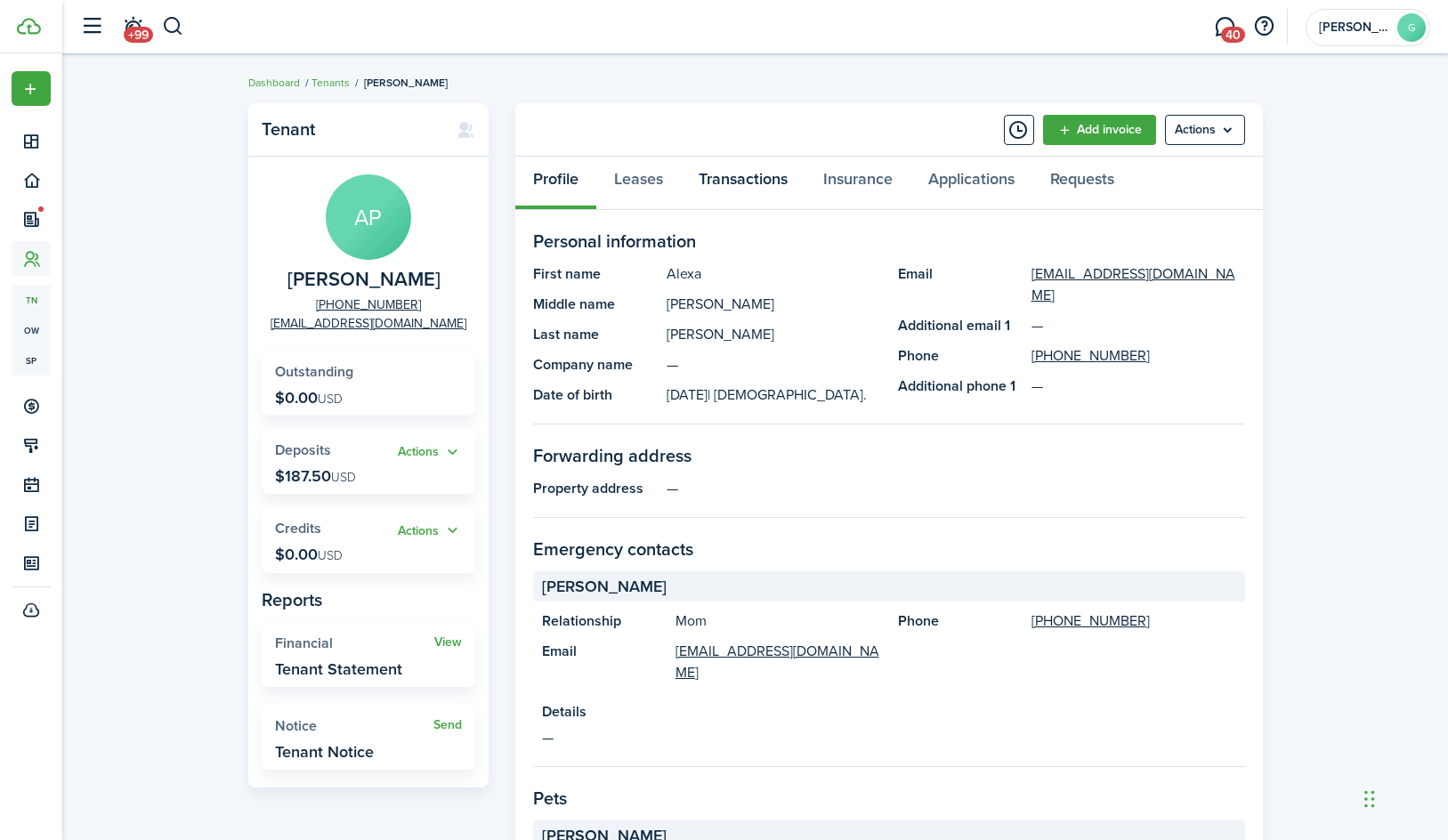
click at [756, 190] on link "Transactions" at bounding box center [743, 184] width 124 height 53
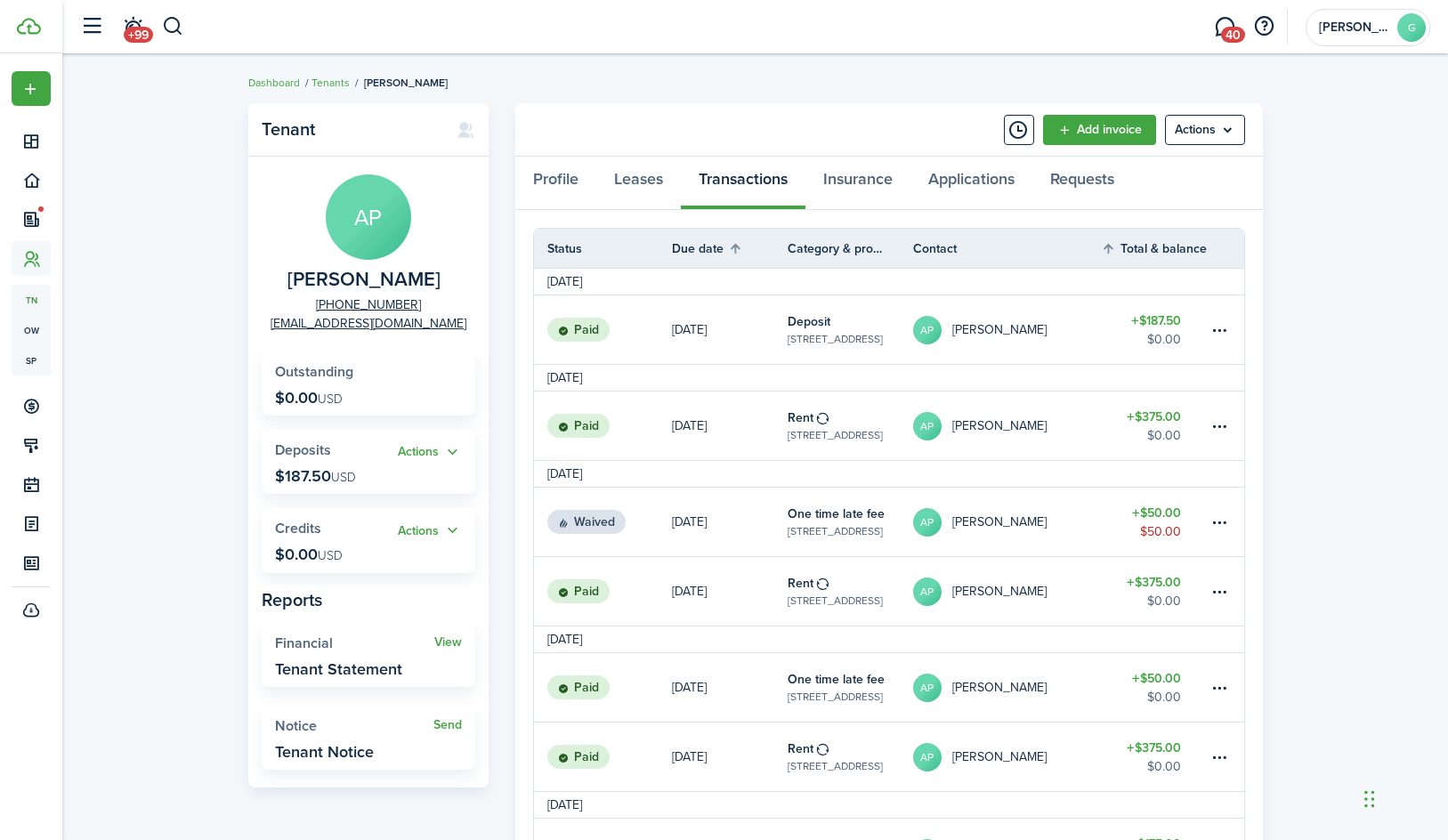
scroll to position [21, 0]
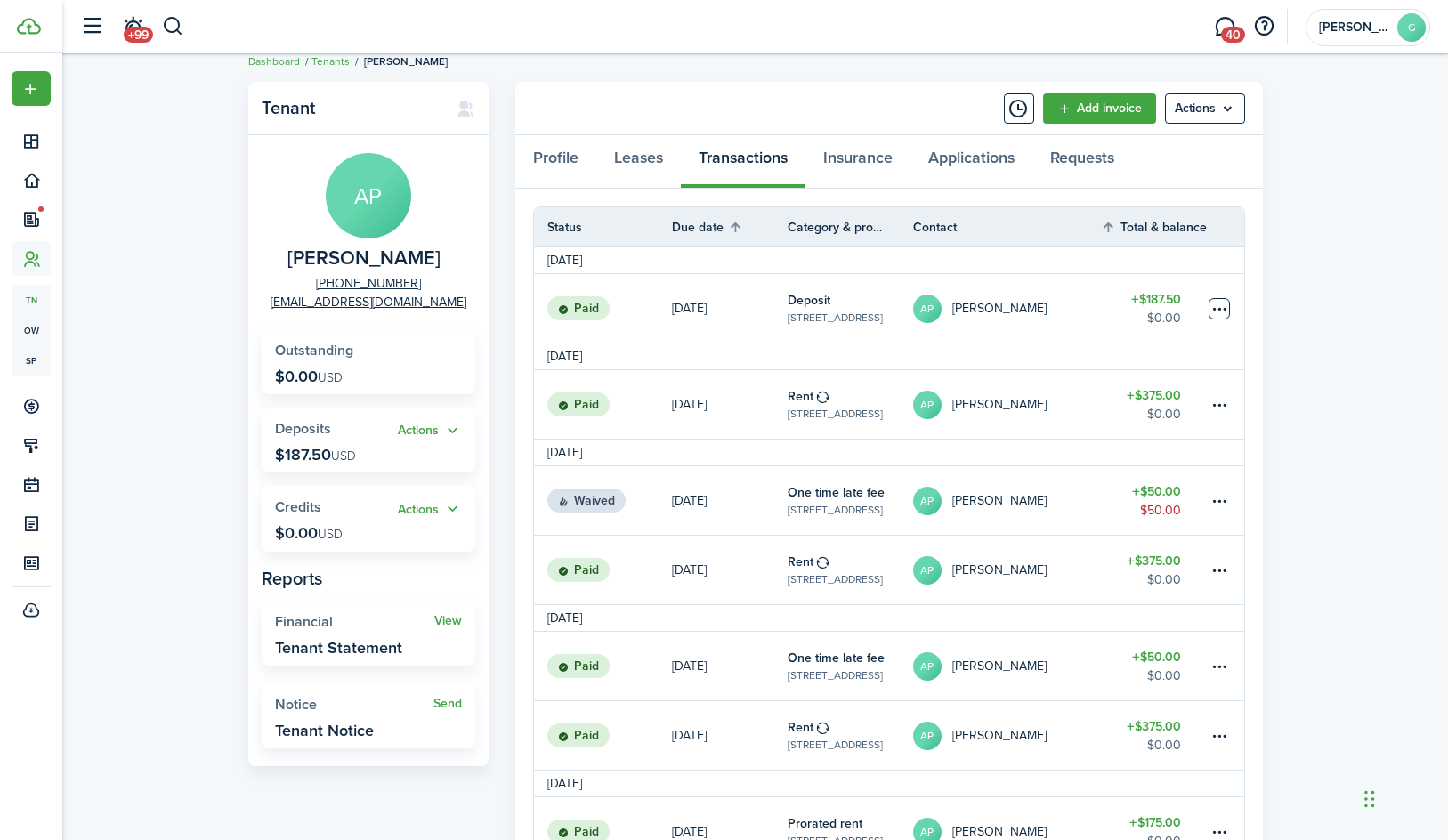
click at [1220, 300] on table-menu-btn-icon at bounding box center [1219, 309] width 21 height 21
click at [1041, 293] on link "AP [PERSON_NAME]" at bounding box center [1007, 308] width 189 height 68
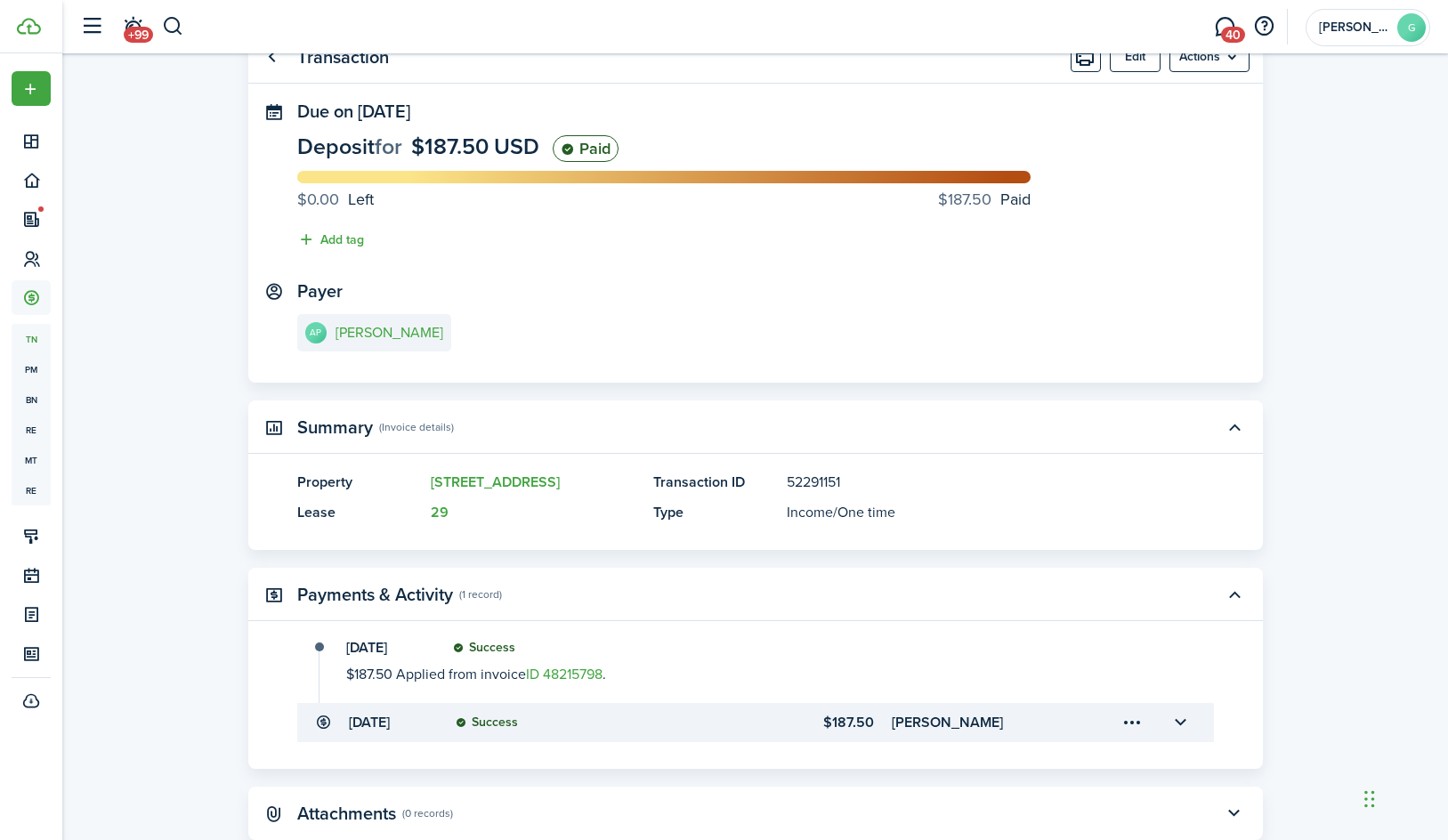
scroll to position [27, 0]
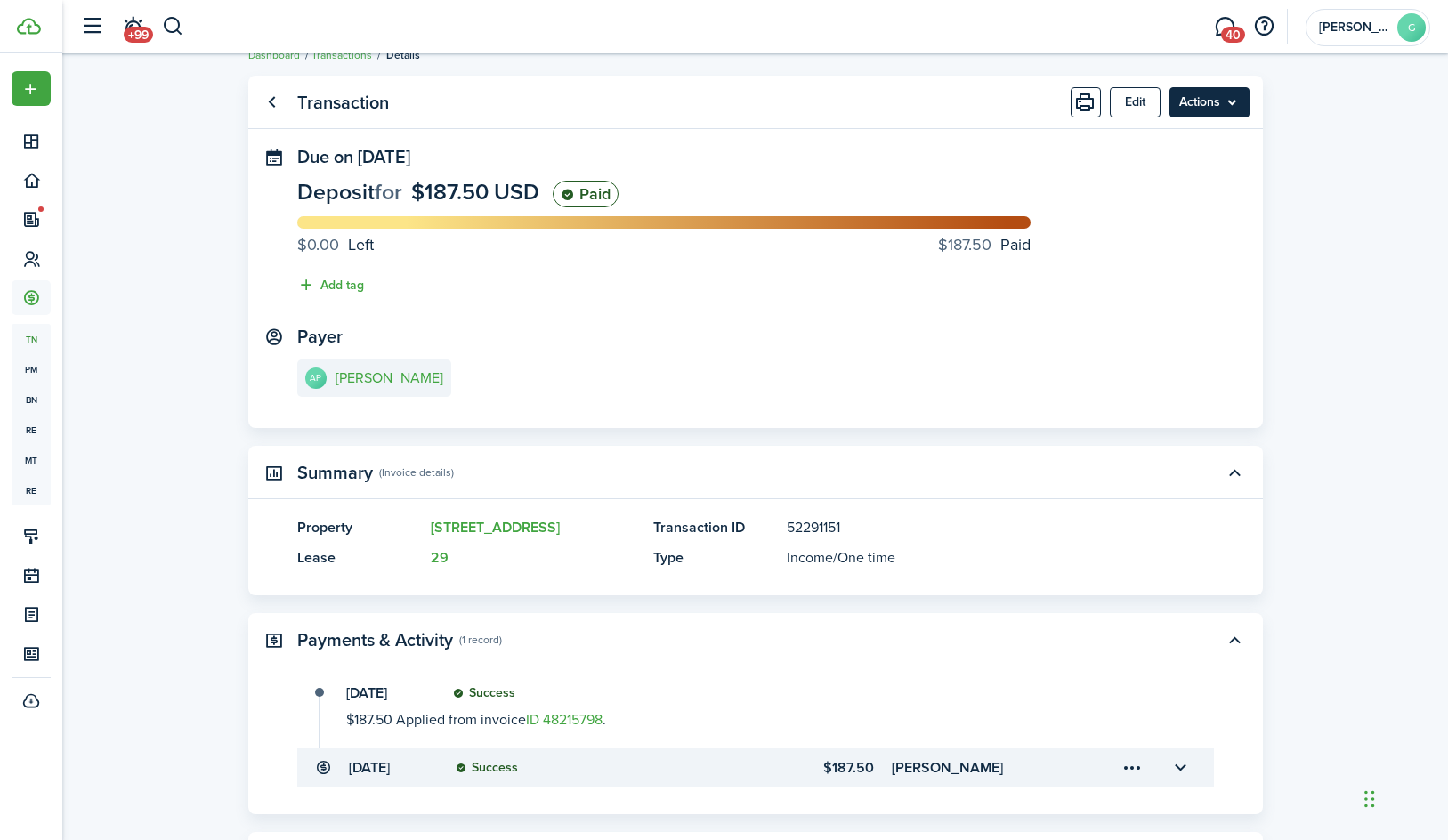
click at [1236, 104] on menu-btn "Actions" at bounding box center [1210, 102] width 80 height 30
click at [897, 132] on panel-main "Transaction Edit Actions Due on [DATE] Deposit for $187.50 USD Paid $0.00 Left …" at bounding box center [755, 252] width 1014 height 352
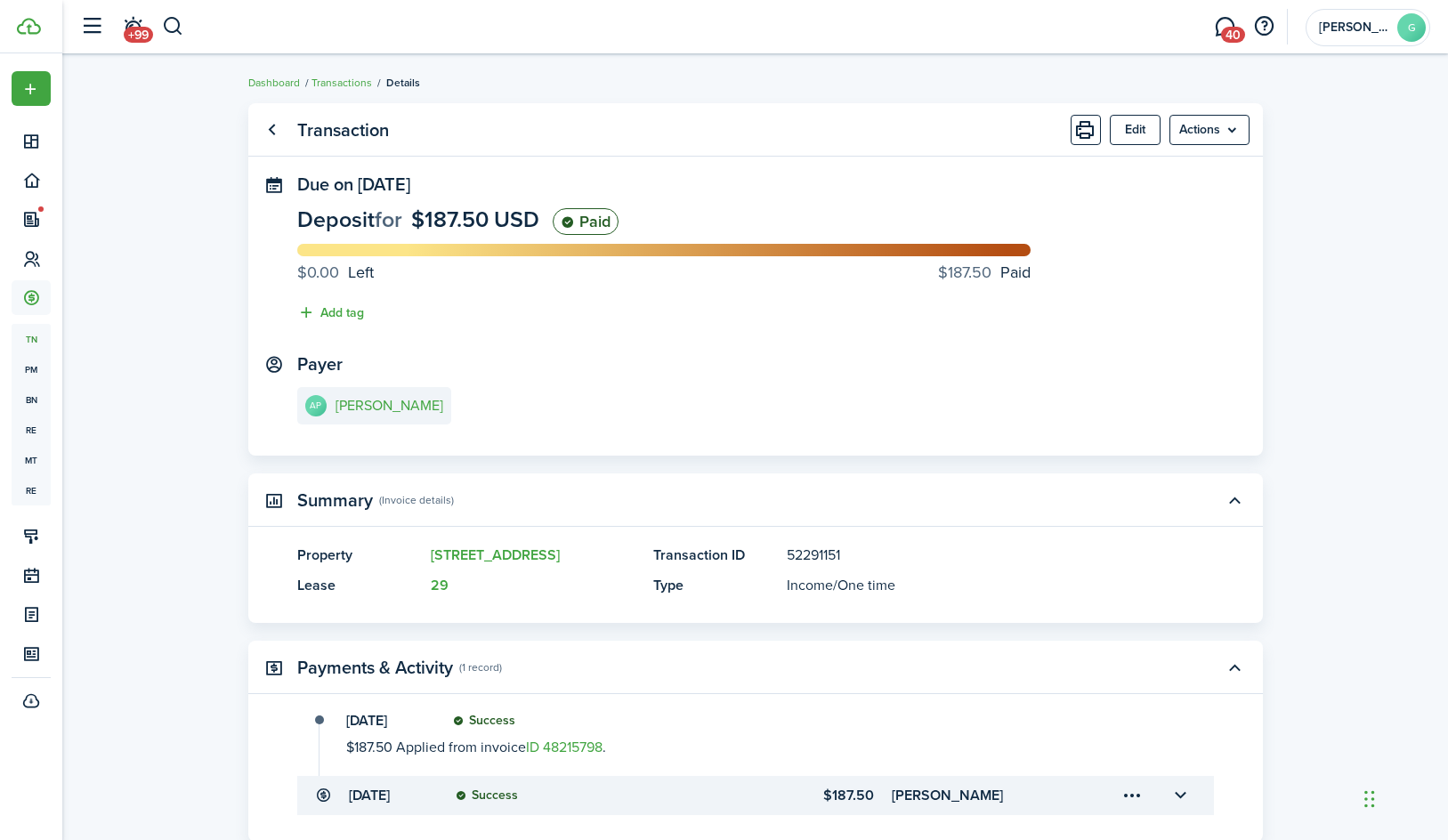
scroll to position [0, 0]
click at [276, 123] on link "Go back" at bounding box center [272, 130] width 30 height 30
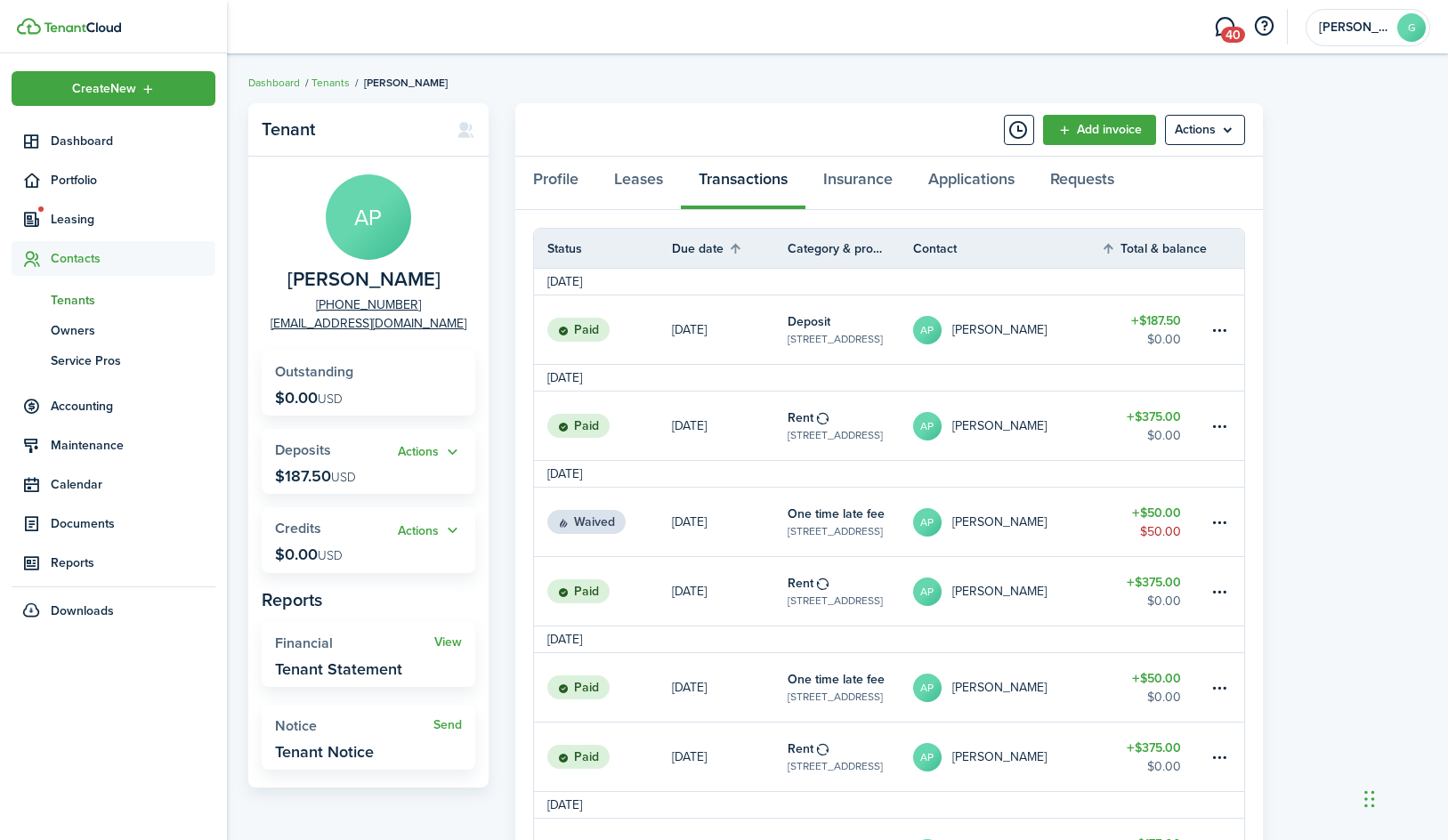
click at [91, 295] on span "Tenants" at bounding box center [133, 300] width 164 height 18
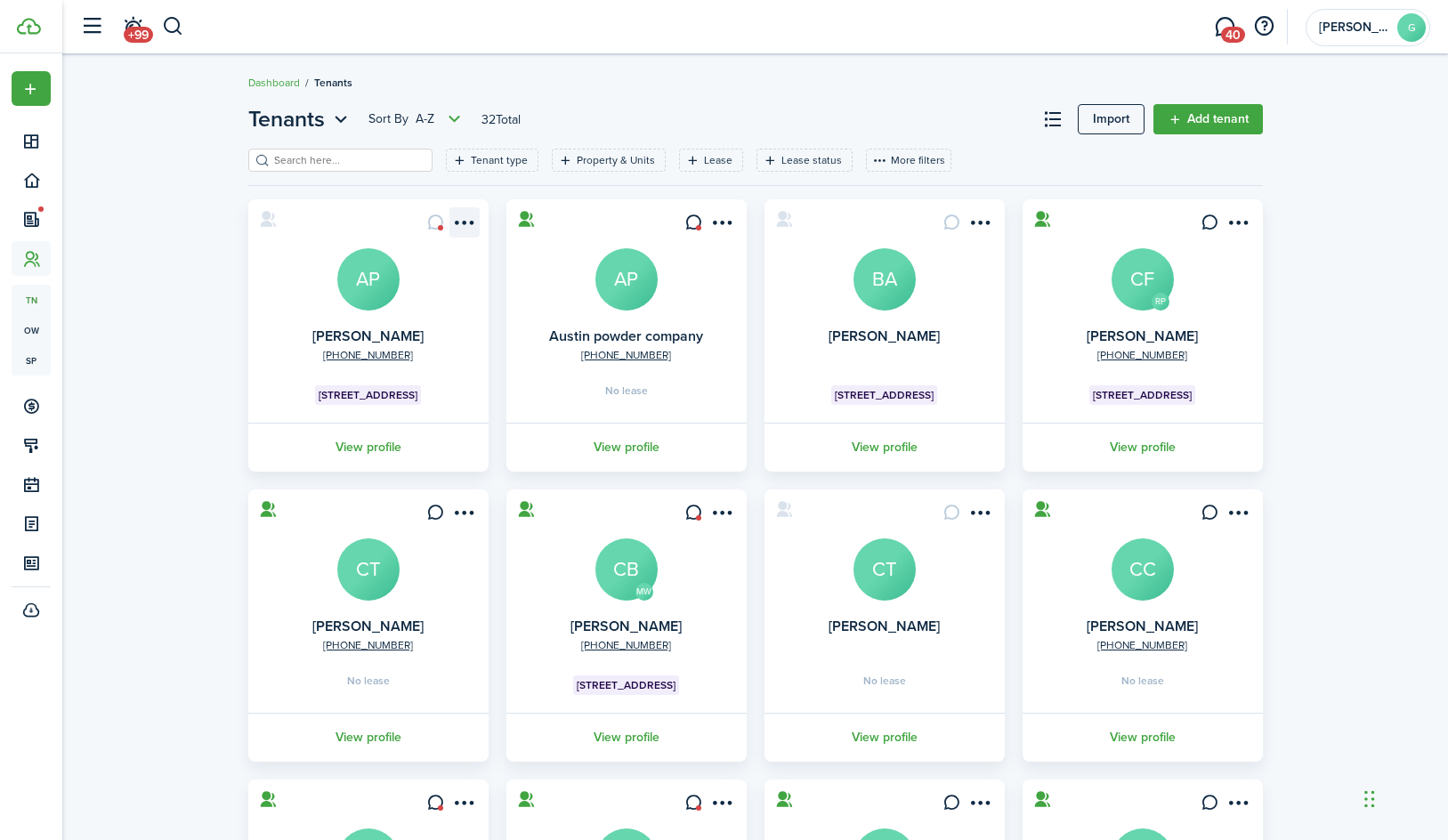
click at [468, 220] on menu-btn-icon "Open menu" at bounding box center [464, 222] width 30 height 30
click at [236, 182] on div "Tenants Sort by A-Z 32 Total Import Add tenant Tenant type Property & Units Lea…" at bounding box center [755, 608] width 1386 height 1029
